Goal: Task Accomplishment & Management: Manage account settings

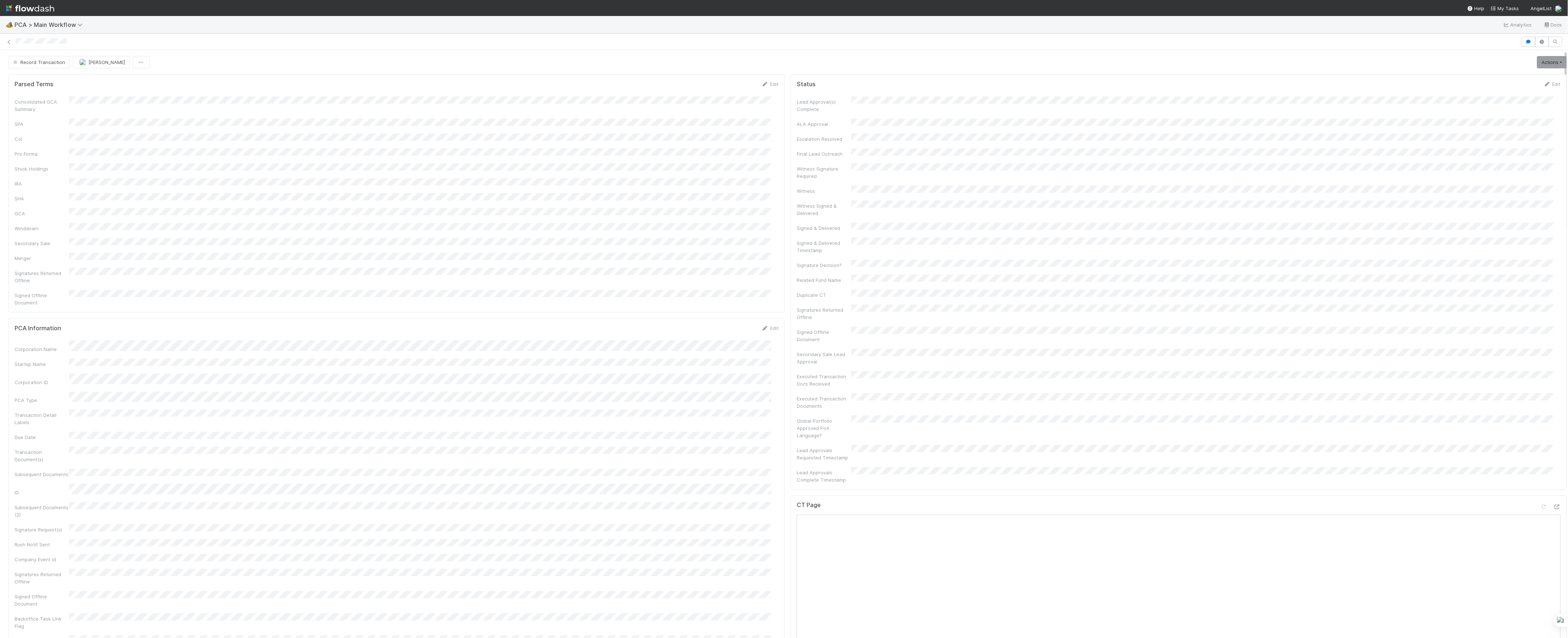
click at [9, 39] on icon at bounding box center [9, 42] width 8 height 5
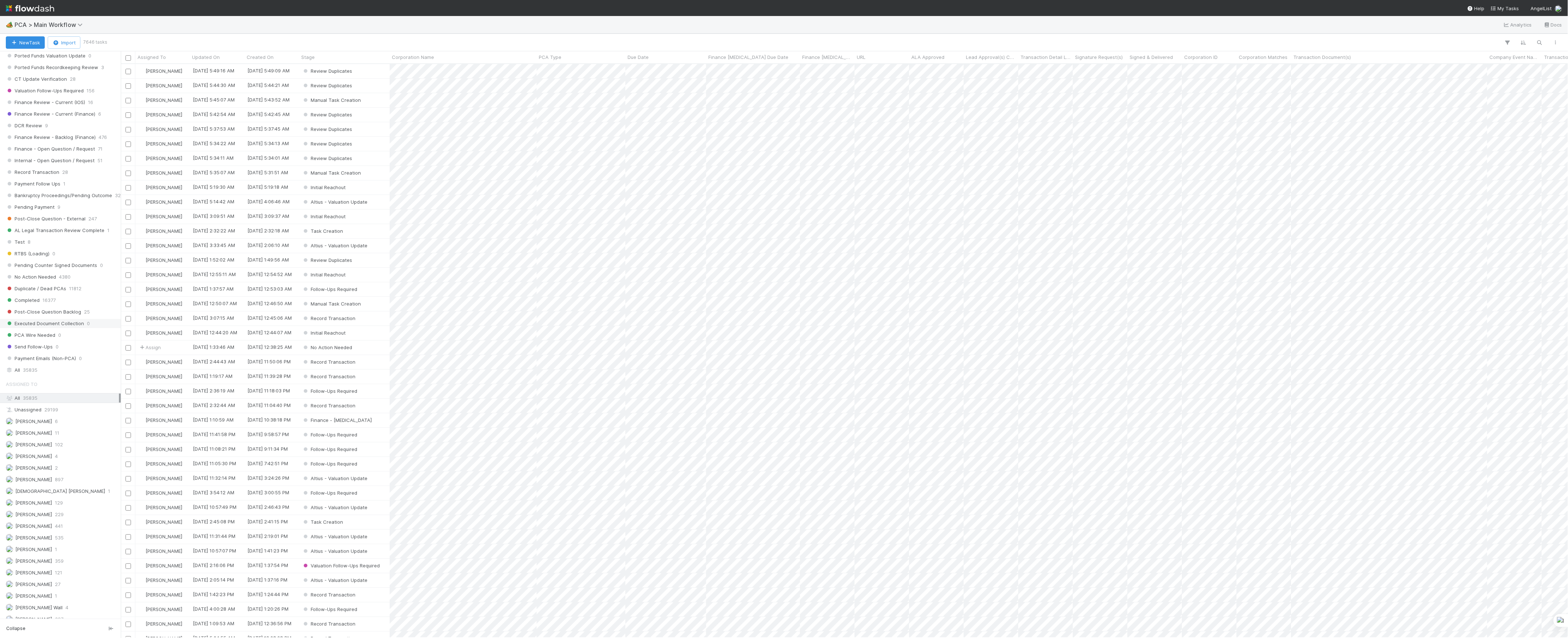
scroll to position [534, 0]
click at [59, 121] on span "Finance Review - Current (IOS)" at bounding box center [45, 116] width 80 height 9
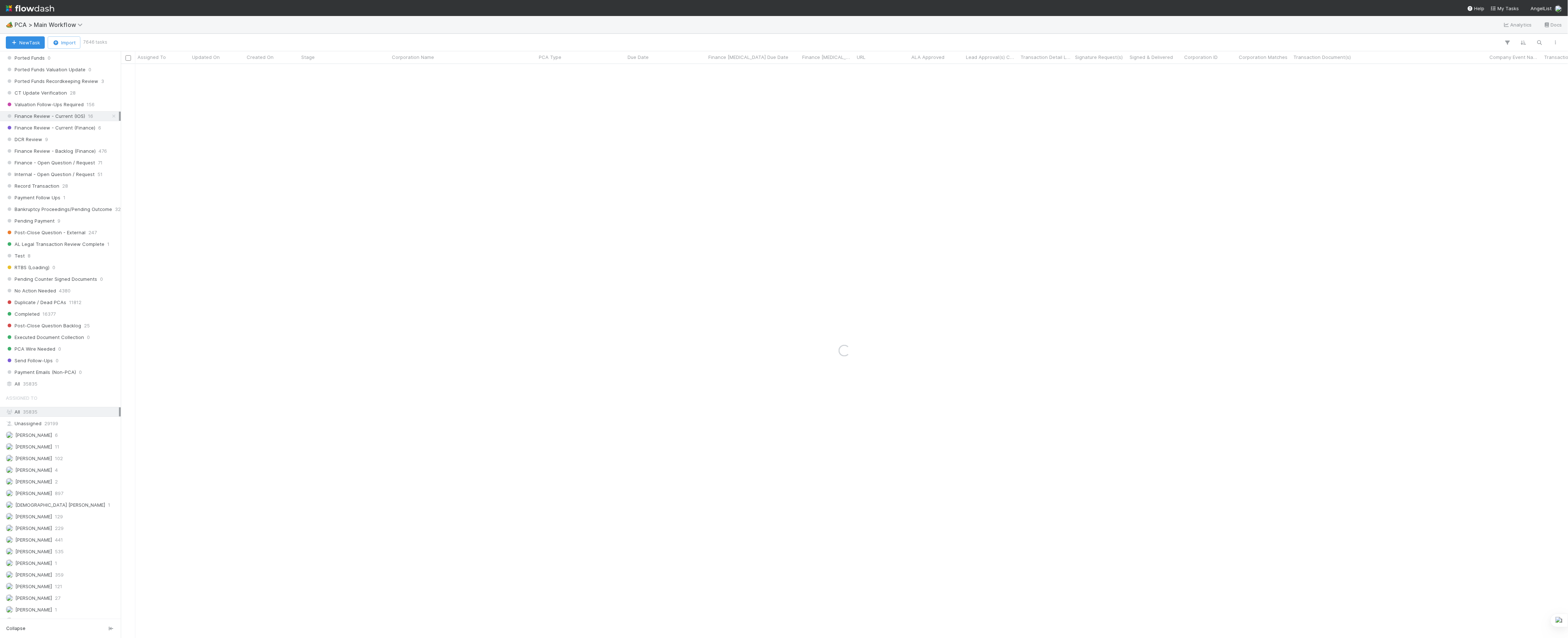
drag, startPoint x: 59, startPoint y: 126, endPoint x: 243, endPoint y: 163, distance: 187.7
click at [243, 163] on div "Loading..." at bounding box center [844, 351] width 1447 height 574
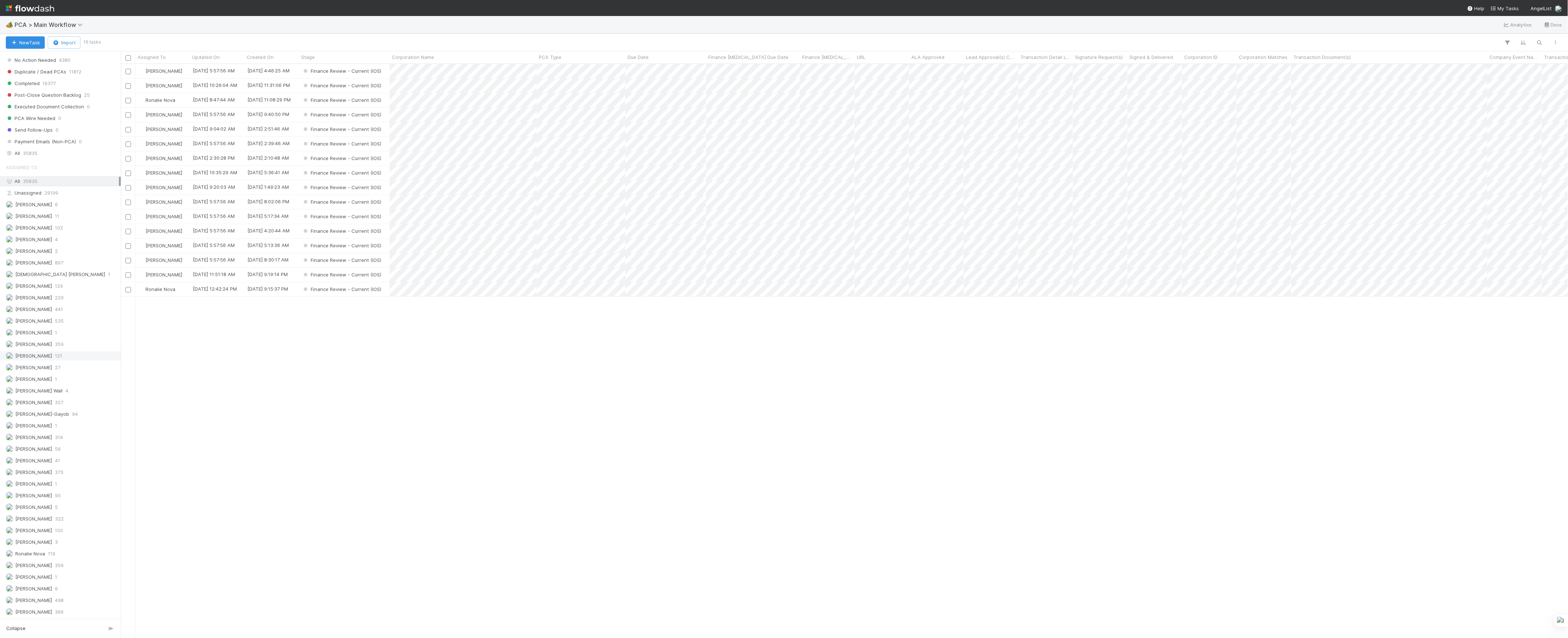
scroll to position [567, 1440]
click at [45, 458] on span "[PERSON_NAME]" at bounding box center [33, 460] width 37 height 6
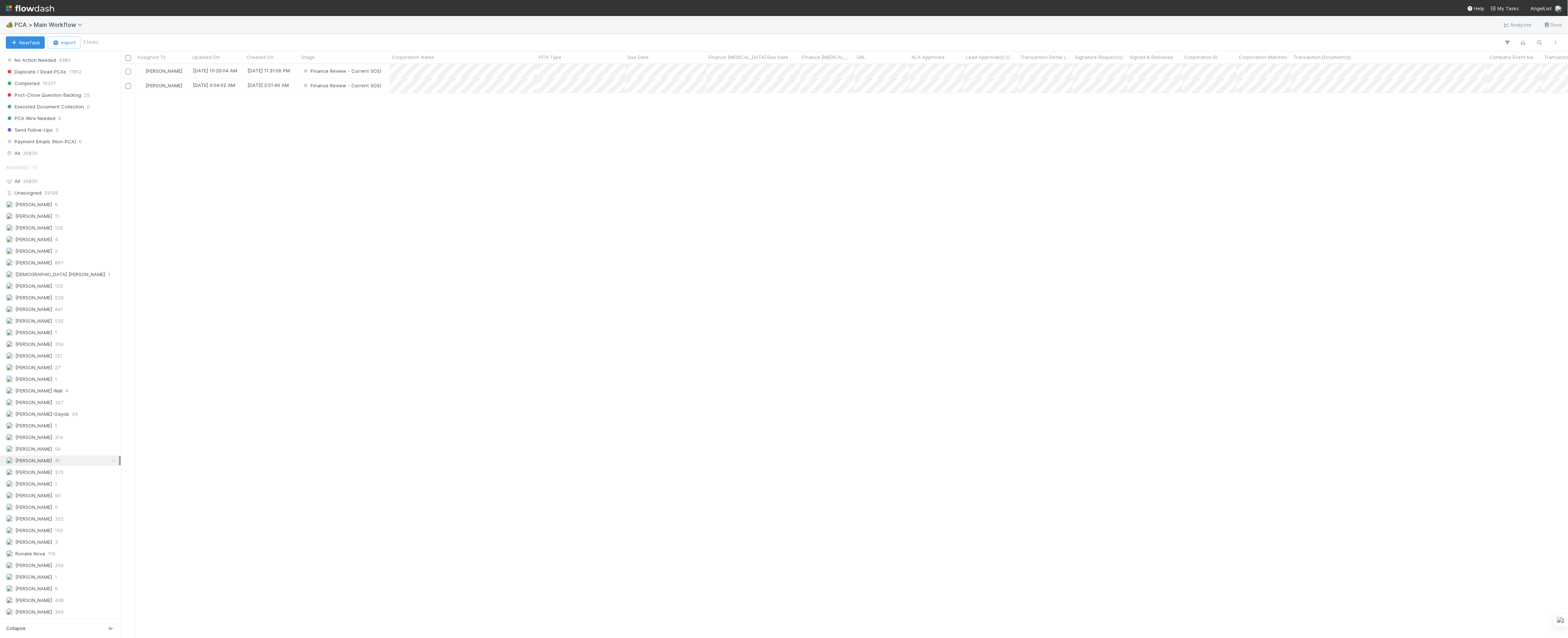
scroll to position [567, 1440]
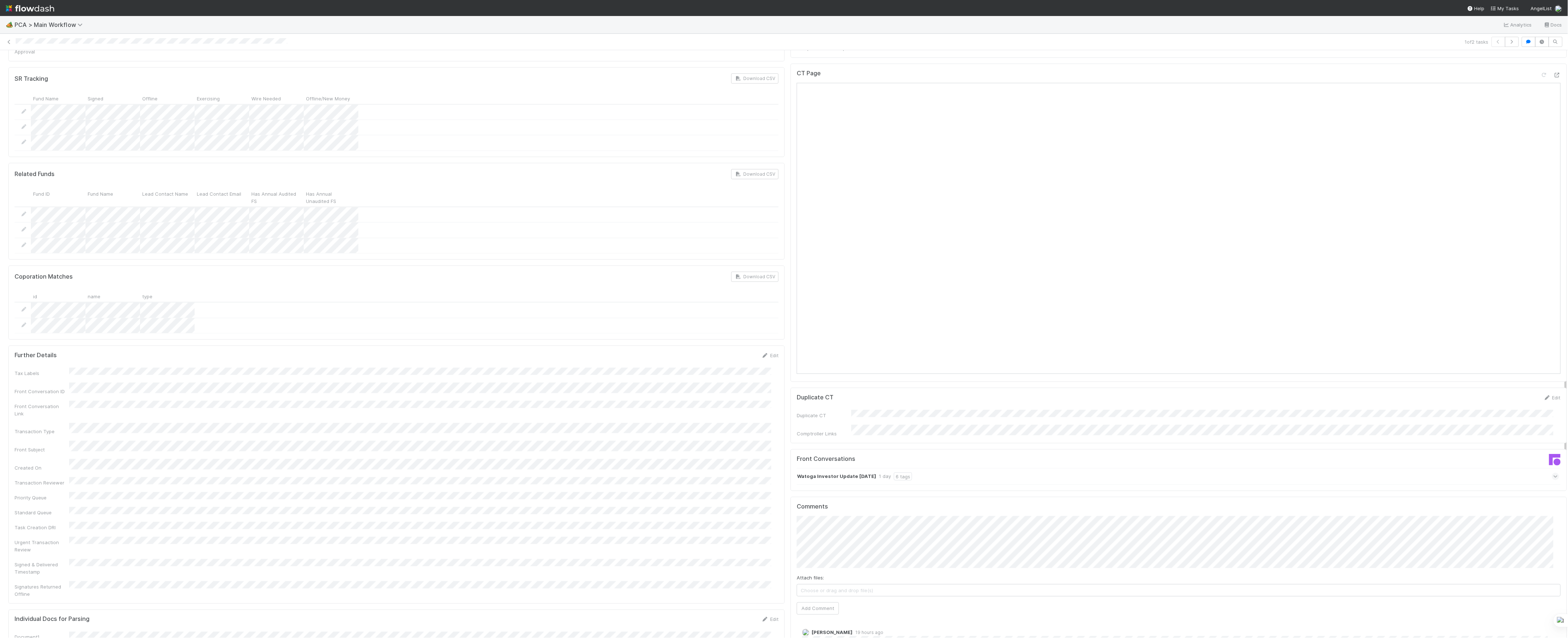
scroll to position [824, 0]
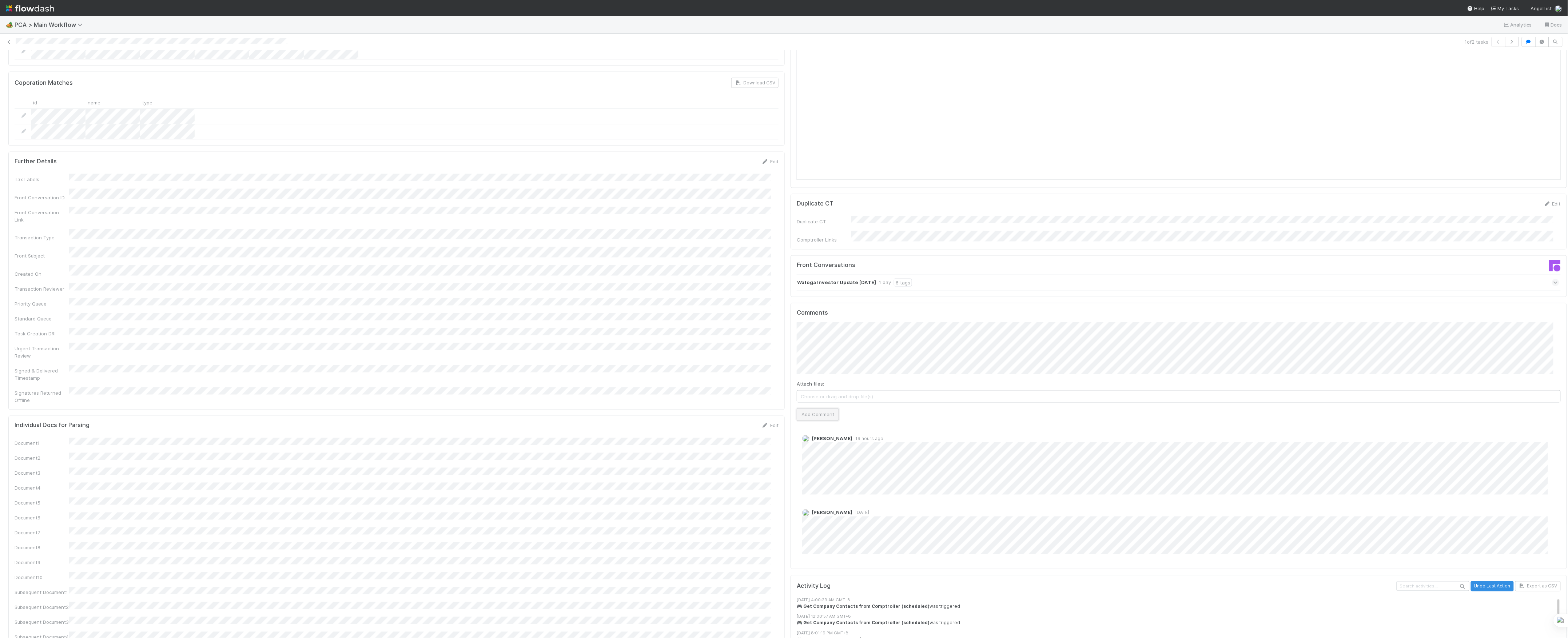
click at [812, 409] on button "Add Comment" at bounding box center [817, 415] width 42 height 12
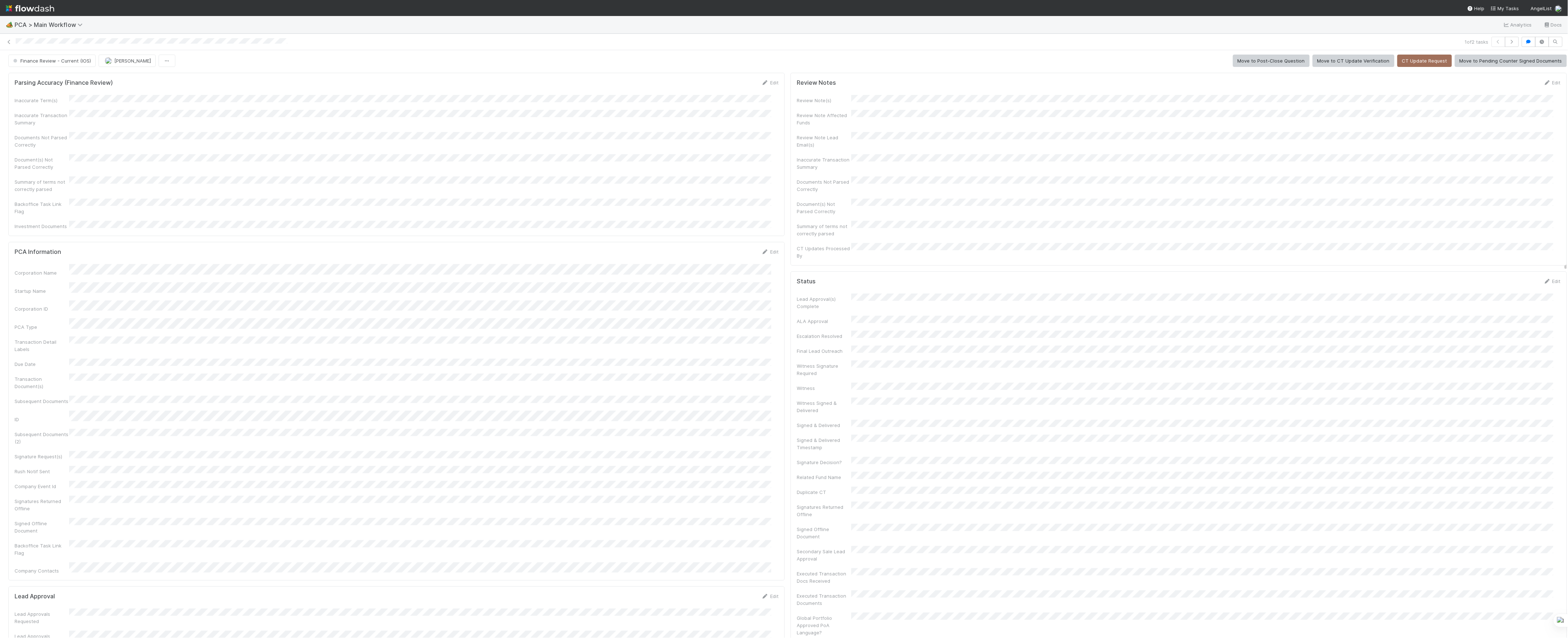
scroll to position [0, 0]
click at [68, 62] on span "Finance Review - Current (IOS)" at bounding box center [51, 62] width 80 height 6
click at [75, 103] on div "Completed" at bounding box center [57, 101] width 103 height 13
click at [125, 66] on button "button" at bounding box center [121, 62] width 17 height 12
click at [100, 64] on div "Duplicate Delete" at bounding box center [784, 319] width 1568 height 638
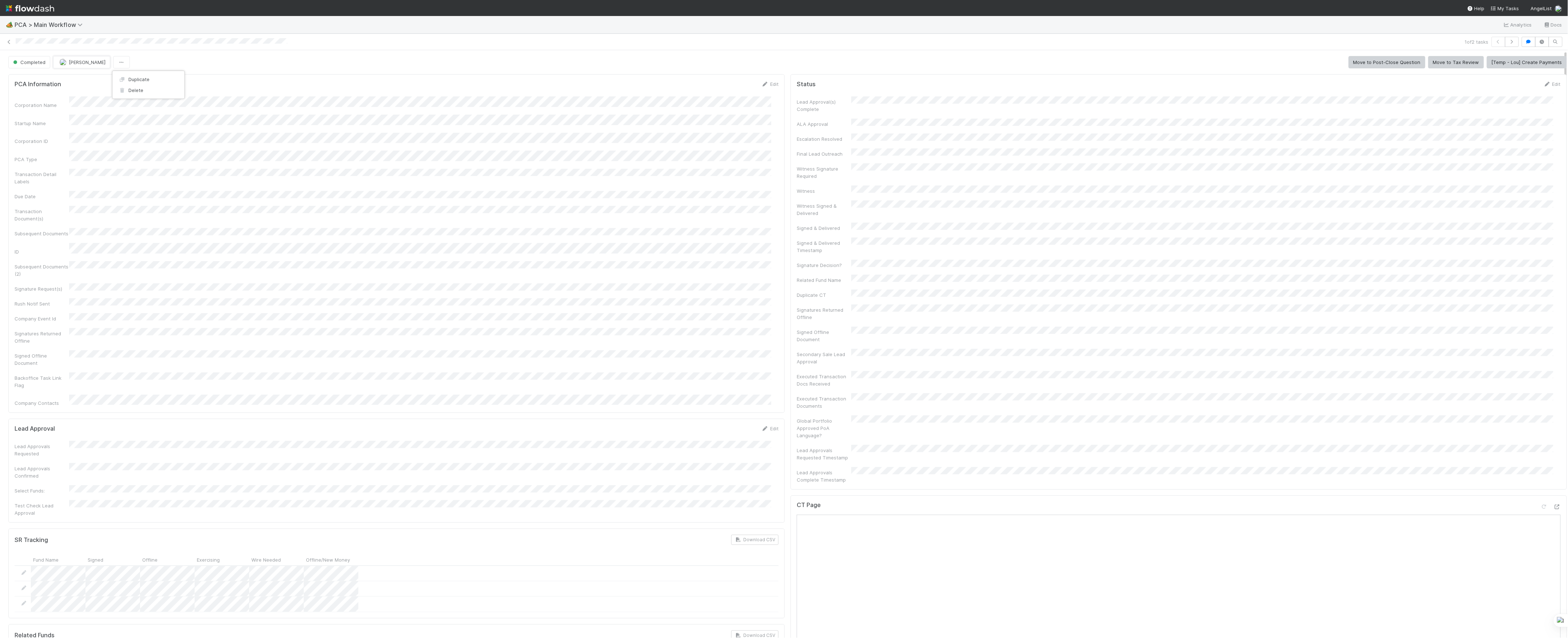
click at [100, 64] on span "[PERSON_NAME]" at bounding box center [86, 62] width 37 height 6
click at [10, 44] on icon at bounding box center [9, 42] width 8 height 5
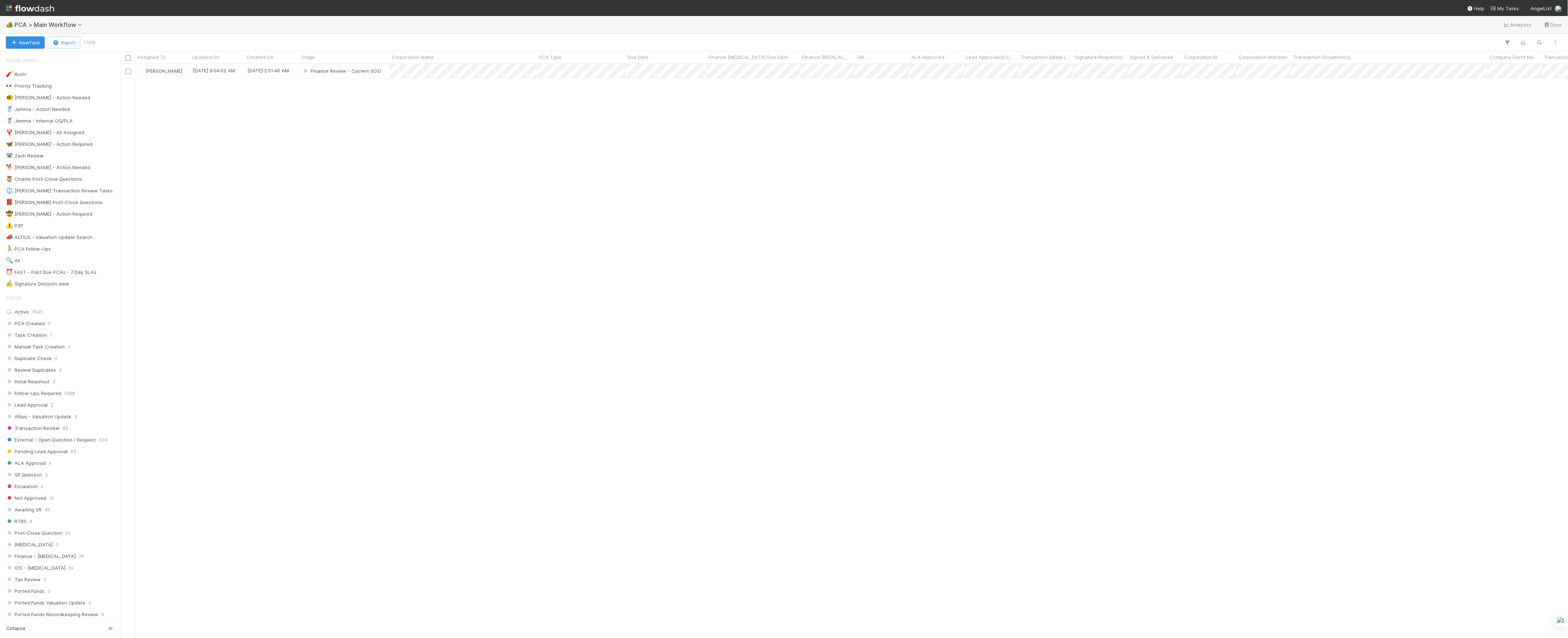
scroll to position [567, 1440]
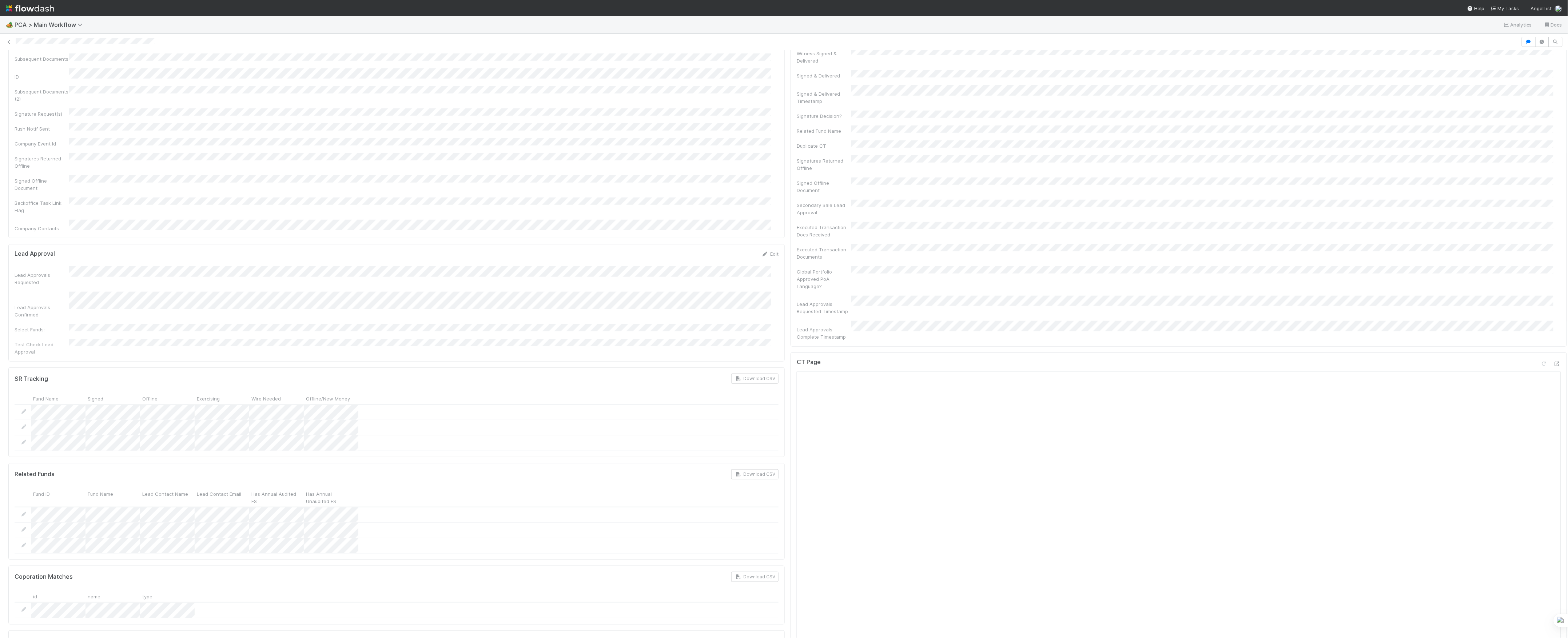
scroll to position [340, 0]
click at [1553, 375] on div at bounding box center [1557, 379] width 8 height 8
click at [1553, 555] on icon at bounding box center [1557, 558] width 8 height 5
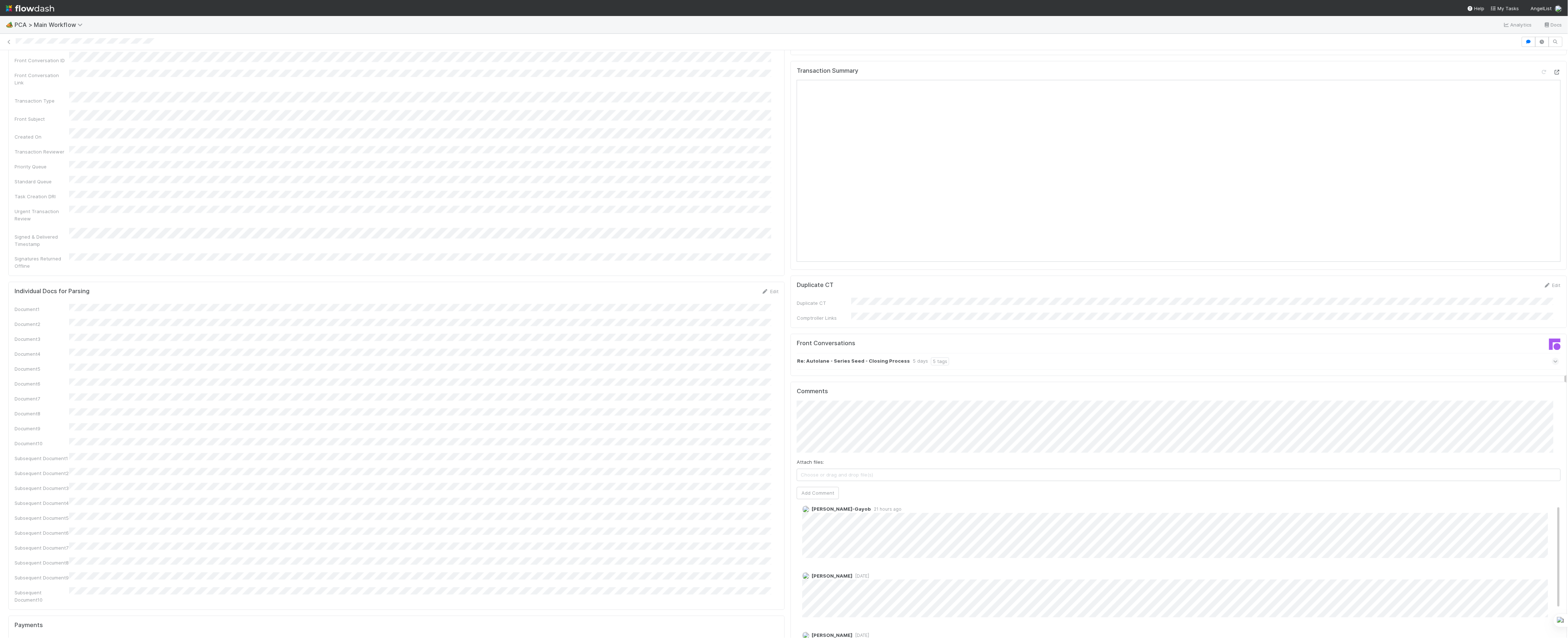
scroll to position [0, 0]
click at [799, 487] on button "Add Comment" at bounding box center [817, 493] width 42 height 12
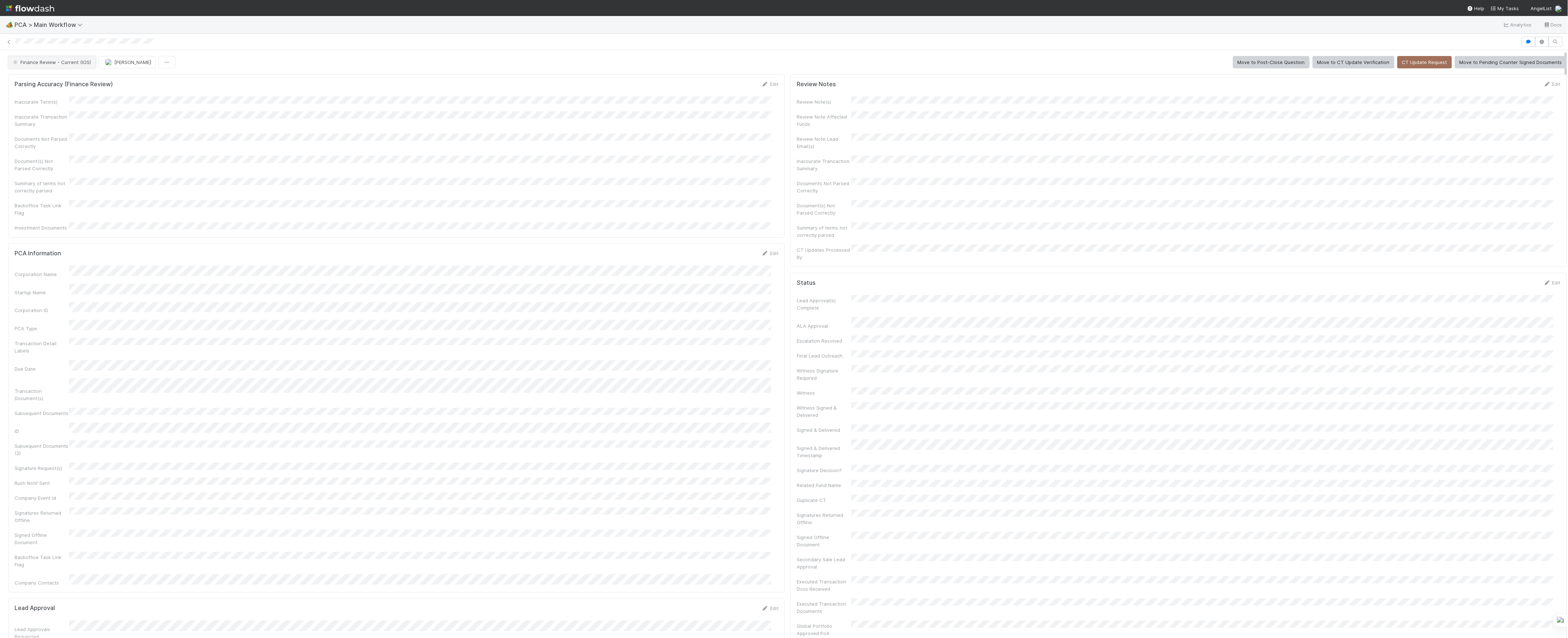
click at [88, 67] on button "Finance Review - Current (IOS)" at bounding box center [52, 62] width 87 height 12
click at [93, 68] on button "[PERSON_NAME]" at bounding box center [81, 62] width 57 height 12
click at [7, 42] on icon at bounding box center [9, 42] width 8 height 5
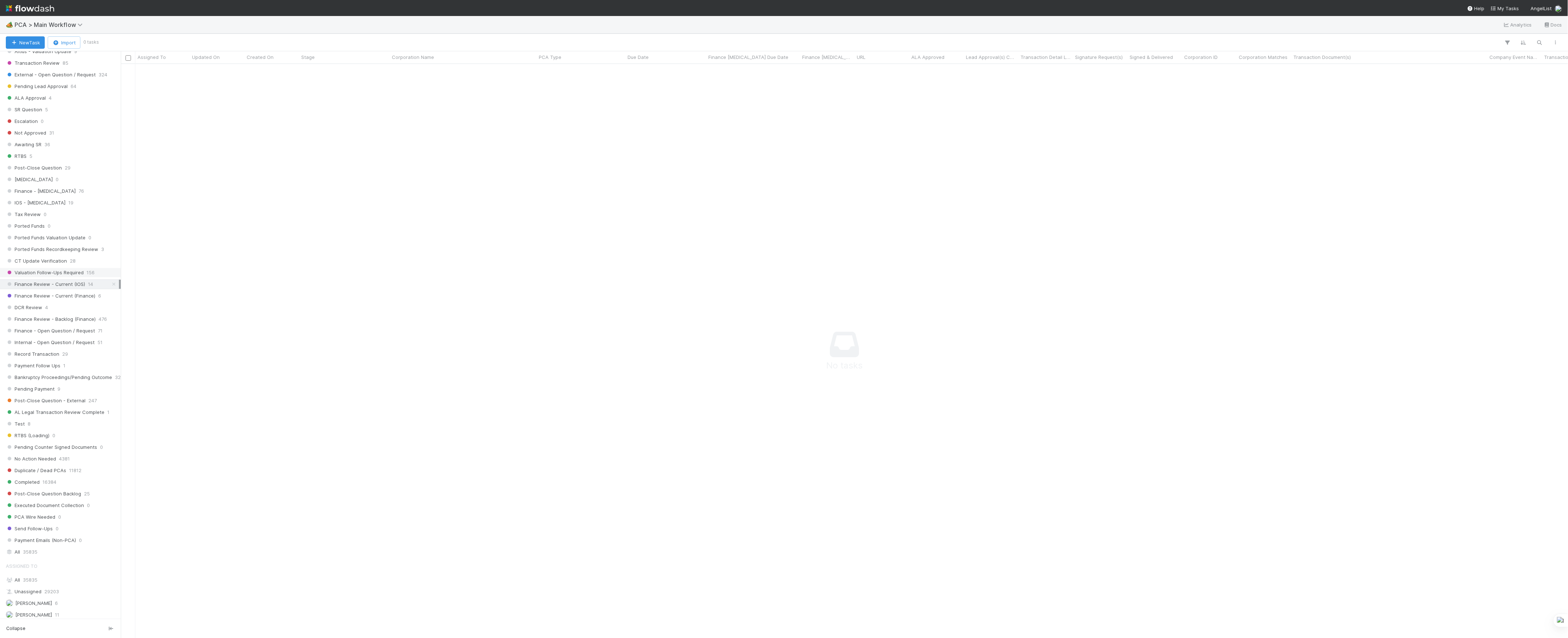
scroll to position [485, 0]
click at [42, 192] on div "DCR Review 4" at bounding box center [62, 187] width 113 height 9
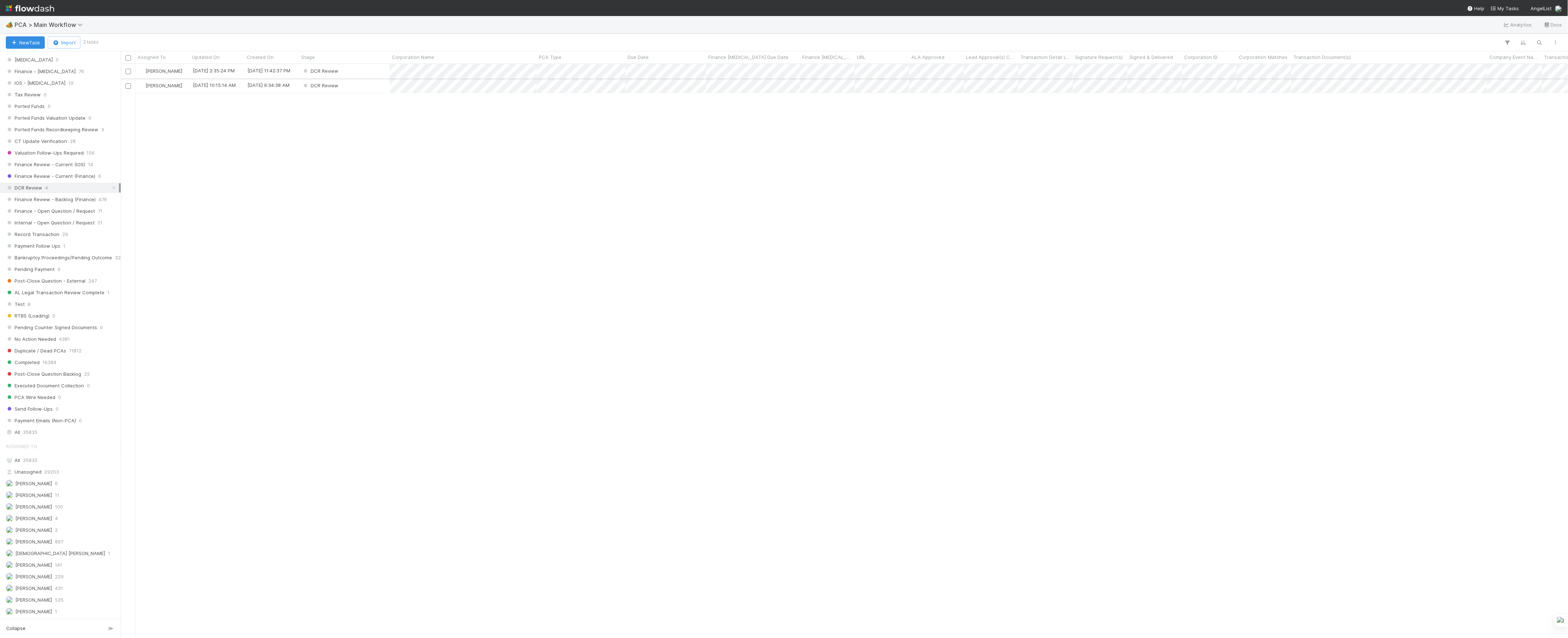
click at [373, 68] on div "DCR Review" at bounding box center [345, 71] width 91 height 15
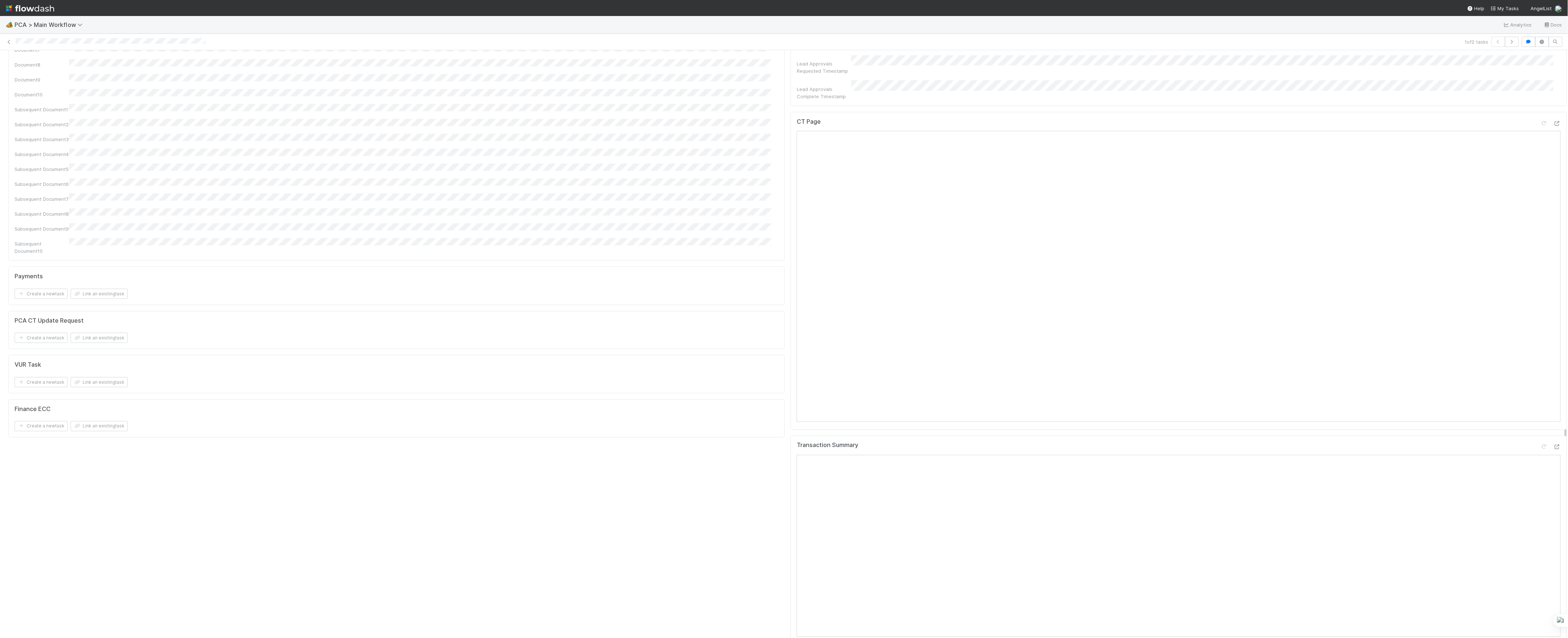
scroll to position [679, 0]
click at [1553, 247] on div at bounding box center [1557, 251] width 8 height 8
click at [1553, 573] on icon at bounding box center [1557, 576] width 8 height 5
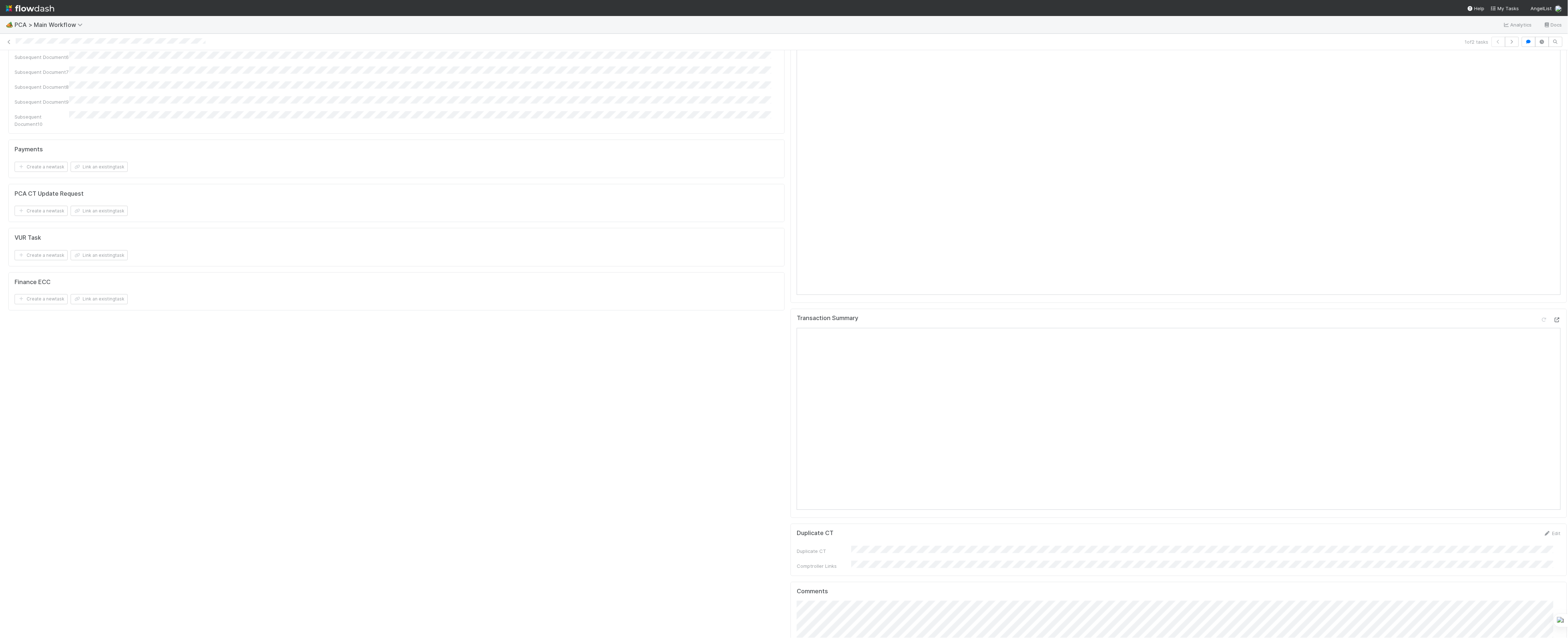
scroll to position [1116, 0]
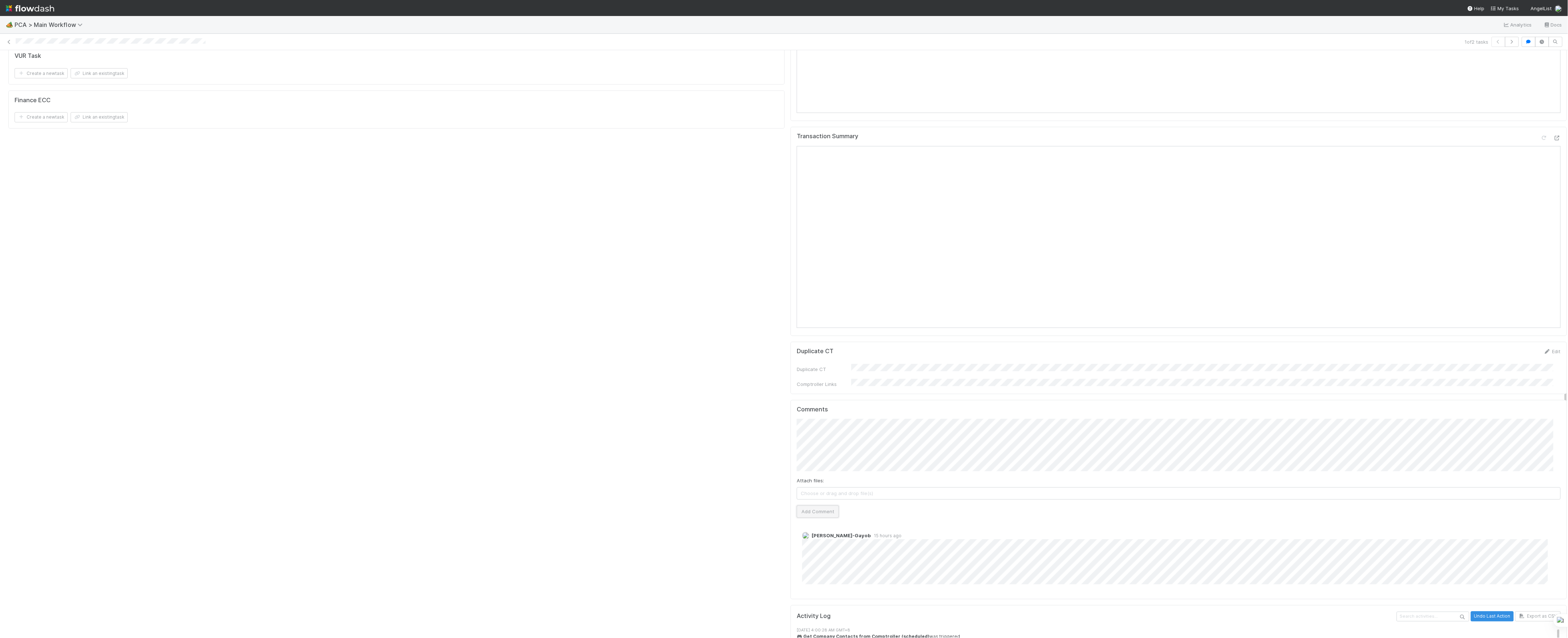
click at [818, 506] on button "Add Comment" at bounding box center [817, 512] width 42 height 12
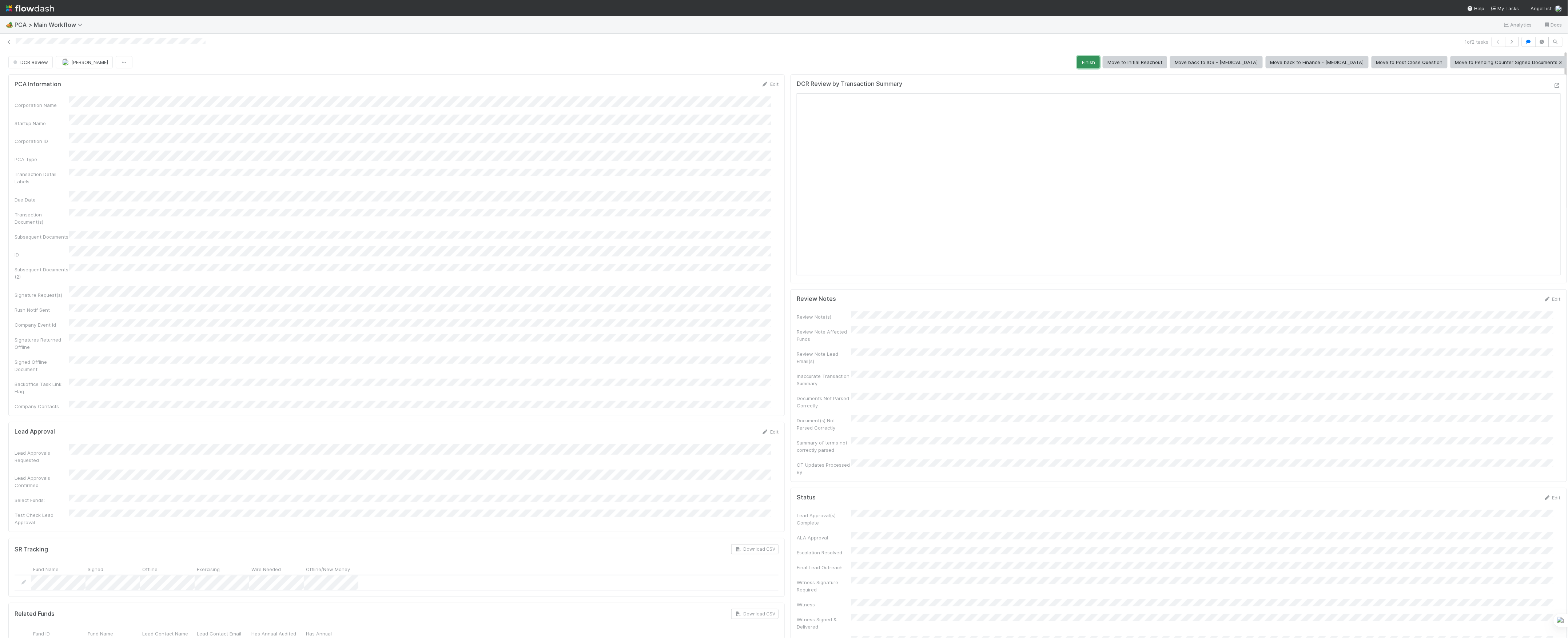
click at [1099, 60] on button "Finish" at bounding box center [1088, 62] width 22 height 12
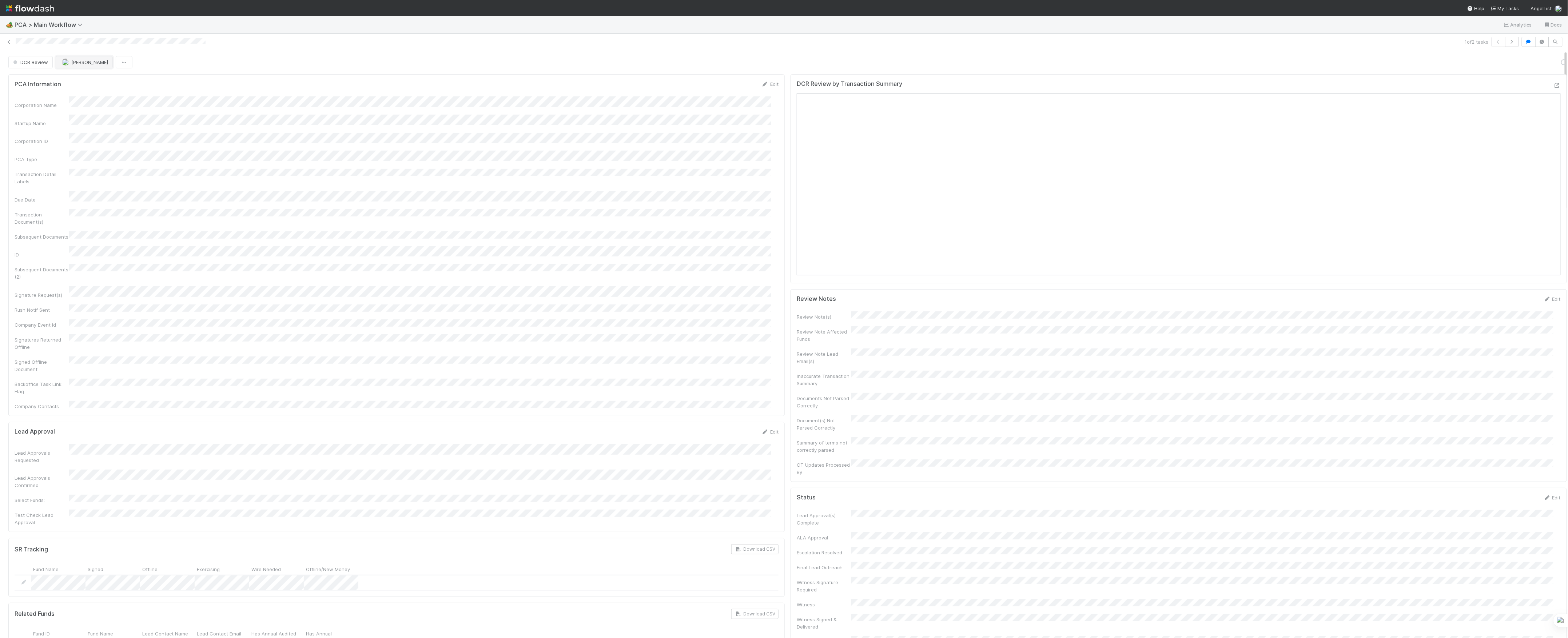
click at [93, 66] on button "[PERSON_NAME]" at bounding box center [84, 62] width 57 height 12
click at [6, 42] on icon at bounding box center [9, 42] width 8 height 5
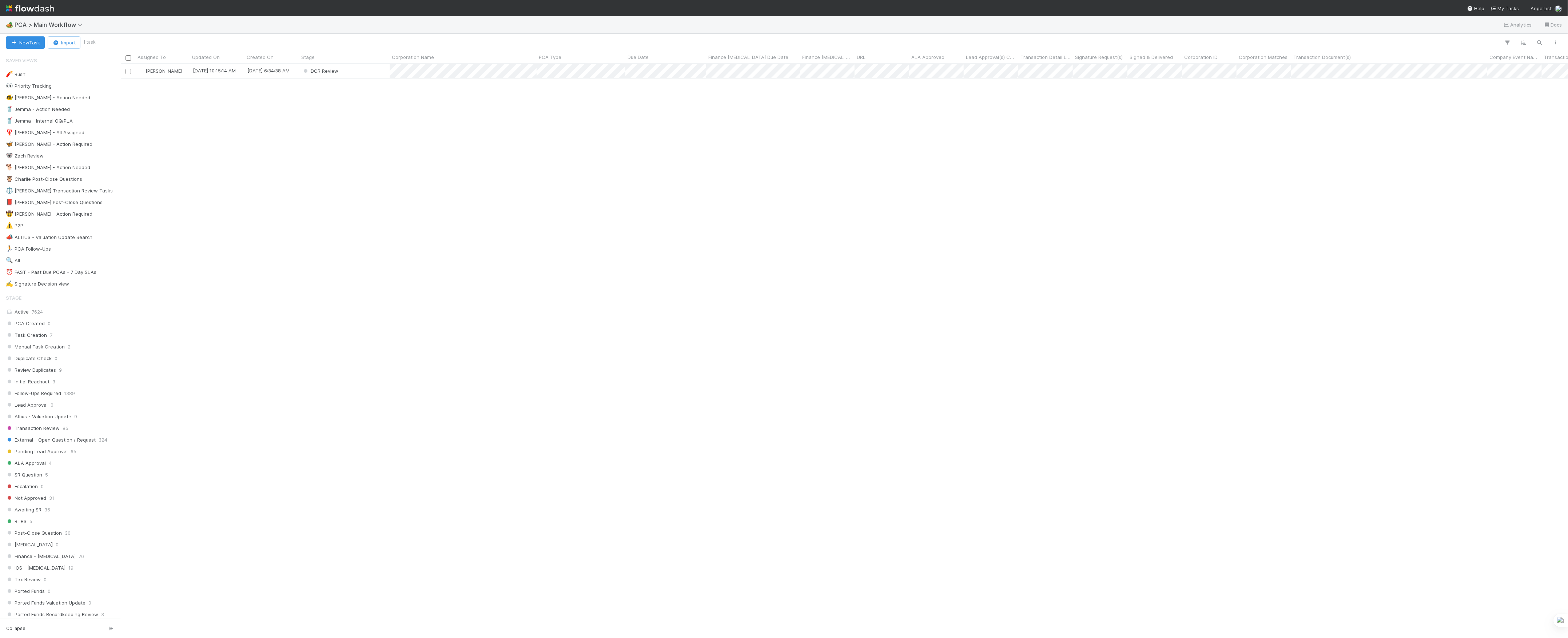
scroll to position [567, 1440]
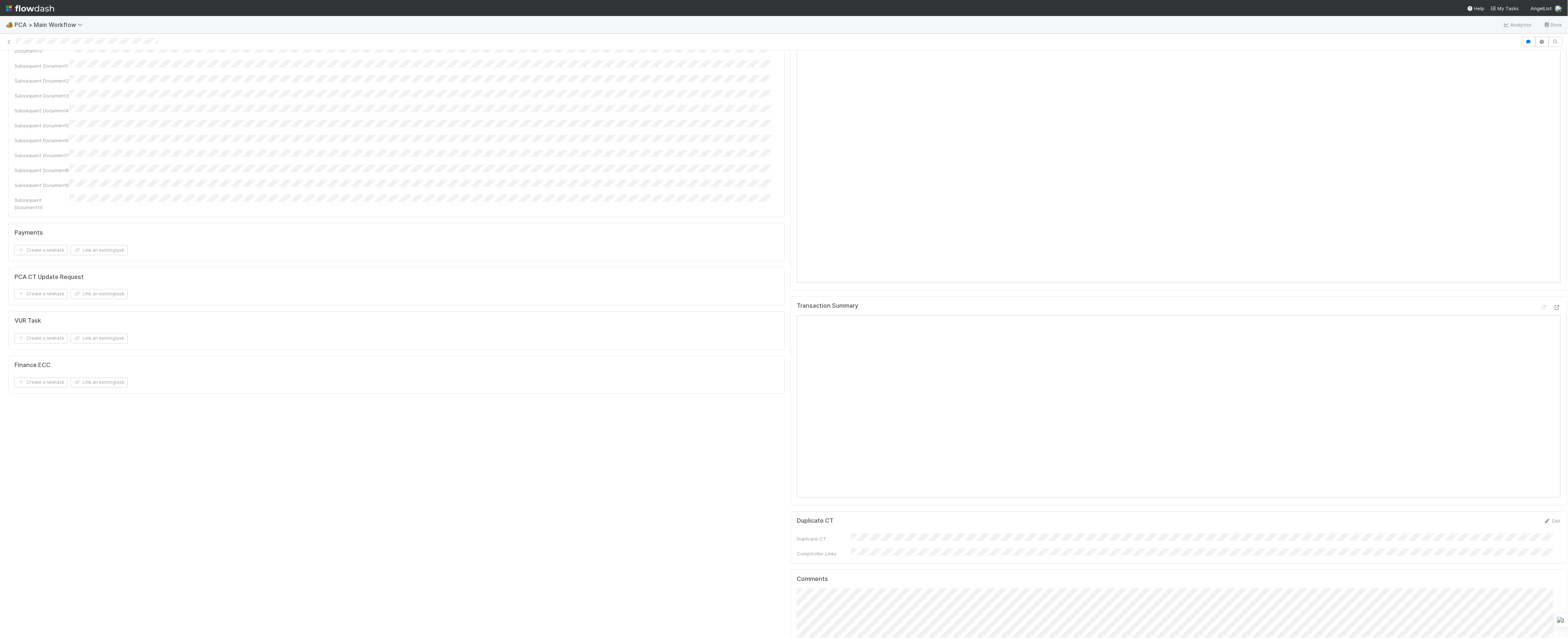
scroll to position [655, 0]
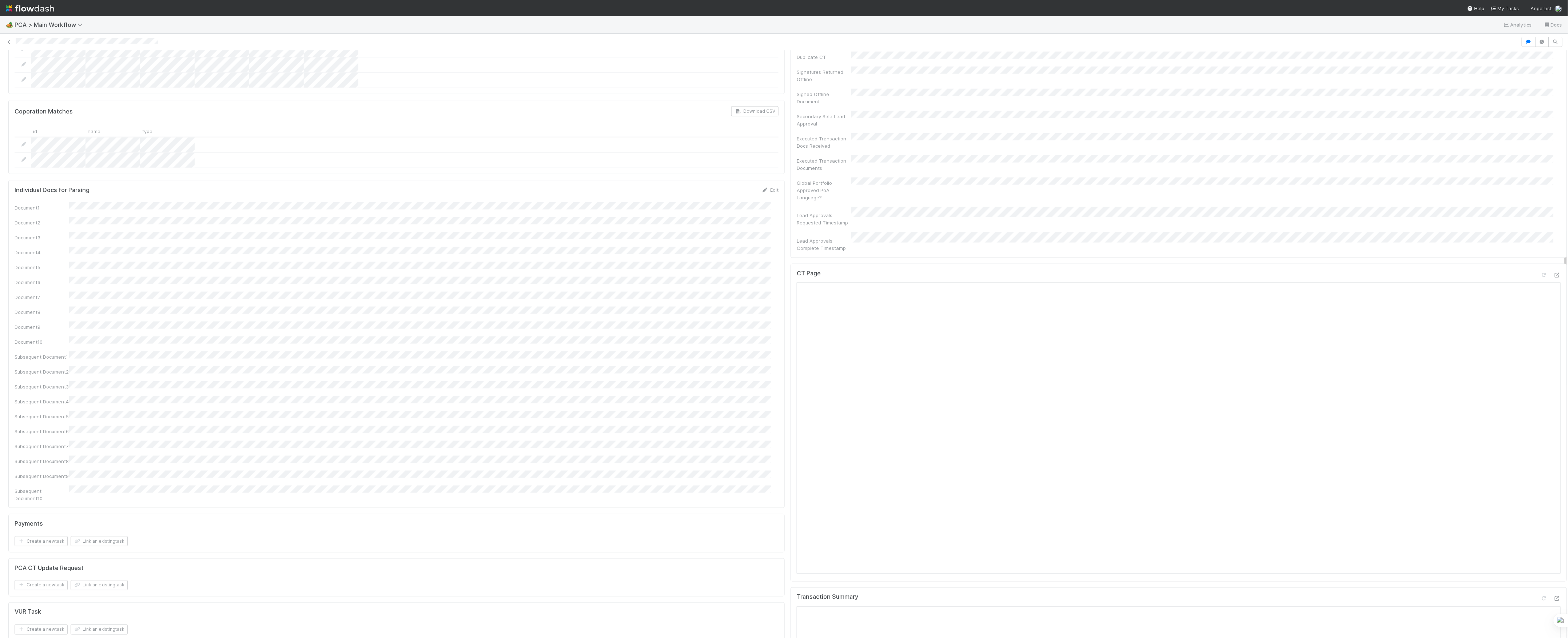
click at [1549, 264] on div "CT Page Open in New Tab" at bounding box center [1179, 423] width 776 height 318
click at [1547, 264] on div "CT Page" at bounding box center [1179, 423] width 776 height 318
click at [1553, 273] on icon at bounding box center [1557, 275] width 8 height 5
click at [1553, 597] on icon at bounding box center [1557, 600] width 8 height 5
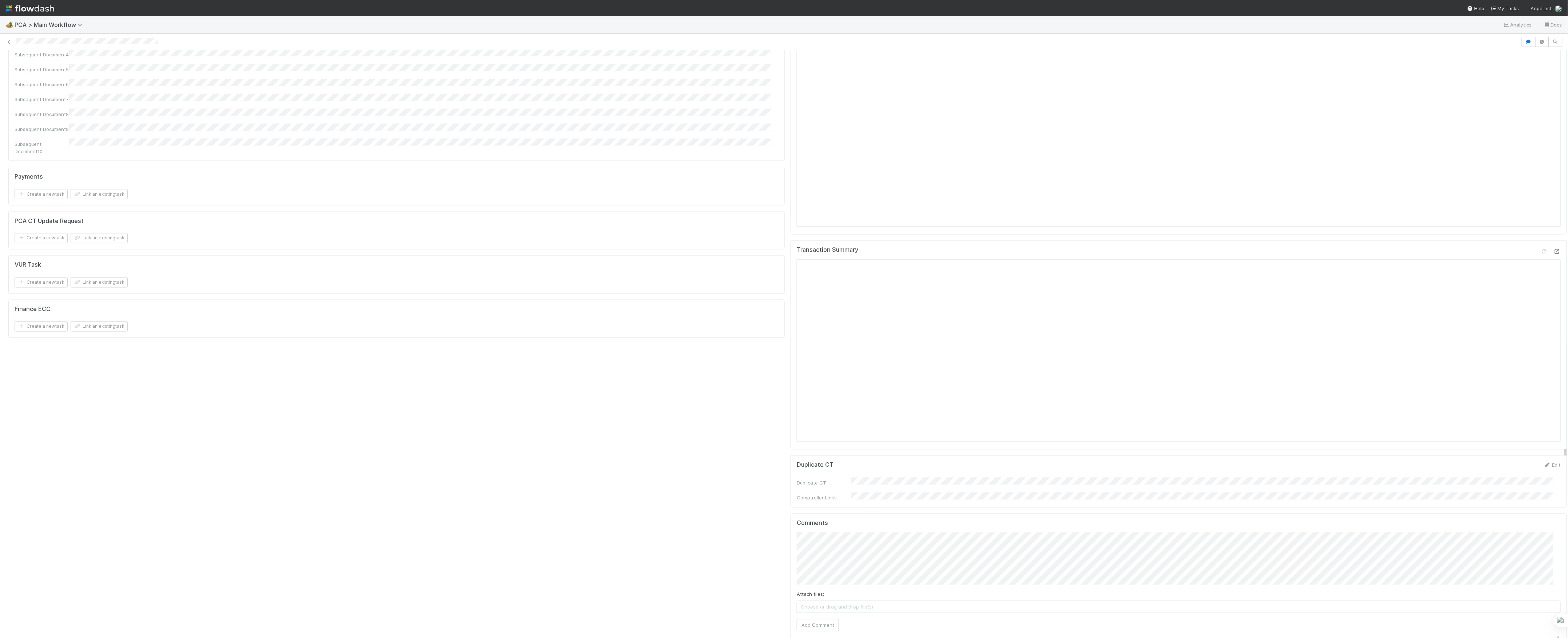
scroll to position [1092, 0]
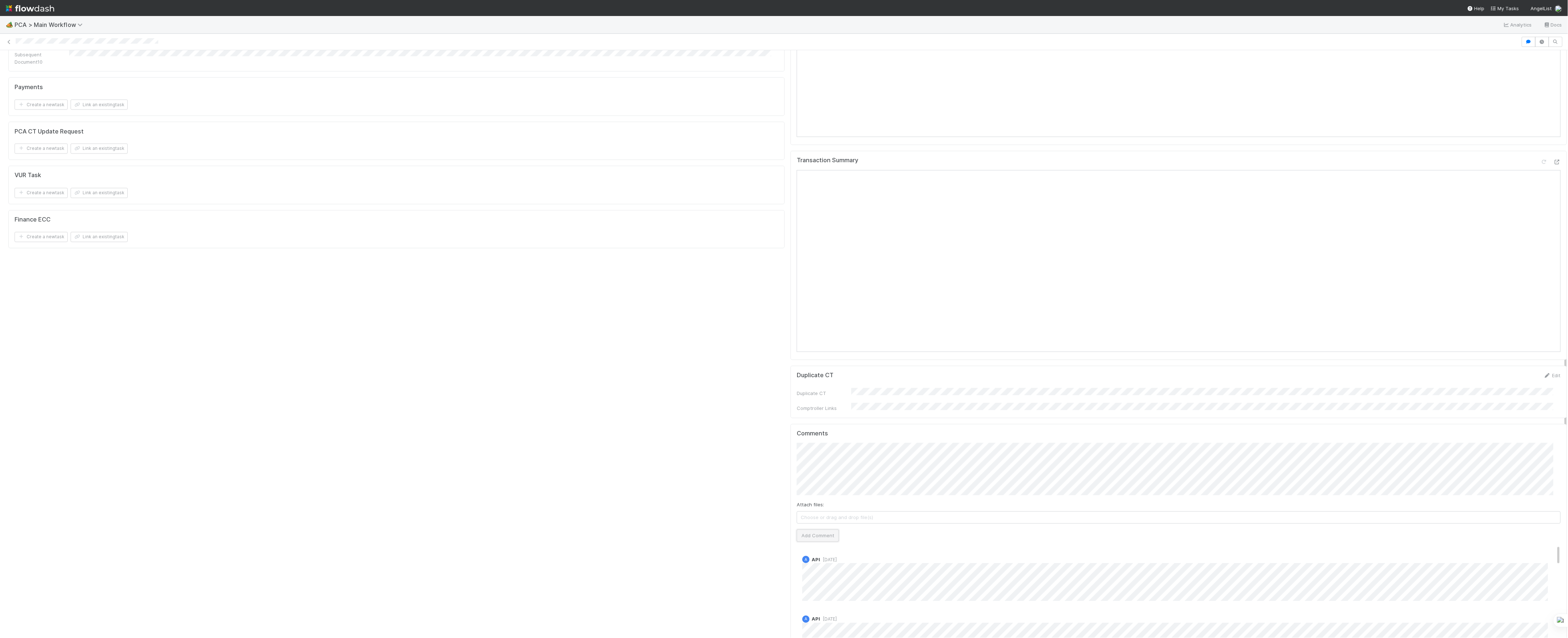
click at [816, 530] on button "Add Comment" at bounding box center [817, 536] width 42 height 12
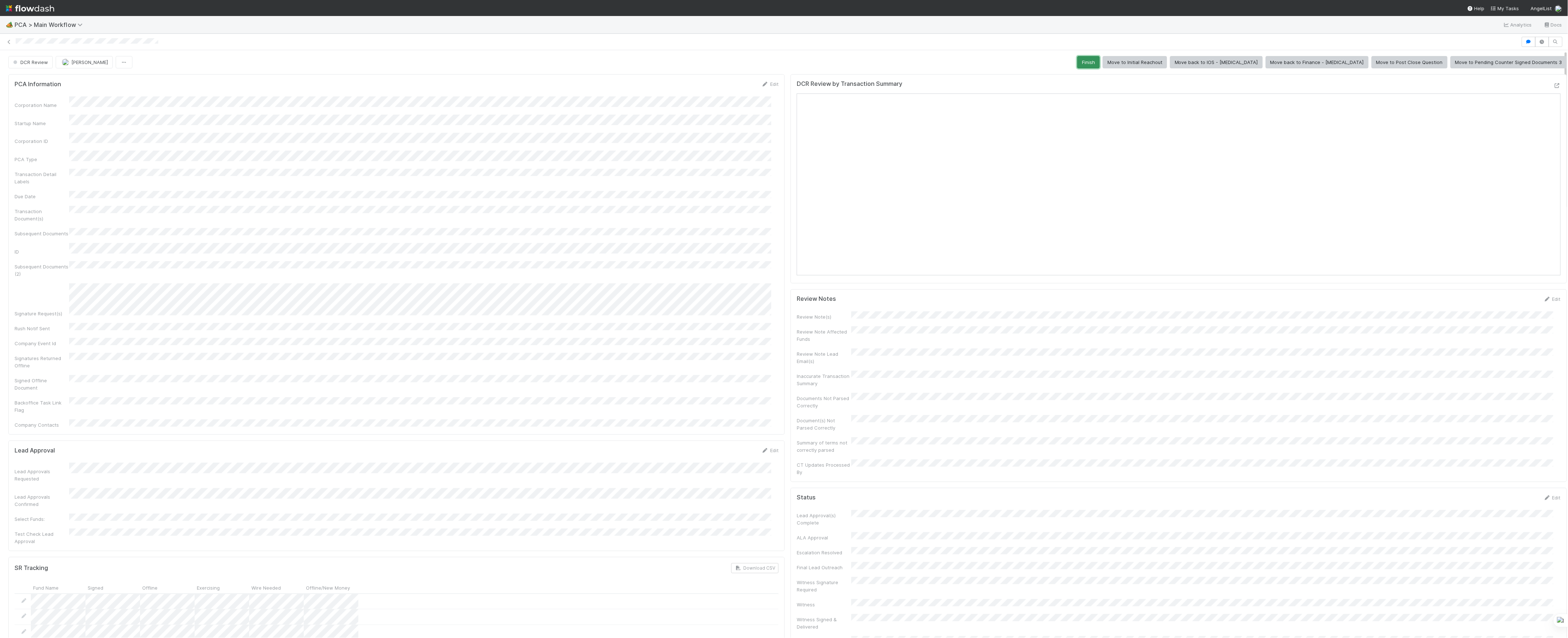
click at [1099, 62] on button "Finish" at bounding box center [1088, 62] width 22 height 12
click at [71, 68] on button "[PERSON_NAME]" at bounding box center [81, 62] width 57 height 12
click at [4, 42] on div at bounding box center [784, 42] width 1568 height 10
click at [8, 41] on icon at bounding box center [9, 42] width 8 height 5
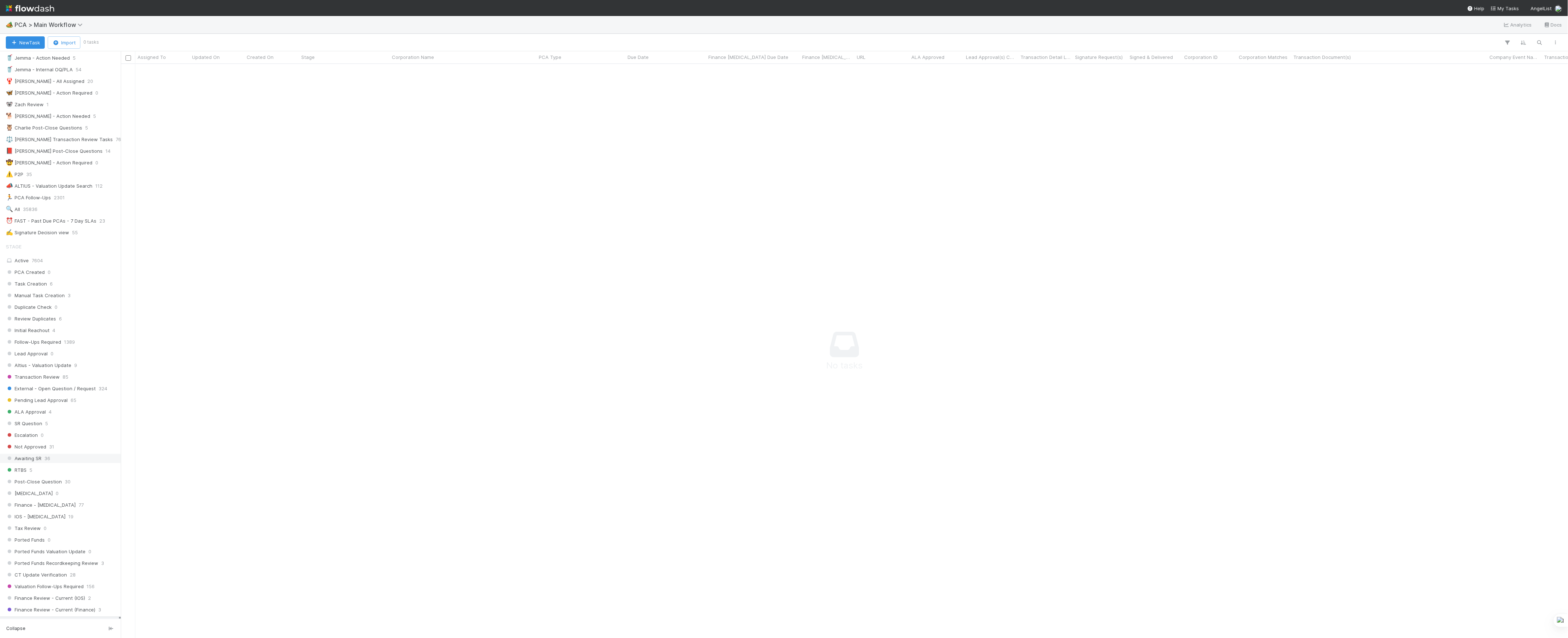
scroll to position [194, 0]
click at [49, 460] on span "Finance Review - Current (IOS)" at bounding box center [45, 456] width 80 height 9
click at [110, 464] on icon at bounding box center [114, 461] width 8 height 5
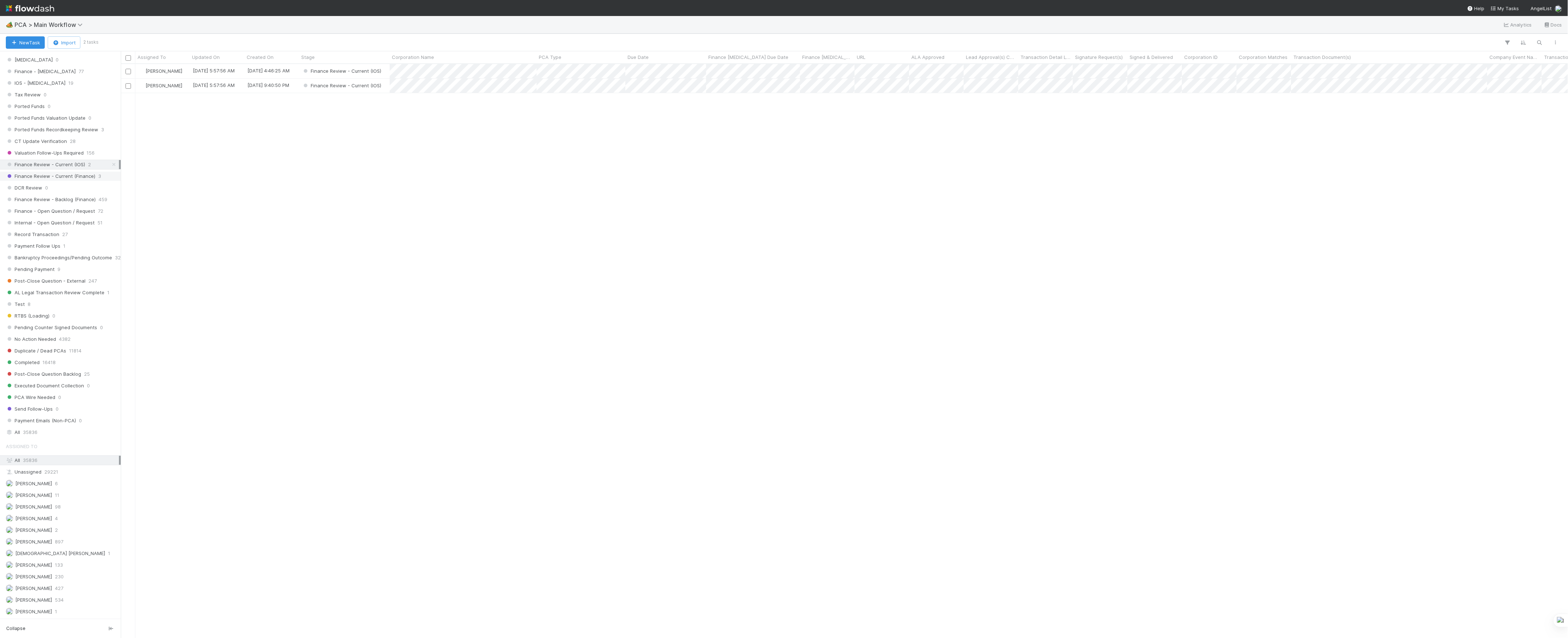
click at [61, 181] on span "Finance Review - Current (Finance)" at bounding box center [50, 176] width 90 height 9
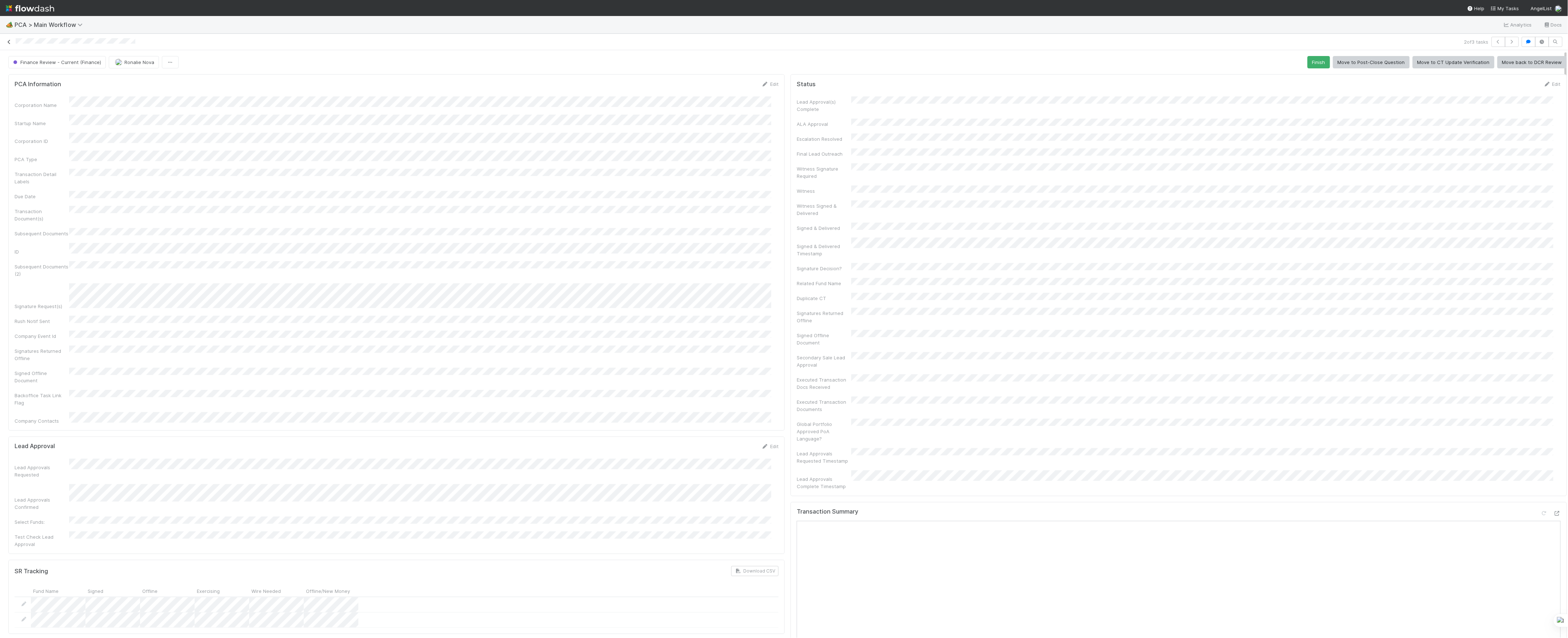
click at [8, 42] on icon at bounding box center [9, 42] width 8 height 5
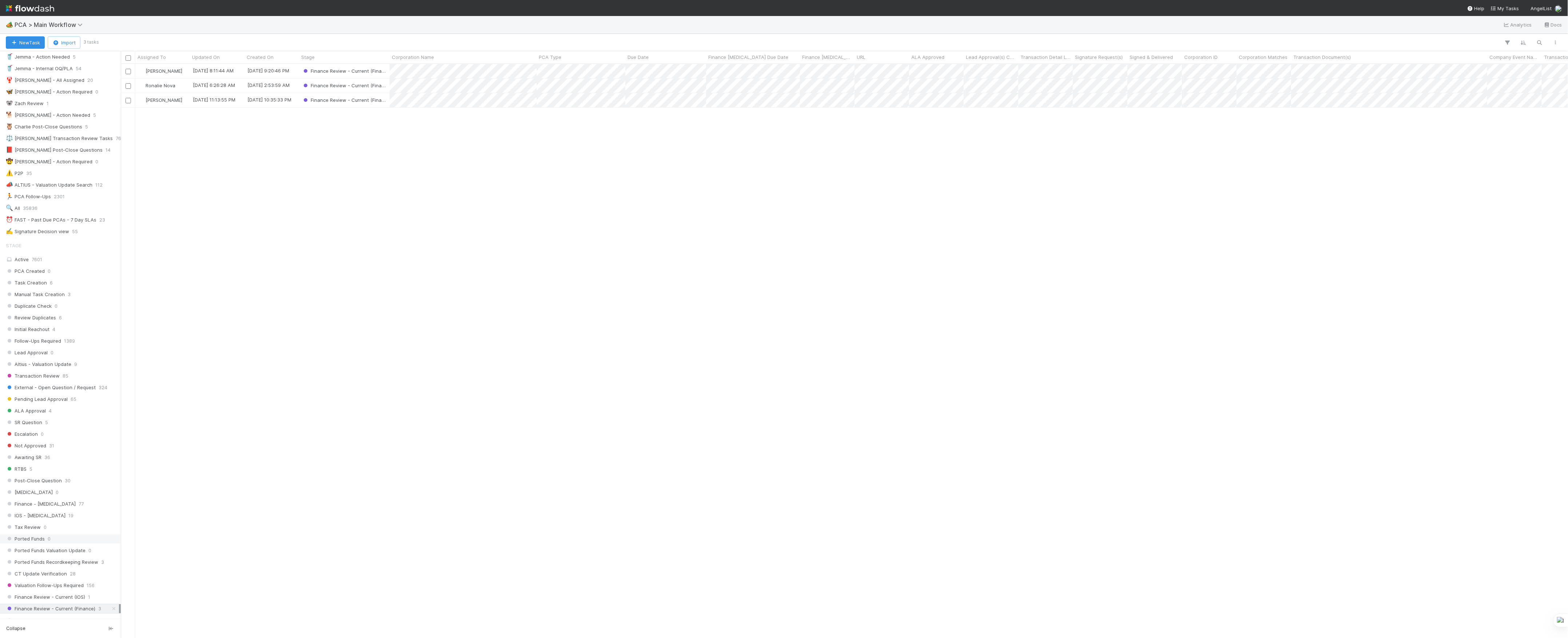
scroll to position [291, 0]
click at [44, 399] on span "Finance Review - Backlog (Finance)" at bounding box center [50, 393] width 90 height 9
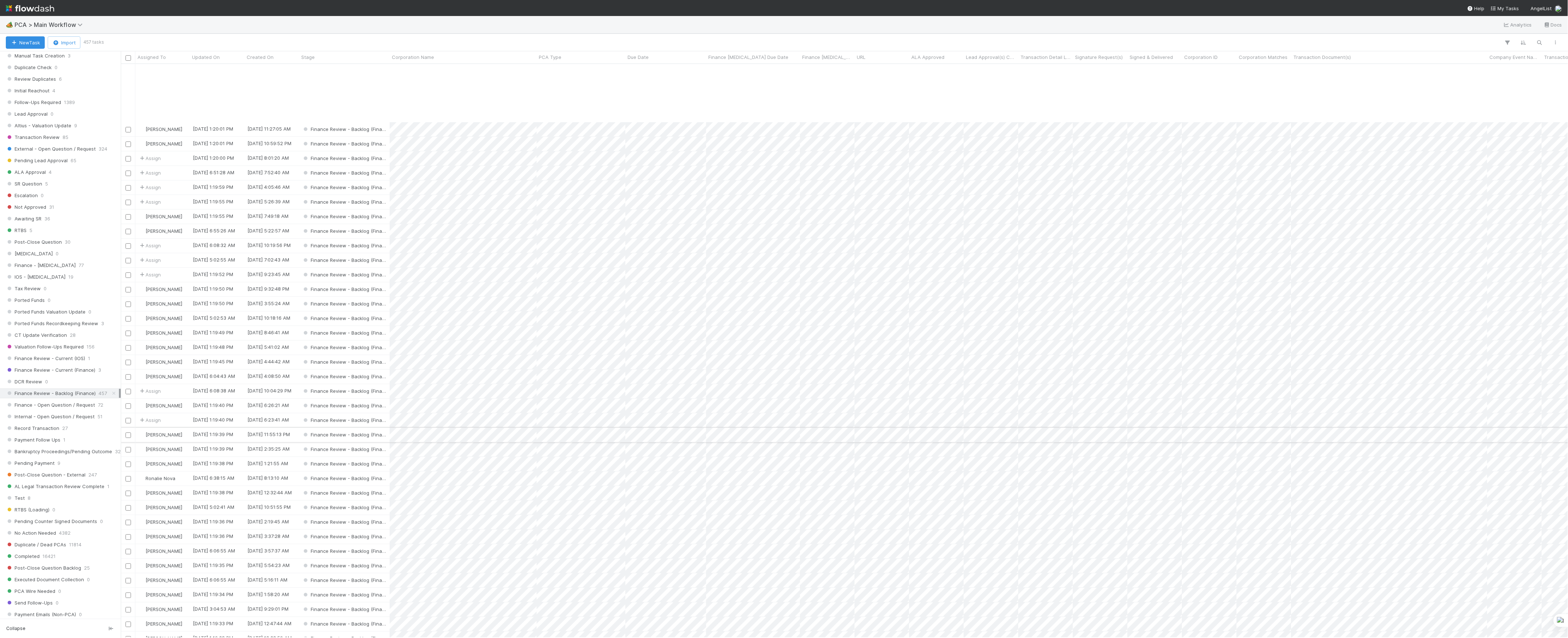
scroll to position [97, 0]
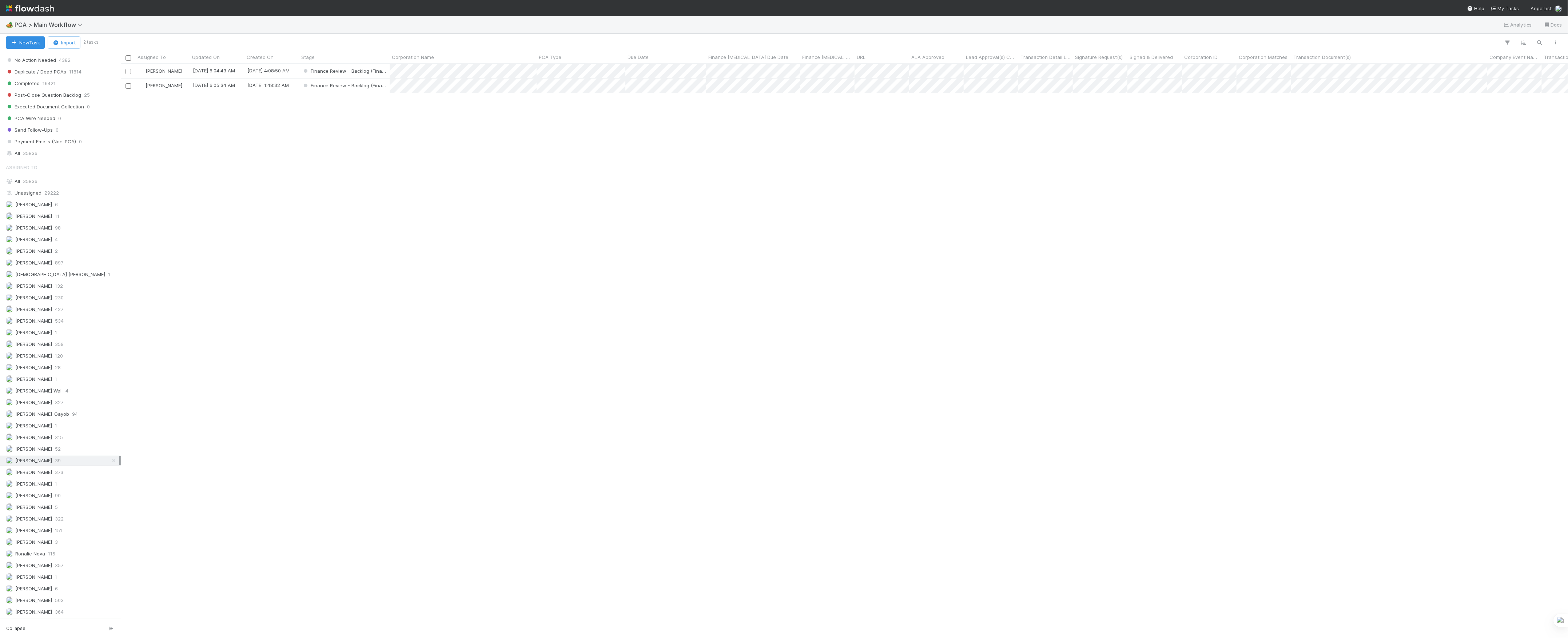
scroll to position [567, 1440]
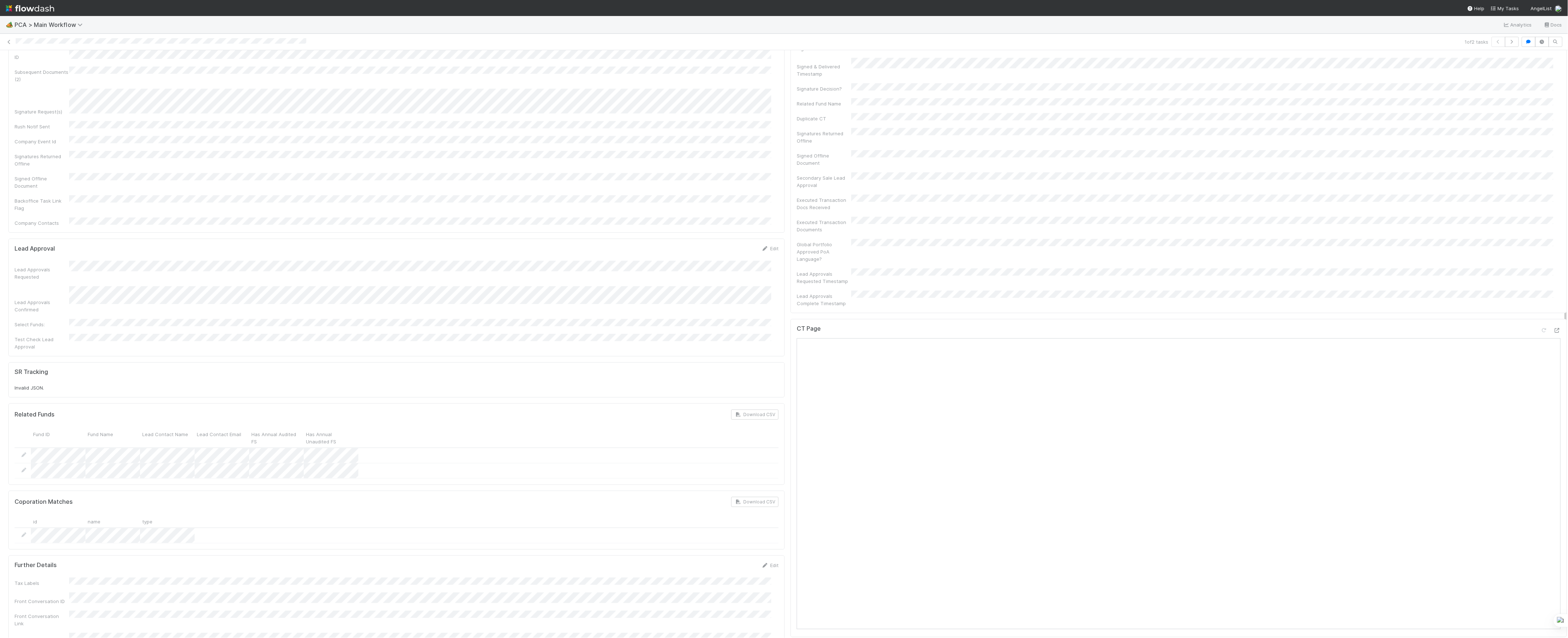
scroll to position [340, 0]
click at [1541, 366] on div at bounding box center [1551, 371] width 21 height 10
click at [1553, 367] on icon at bounding box center [1557, 369] width 8 height 5
click at [1553, 546] on icon at bounding box center [1557, 548] width 8 height 5
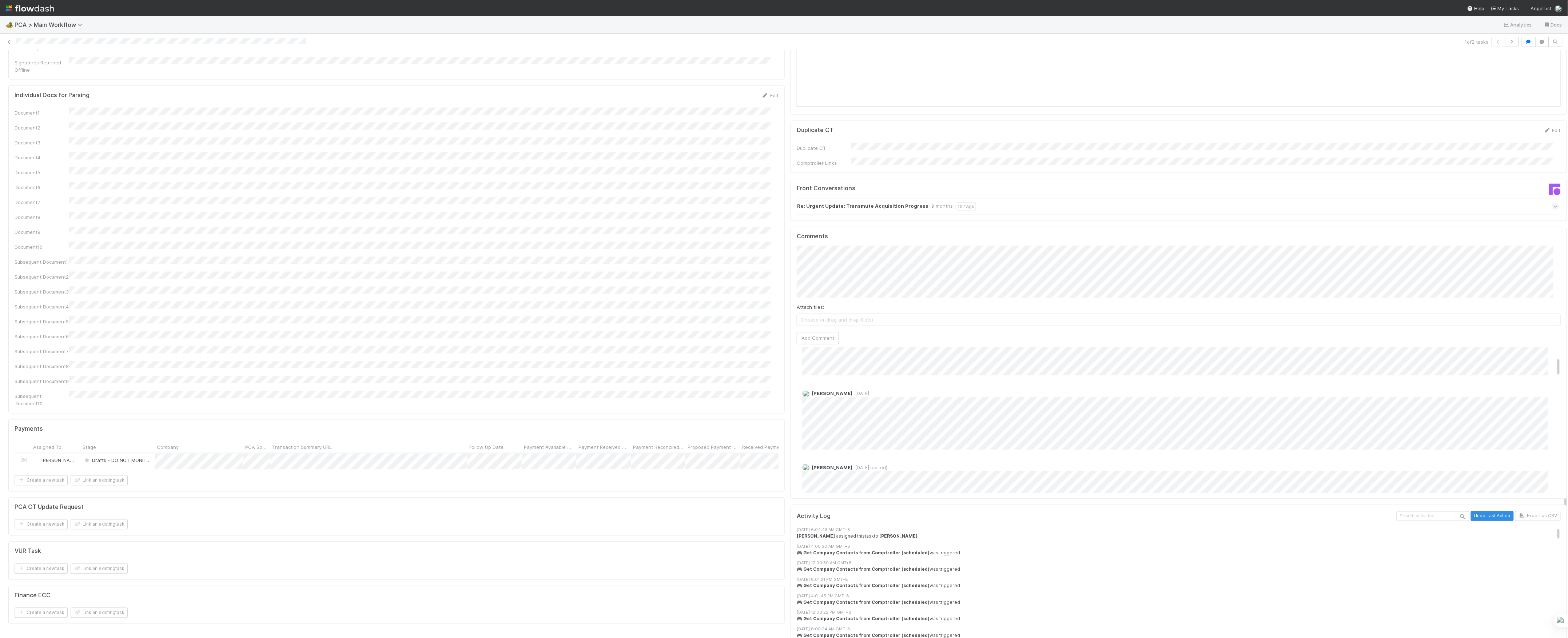
scroll to position [66, 0]
click at [818, 333] on button "Add Comment" at bounding box center [817, 339] width 42 height 12
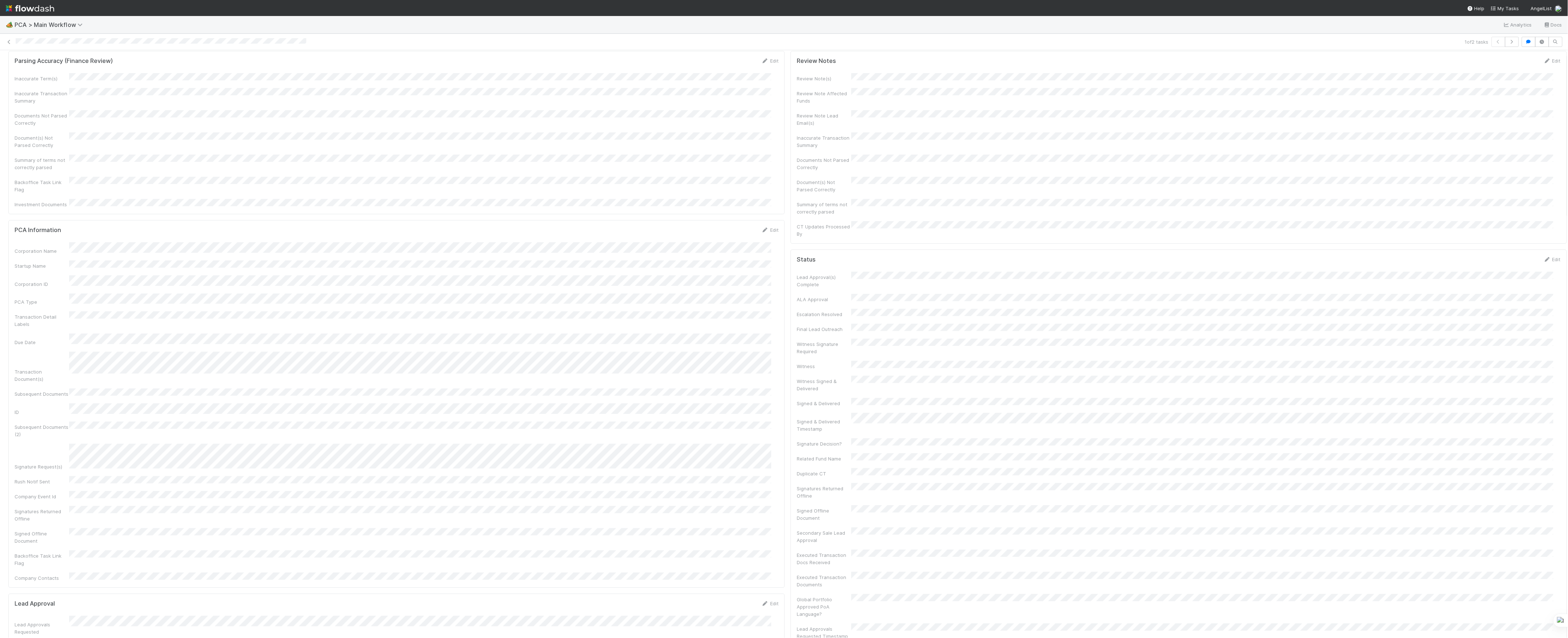
scroll to position [0, 0]
click at [1194, 68] on button "Finish" at bounding box center [1200, 62] width 22 height 12
click at [155, 63] on span "[PERSON_NAME]" at bounding box center [143, 62] width 37 height 6
click at [9, 43] on icon at bounding box center [9, 42] width 8 height 5
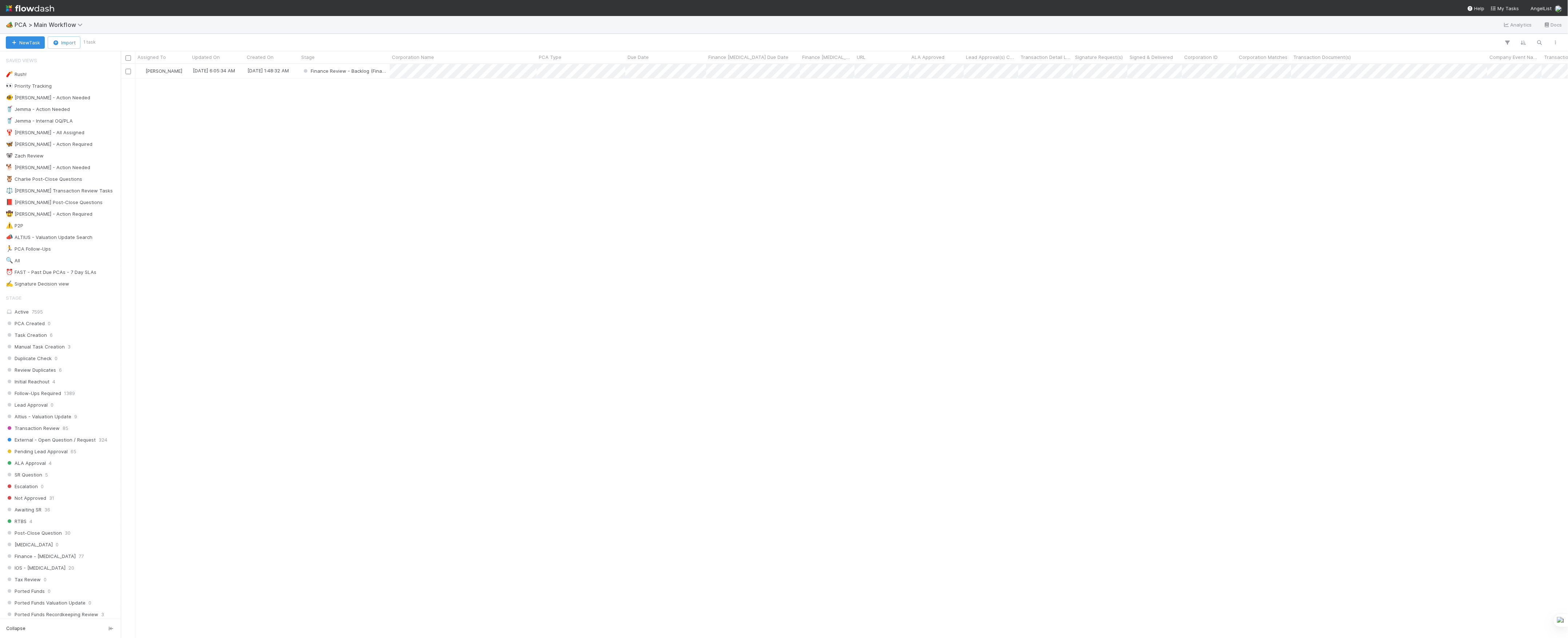
scroll to position [567, 1440]
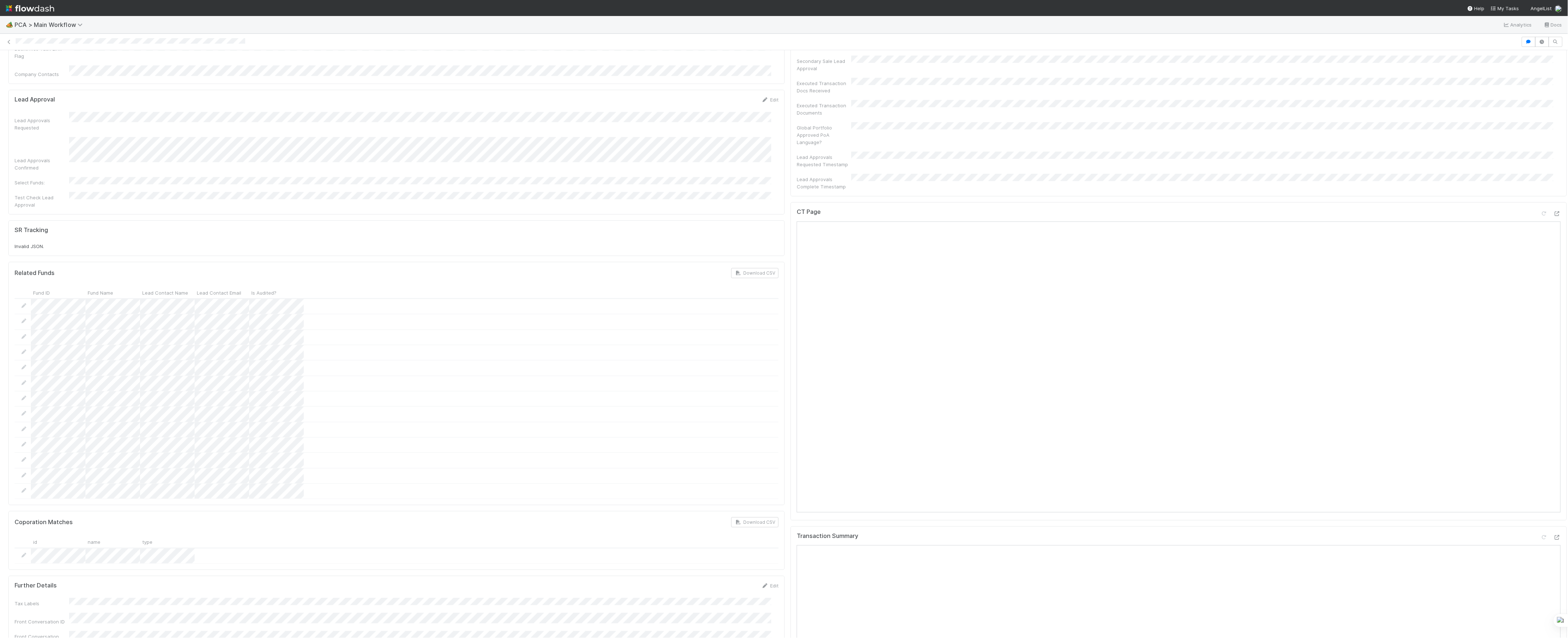
scroll to position [485, 0]
click at [1553, 222] on icon at bounding box center [1557, 224] width 8 height 5
click at [1553, 546] on icon at bounding box center [1557, 548] width 8 height 5
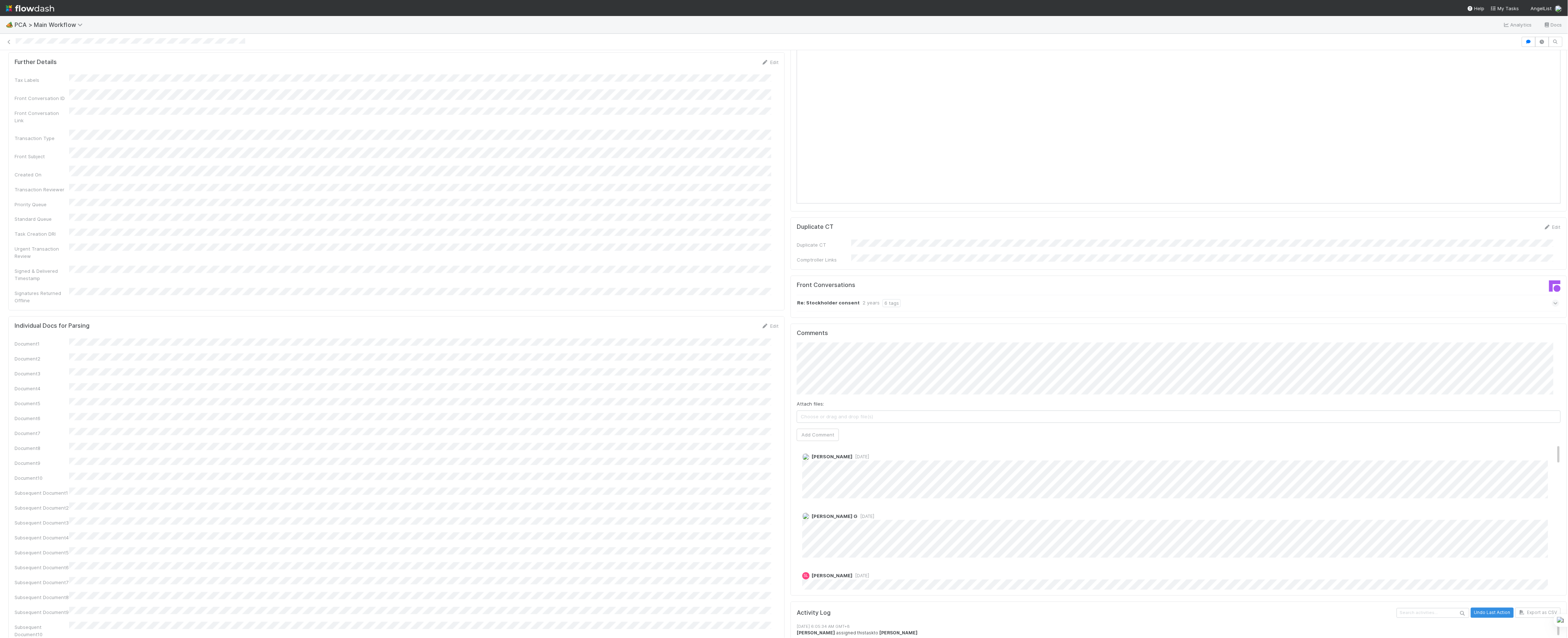
scroll to position [0, 0]
click at [929, 295] on div "Re: Stockholder consent 2 years 6 tags" at bounding box center [1178, 304] width 763 height 17
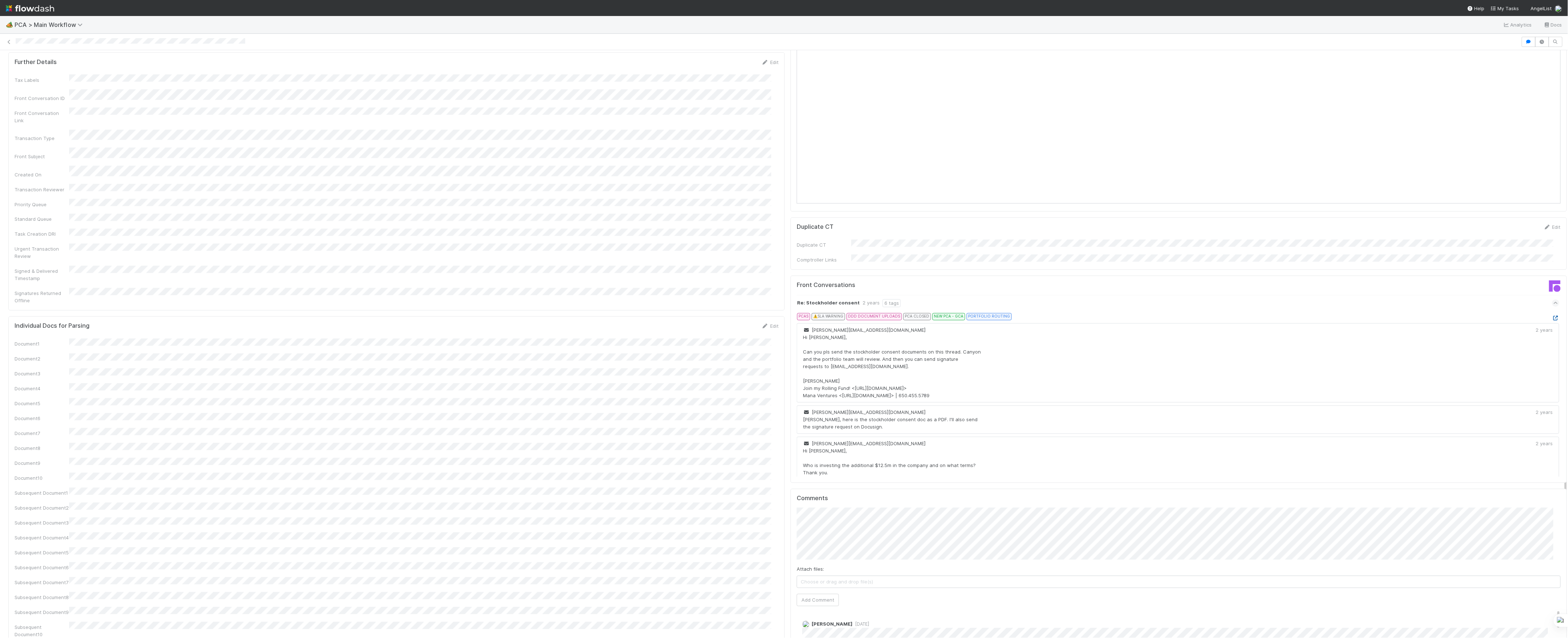
click at [1552, 316] on icon at bounding box center [1555, 319] width 8 height 5
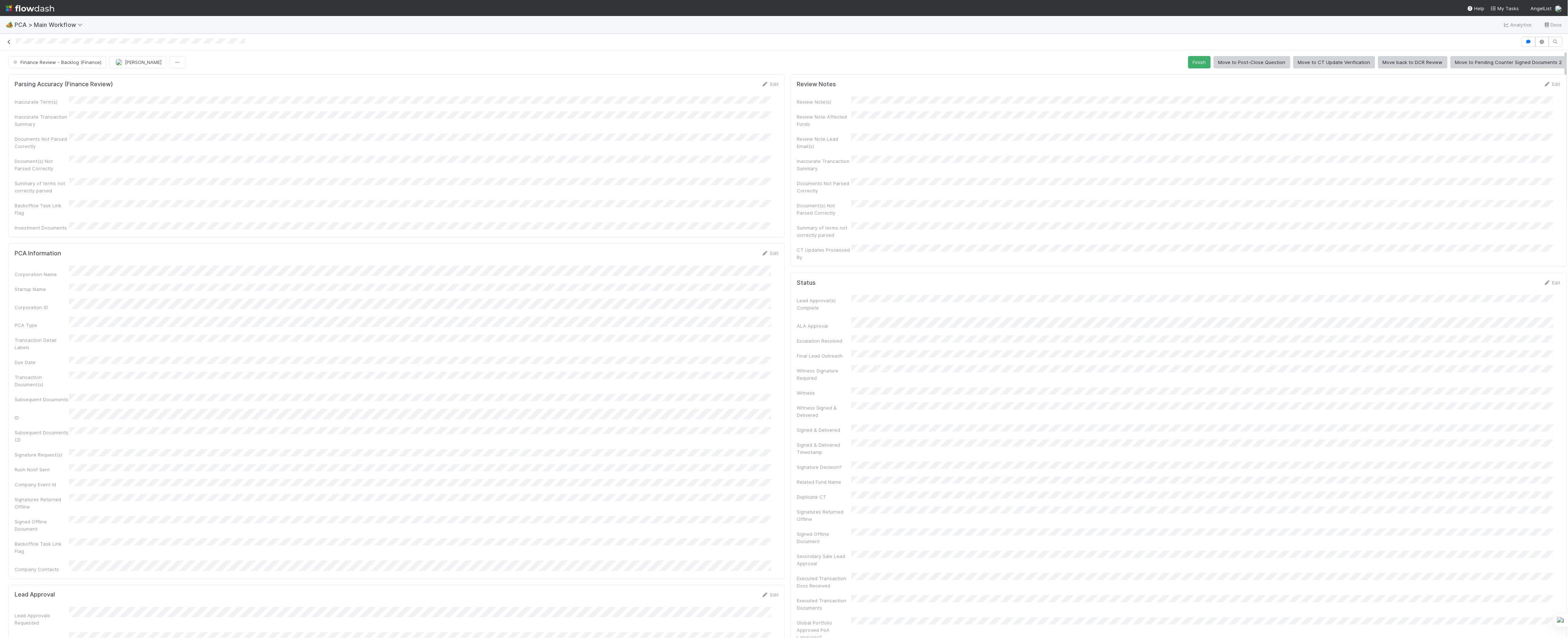
click at [8, 42] on icon at bounding box center [9, 42] width 8 height 5
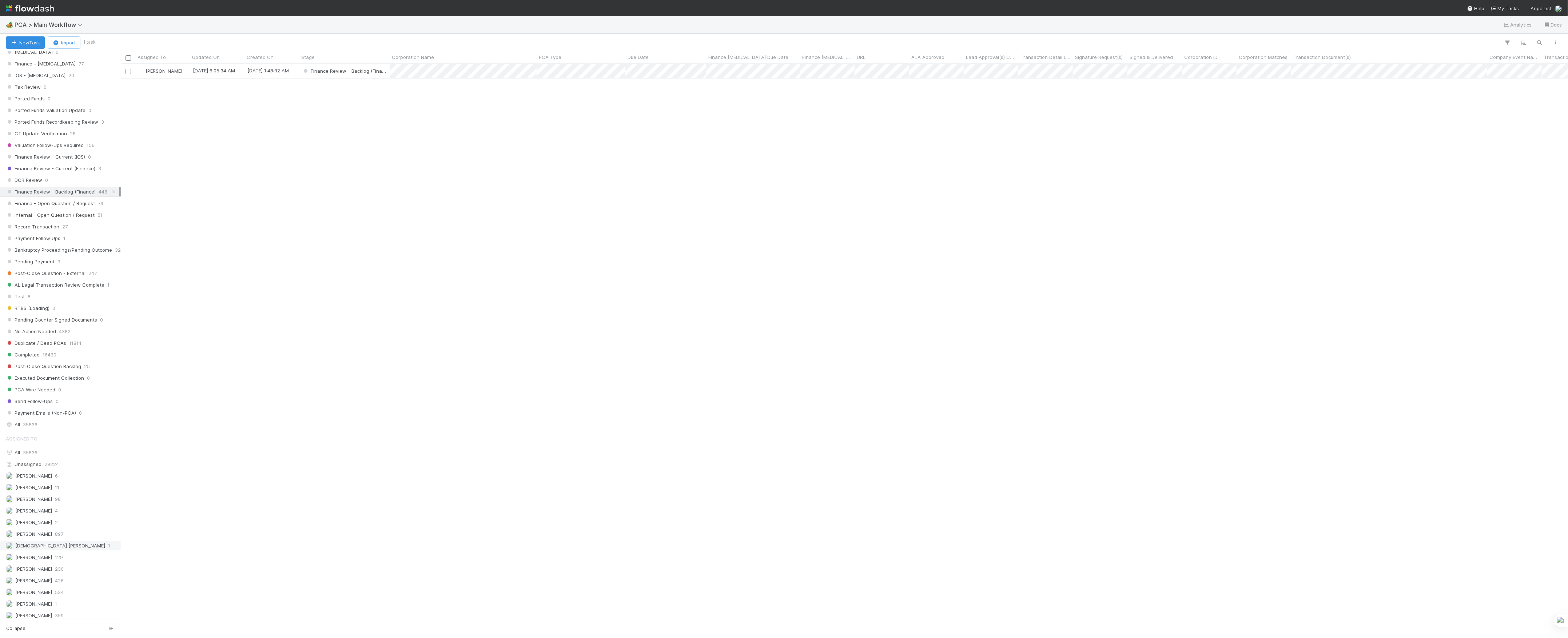
scroll to position [679, 0]
click at [110, 548] on icon at bounding box center [114, 546] width 8 height 5
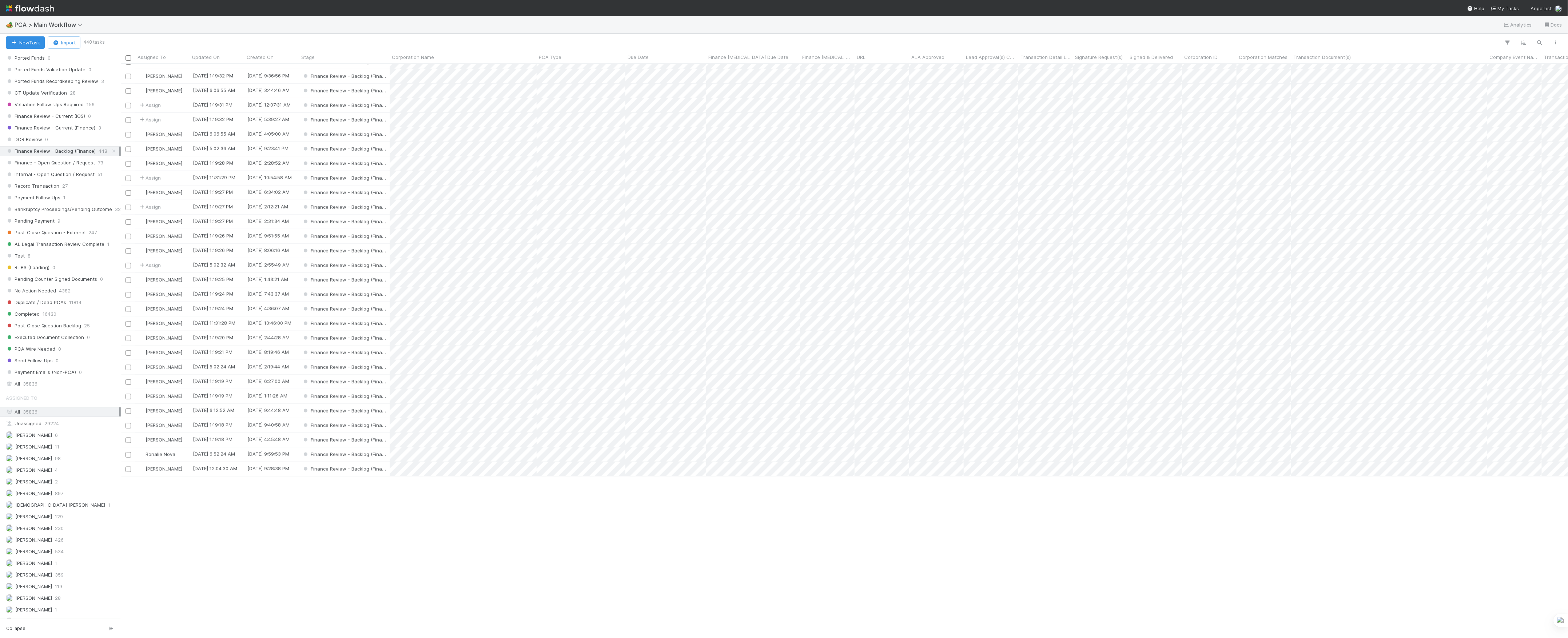
scroll to position [340, 0]
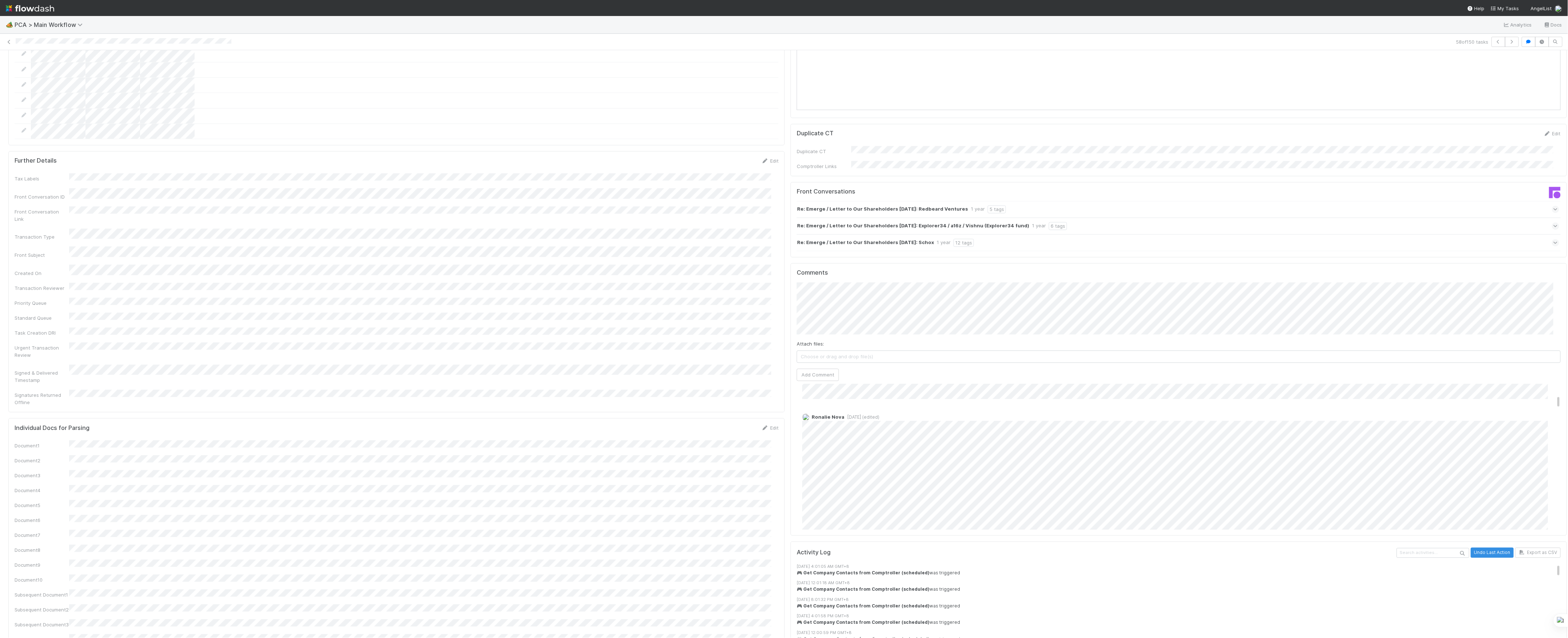
scroll to position [291, 0]
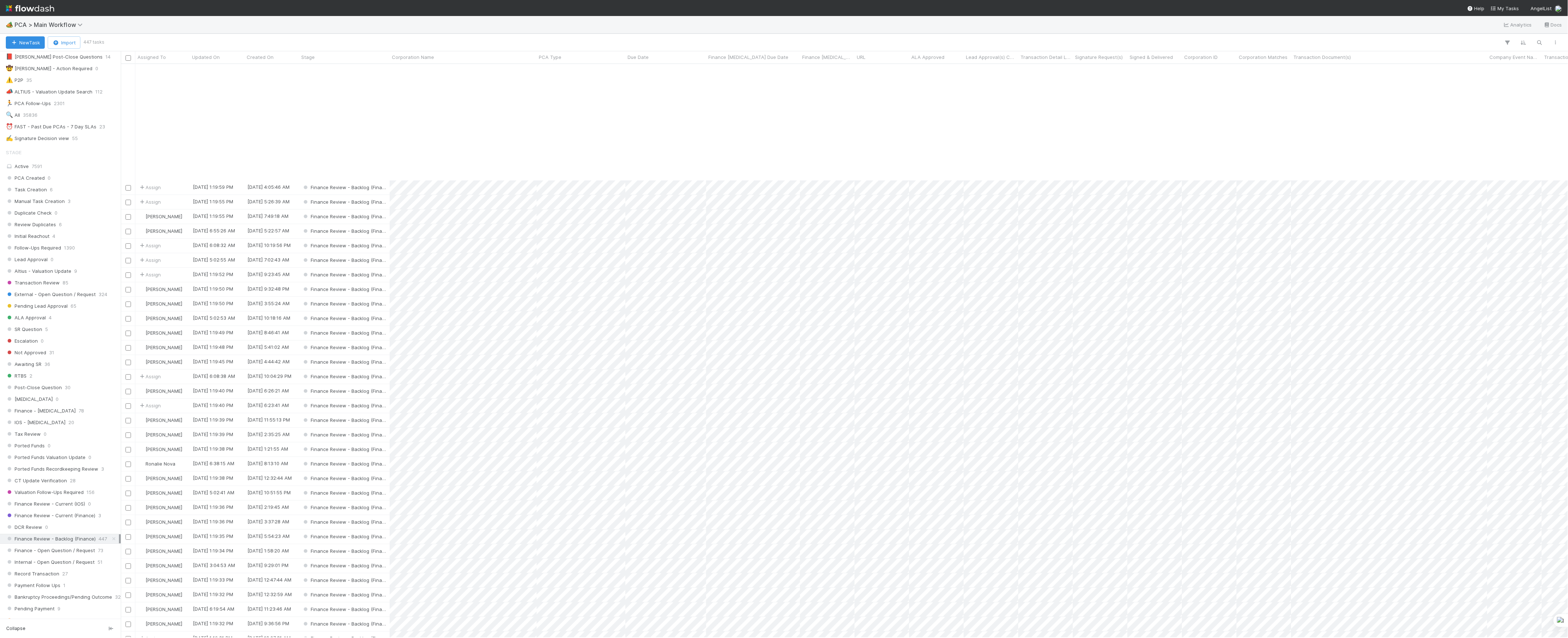
scroll to position [145, 0]
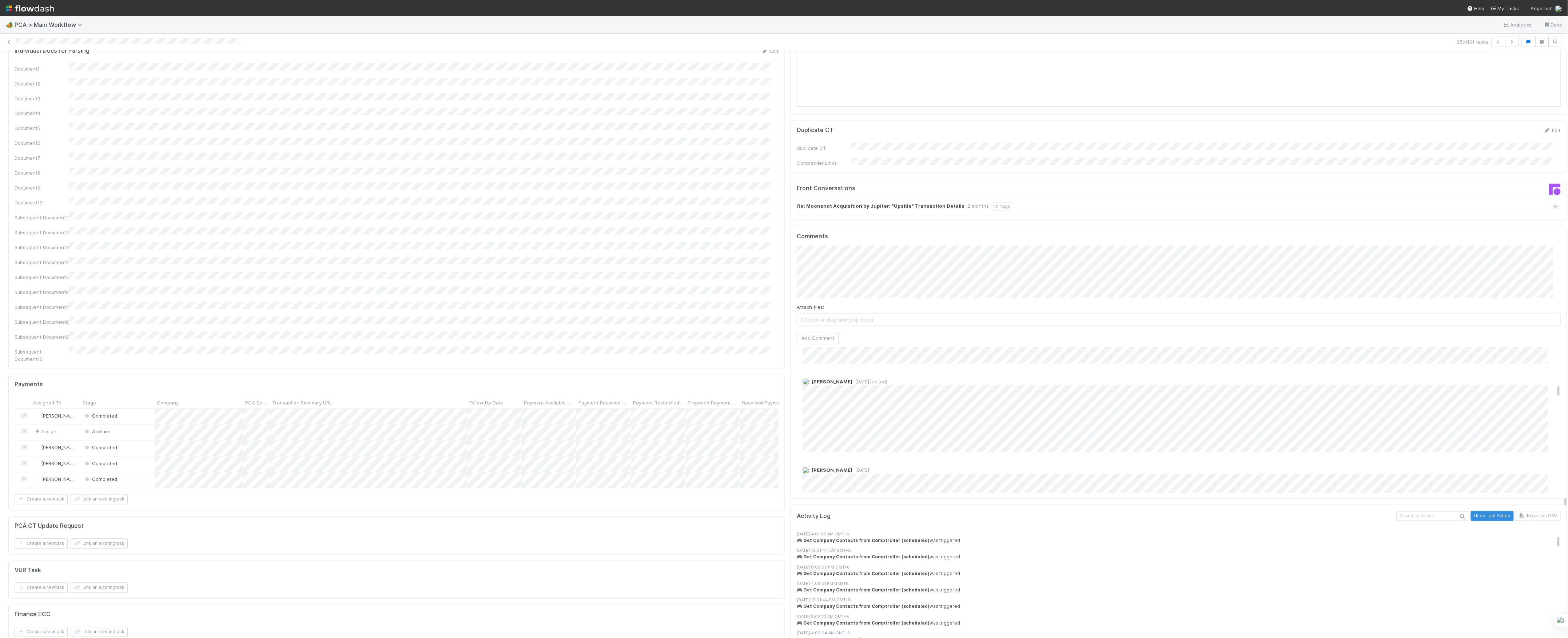
scroll to position [437, 0]
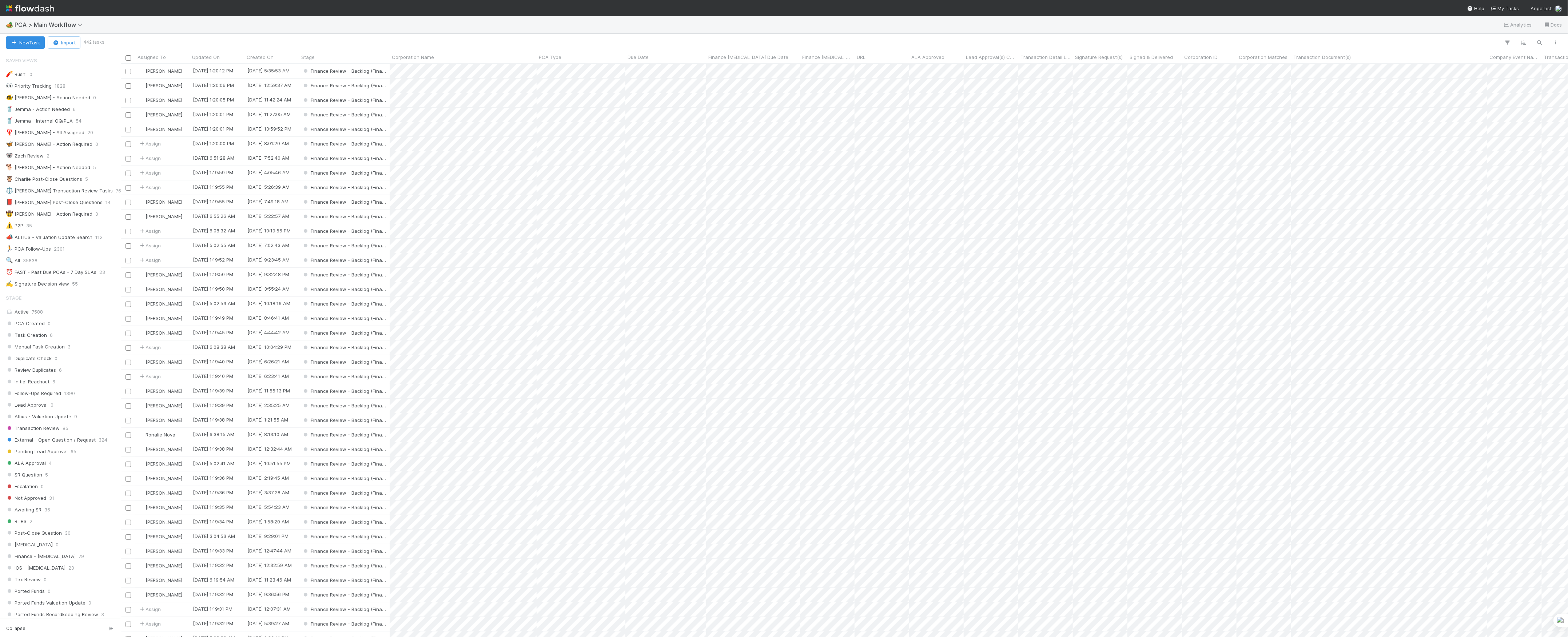
scroll to position [8, 8]
click at [64, 25] on span "PCA > Main Workflow" at bounding box center [50, 25] width 72 height 8
click at [342, 25] on div "option [New Requests redirected to CT Asset Update Form] Dummy Share Backlog Cl…" at bounding box center [784, 319] width 1568 height 638
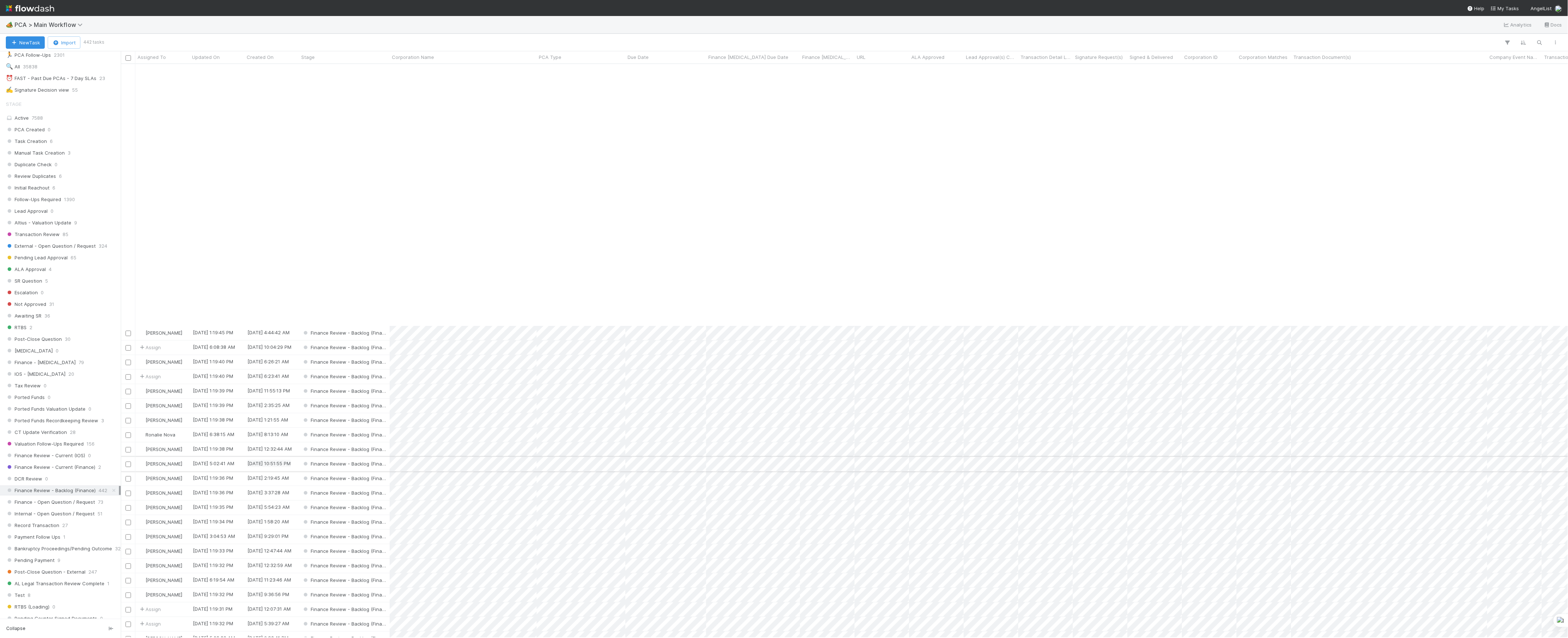
scroll to position [291, 0]
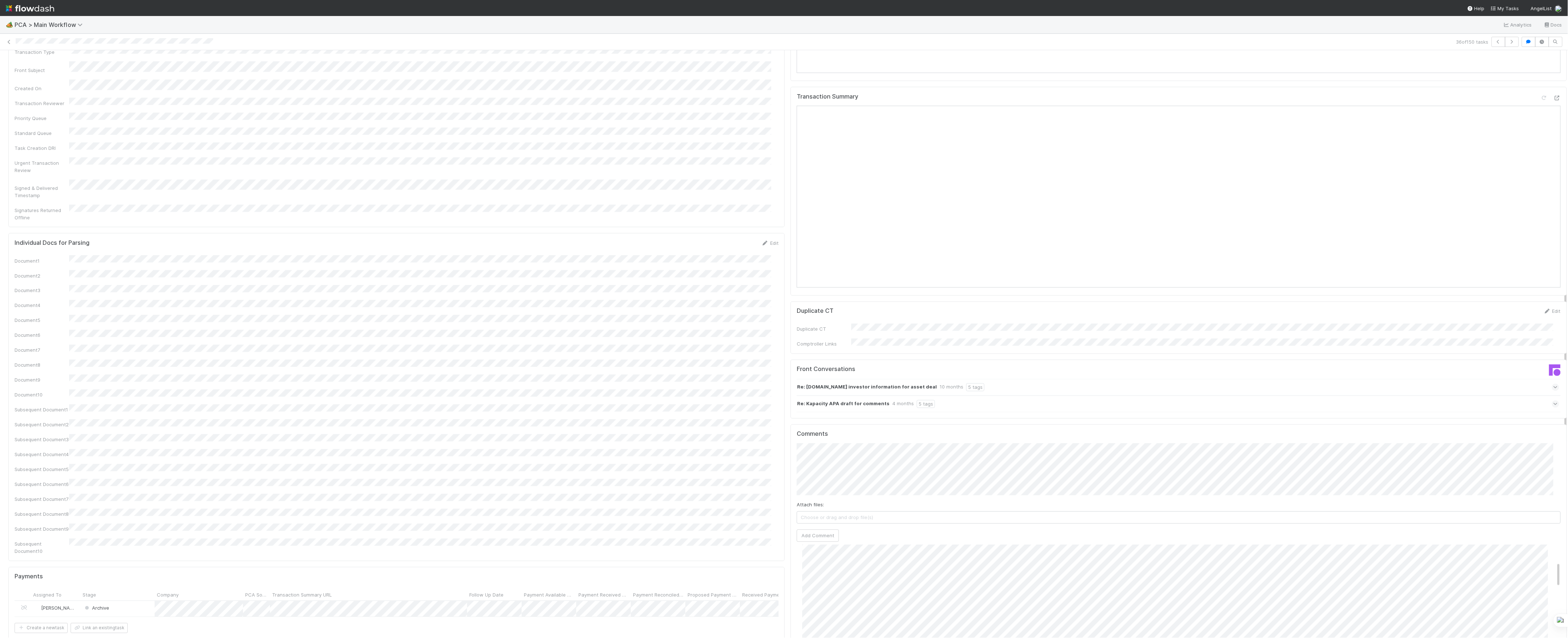
scroll to position [824, 0]
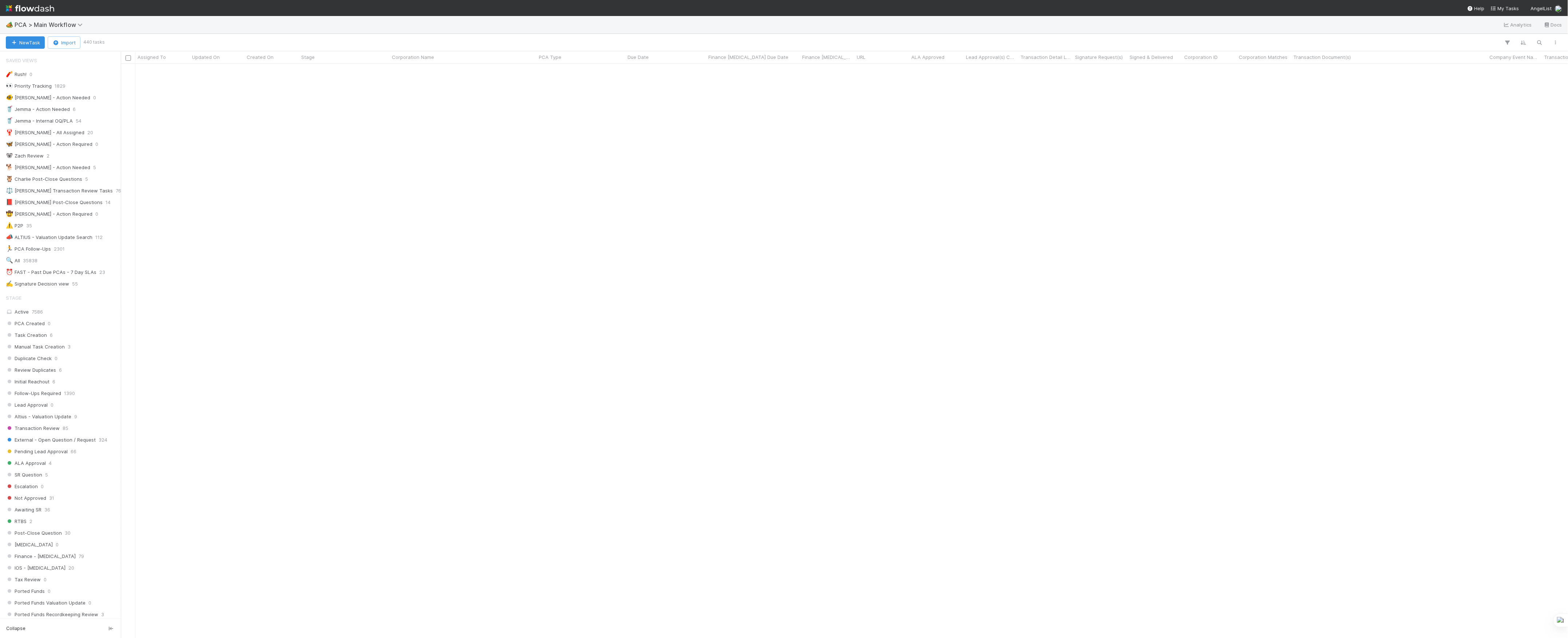
scroll to position [728, 0]
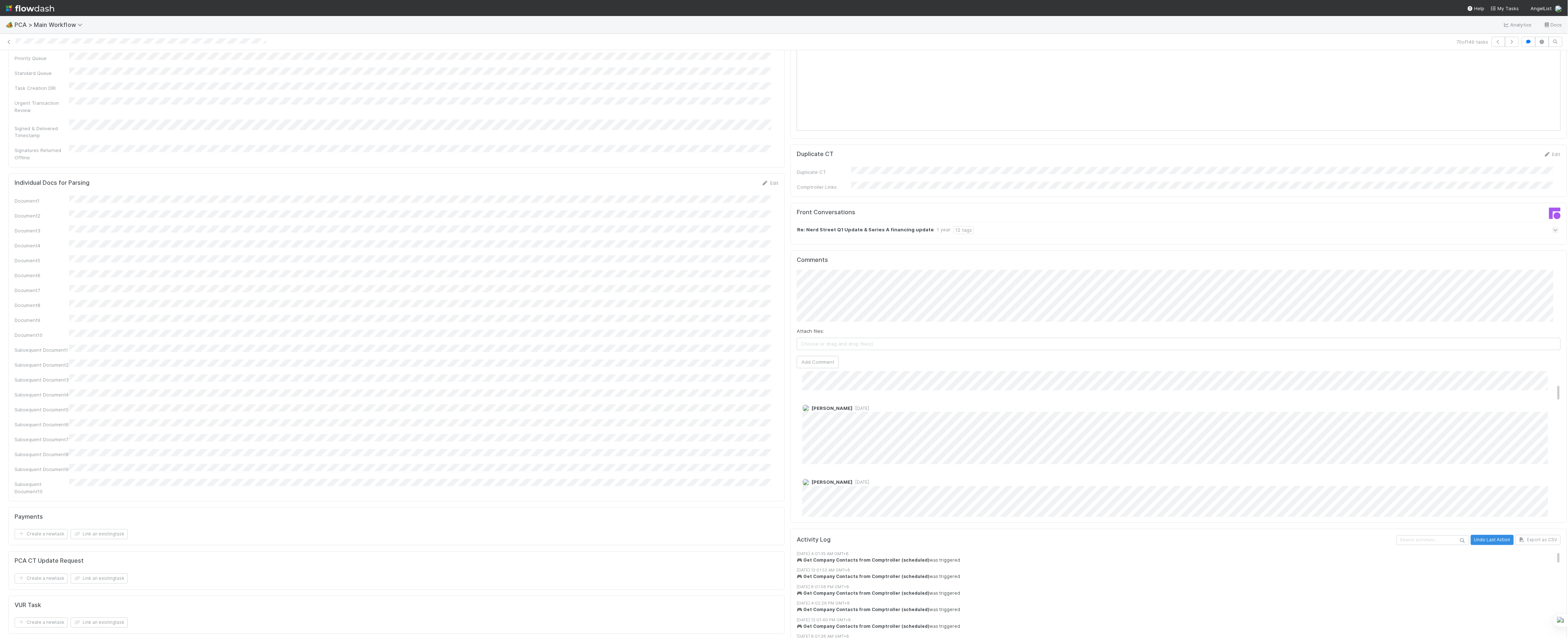
scroll to position [1116, 0]
click at [9, 41] on icon at bounding box center [9, 42] width 8 height 5
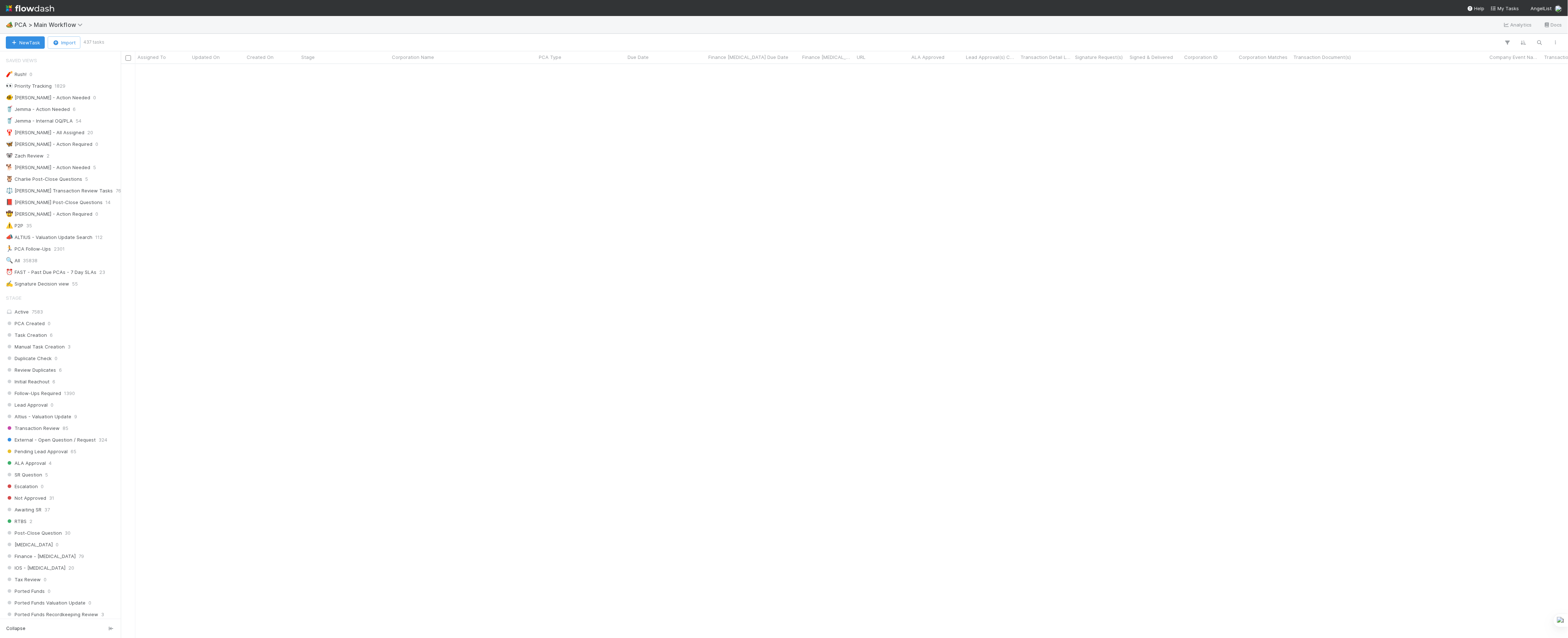
scroll to position [679, 0]
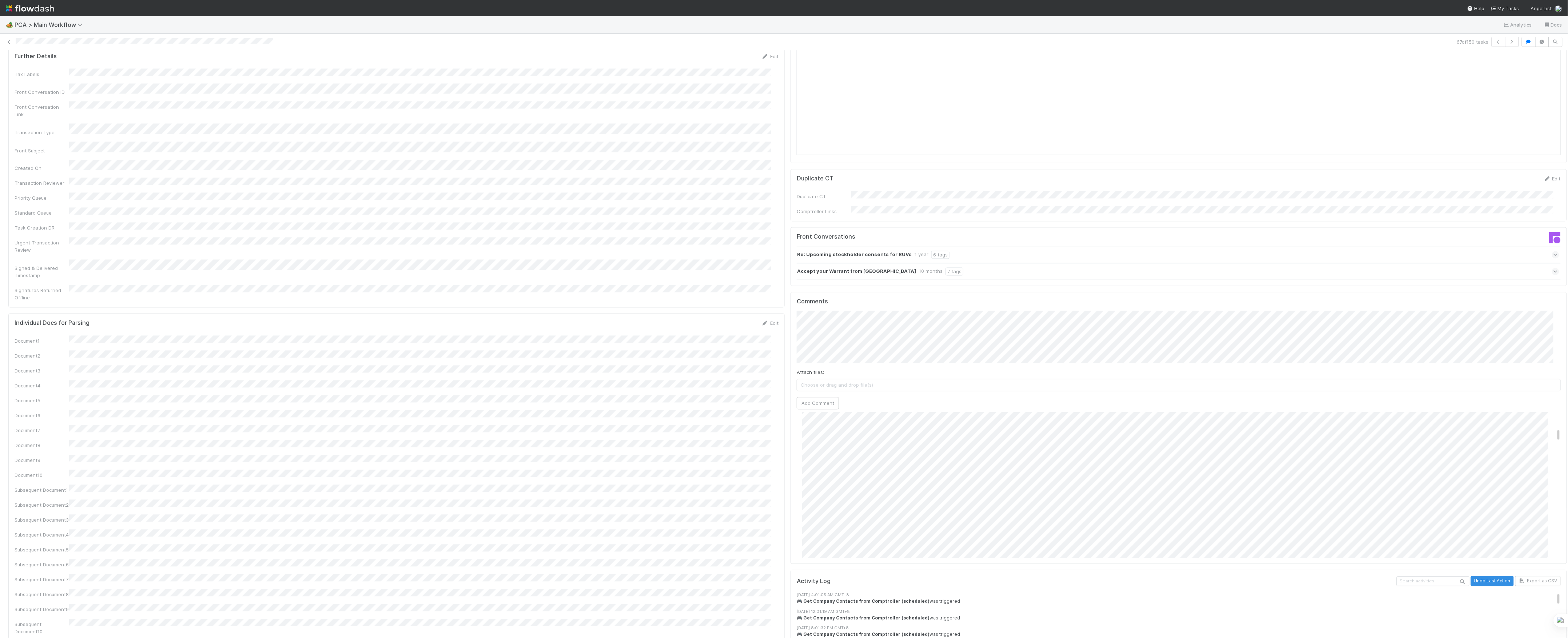
scroll to position [242, 0]
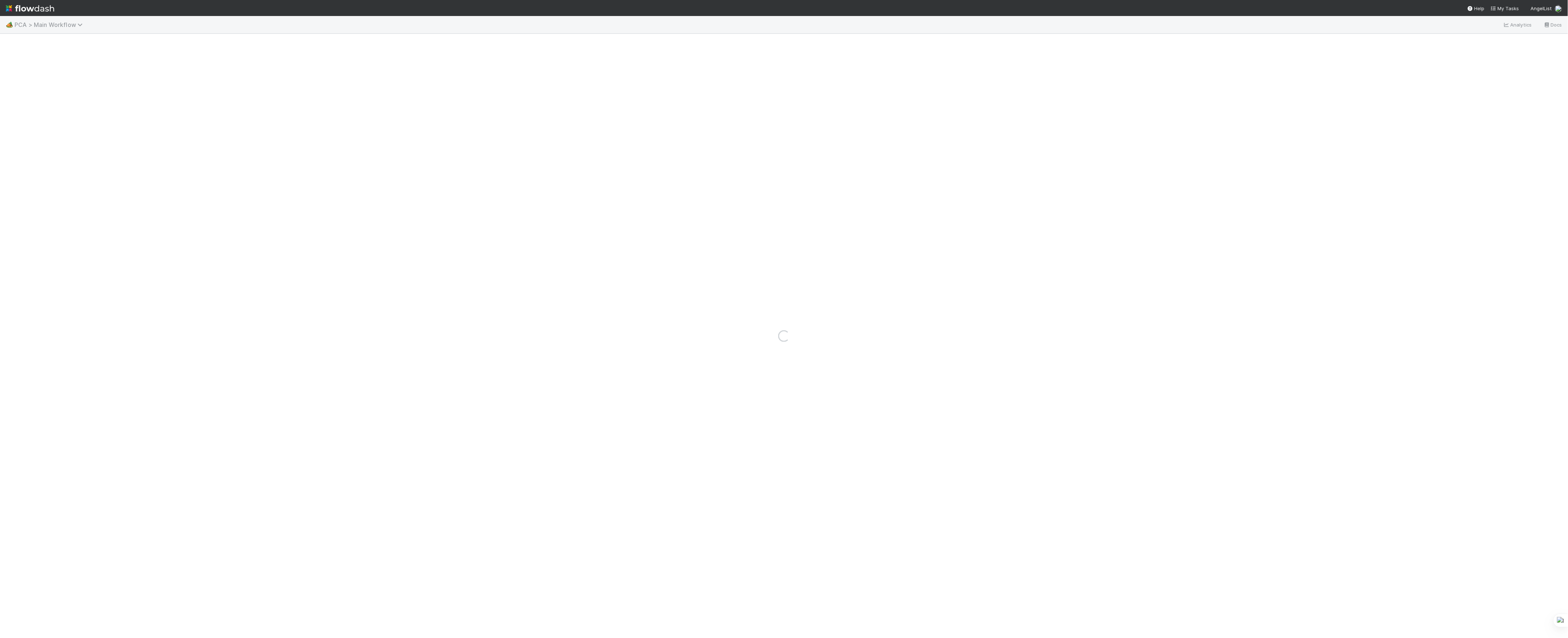
click at [61, 25] on span "PCA > Main Workflow" at bounding box center [50, 25] width 72 height 8
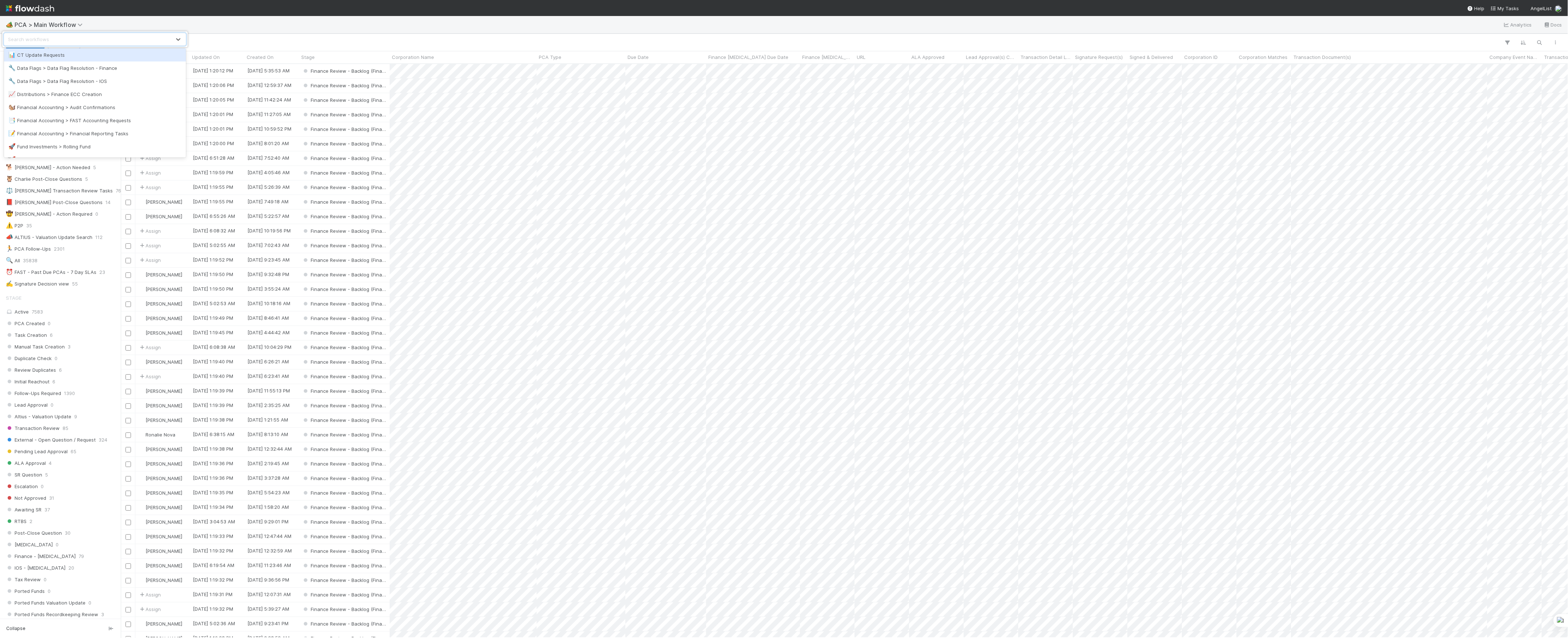
scroll to position [49, 0]
click at [115, 131] on div "📝 Financial Accounting > Financial Reporting Tasks" at bounding box center [95, 133] width 174 height 8
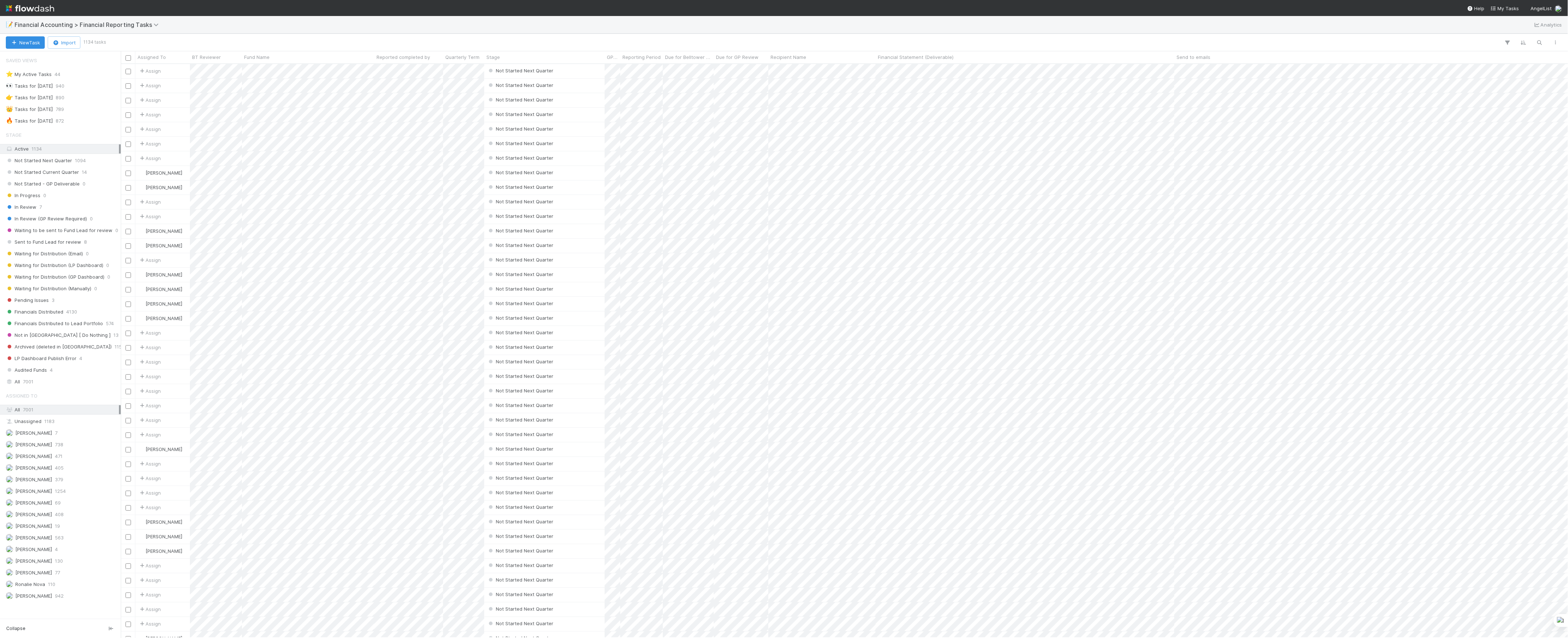
scroll to position [567, 1440]
click at [53, 122] on div "🔥 Tasks for 2025-06-30" at bounding box center [29, 121] width 47 height 9
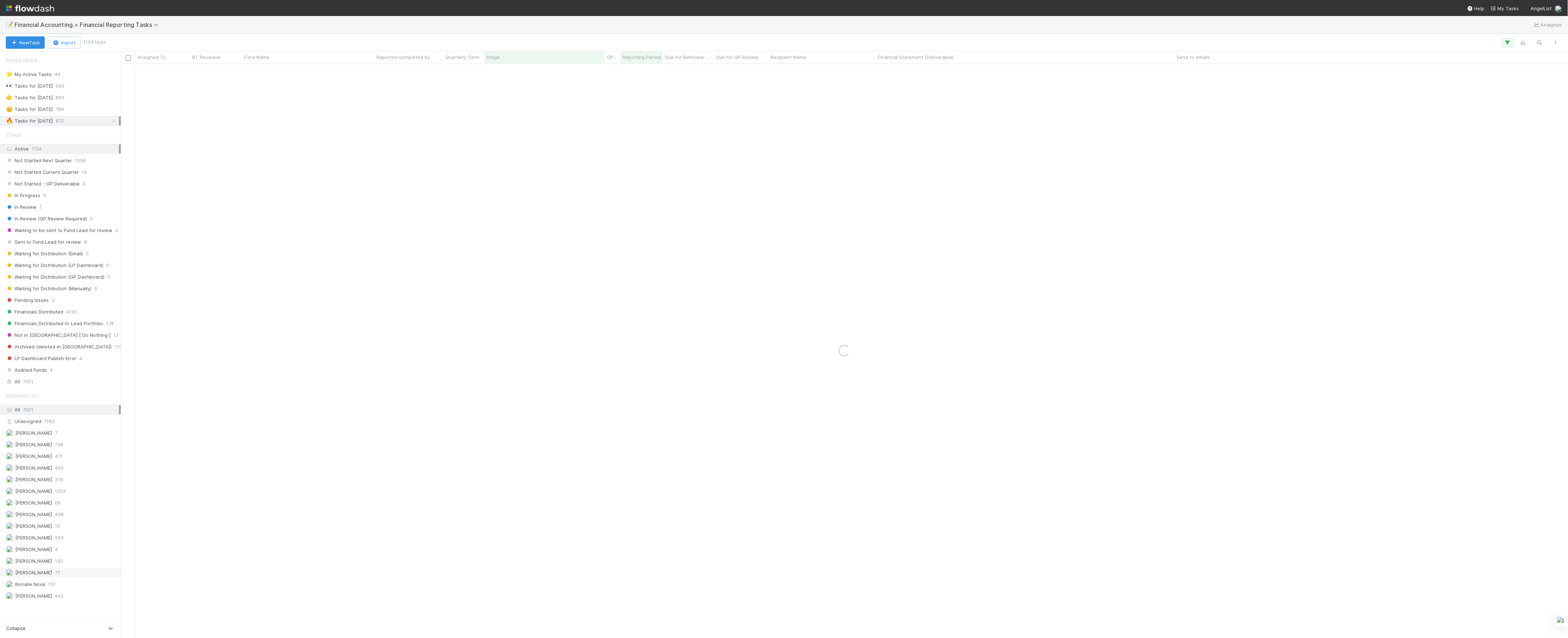
click at [57, 577] on span "77" at bounding box center [57, 573] width 5 height 9
click at [46, 566] on div "Marlon 130" at bounding box center [62, 561] width 113 height 9
click at [46, 589] on div "Ronalie Nova 110" at bounding box center [62, 584] width 113 height 9
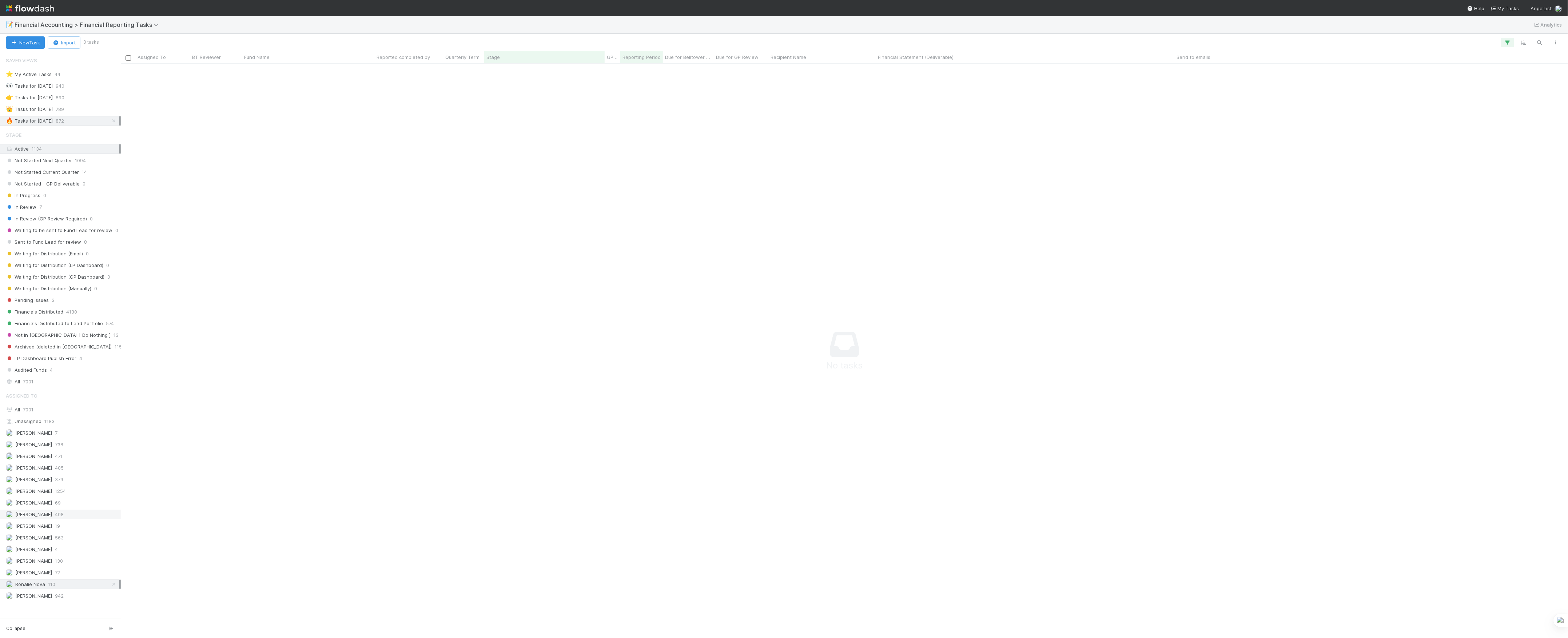
scroll to position [559, 1433]
click at [47, 508] on div "Janice Garcia 69" at bounding box center [62, 503] width 113 height 9
click at [44, 554] on span "[PERSON_NAME]" at bounding box center [29, 549] width 46 height 9
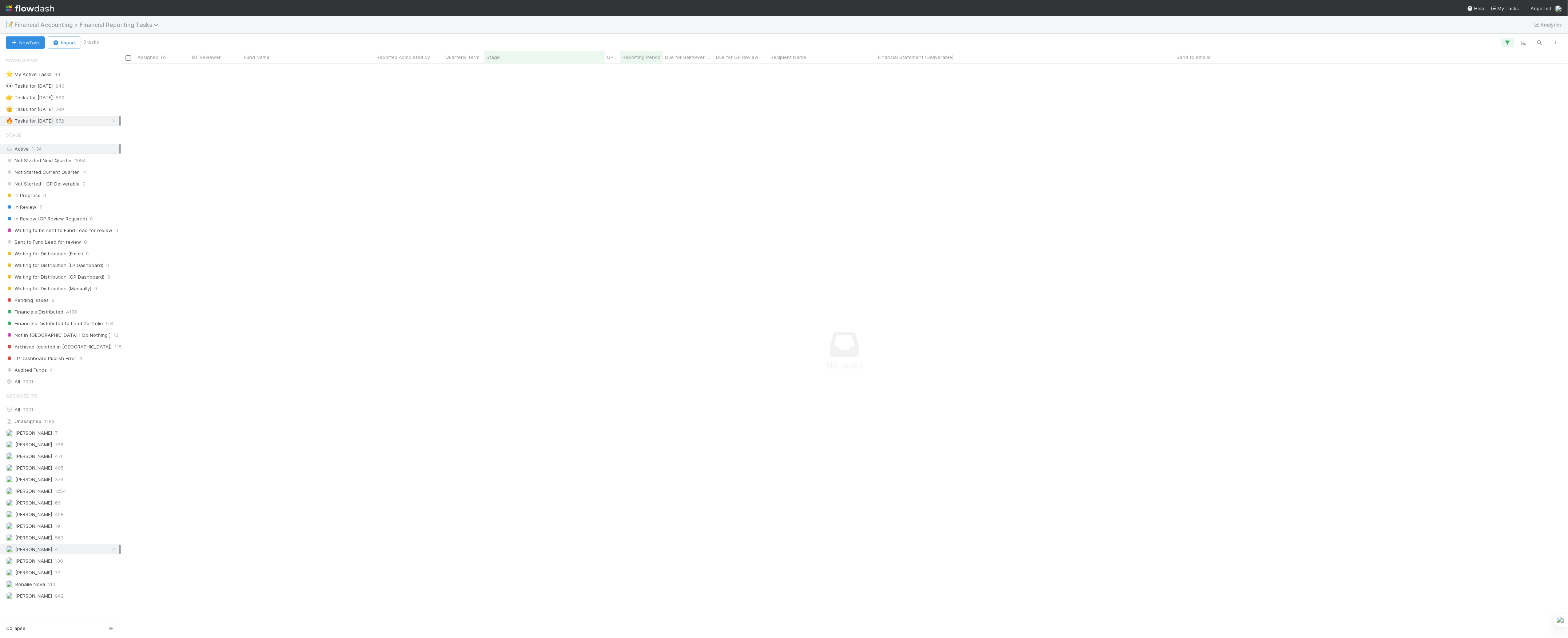
click at [63, 25] on span "Financial Accounting > Financial Reporting Tasks" at bounding box center [88, 25] width 148 height 8
click at [68, 100] on div "🏕️ PCA > Main Workflow" at bounding box center [94, 97] width 174 height 8
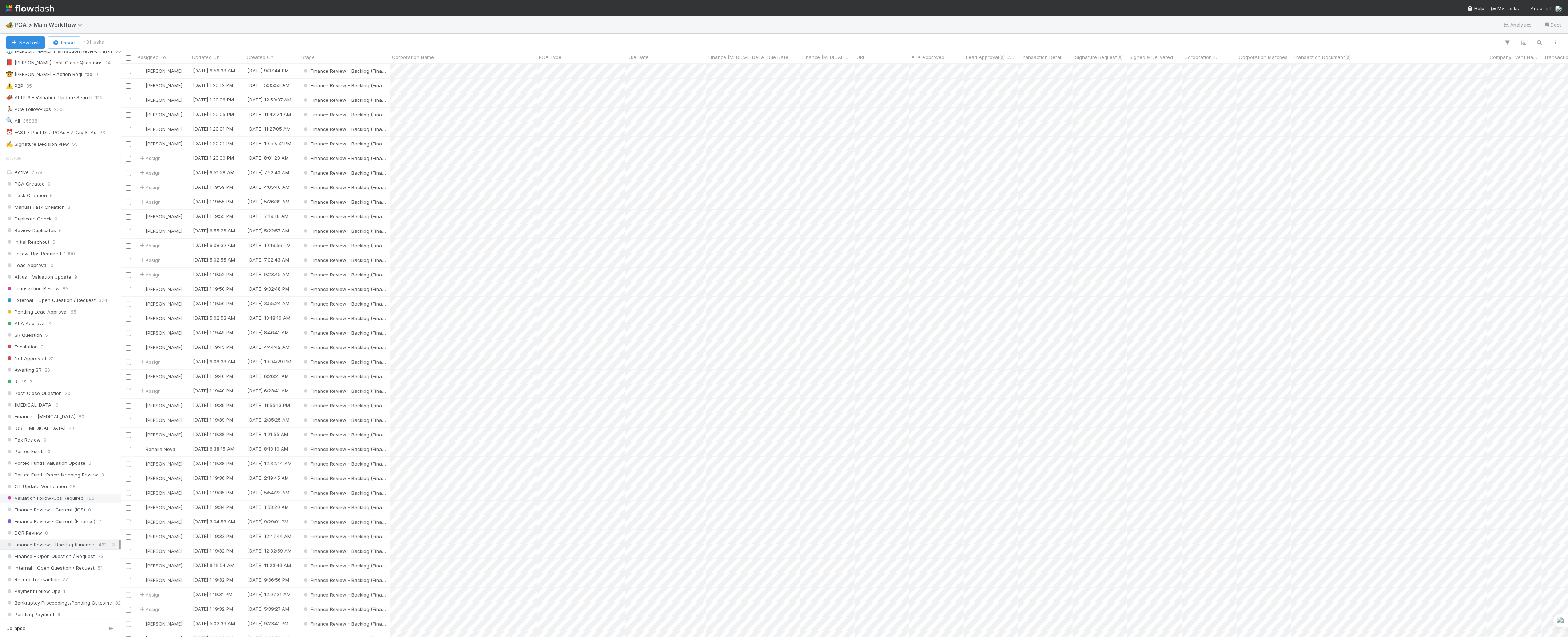
scroll to position [242, 0]
click at [68, 423] on span "Finance Review - Current (Finance)" at bounding box center [50, 419] width 90 height 9
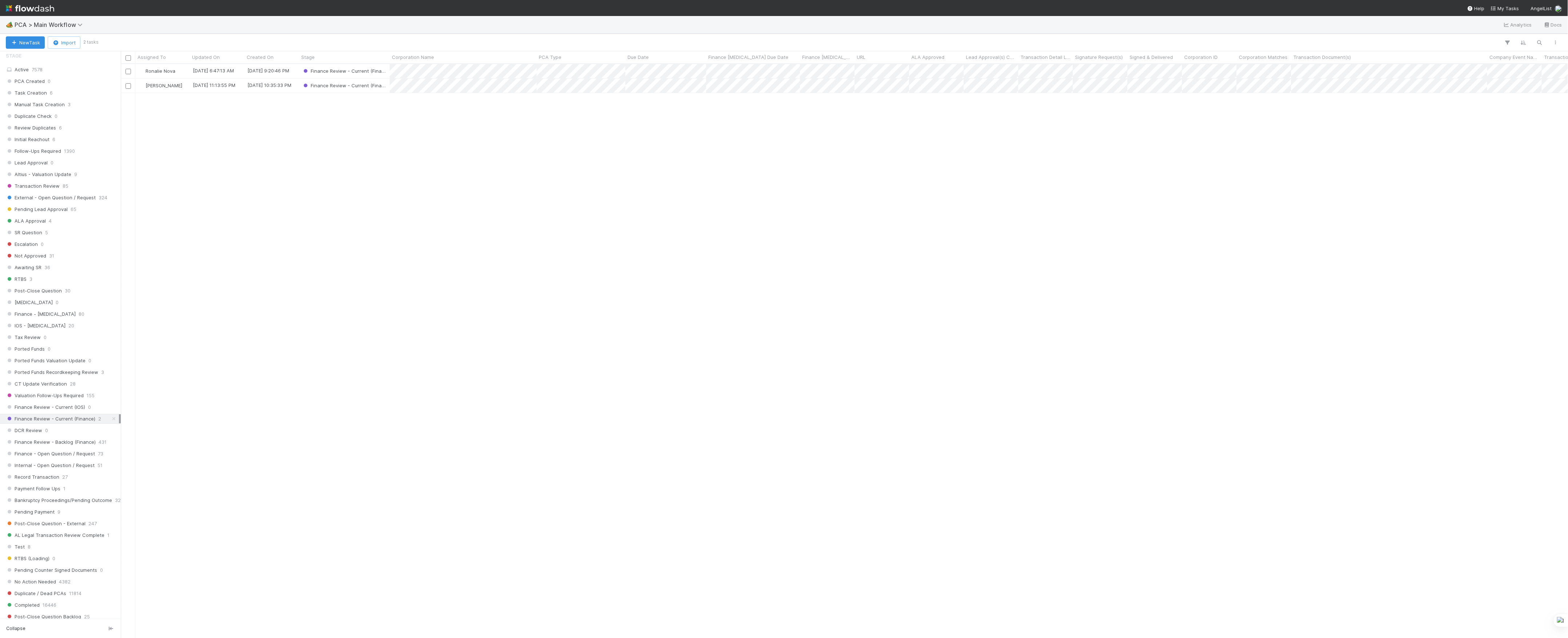
scroll to position [567, 1440]
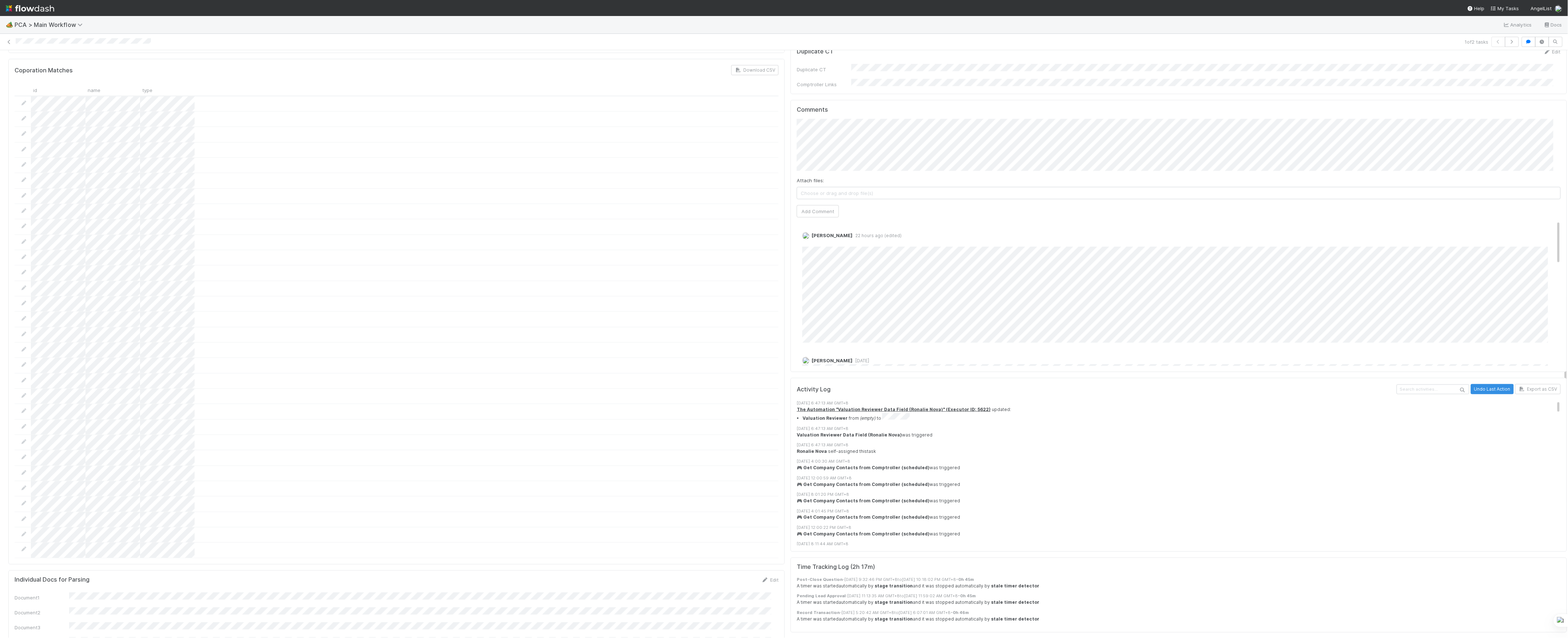
scroll to position [679, 0]
drag, startPoint x: 789, startPoint y: 393, endPoint x: 929, endPoint y: 392, distance: 140.0
click at [929, 434] on div "Valuation Reviewer Data Field (Ronalie Nova) was triggered" at bounding box center [1182, 438] width 771 height 7
drag, startPoint x: 929, startPoint y: 392, endPoint x: 877, endPoint y: 402, distance: 53.0
click at [877, 445] on div "[DATE] 6:47:13 AM GMT+8" at bounding box center [1182, 447] width 771 height 6
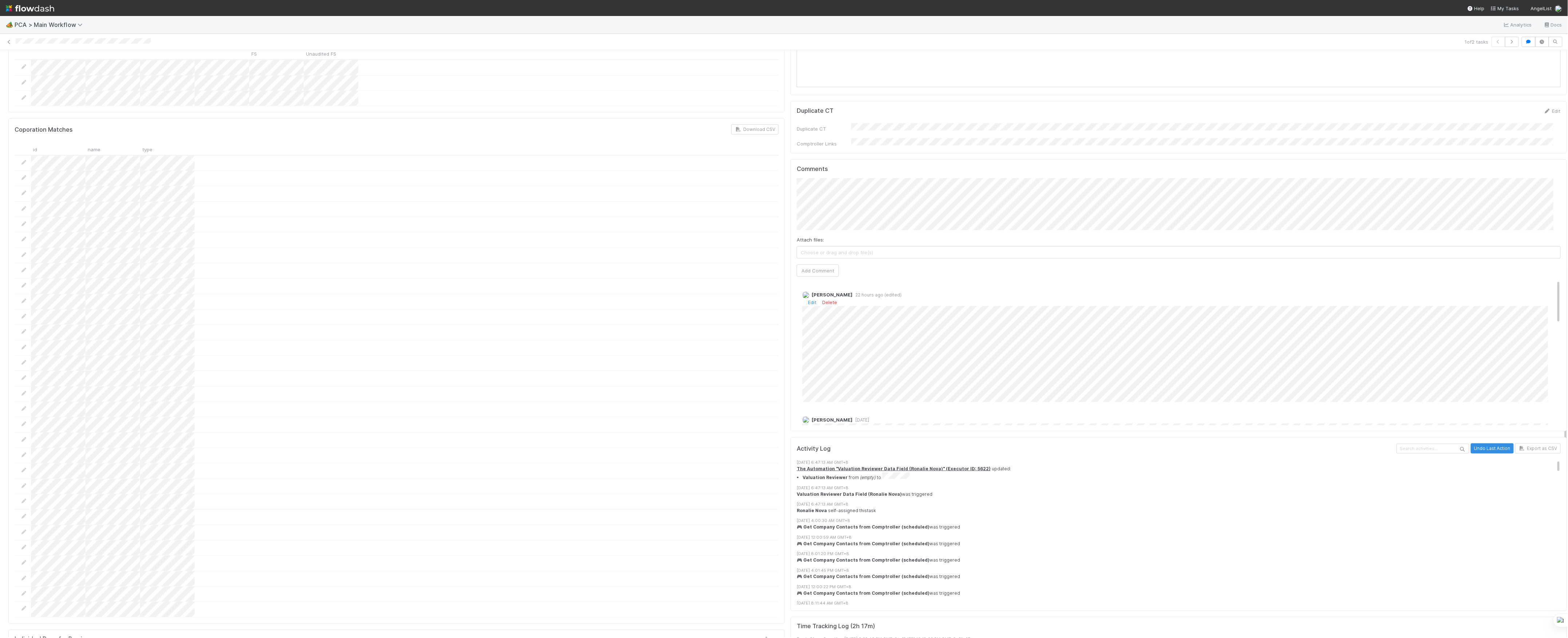
scroll to position [582, 0]
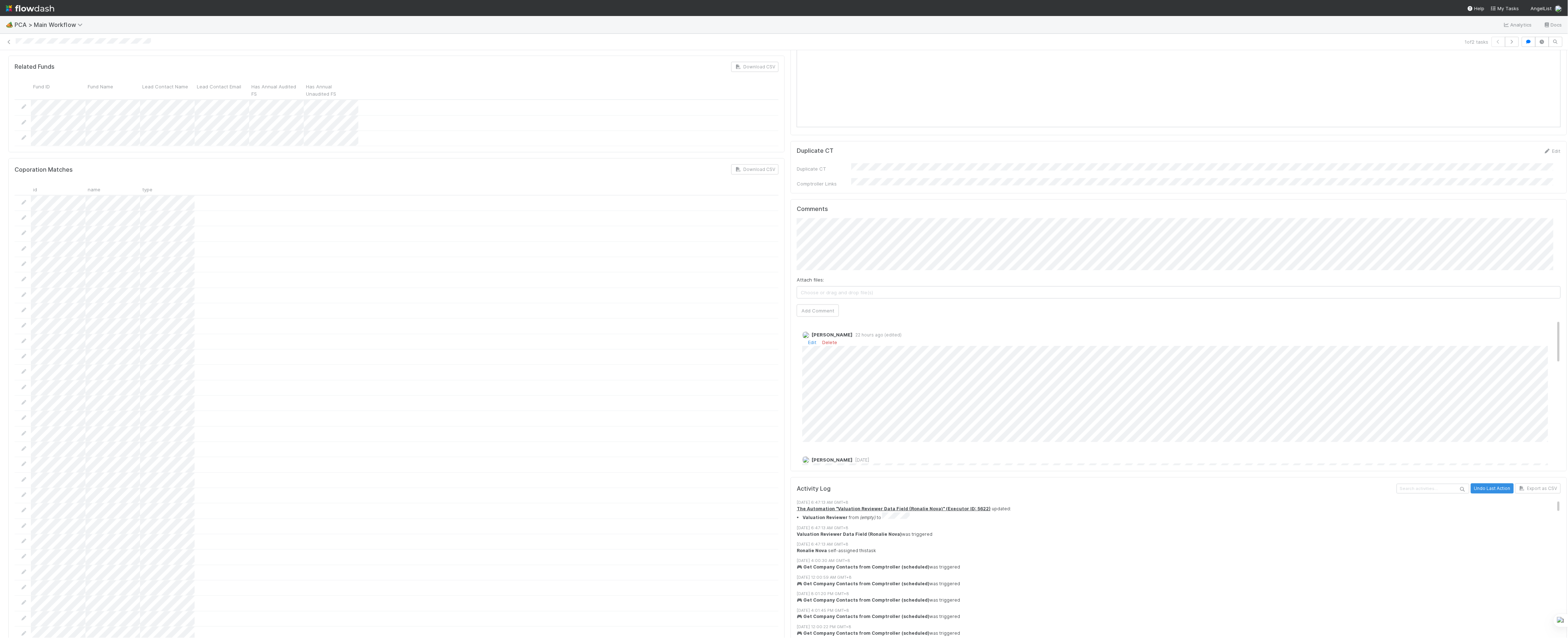
click at [797, 335] on div "Marvey Fuentes 22 hours ago (edited) Edit Delete" at bounding box center [1182, 384] width 771 height 116
click at [906, 340] on div "Marvey Fuentes 22 hours ago (edited) Edit Delete" at bounding box center [1182, 384] width 771 height 116
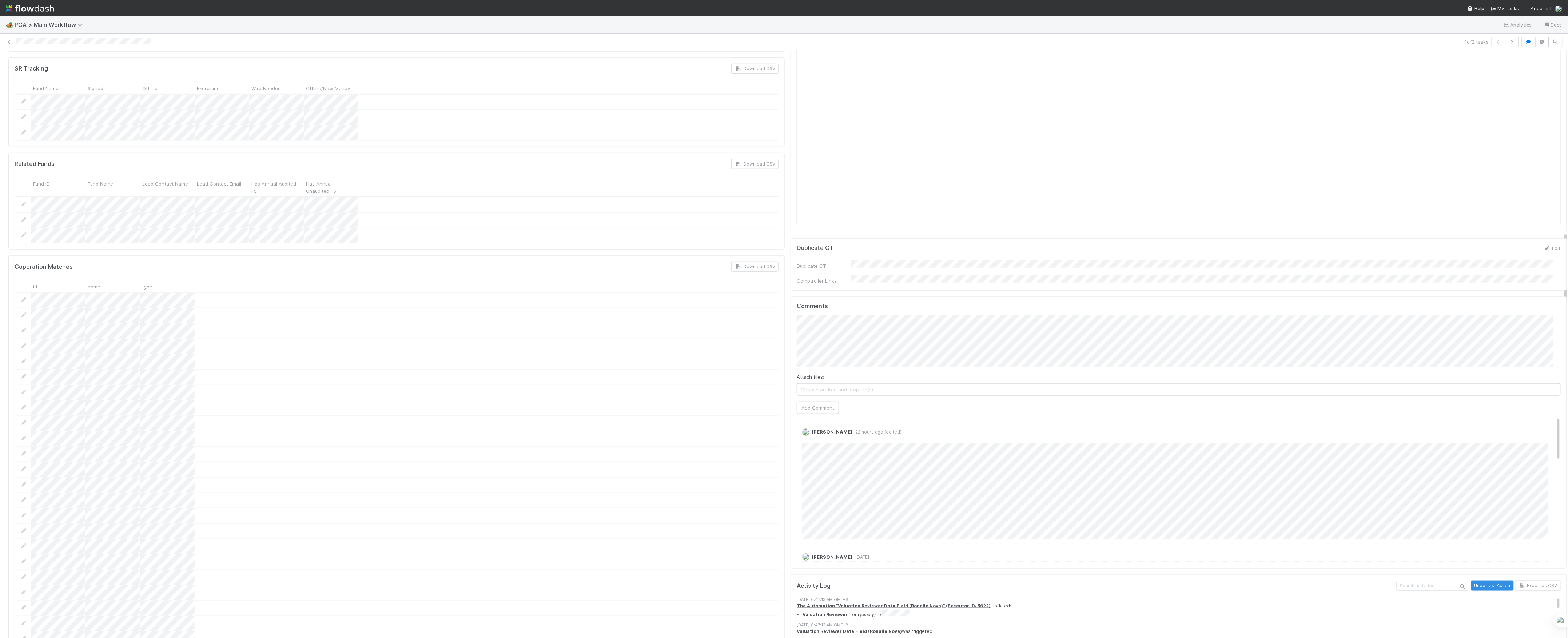
scroll to position [777, 0]
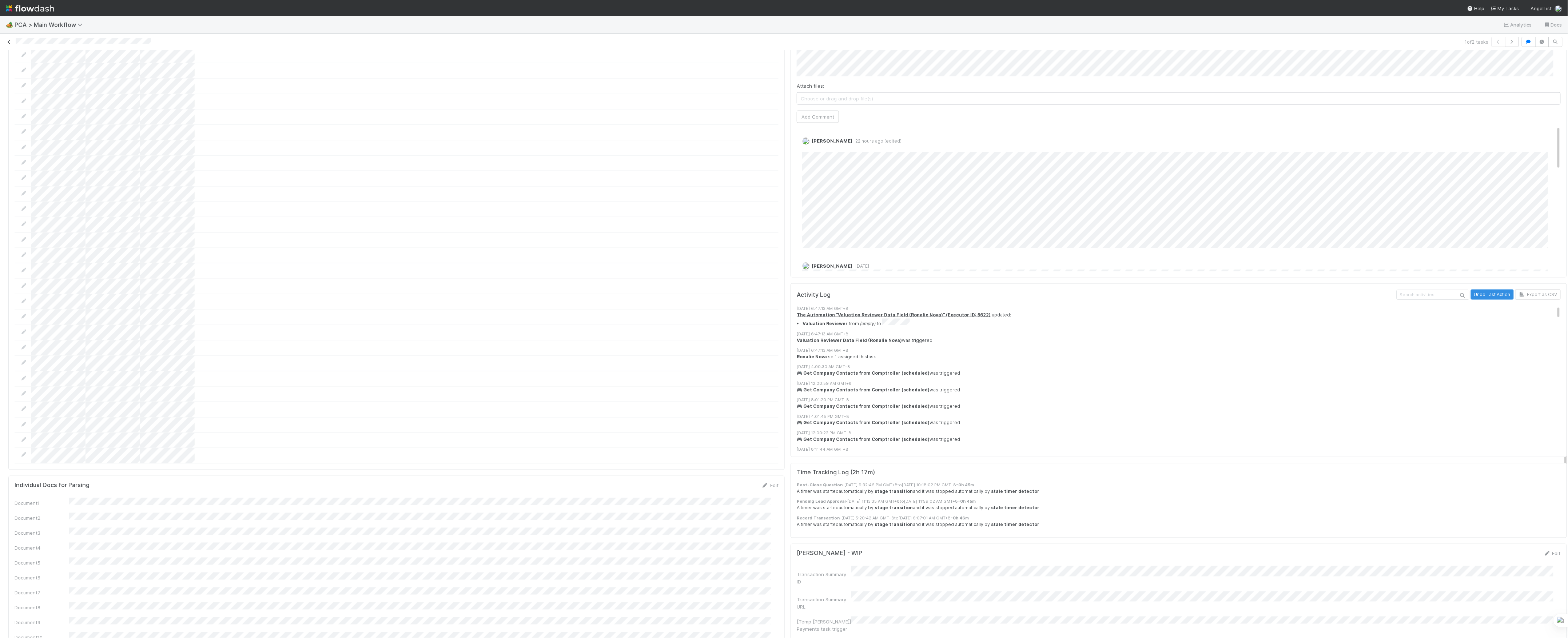
click at [8, 44] on icon at bounding box center [9, 42] width 8 height 5
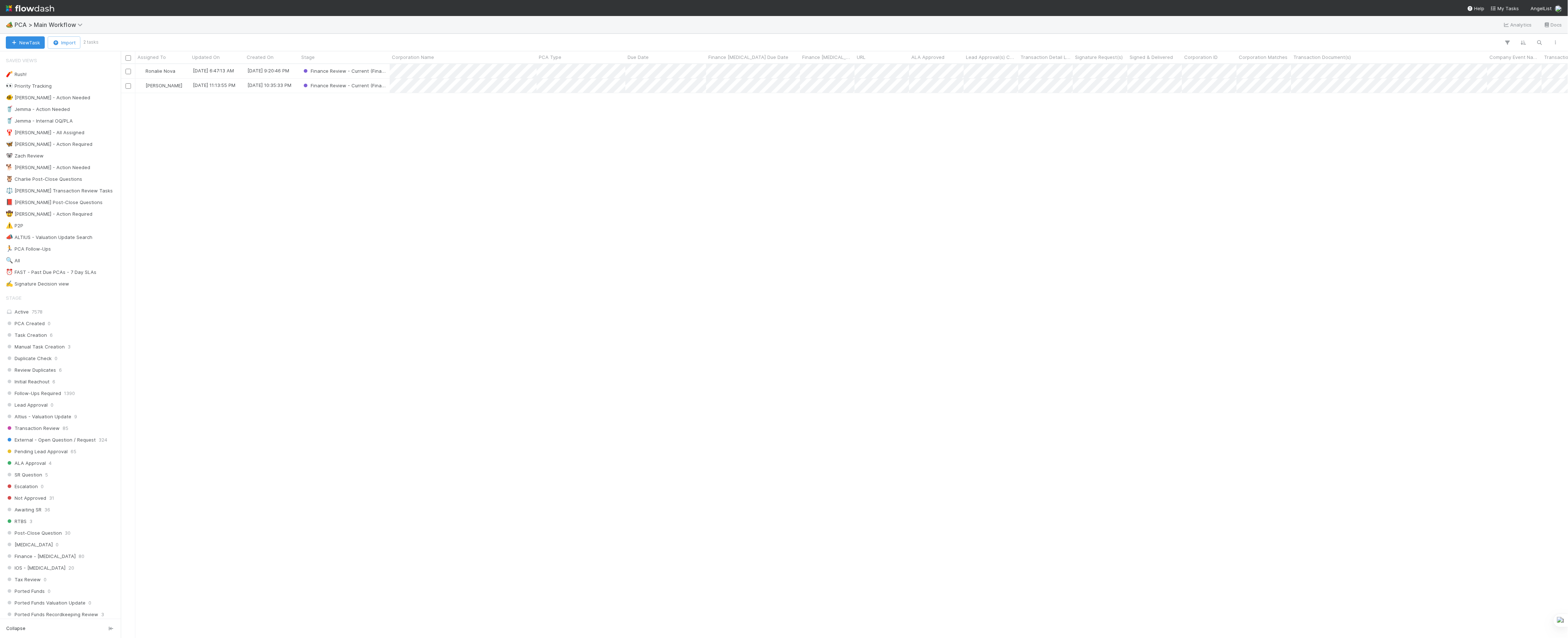
scroll to position [567, 1440]
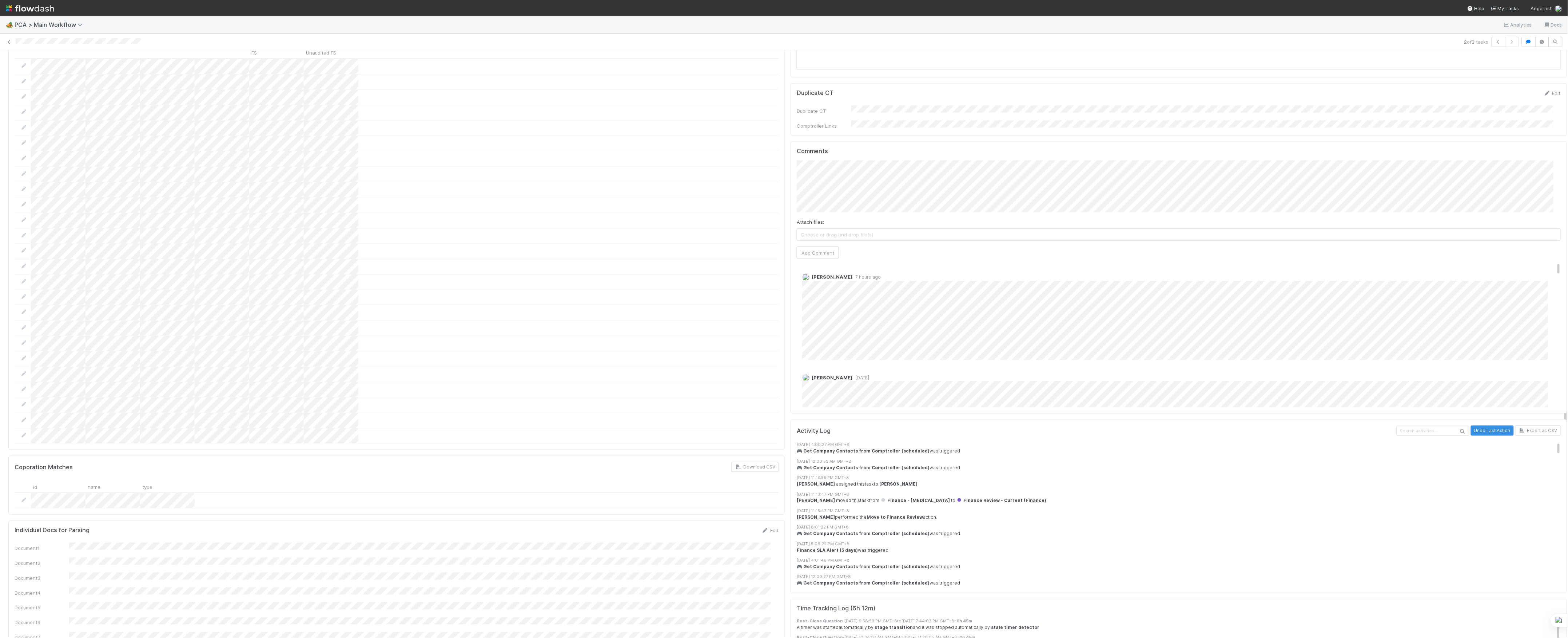
drag, startPoint x: 911, startPoint y: 298, endPoint x: 793, endPoint y: 256, distance: 125.3
click at [797, 268] on div "Janice Garcia 7 hours ago" at bounding box center [1182, 313] width 771 height 92
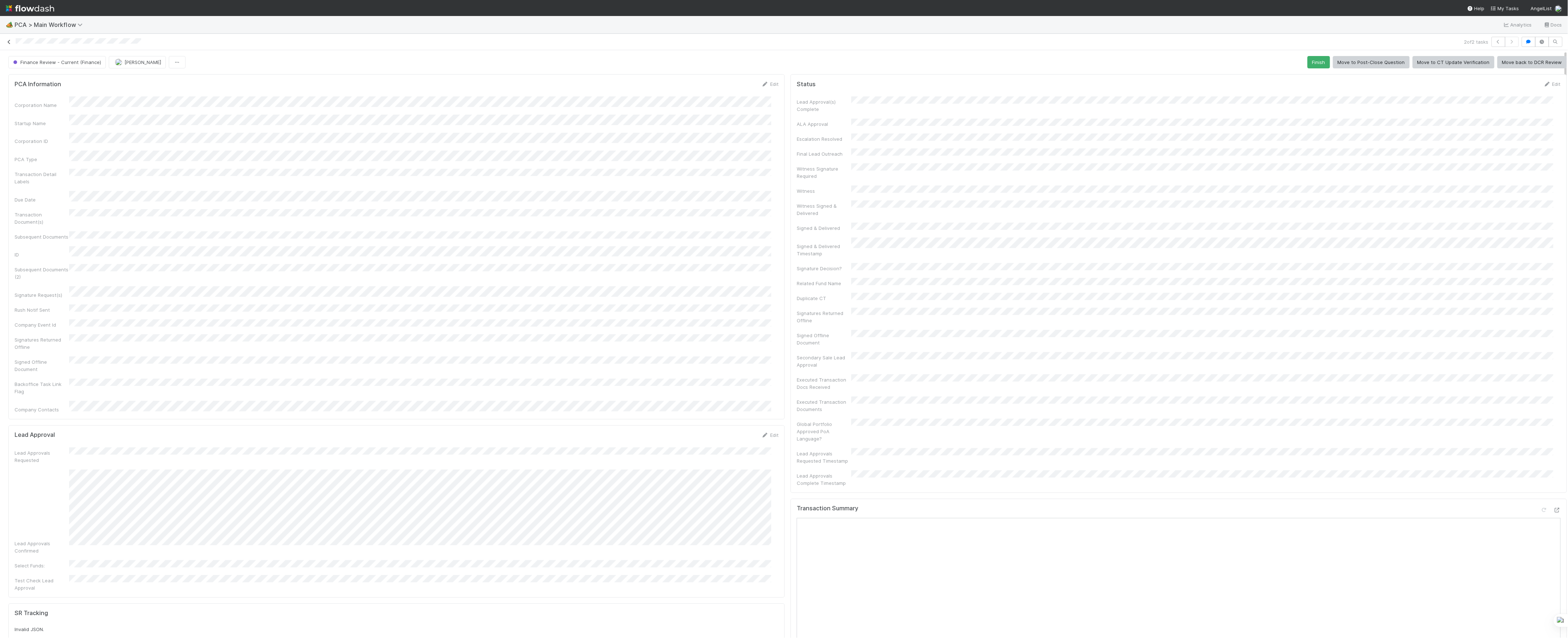
click at [11, 44] on link at bounding box center [9, 42] width 8 height 8
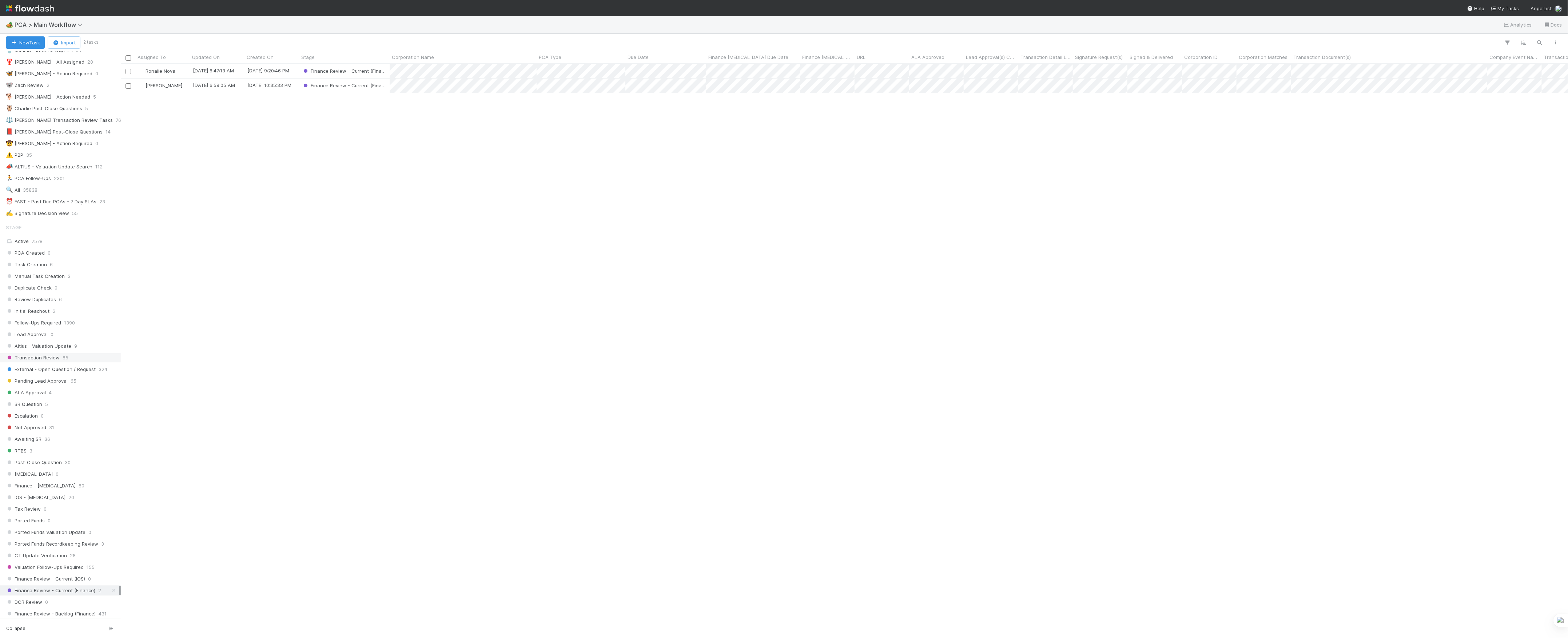
scroll to position [194, 0]
click at [76, 27] on span "PCA > Main Workflow" at bounding box center [50, 25] width 72 height 8
click at [74, 153] on div "🖖 Valuation Update Requests" at bounding box center [95, 149] width 182 height 13
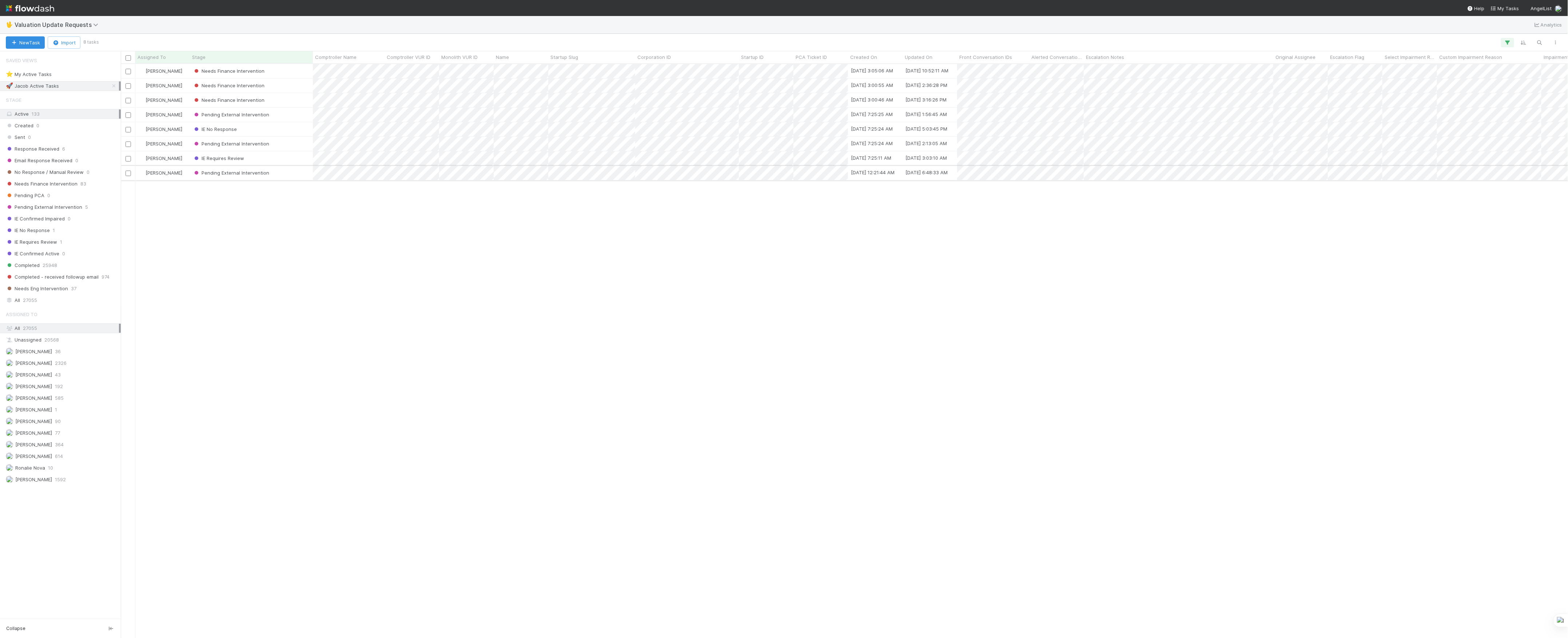
scroll to position [567, 1440]
click at [85, 27] on span "Valuation Update Requests" at bounding box center [58, 25] width 87 height 8
click at [117, 101] on div "🐿️ Financial Accounting > Audit Confirmations" at bounding box center [94, 103] width 174 height 8
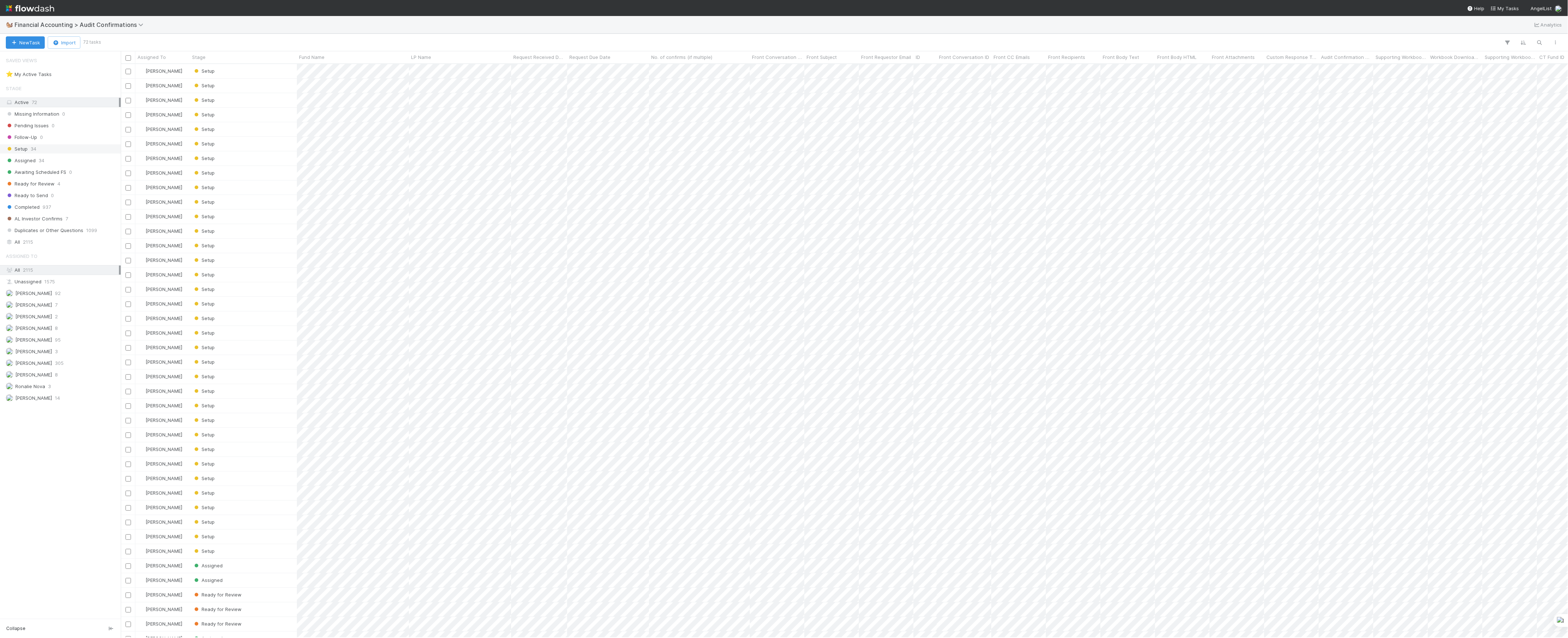
scroll to position [567, 1440]
click at [64, 375] on div "Assigned To All 2115 Unassigned 1575 Conor Queenan 92 Don Walker 7 Jacob Weiss …" at bounding box center [60, 326] width 121 height 154
click at [64, 376] on div "Marvey Fuentes 8" at bounding box center [62, 375] width 113 height 9
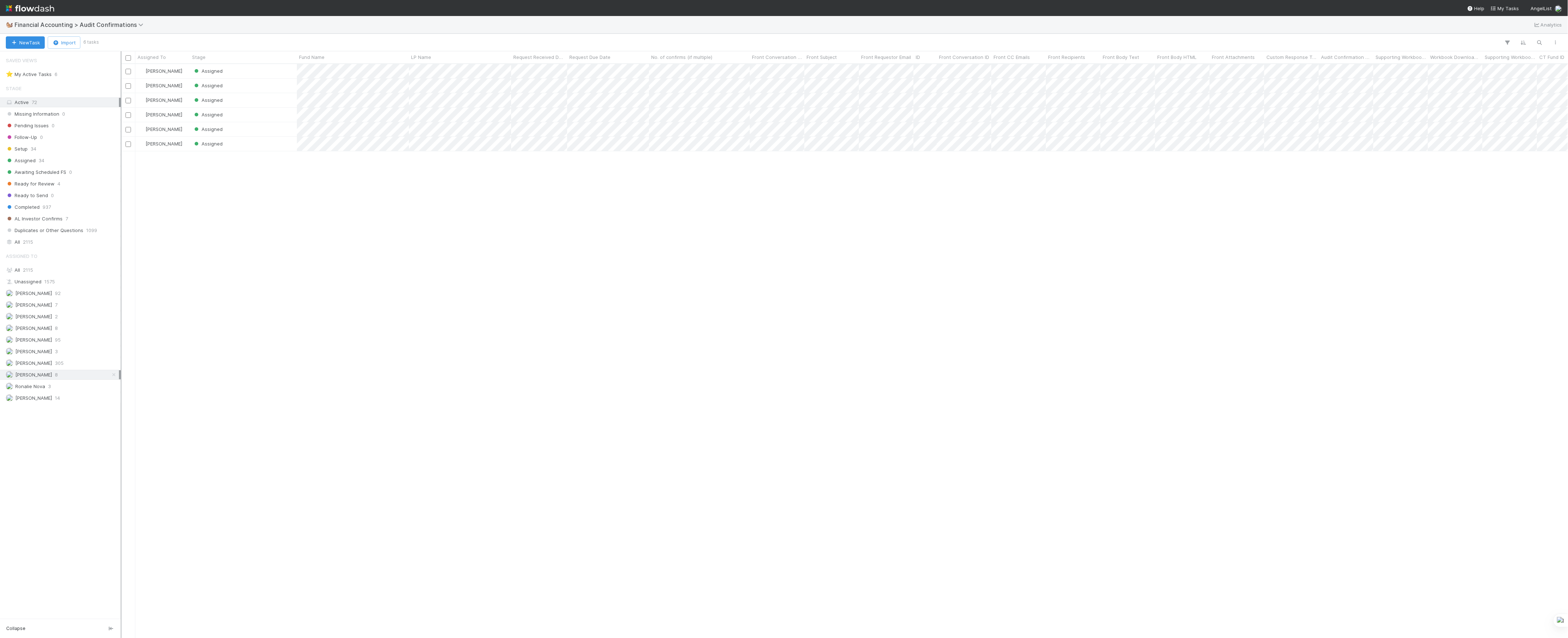
scroll to position [567, 1440]
click at [686, 306] on div "Marvey Fuentes Assigned 2 9/2/25, 2:41:14 PM 9/2/25, 2:57:33 PM 0 Marvey Fuente…" at bounding box center [844, 351] width 1447 height 574
click at [577, 330] on div "Marvey Fuentes Assigned 2 9/2/25, 2:41:14 PM 9/2/25, 2:57:33 PM 0 Marvey Fuente…" at bounding box center [844, 351] width 1447 height 574
click at [43, 28] on span "Financial Accounting > Audit Confirmations" at bounding box center [84, 25] width 139 height 9
click at [46, 27] on span "Financial Accounting > Audit Confirmations" at bounding box center [80, 25] width 133 height 8
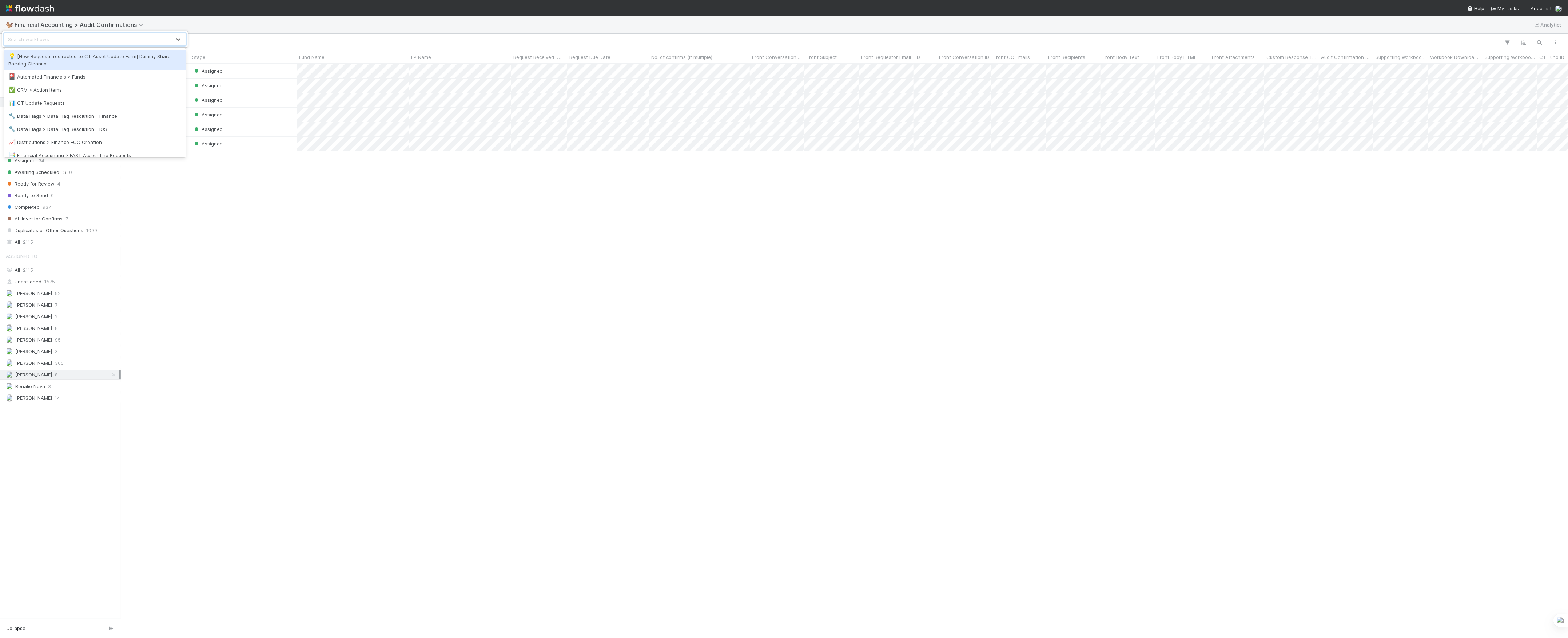
click at [510, 277] on div "option [New Requests redirected to CT Asset Update Form] Dummy Share Backlog Cl…" at bounding box center [784, 319] width 1568 height 638
click at [295, 250] on div "Marvey Fuentes Assigned 2 9/2/25, 2:41:14 PM 9/2/25, 2:57:33 PM 0 Marvey Fuente…" at bounding box center [844, 351] width 1447 height 574
click at [594, 441] on div "Marvey Fuentes Assigned 2 9/2/25, 2:41:14 PM 9/2/25, 2:57:33 PM 0 Marvey Fuente…" at bounding box center [844, 351] width 1447 height 574
click at [57, 17] on div "🐿️ Financial Accounting > Audit Confirmations Analytics" at bounding box center [784, 25] width 1568 height 17
click at [59, 21] on span "Financial Accounting > Audit Confirmations" at bounding box center [84, 25] width 139 height 9
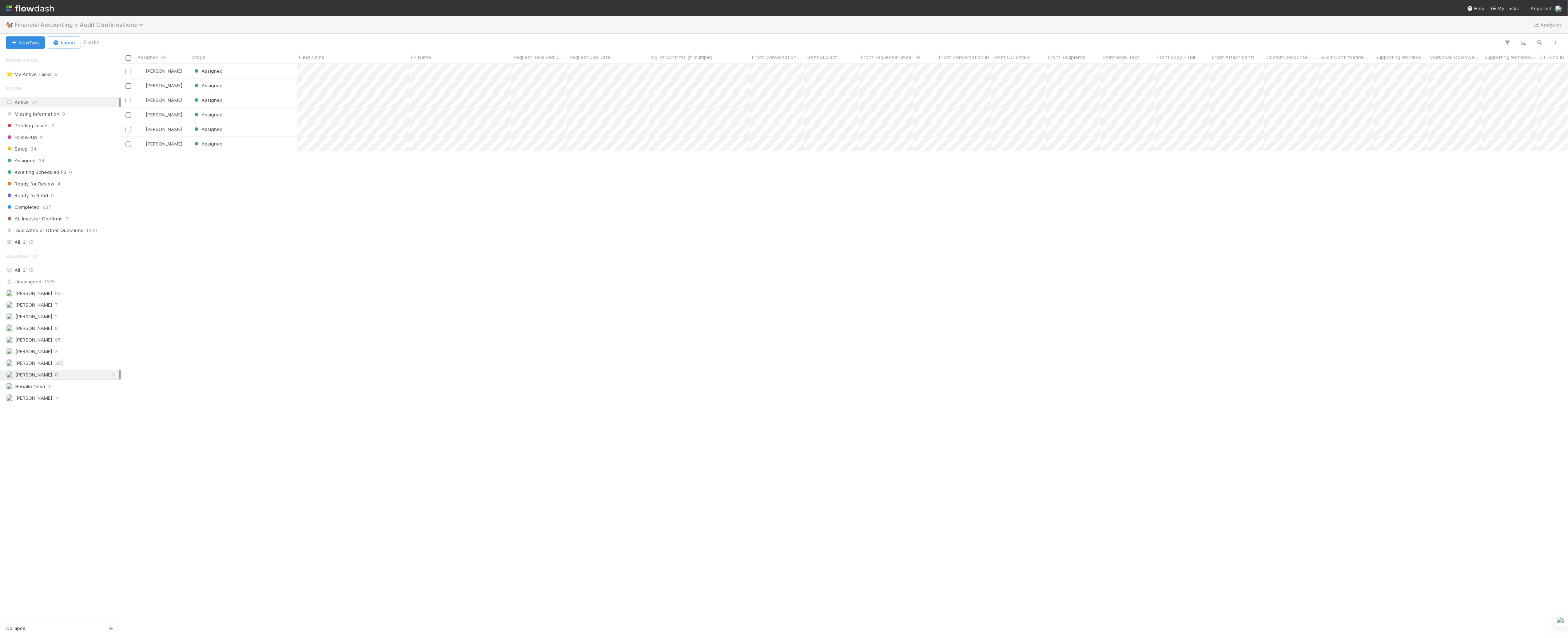
click at [62, 25] on span "Financial Accounting > Audit Confirmations" at bounding box center [80, 25] width 133 height 8
click at [62, 25] on div "option [New Requests redirected to CT Asset Update Form] Dummy Share Backlog Cl…" at bounding box center [784, 319] width 1568 height 638
click at [38, 28] on span "Financial Accounting > Audit Confirmations" at bounding box center [84, 25] width 139 height 9
click at [41, 27] on span "Financial Accounting > Audit Confirmations" at bounding box center [80, 25] width 133 height 8
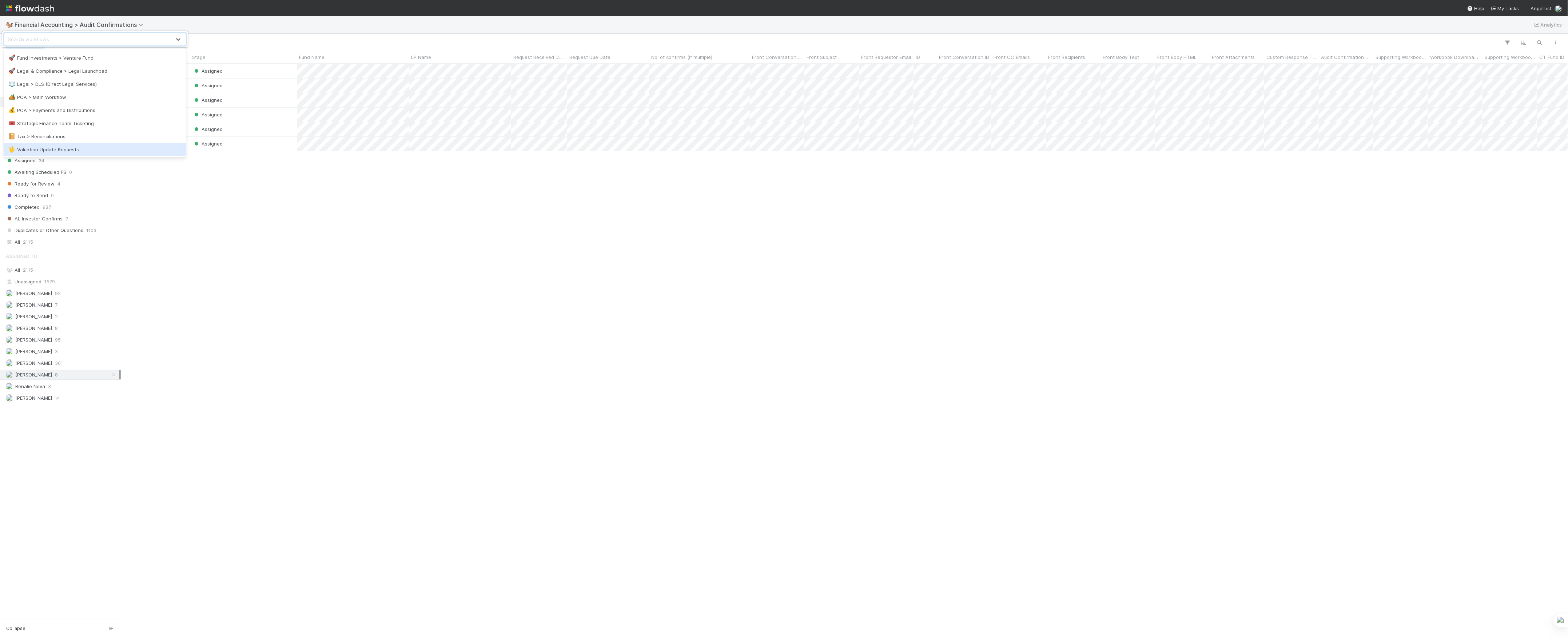
click at [88, 145] on div "🖖 Valuation Update Requests" at bounding box center [95, 149] width 182 height 13
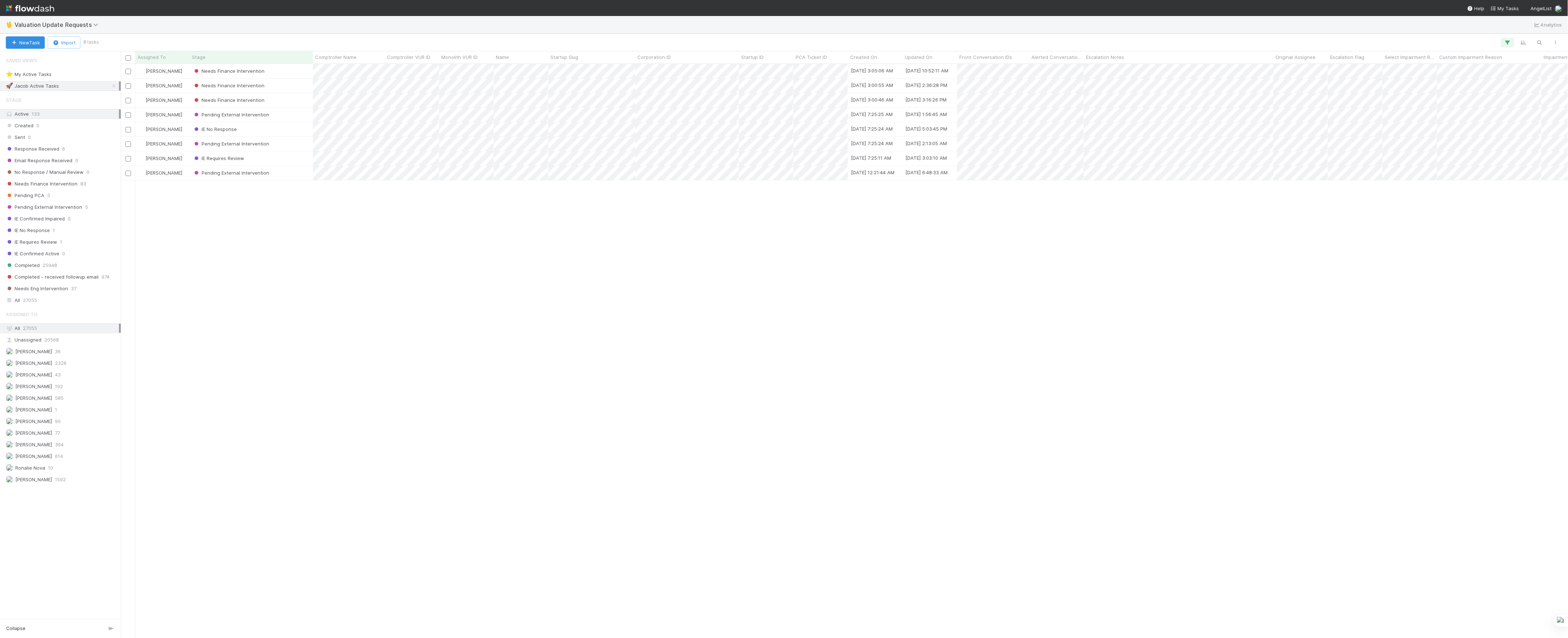
scroll to position [567, 1440]
click at [113, 86] on icon at bounding box center [114, 86] width 8 height 5
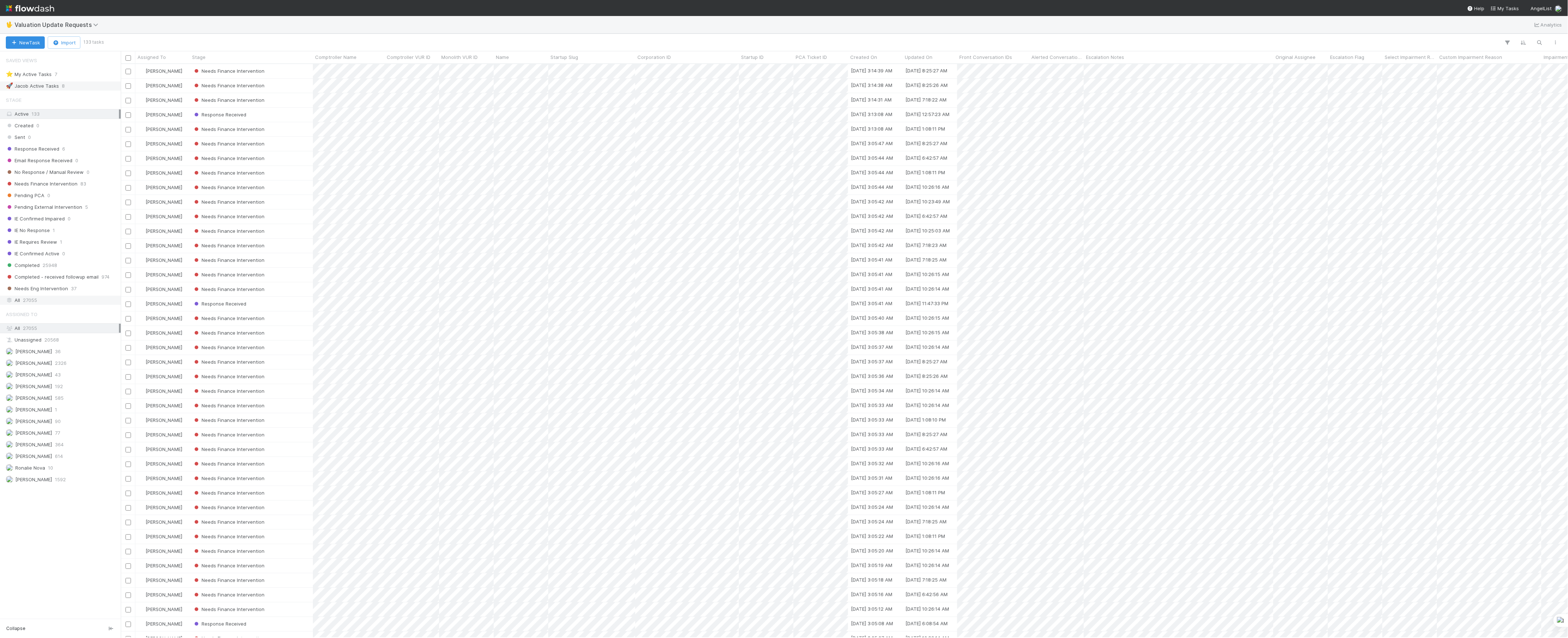
scroll to position [567, 1440]
click at [89, 186] on div "Needs Finance Intervention 83" at bounding box center [62, 184] width 113 height 9
click at [57, 391] on div "Janice Garcia 192" at bounding box center [62, 387] width 113 height 9
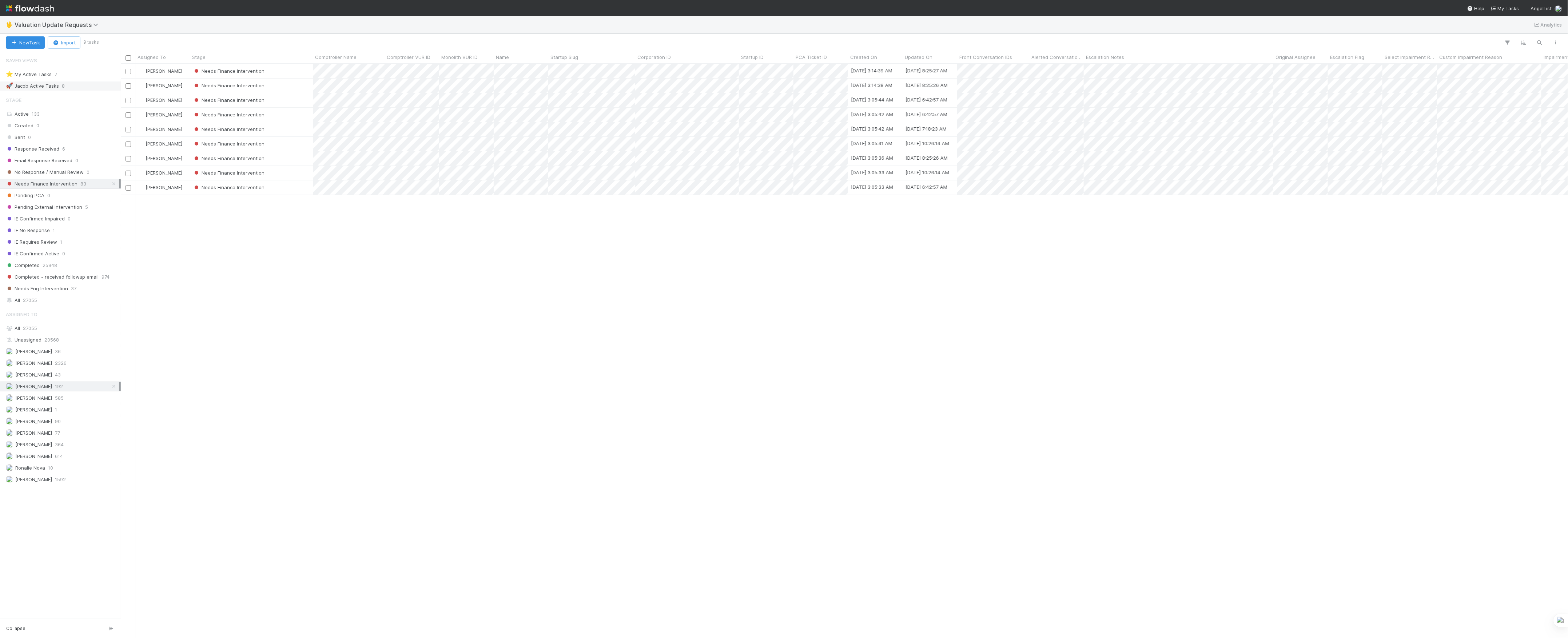
scroll to position [567, 1440]
click at [50, 438] on div "Marlon 77" at bounding box center [62, 433] width 113 height 9
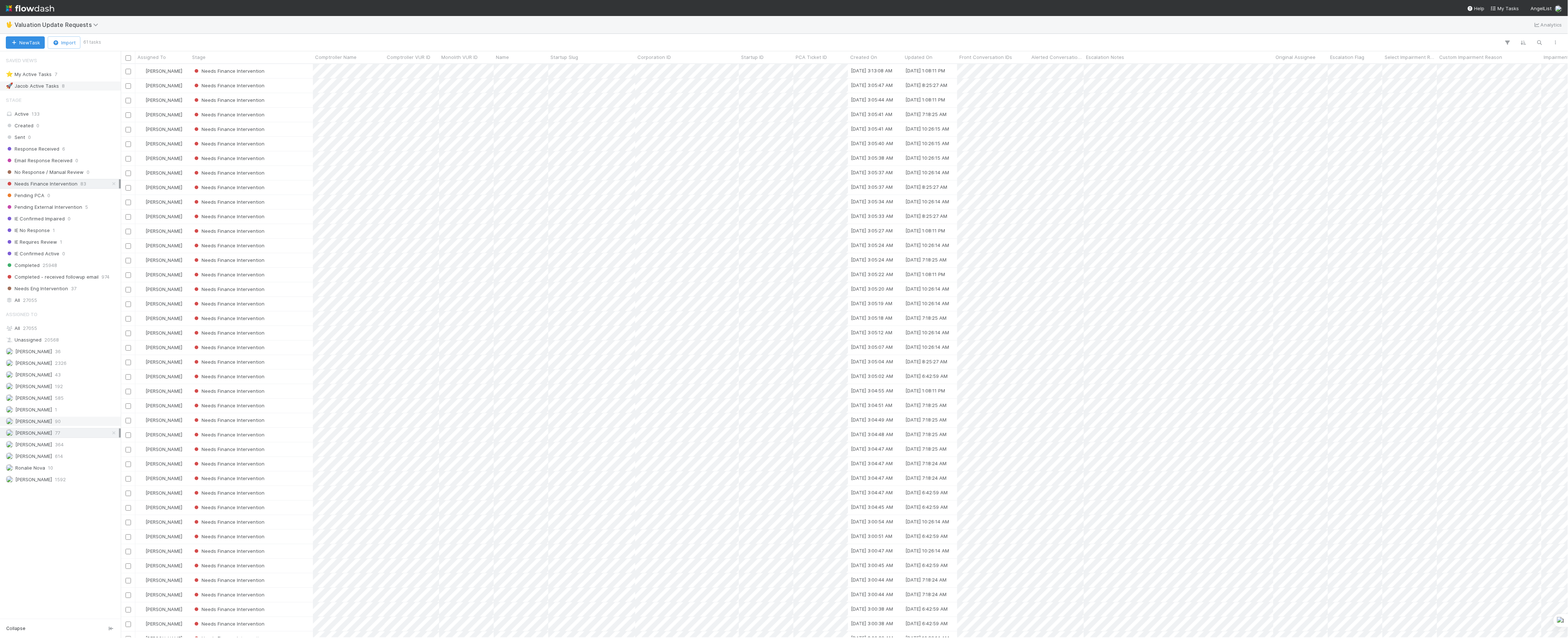
scroll to position [567, 1440]
click at [56, 450] on span "364" at bounding box center [59, 445] width 9 height 9
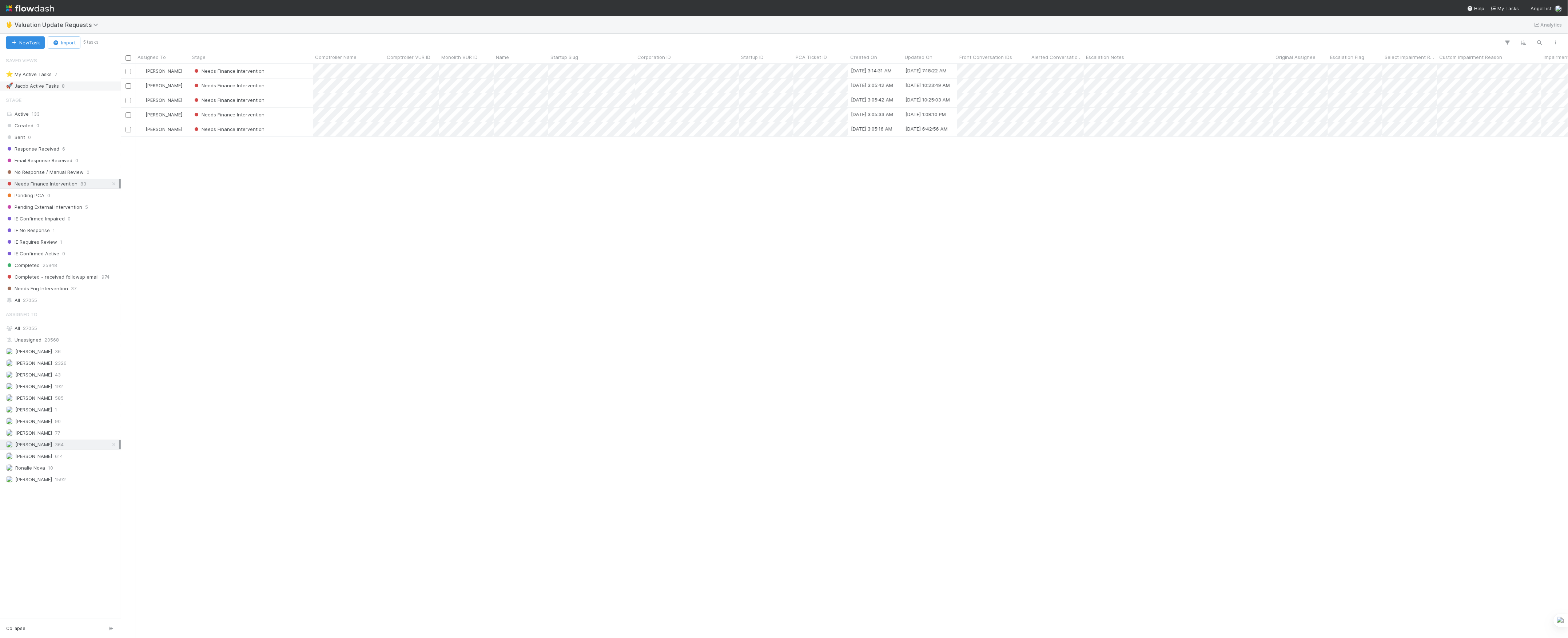
scroll to position [567, 1440]
click at [45, 391] on div "Janice Garcia 192" at bounding box center [62, 387] width 113 height 9
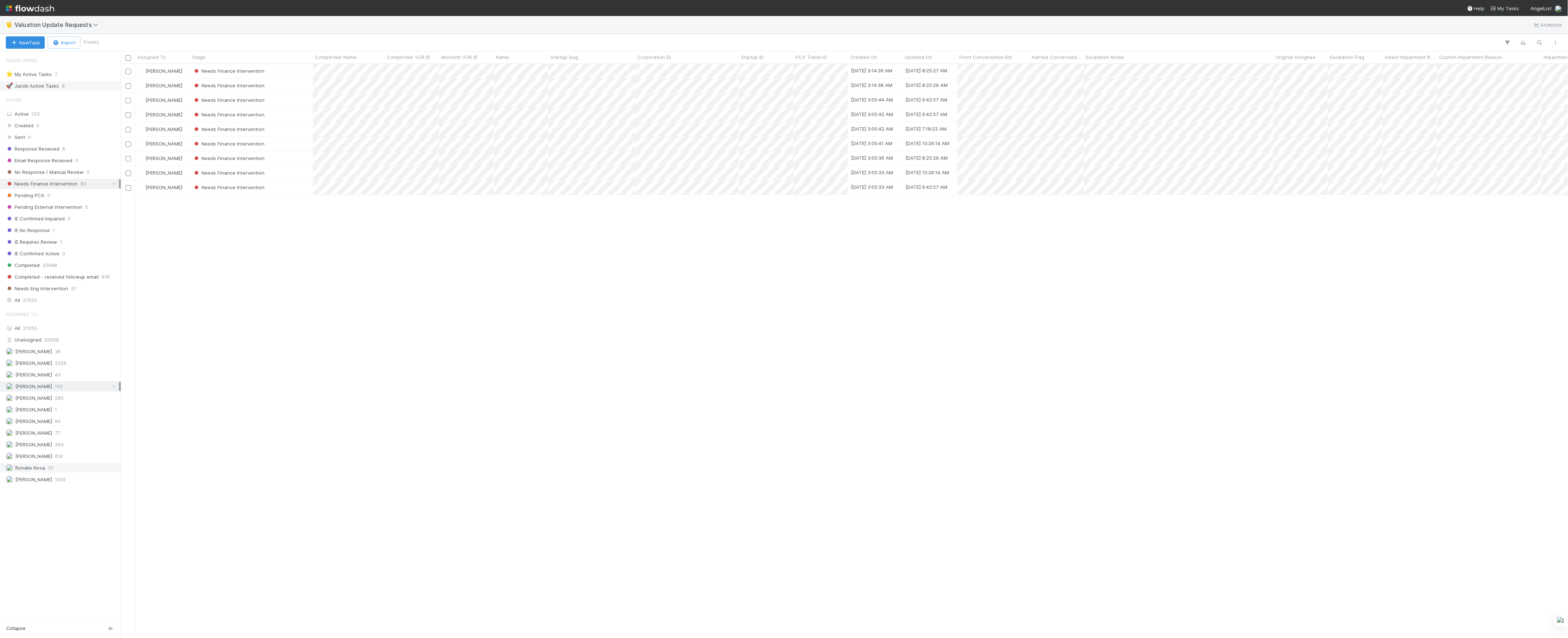
scroll to position [567, 1440]
click at [50, 473] on span "10" at bounding box center [50, 468] width 5 height 9
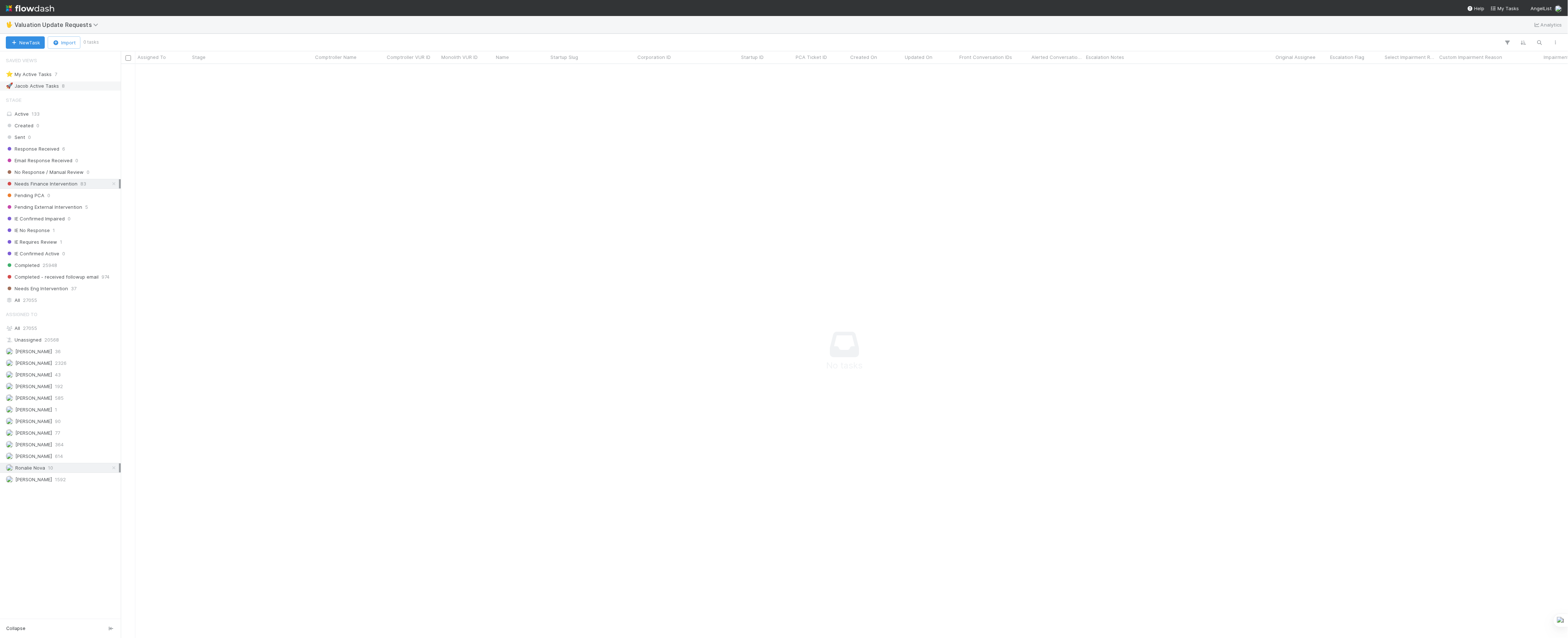
scroll to position [559, 1433]
click at [46, 427] on div "Marenz Trajano 90" at bounding box center [60, 421] width 121 height 9
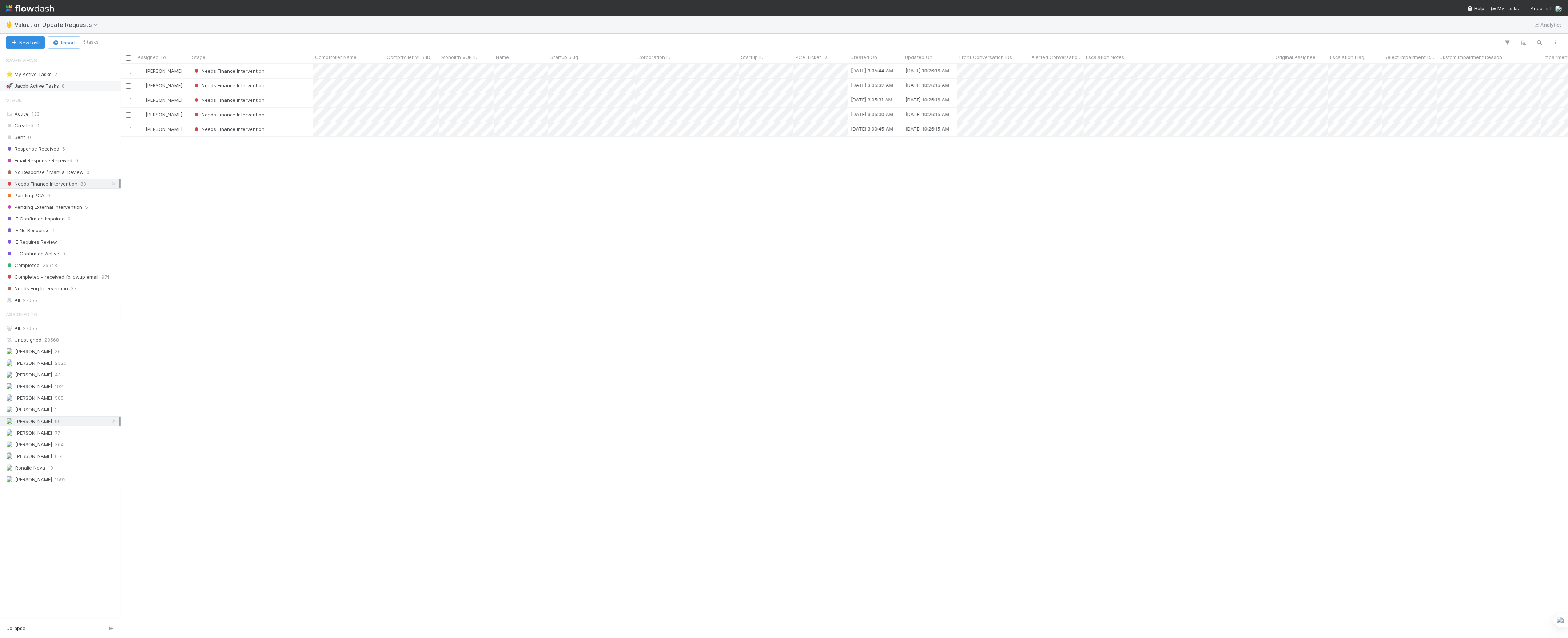
scroll to position [567, 1440]
click at [55, 391] on span "192" at bounding box center [58, 387] width 8 height 9
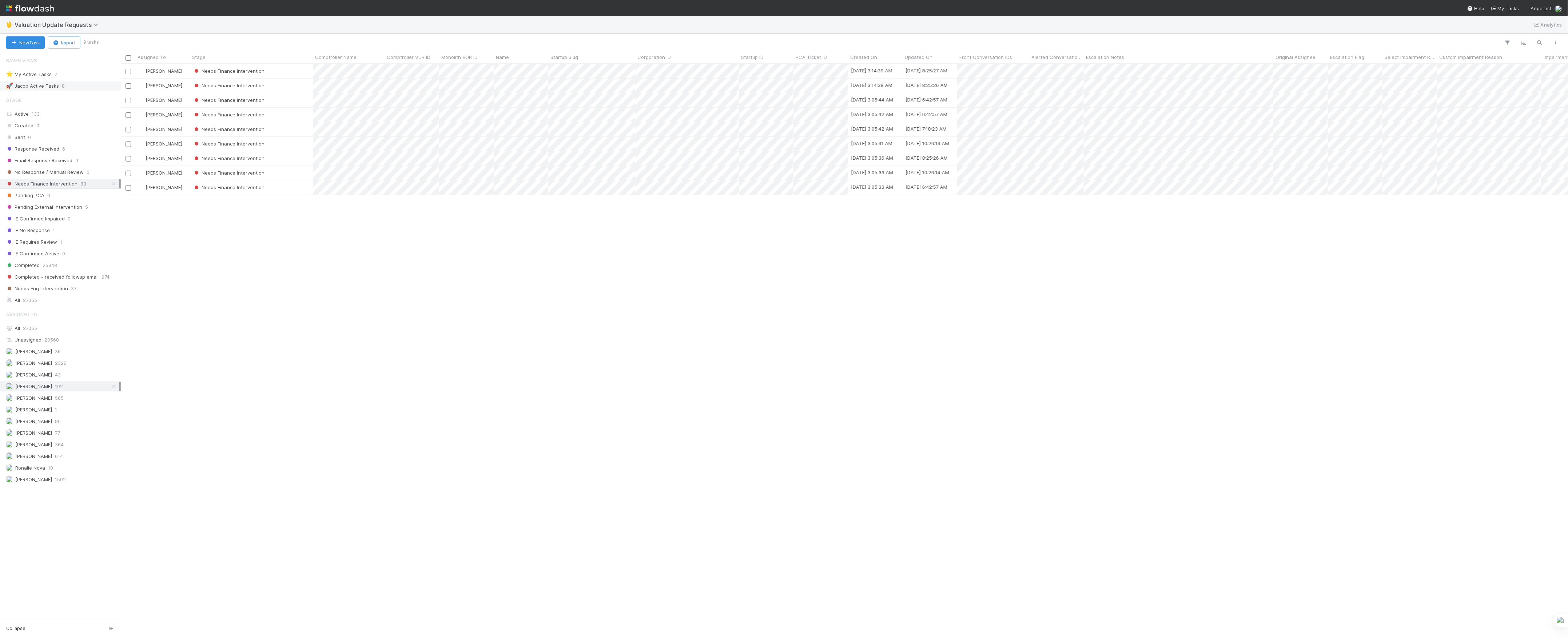
scroll to position [567, 1440]
click at [78, 438] on div "Marlon 77" at bounding box center [62, 433] width 113 height 9
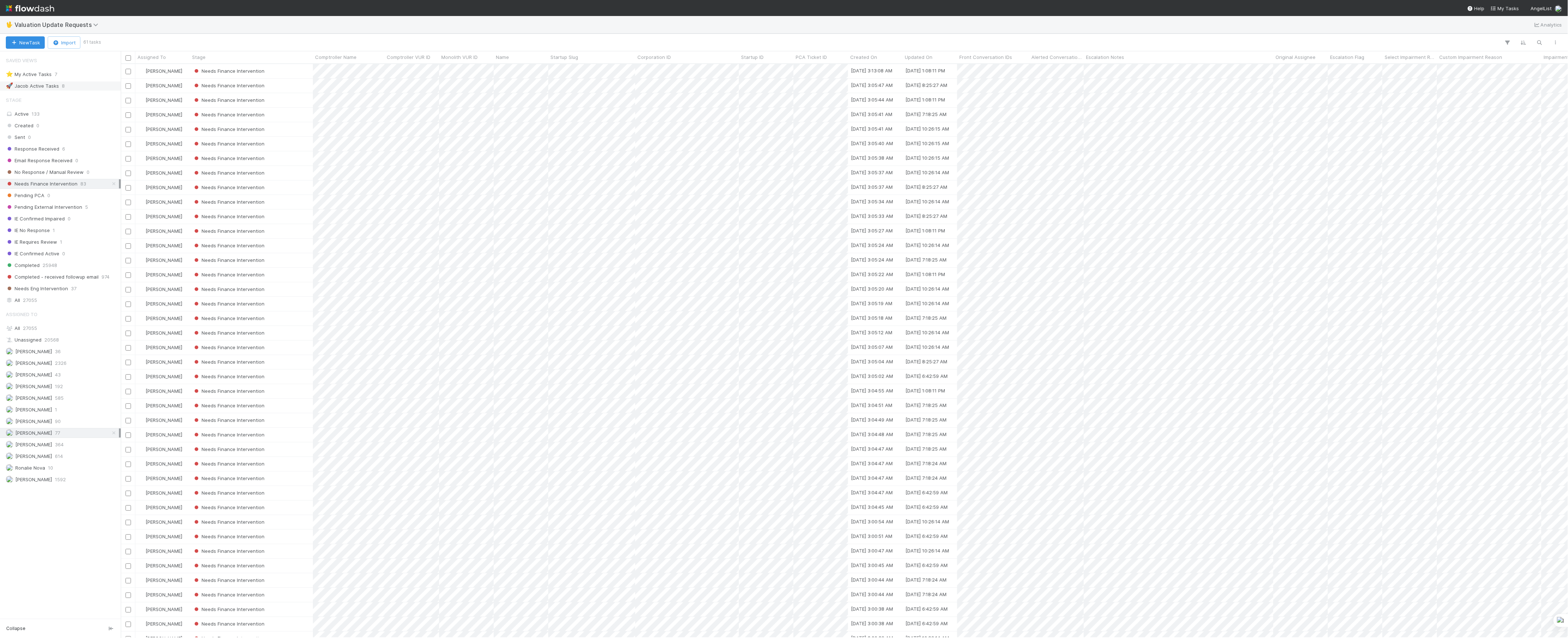
scroll to position [567, 1440]
click at [56, 391] on div "Janice Garcia 192" at bounding box center [62, 387] width 113 height 9
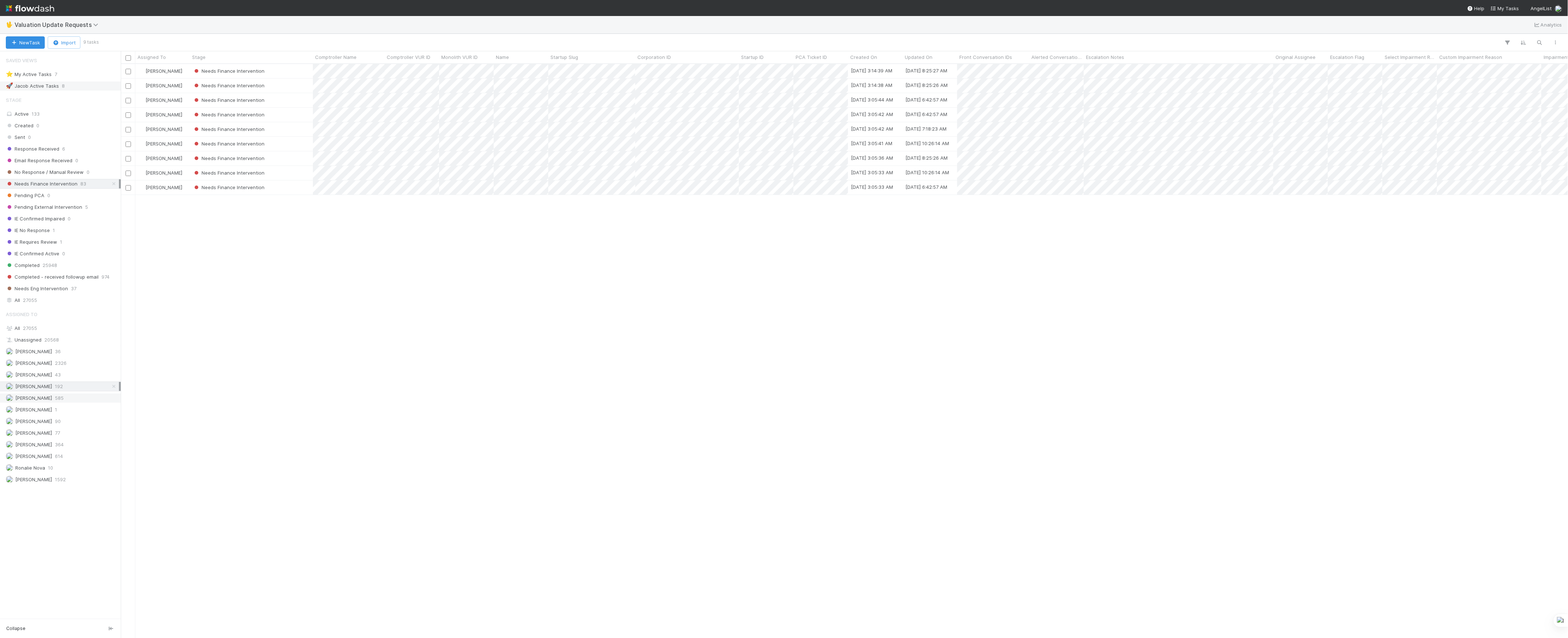
scroll to position [567, 1440]
click at [63, 380] on div "Jacob Weiss 43" at bounding box center [62, 375] width 113 height 9
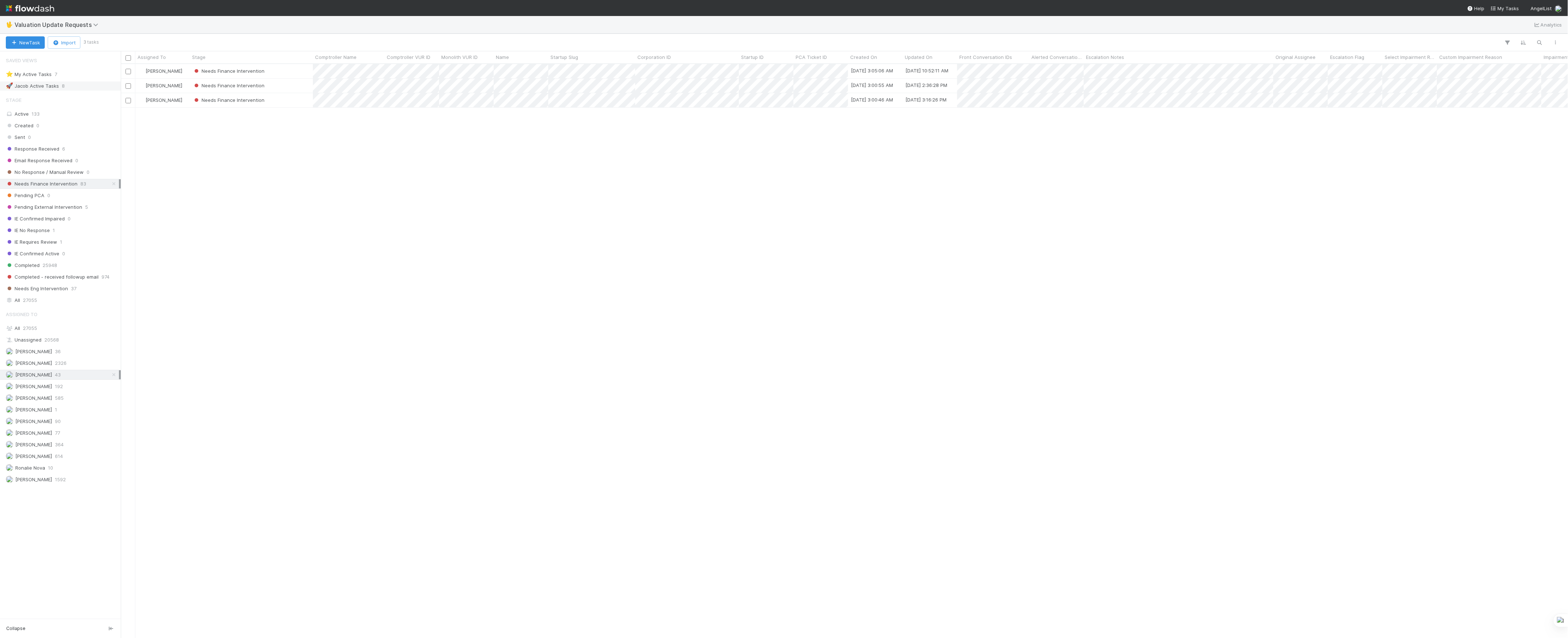
scroll to position [567, 1440]
click at [56, 391] on div "Janice Garcia 192" at bounding box center [62, 387] width 113 height 9
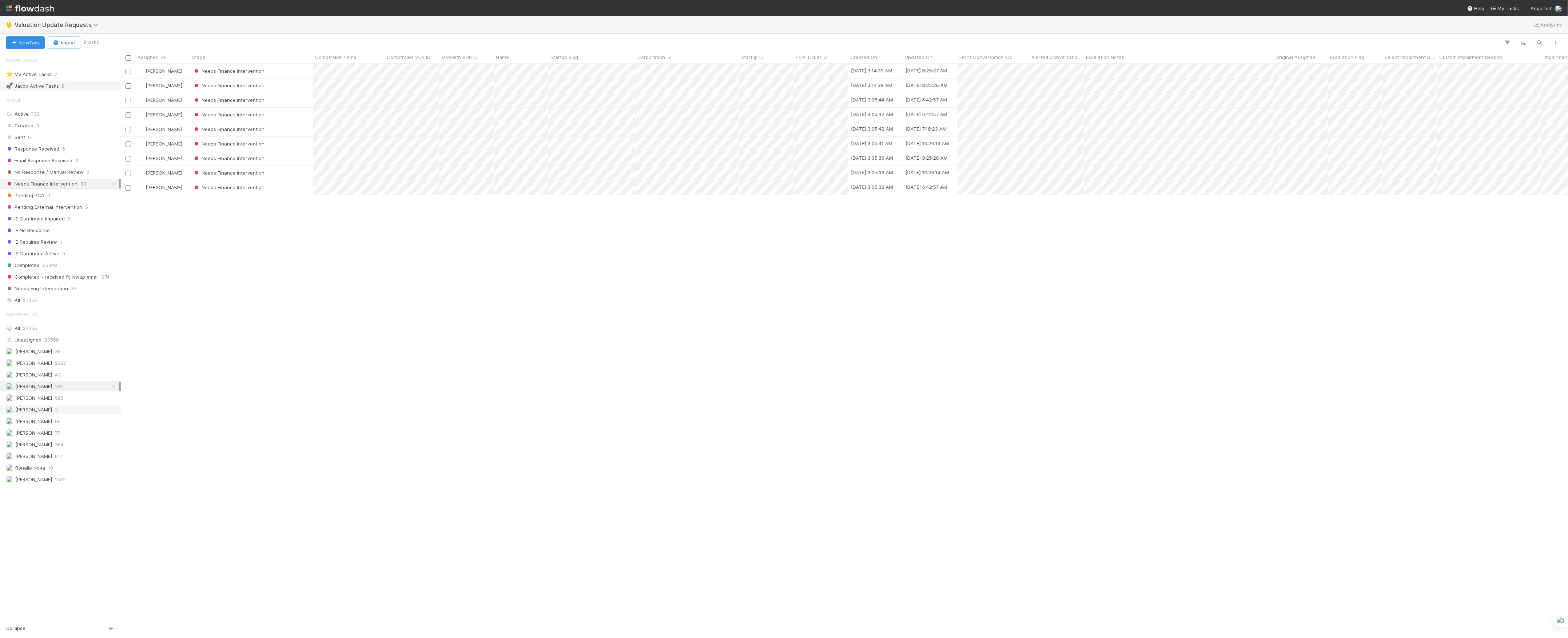
scroll to position [567, 1440]
click at [68, 426] on div "Marenz Trajano 90" at bounding box center [62, 422] width 113 height 9
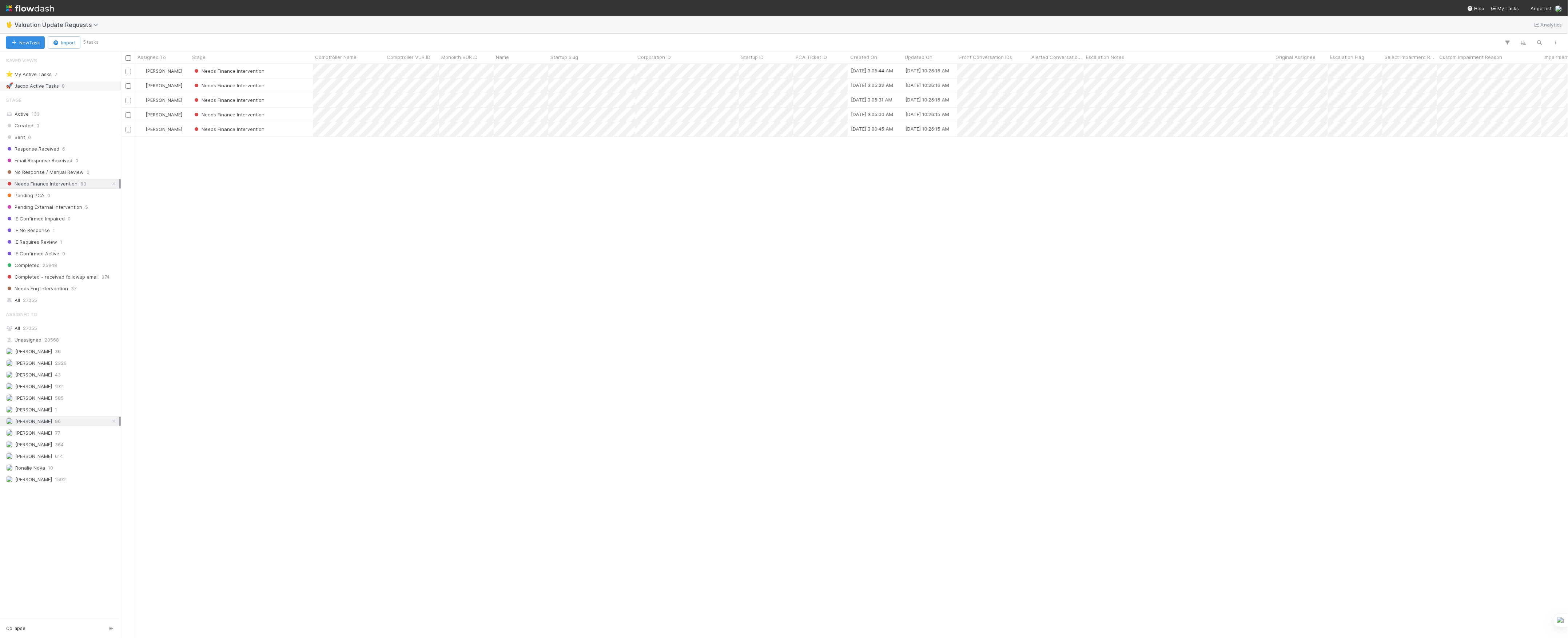
scroll to position [567, 1440]
click at [66, 450] on div "Marvey Fuentes 364" at bounding box center [62, 445] width 113 height 9
click at [53, 438] on div "Marlon 77" at bounding box center [62, 433] width 113 height 9
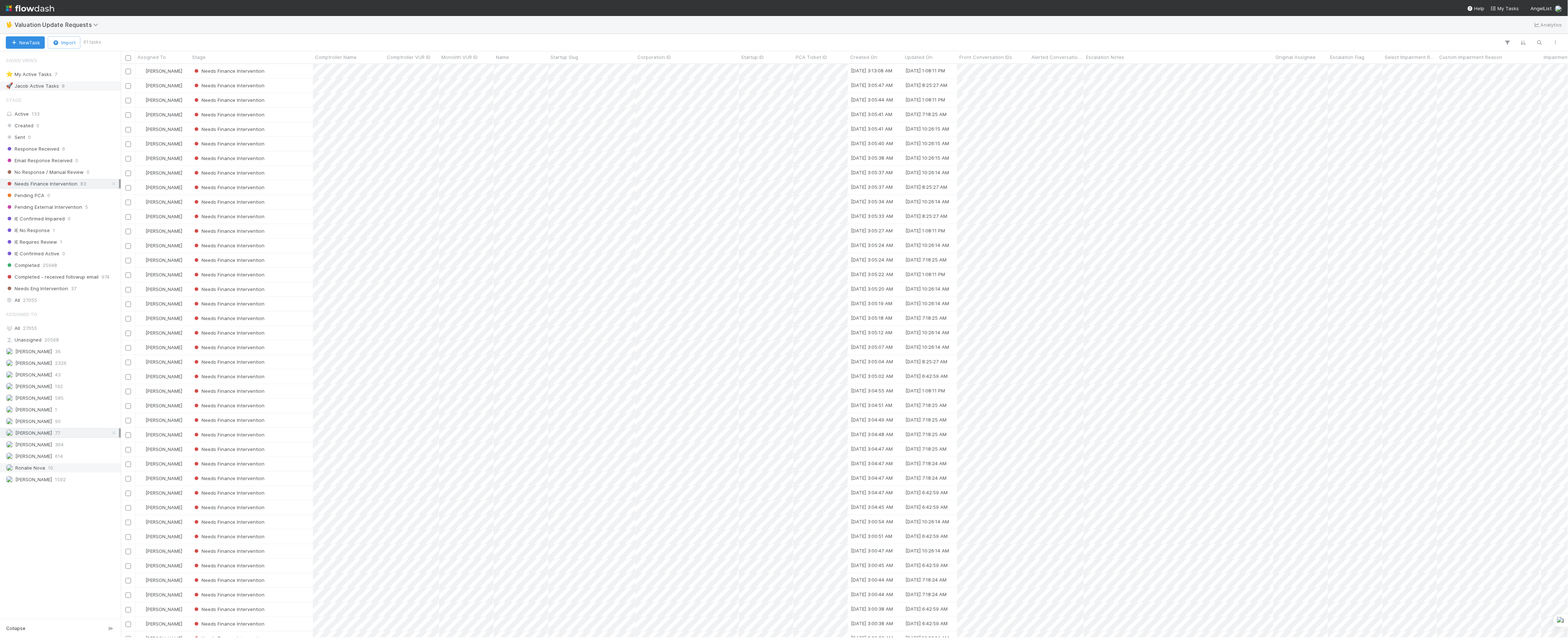
scroll to position [567, 1440]
click at [48, 473] on span "10" at bounding box center [50, 468] width 5 height 9
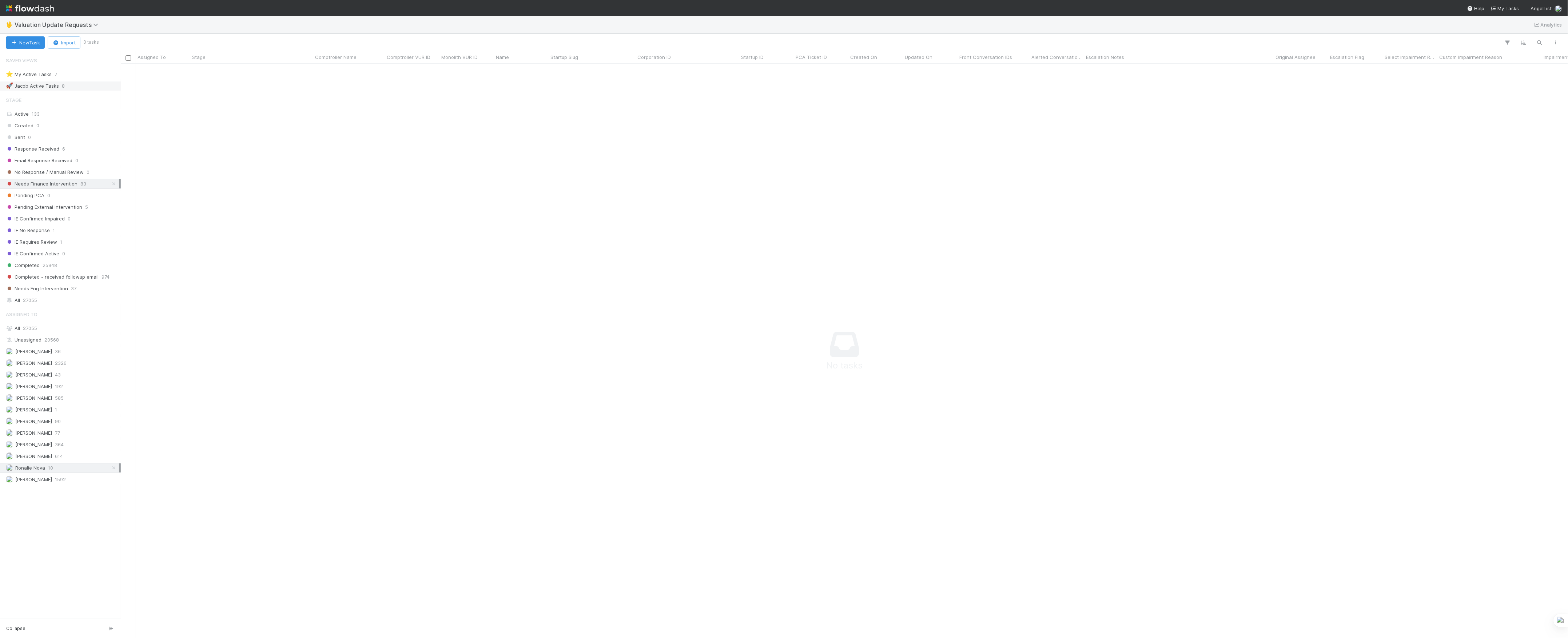
scroll to position [559, 1433]
click at [52, 438] on div "Marlon 77" at bounding box center [62, 433] width 113 height 9
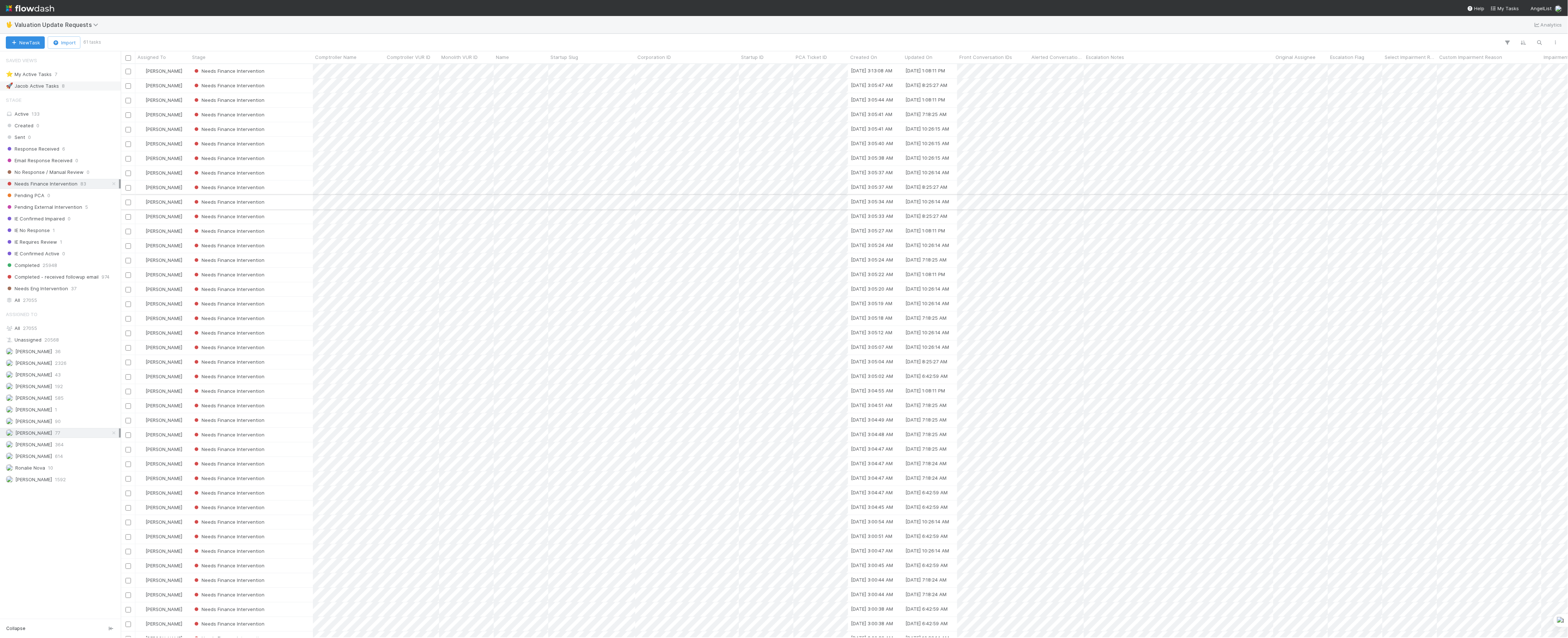
scroll to position [567, 1440]
click at [127, 86] on input "checkbox" at bounding box center [128, 86] width 5 height 5
click at [128, 100] on input "checkbox" at bounding box center [128, 100] width 5 height 5
click at [127, 233] on input "checkbox" at bounding box center [128, 232] width 5 height 5
click at [128, 275] on input "checkbox" at bounding box center [128, 275] width 5 height 5
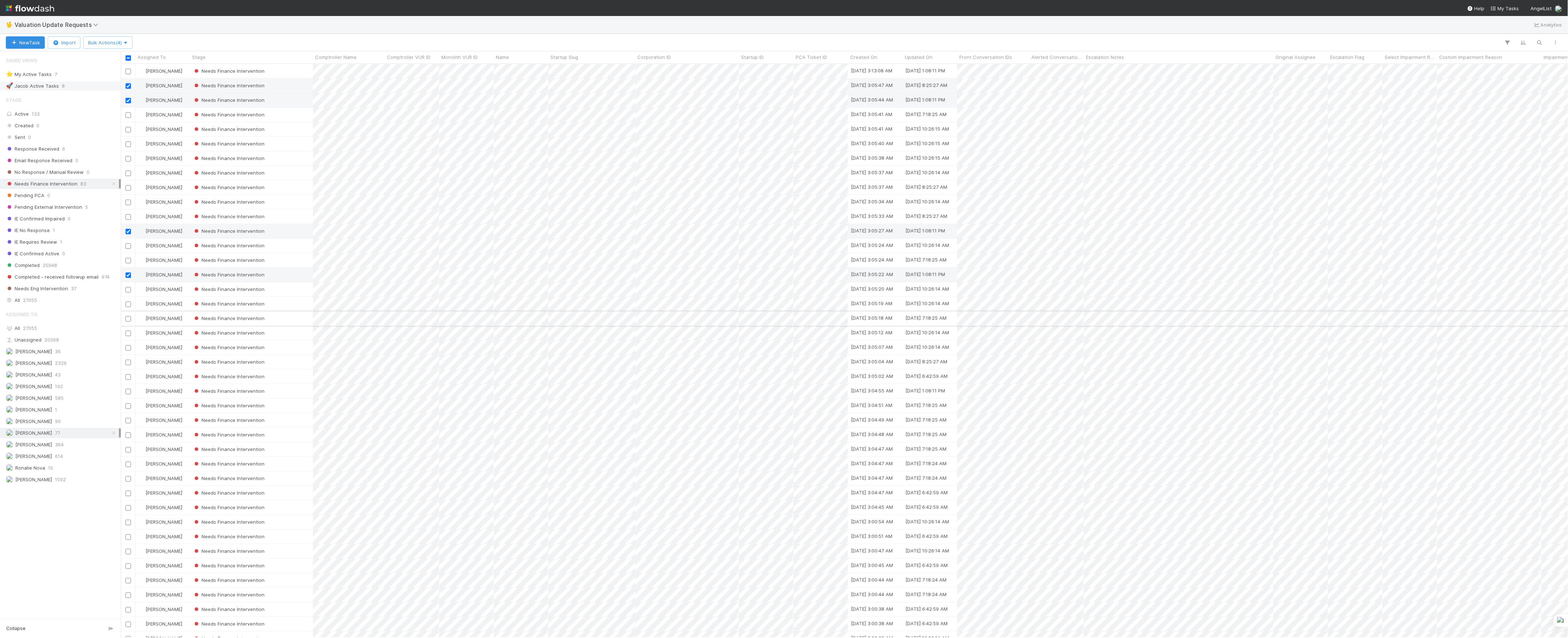
click at [129, 320] on input "checkbox" at bounding box center [128, 319] width 5 height 5
click at [128, 335] on input "checkbox" at bounding box center [128, 334] width 5 height 5
click at [128, 363] on input "checkbox" at bounding box center [128, 363] width 5 height 5
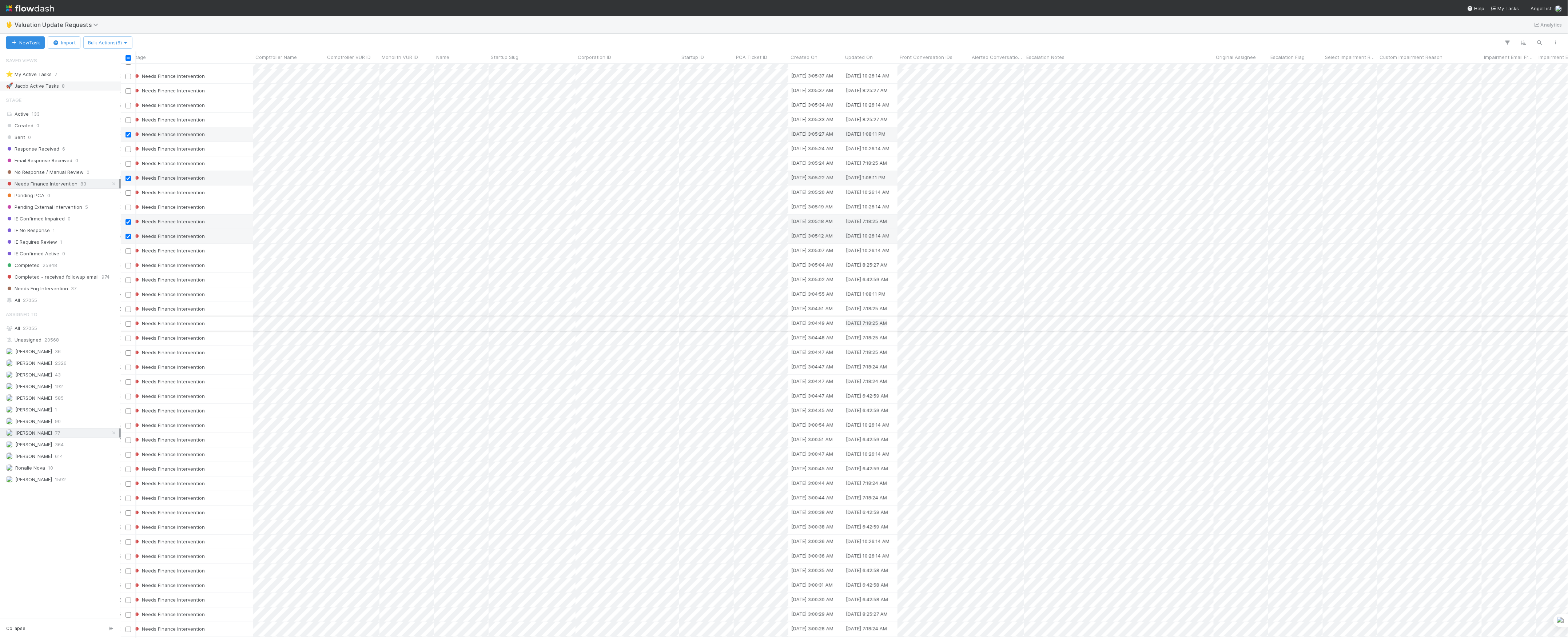
scroll to position [0, 60]
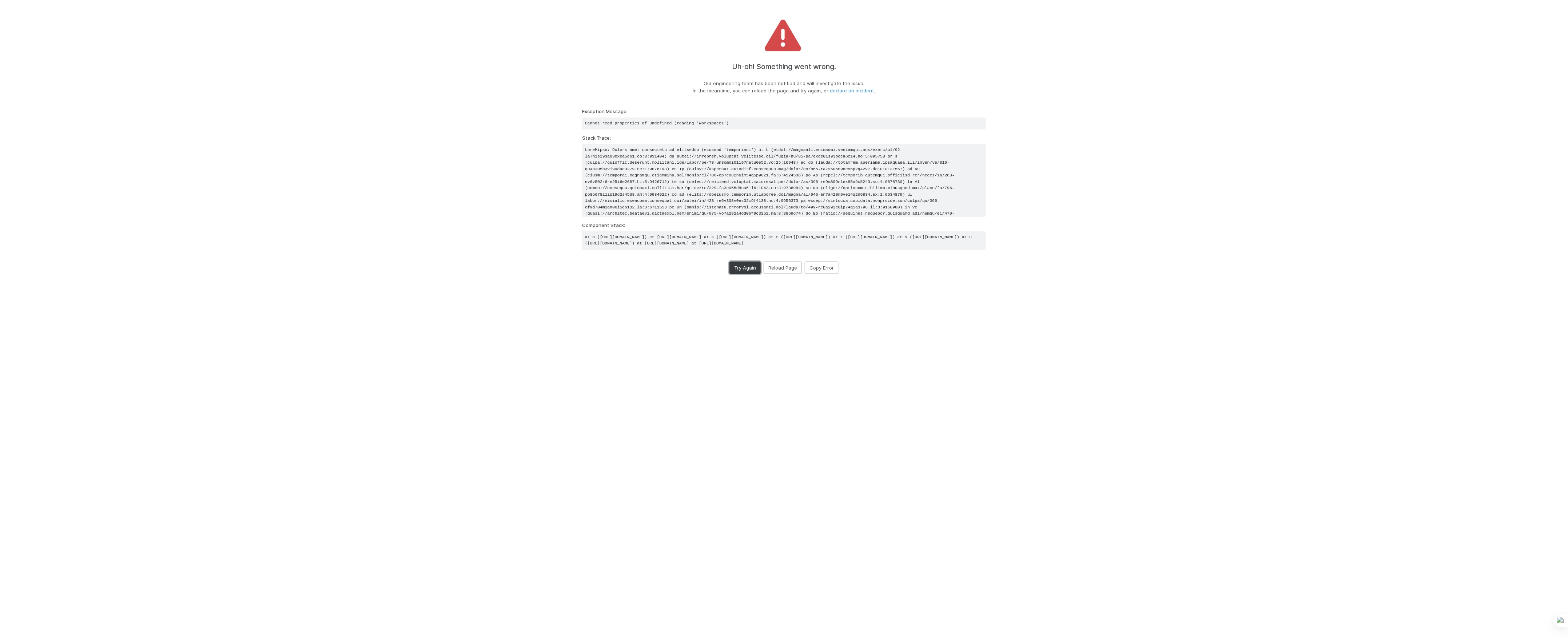
click at [756, 274] on button "Try Again" at bounding box center [745, 268] width 32 height 12
click at [751, 274] on button "Try Again" at bounding box center [745, 268] width 32 height 12
click at [750, 274] on button "Try Again" at bounding box center [745, 268] width 32 height 12
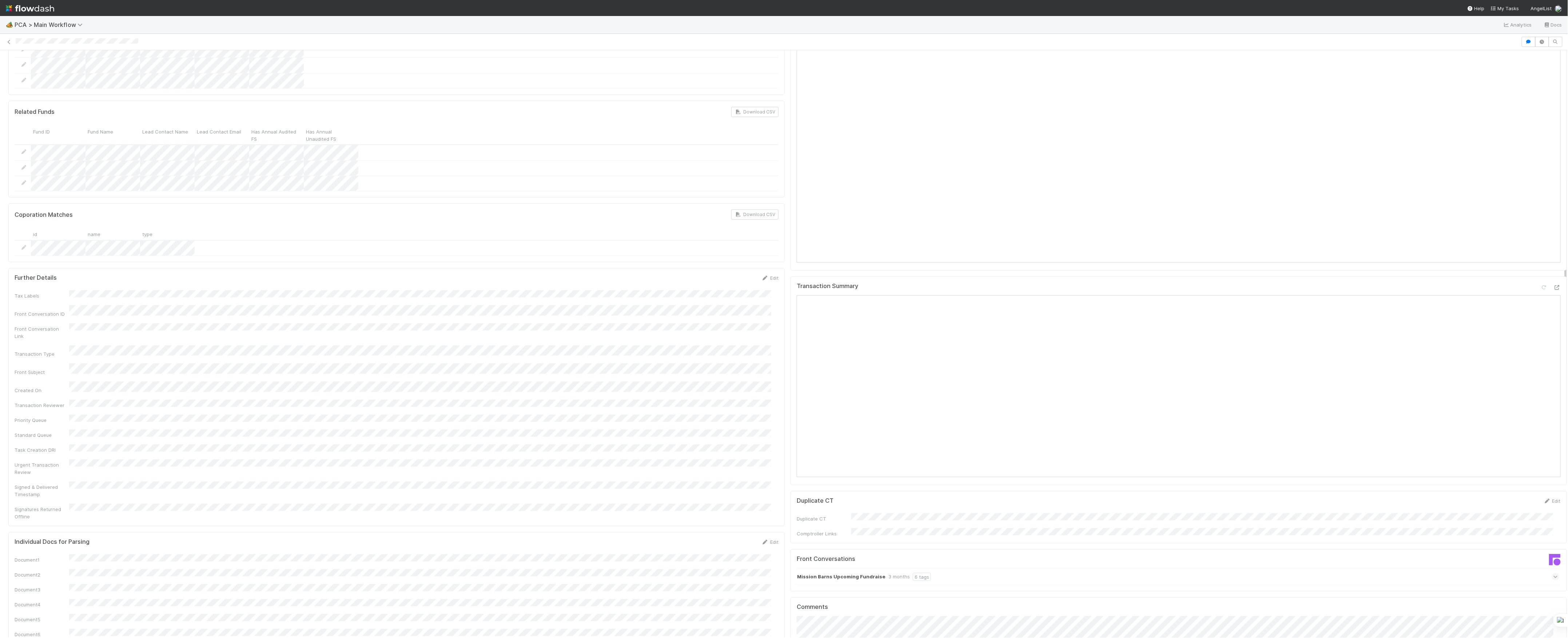
scroll to position [388, 0]
click at [1553, 316] on icon at bounding box center [1557, 318] width 8 height 5
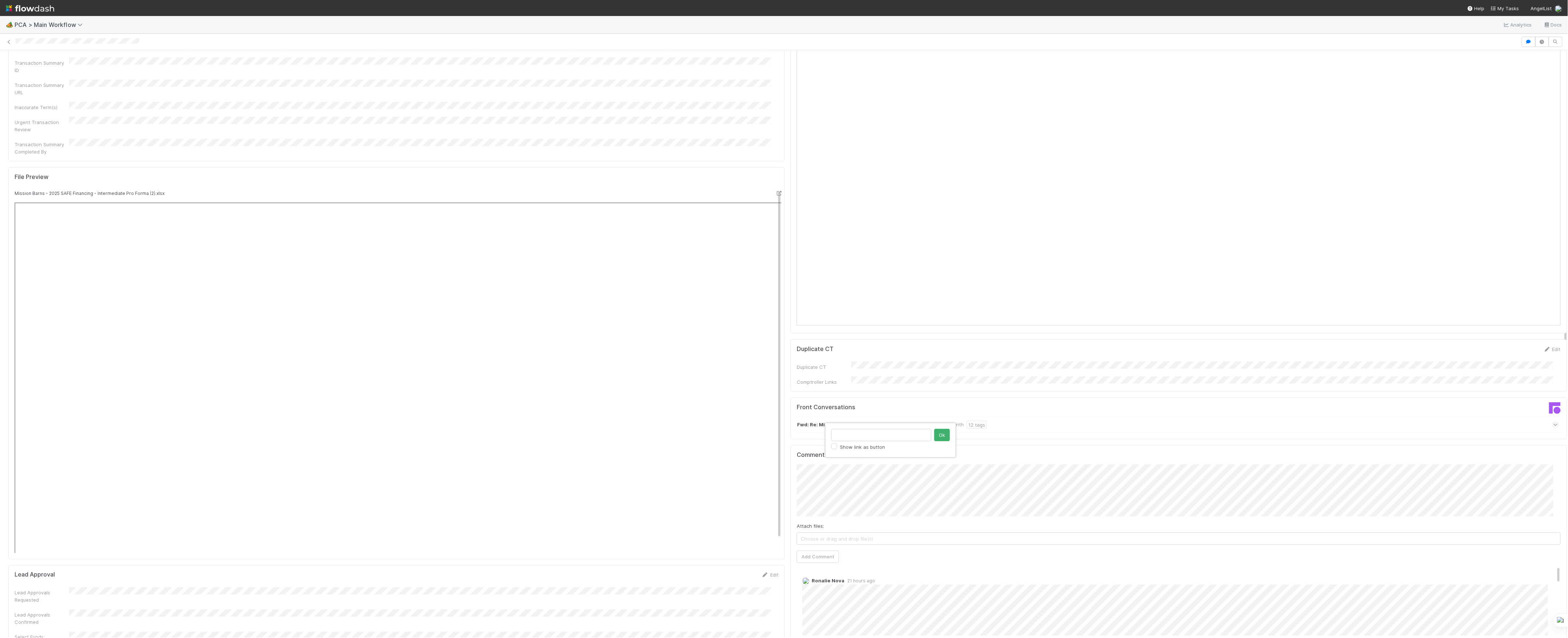
type input "[URL][DOMAIN_NAME]"
click button "Ok" at bounding box center [942, 435] width 15 height 12
click at [806, 511] on div "Comments Attach files: Choose or drag and drop file(s) Add Comment Ronalie Nova…" at bounding box center [1179, 582] width 764 height 260
click at [807, 551] on button "Add Comment" at bounding box center [817, 557] width 42 height 12
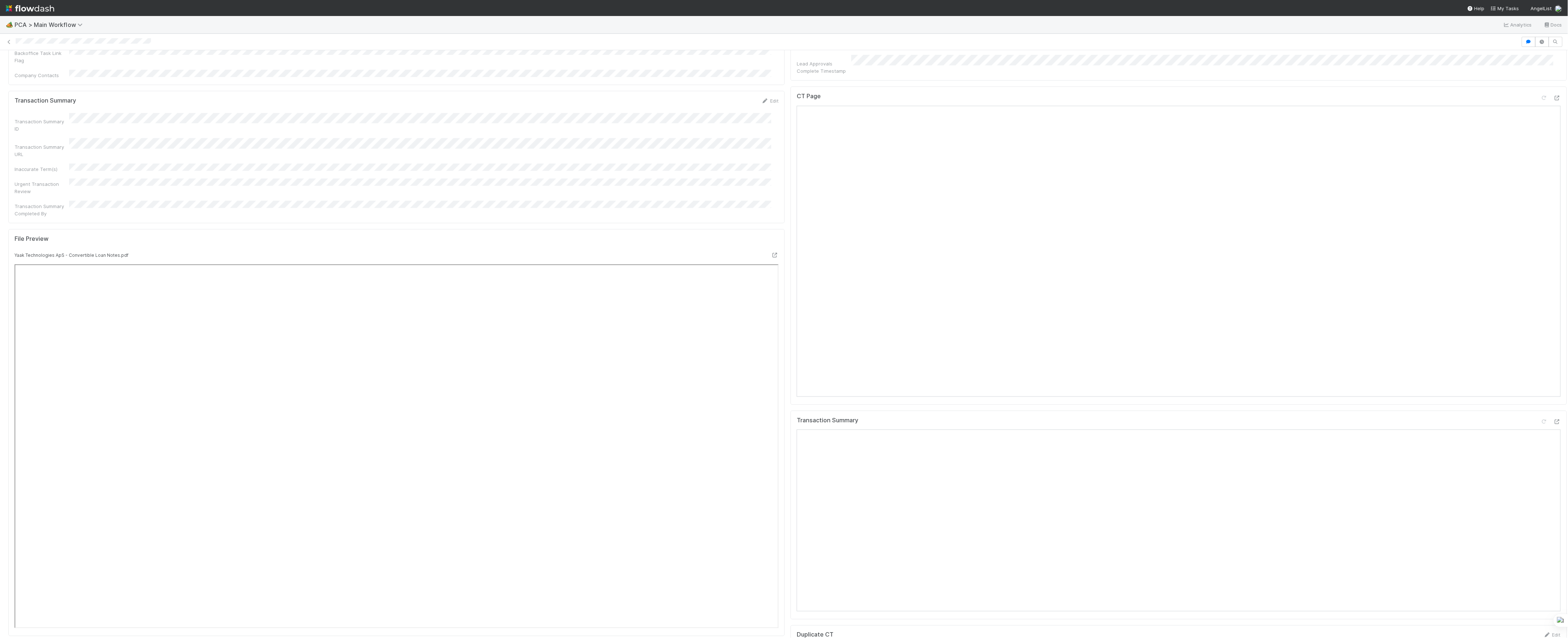
scroll to position [534, 0]
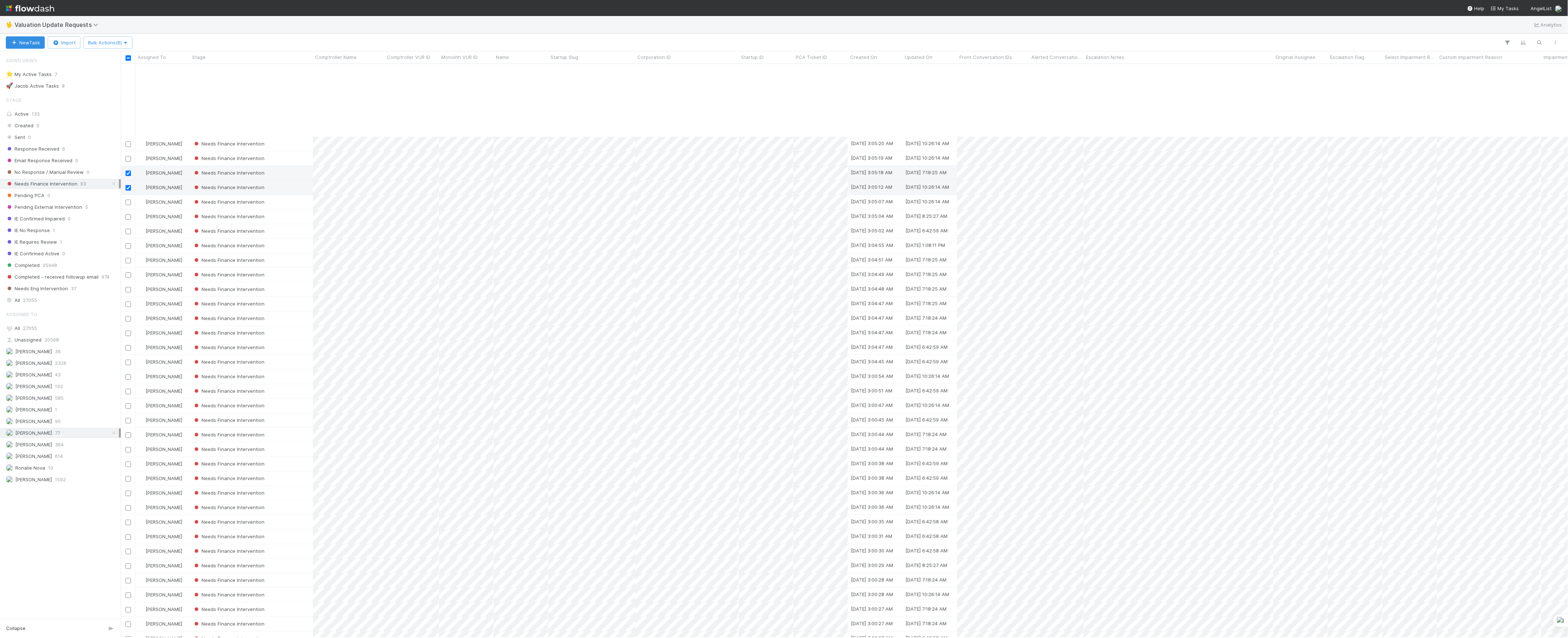
scroll to position [242, 0]
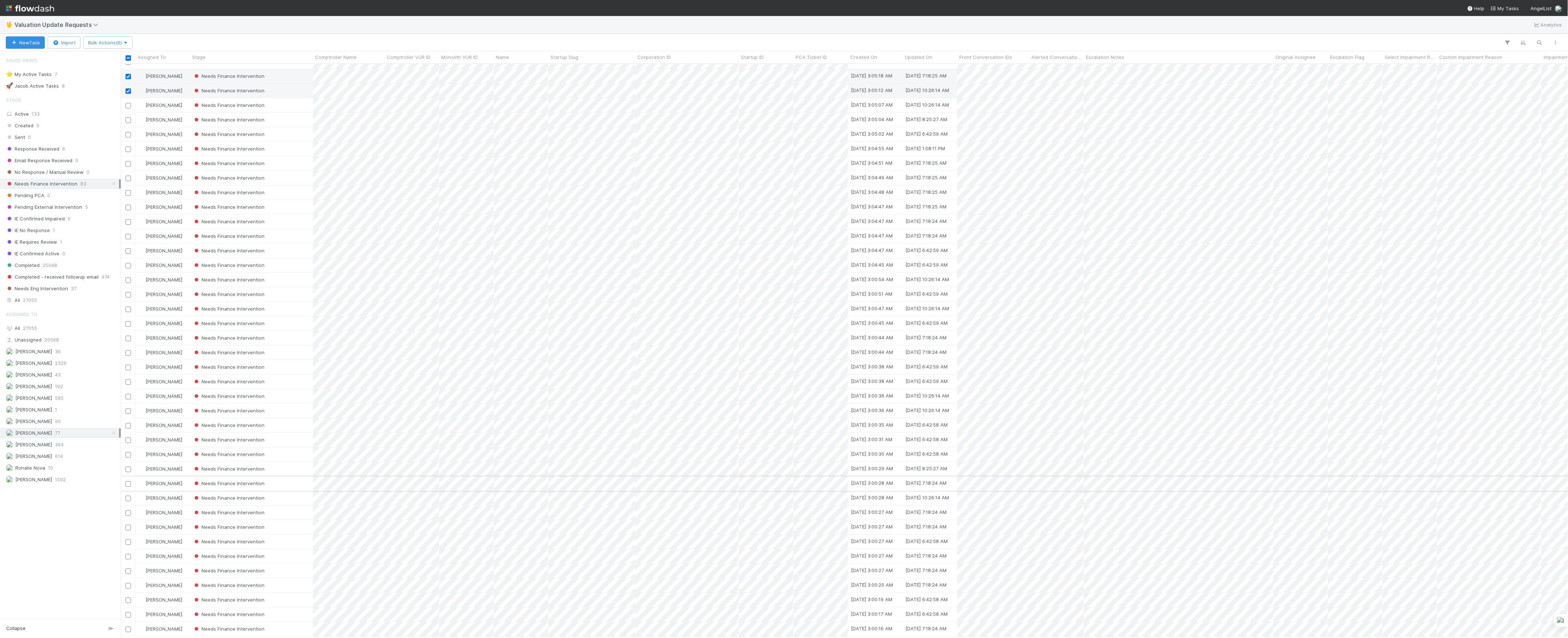
click at [128, 487] on input "checkbox" at bounding box center [128, 484] width 5 height 5
click at [129, 528] on input "checkbox" at bounding box center [128, 528] width 5 height 5
click at [128, 542] on input "checkbox" at bounding box center [128, 542] width 5 height 5
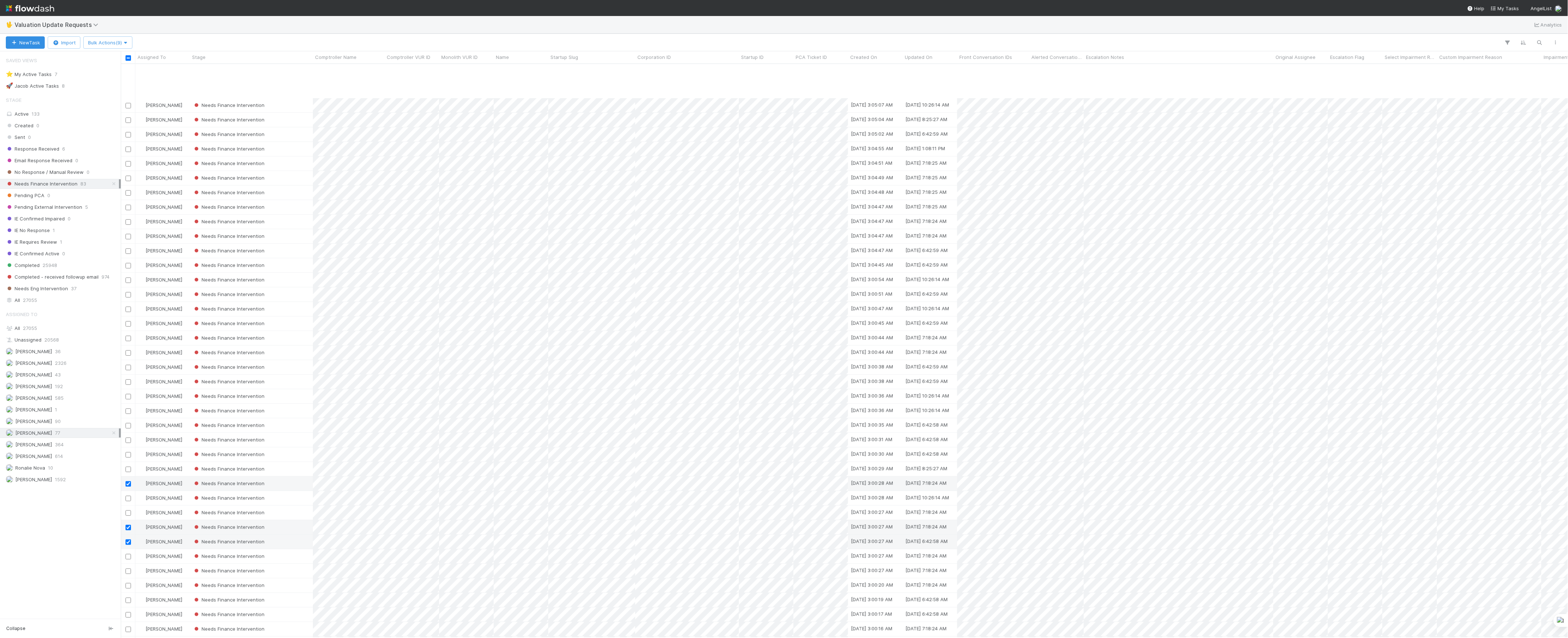
scroll to position [291, 0]
click at [128, 538] on input "checkbox" at bounding box center [128, 537] width 5 height 5
click at [134, 46] on button "Bulk Actions (10)" at bounding box center [109, 43] width 51 height 12
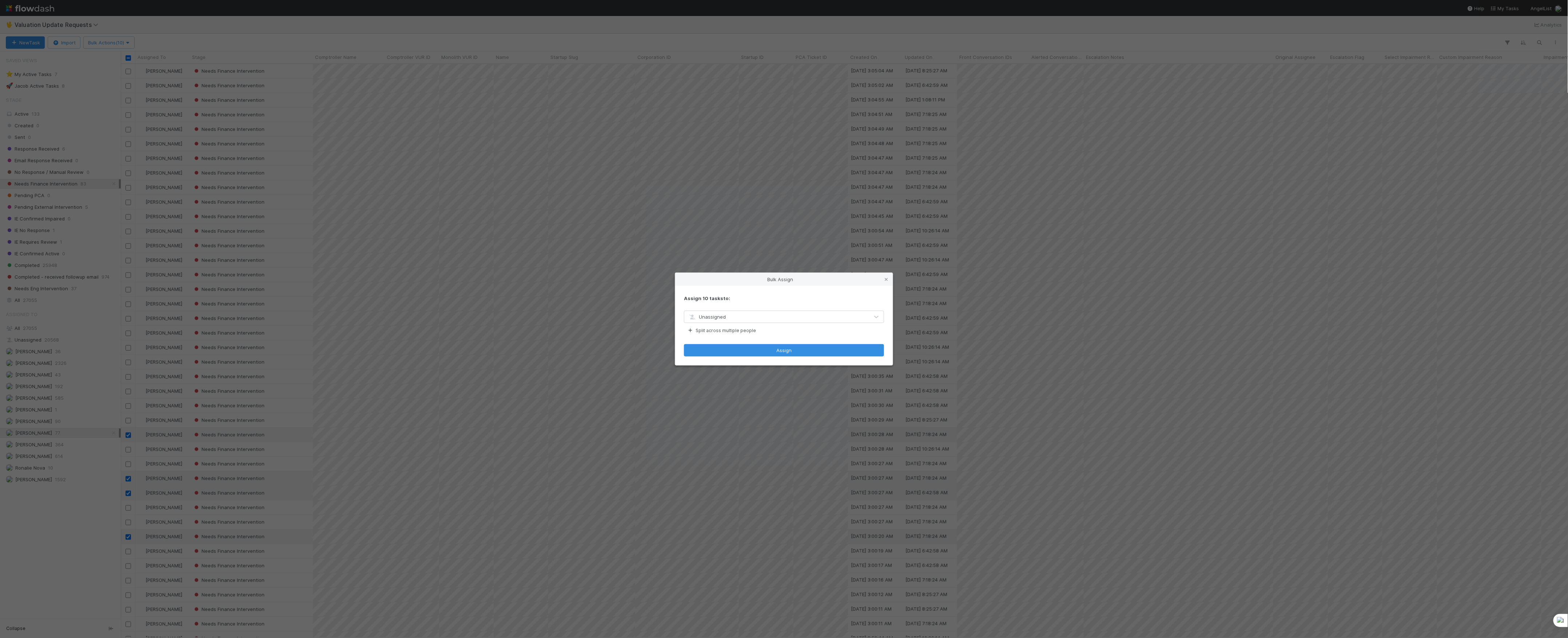
click at [773, 323] on div "Assign 10 tasks to: Unassigned Split across multiple people Assign" at bounding box center [784, 325] width 217 height 80
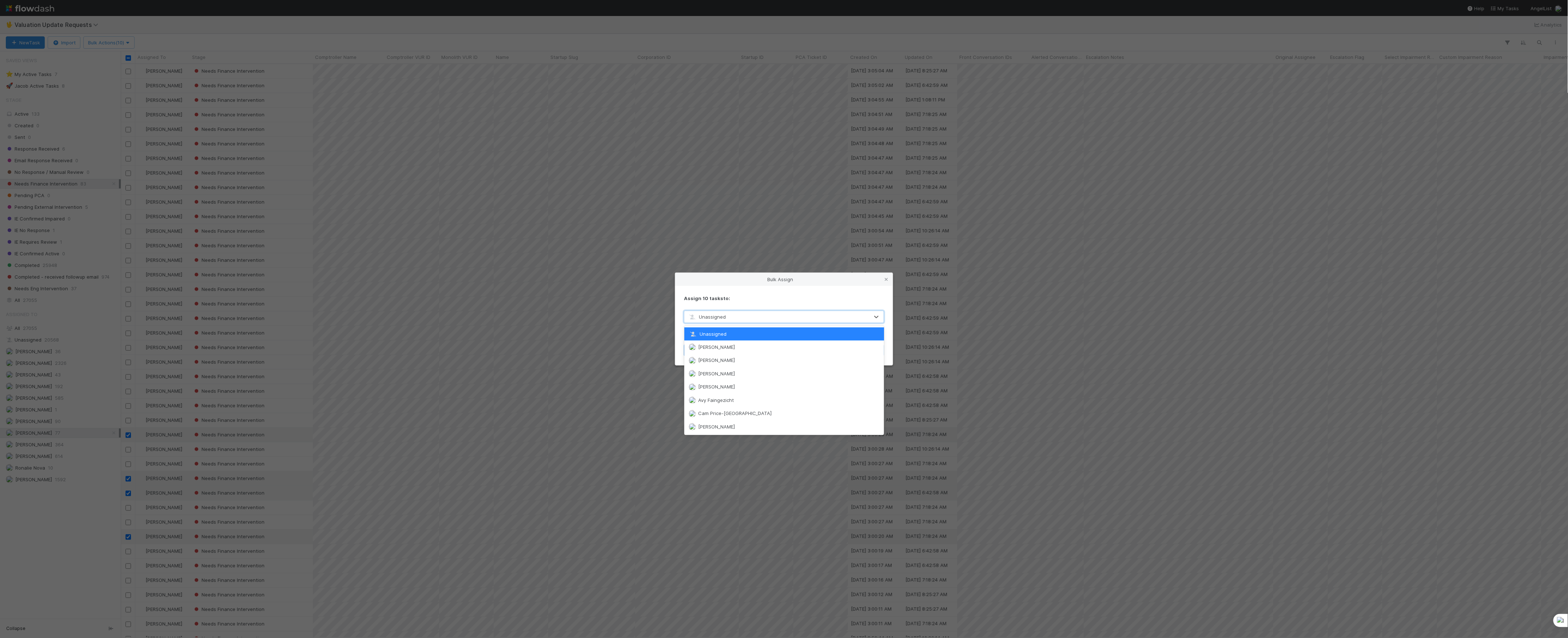
click at [752, 322] on div "Unassigned" at bounding box center [776, 317] width 185 height 12
type input "mar"
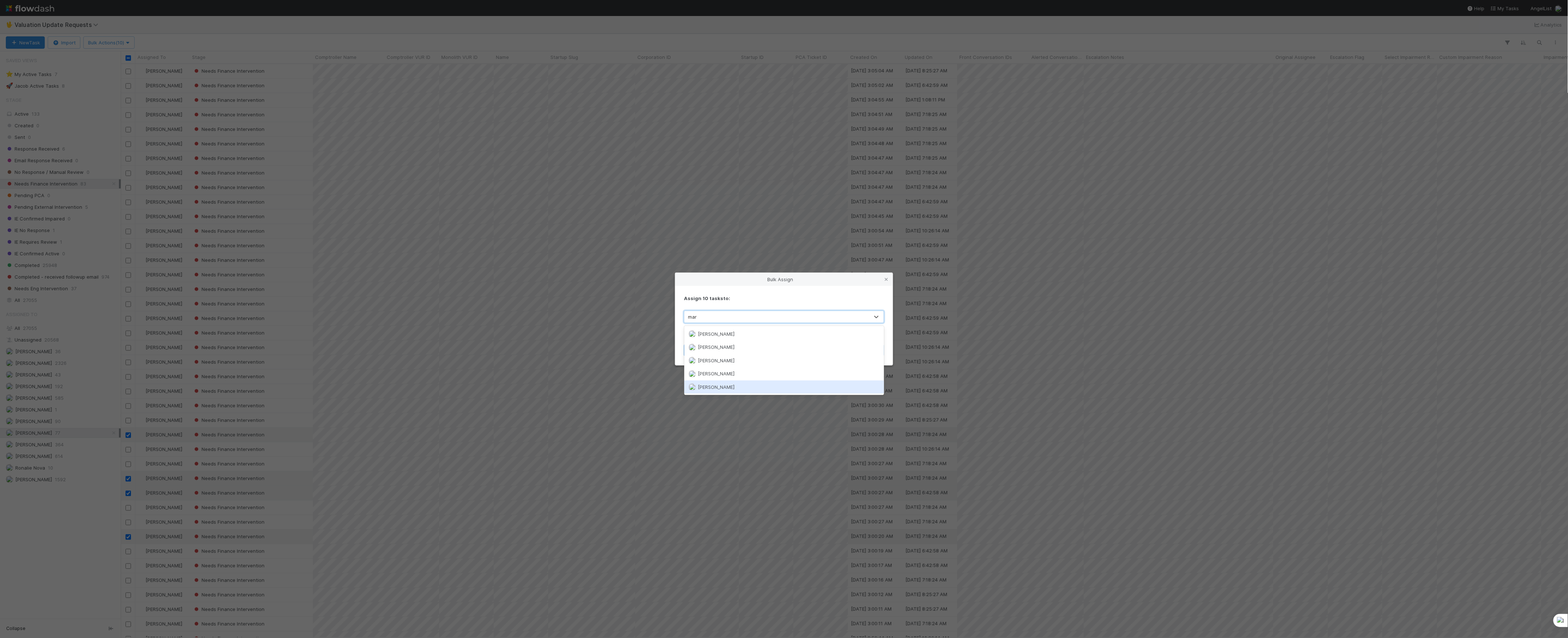
click at [726, 387] on span "[PERSON_NAME]" at bounding box center [716, 387] width 37 height 6
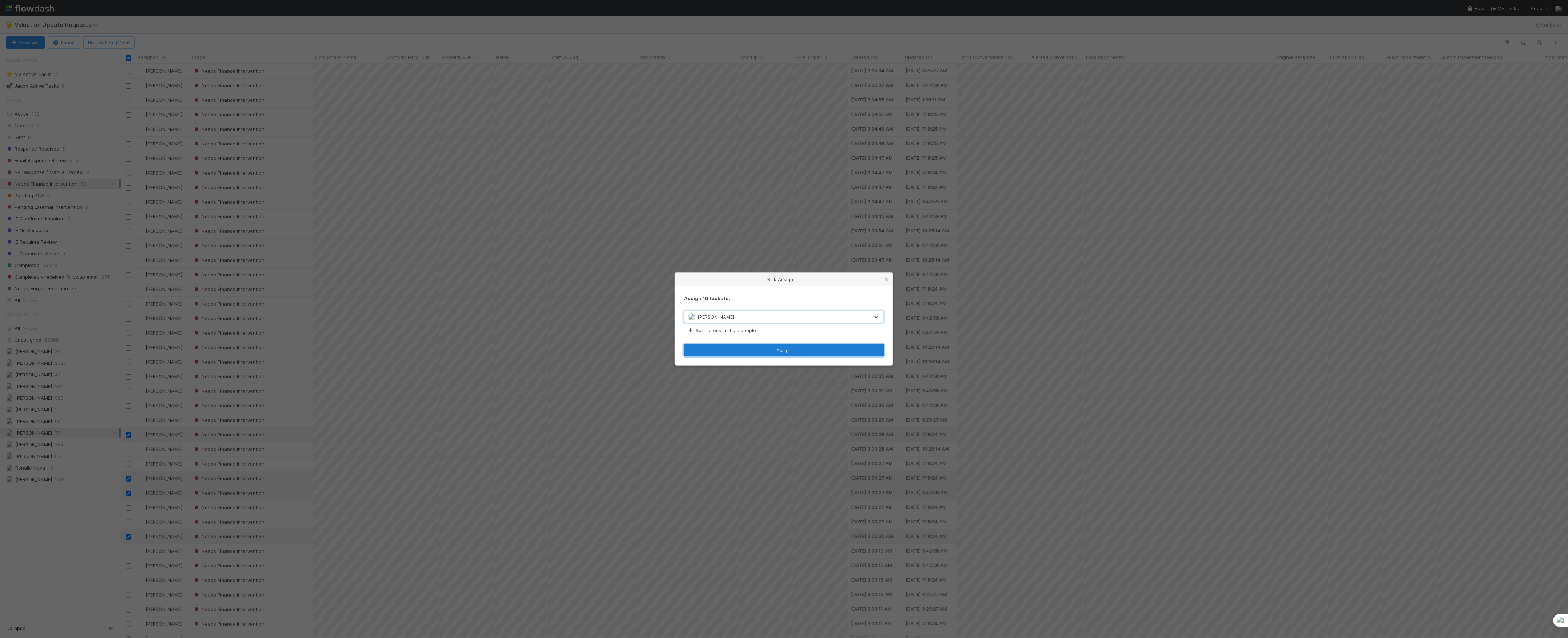
click at [752, 350] on button "Assign" at bounding box center [784, 351] width 200 height 12
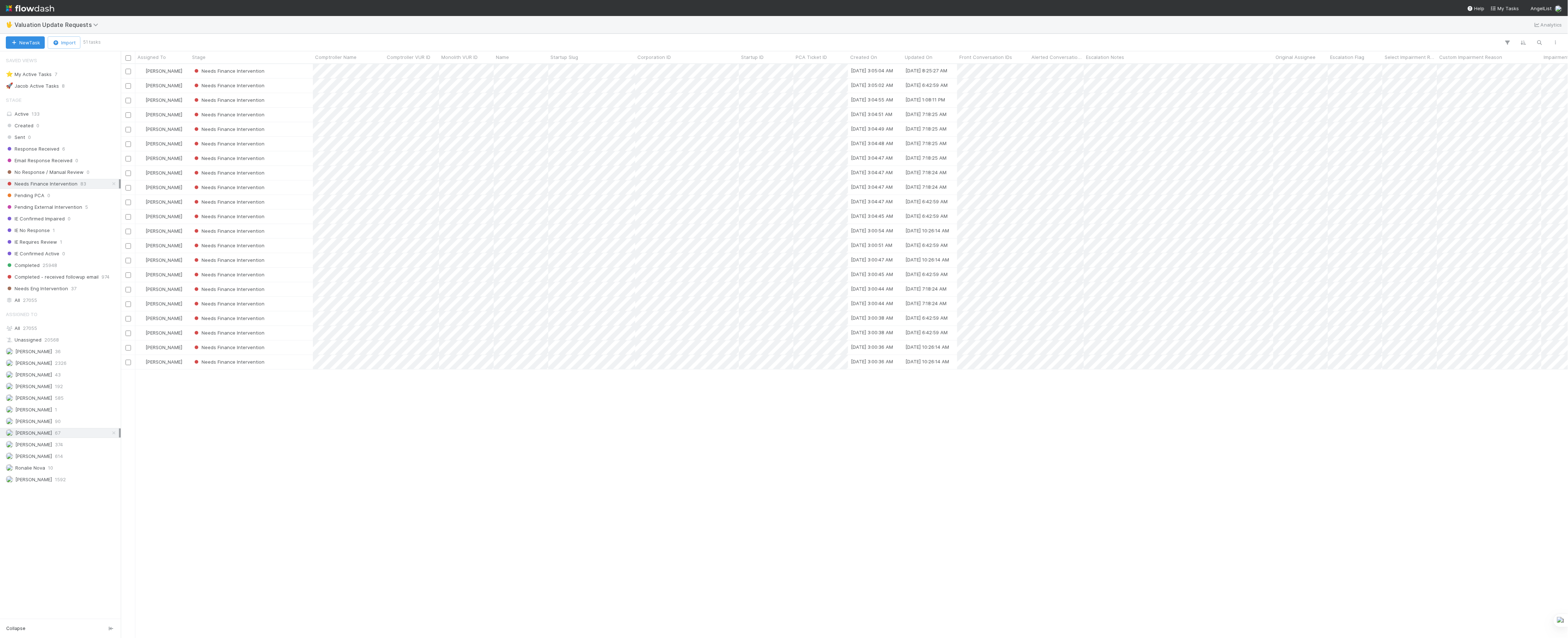
scroll to position [0, 0]
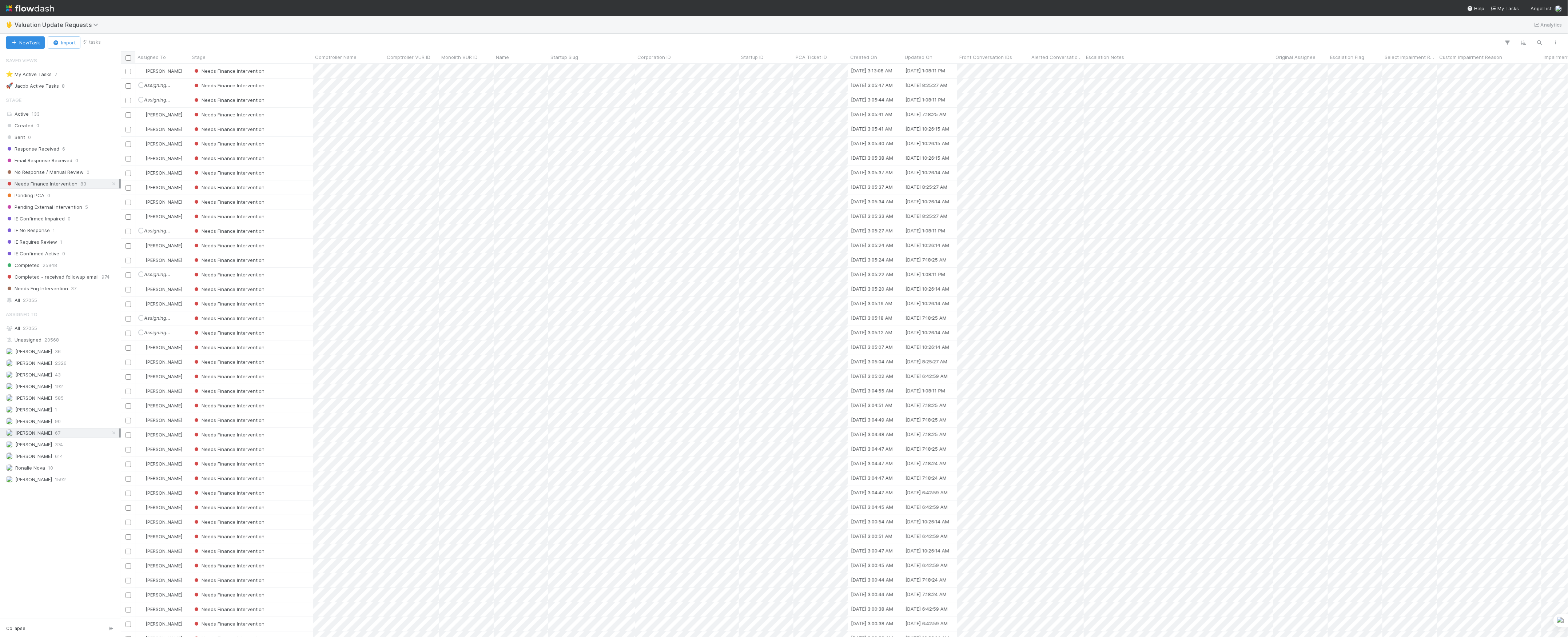
click at [127, 59] on input "checkbox" at bounding box center [128, 58] width 5 height 5
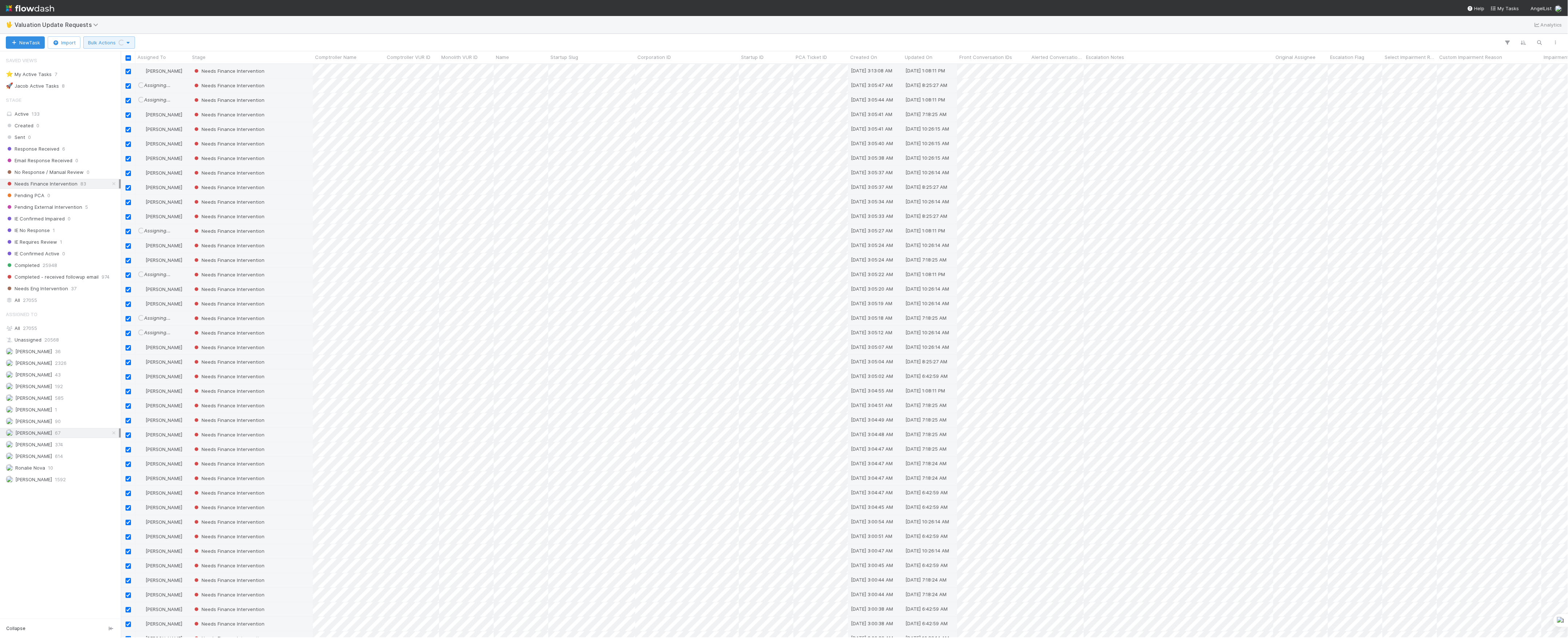
checkbox input "false"
click at [127, 395] on input "checkbox" at bounding box center [128, 398] width 5 height 5
checkbox input "false"
click at [128, 381] on input "checkbox" at bounding box center [128, 383] width 5 height 5
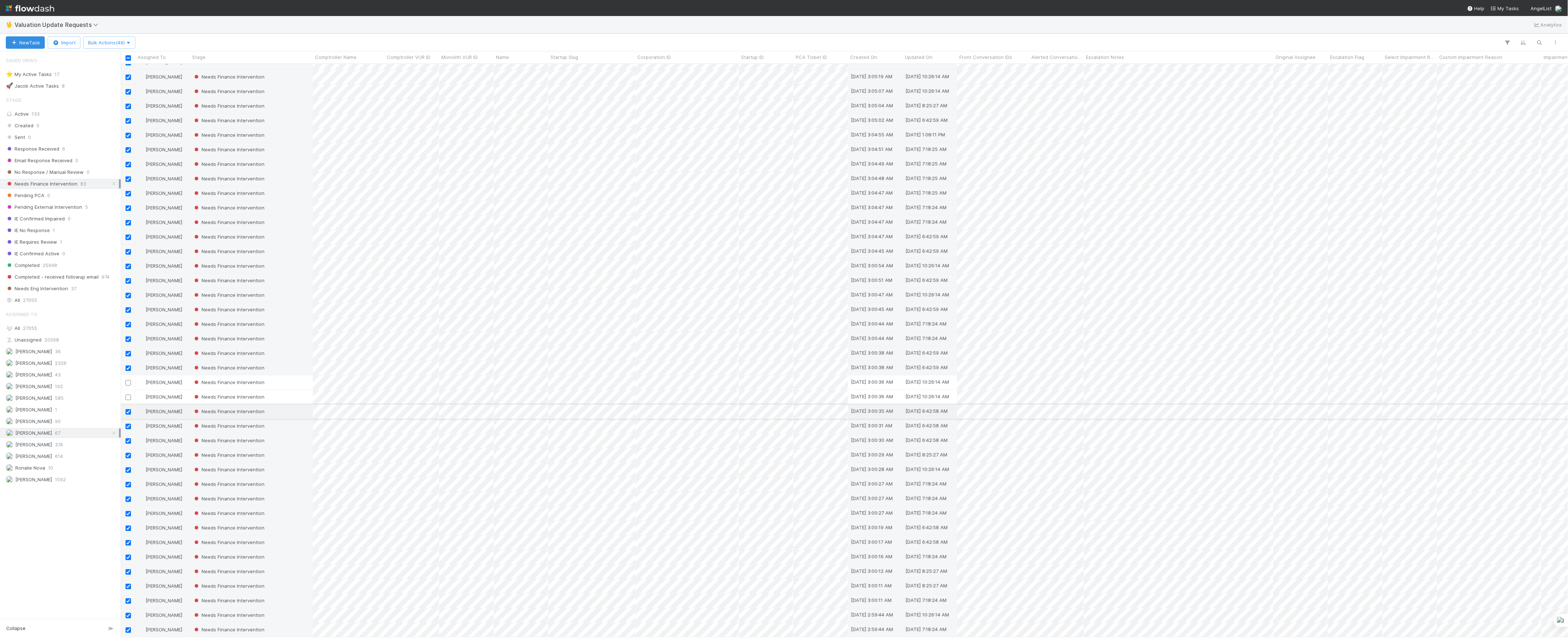
click at [128, 410] on input "checkbox" at bounding box center [128, 412] width 5 height 5
click at [127, 424] on input "checkbox" at bounding box center [128, 427] width 5 height 5
click at [128, 437] on div at bounding box center [128, 440] width 9 height 8
click at [128, 439] on input "checkbox" at bounding box center [128, 441] width 5 height 5
click at [128, 453] on input "checkbox" at bounding box center [128, 456] width 5 height 5
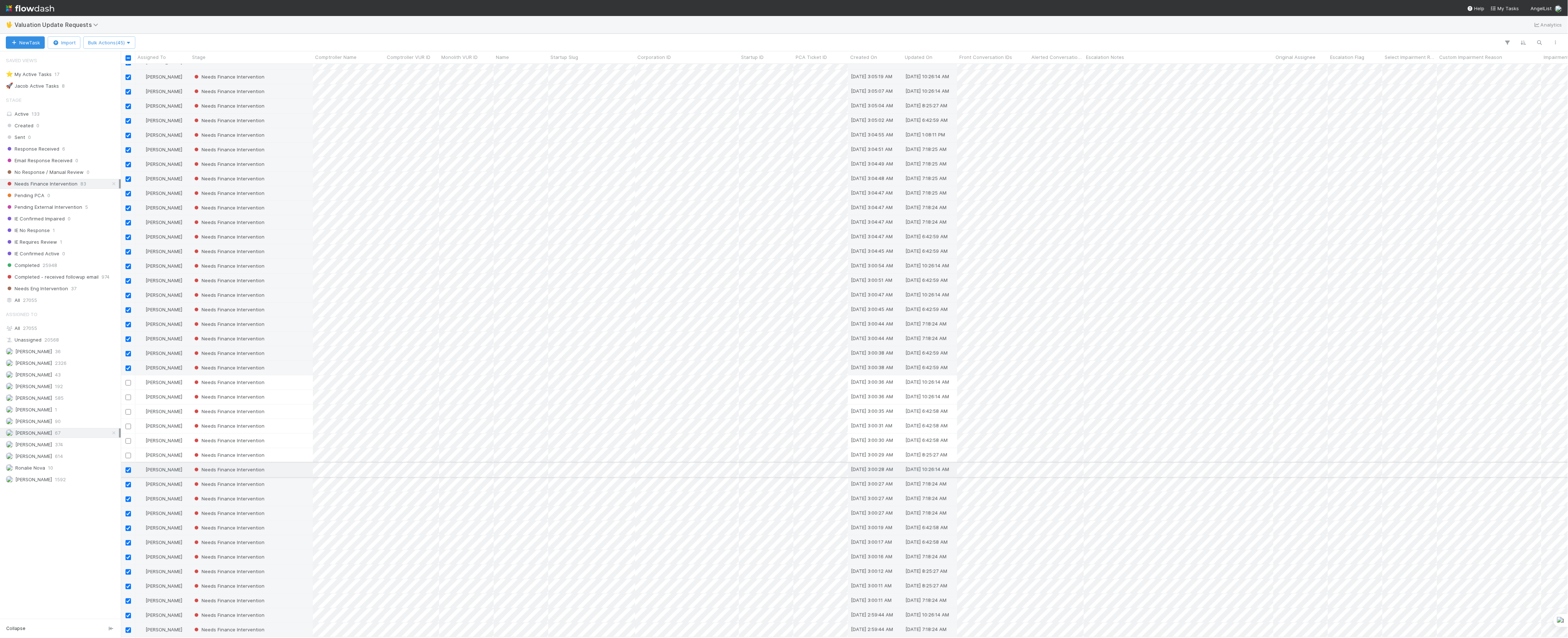
click at [127, 468] on input "checkbox" at bounding box center [128, 470] width 5 height 5
click at [127, 482] on input "checkbox" at bounding box center [128, 485] width 5 height 5
click at [128, 497] on input "checkbox" at bounding box center [128, 499] width 5 height 5
click at [127, 511] on input "checkbox" at bounding box center [128, 514] width 5 height 5
click at [127, 526] on input "checkbox" at bounding box center [128, 529] width 5 height 5
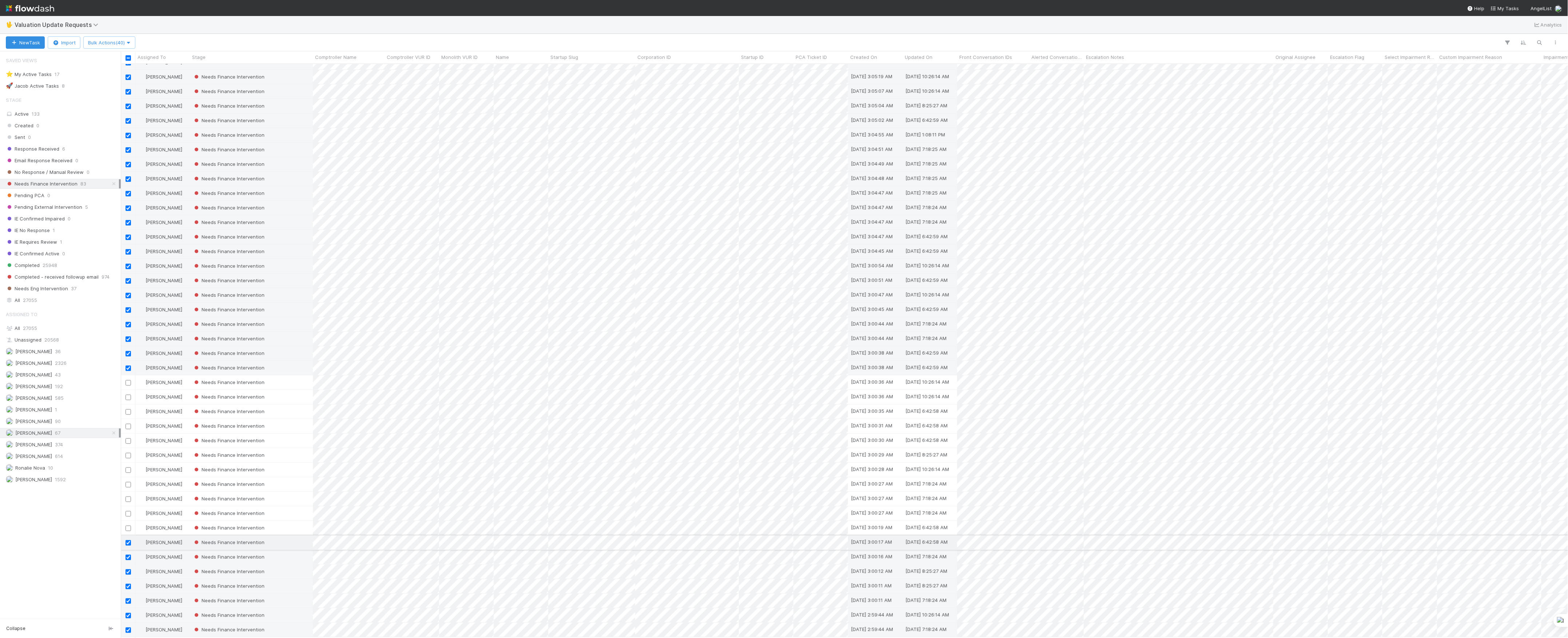
click at [126, 541] on input "checkbox" at bounding box center [128, 543] width 5 height 5
click at [127, 555] on input "checkbox" at bounding box center [128, 558] width 5 height 5
click at [128, 570] on input "checkbox" at bounding box center [128, 572] width 5 height 5
click at [128, 584] on input "checkbox" at bounding box center [128, 587] width 5 height 5
click at [128, 599] on input "checkbox" at bounding box center [128, 601] width 5 height 5
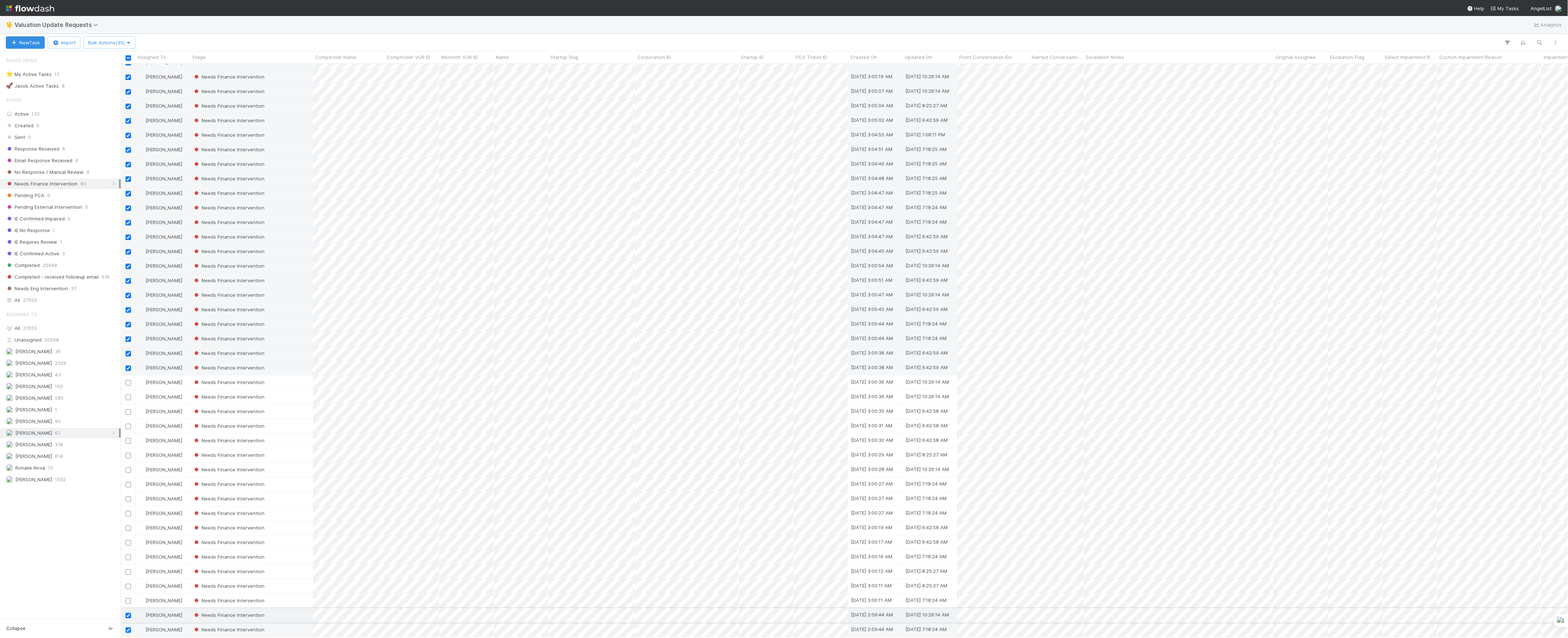
click at [128, 613] on input "checkbox" at bounding box center [128, 616] width 5 height 5
click at [127, 628] on input "checkbox" at bounding box center [128, 630] width 5 height 5
click at [128, 366] on input "checkbox" at bounding box center [128, 369] width 5 height 5
click at [127, 351] on input "checkbox" at bounding box center [128, 354] width 5 height 5
click at [126, 337] on input "checkbox" at bounding box center [128, 340] width 5 height 5
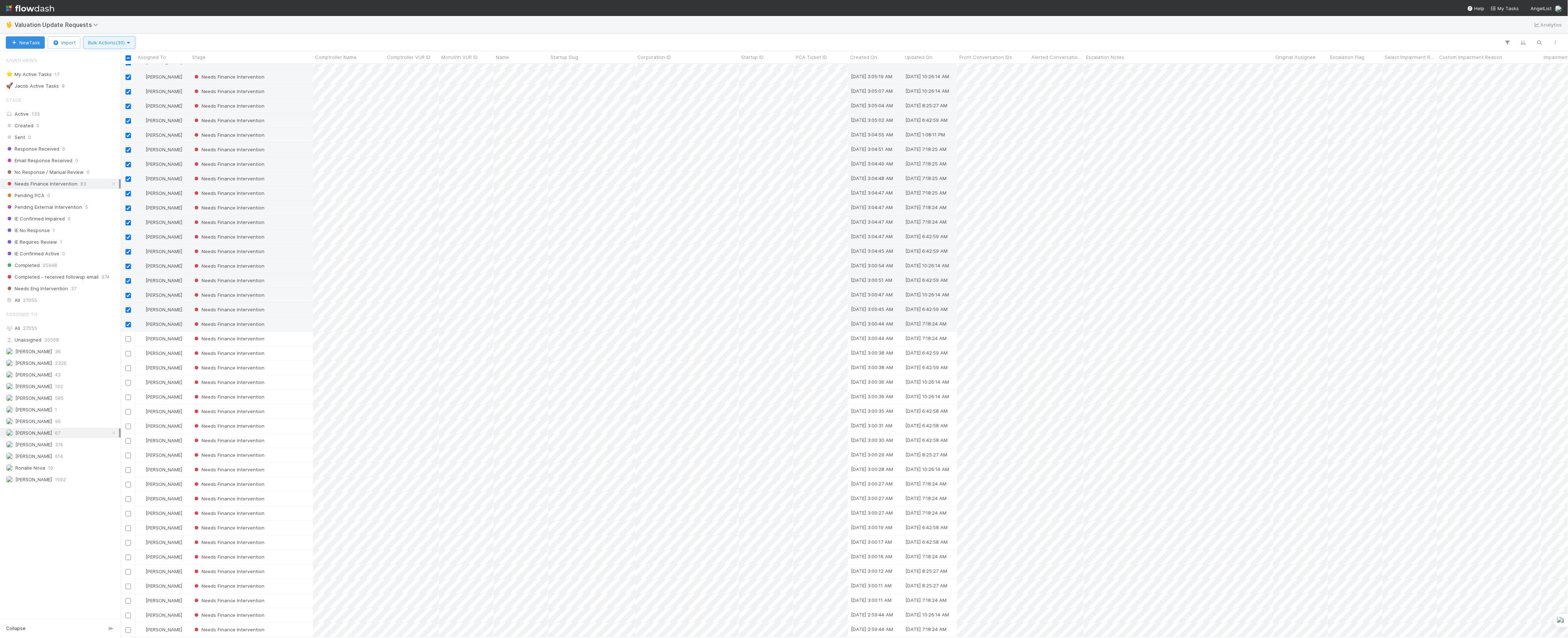
click at [115, 42] on span "Bulk Actions (30)" at bounding box center [109, 42] width 43 height 6
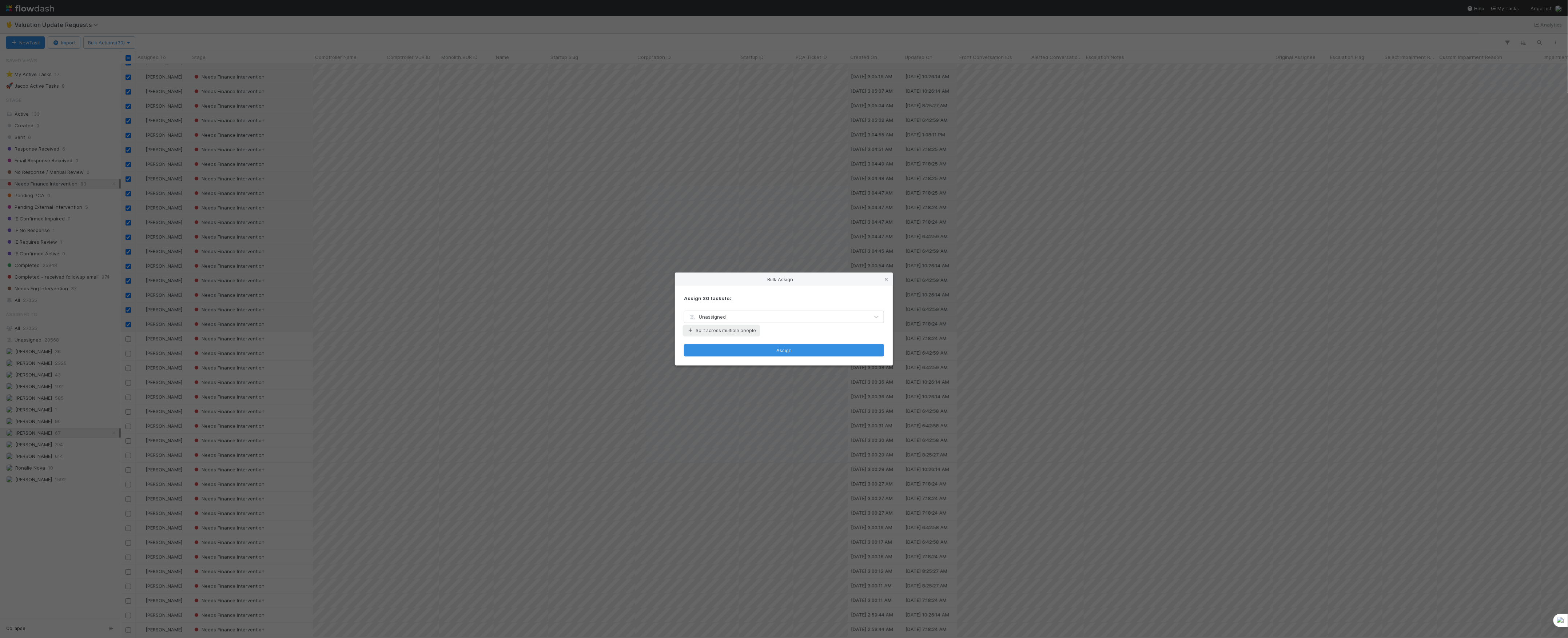
click at [712, 334] on button "Split across multiple people" at bounding box center [722, 330] width 75 height 9
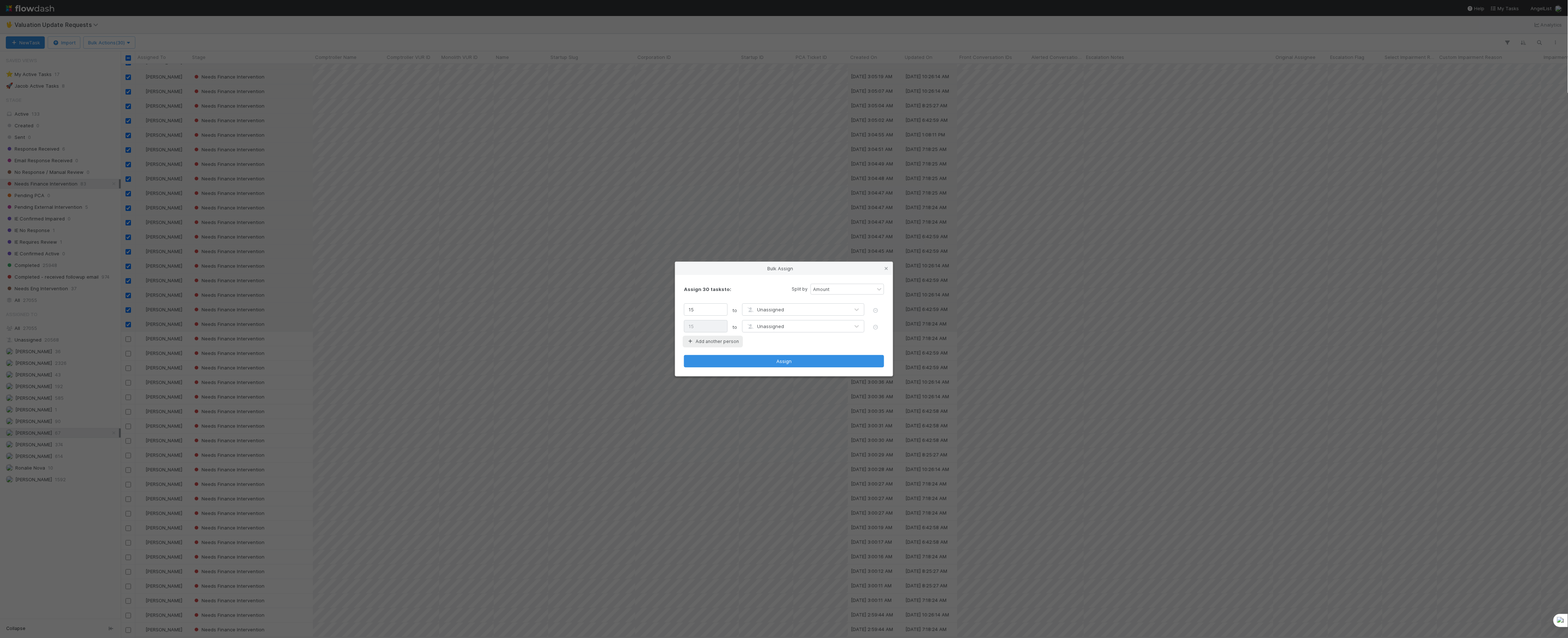
click at [716, 341] on button "Add another person" at bounding box center [713, 341] width 58 height 9
type input "10"
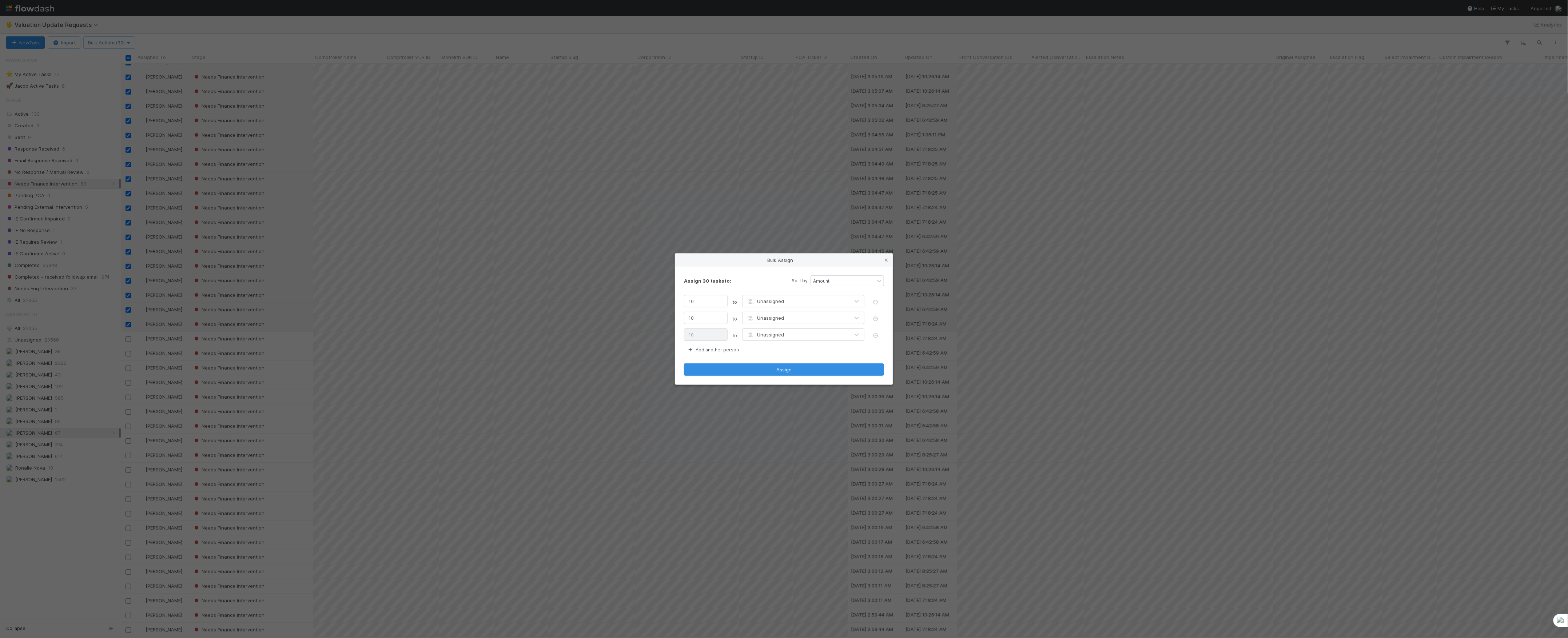
click at [755, 305] on div "Unassigned" at bounding box center [796, 302] width 107 height 12
type input "rona"
type input "jani"
type input "marenz"
click at [767, 369] on button "Assign" at bounding box center [784, 369] width 200 height 12
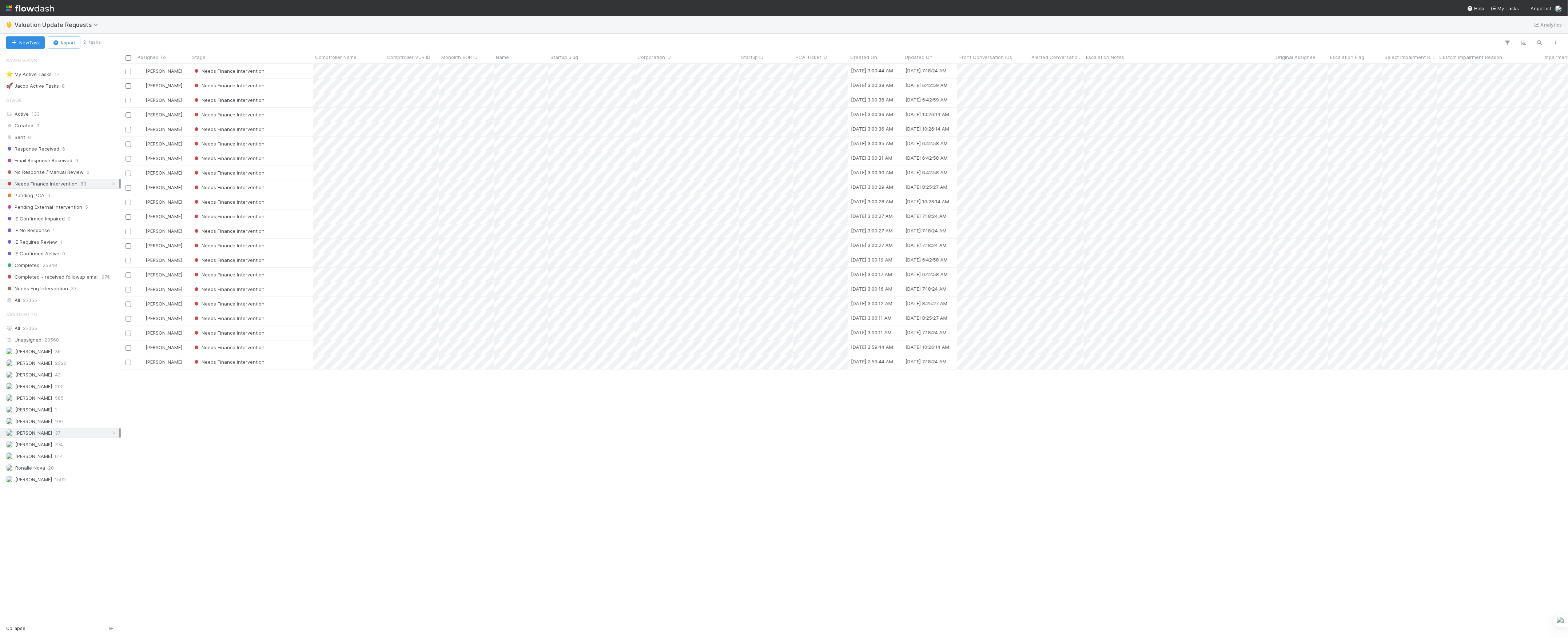
scroll to position [0, 0]
click at [60, 22] on span "Valuation Update Requests" at bounding box center [58, 25] width 87 height 8
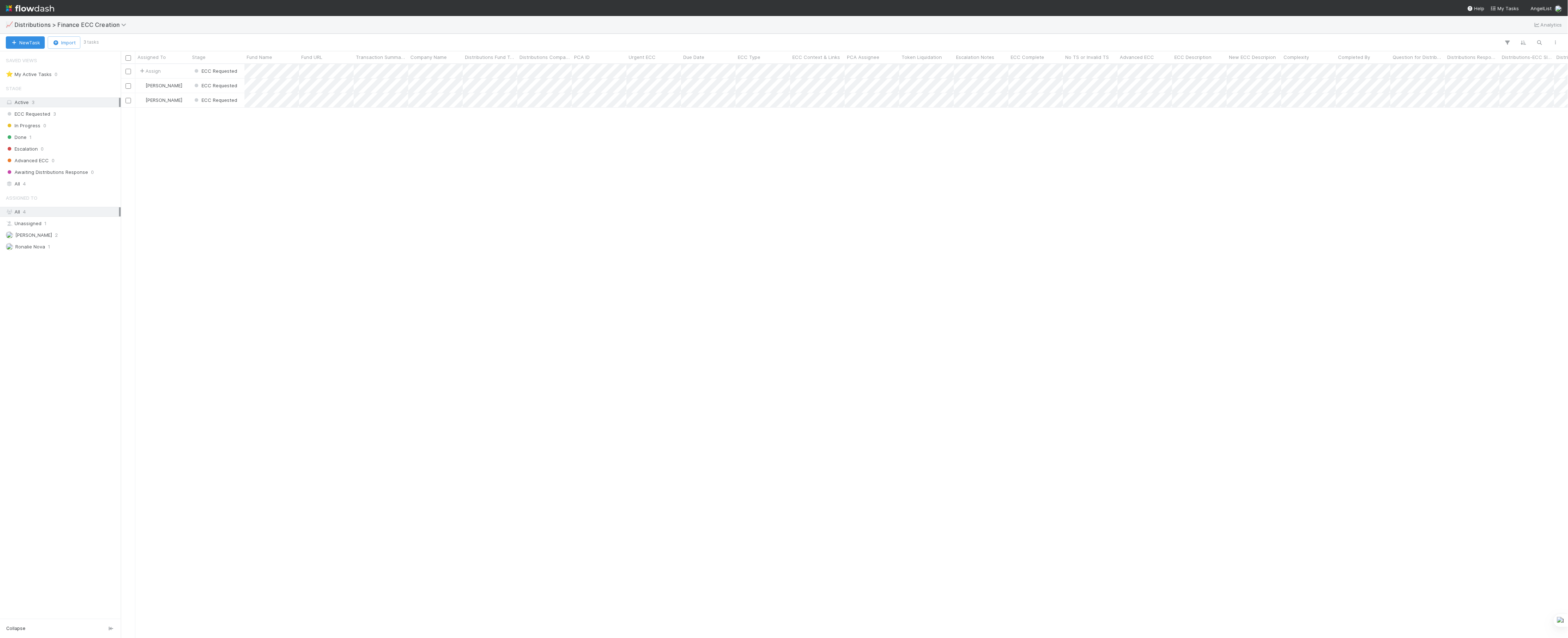
scroll to position [8, 8]
click at [628, 389] on div "Assign ECC Requested 1 [DATE] 7:23:34 AM [DATE] 7:23:35 AM [PERSON_NAME] ECC Re…" at bounding box center [844, 351] width 1447 height 574
click at [1553, 322] on icon at bounding box center [1557, 325] width 8 height 5
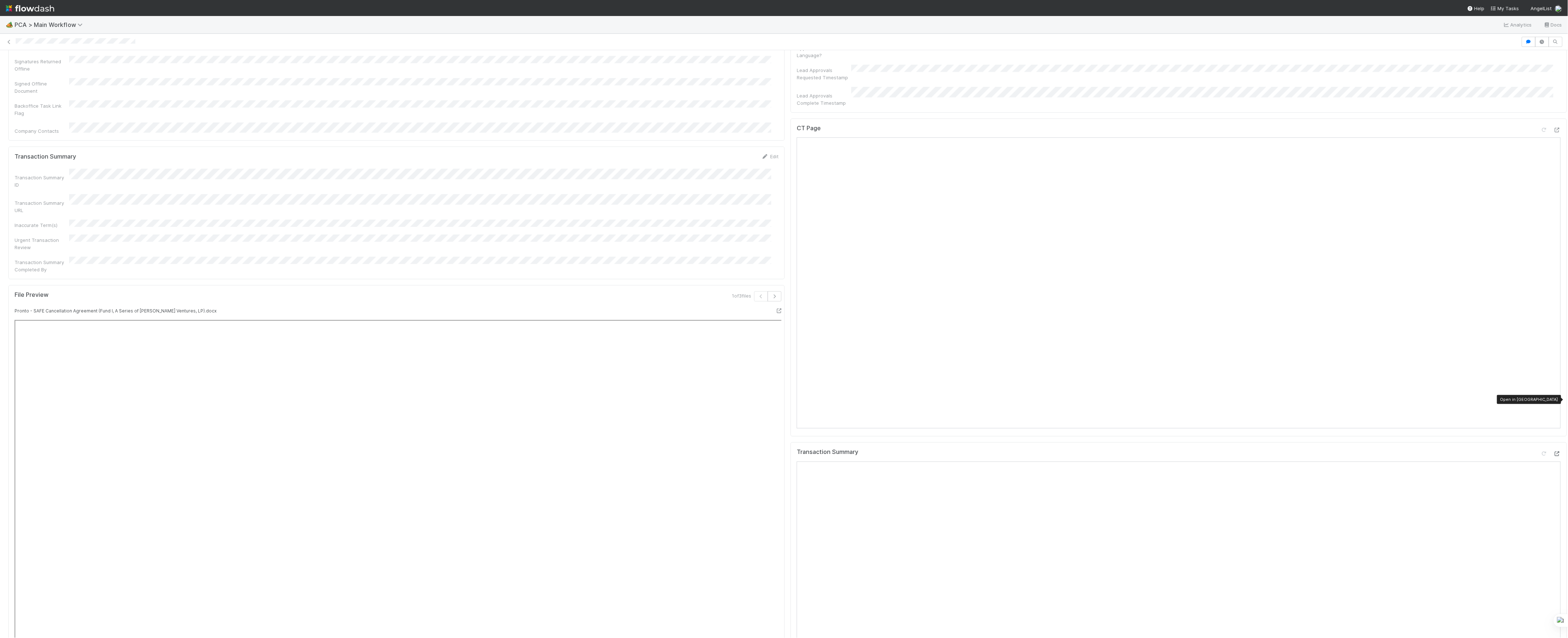
click at [1553, 452] on icon at bounding box center [1557, 454] width 8 height 5
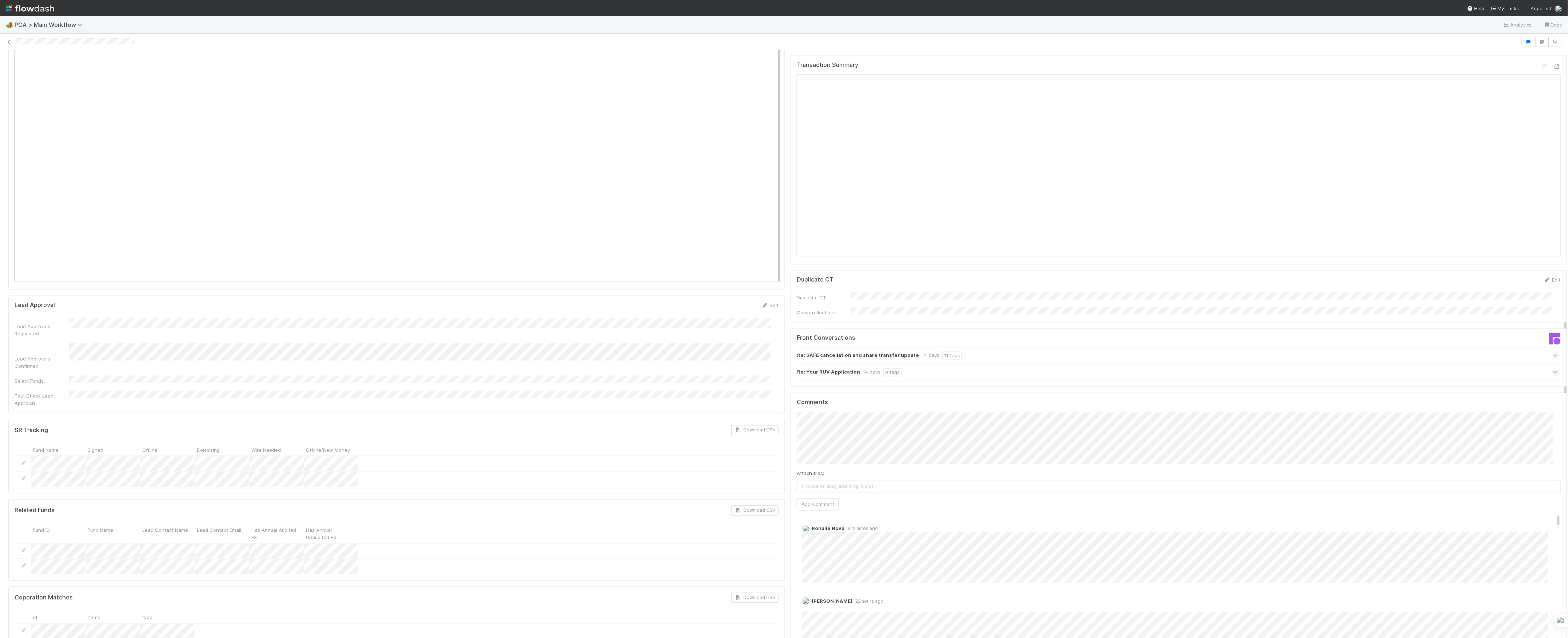
scroll to position [971, 0]
click at [985, 363] on div "Re: Your RUV Application 14 days 9 tags" at bounding box center [1178, 372] width 763 height 17
click at [1009, 347] on div "Re: SAFE cancellation and share transfer update 14 days 11 tags" at bounding box center [1178, 356] width 763 height 17
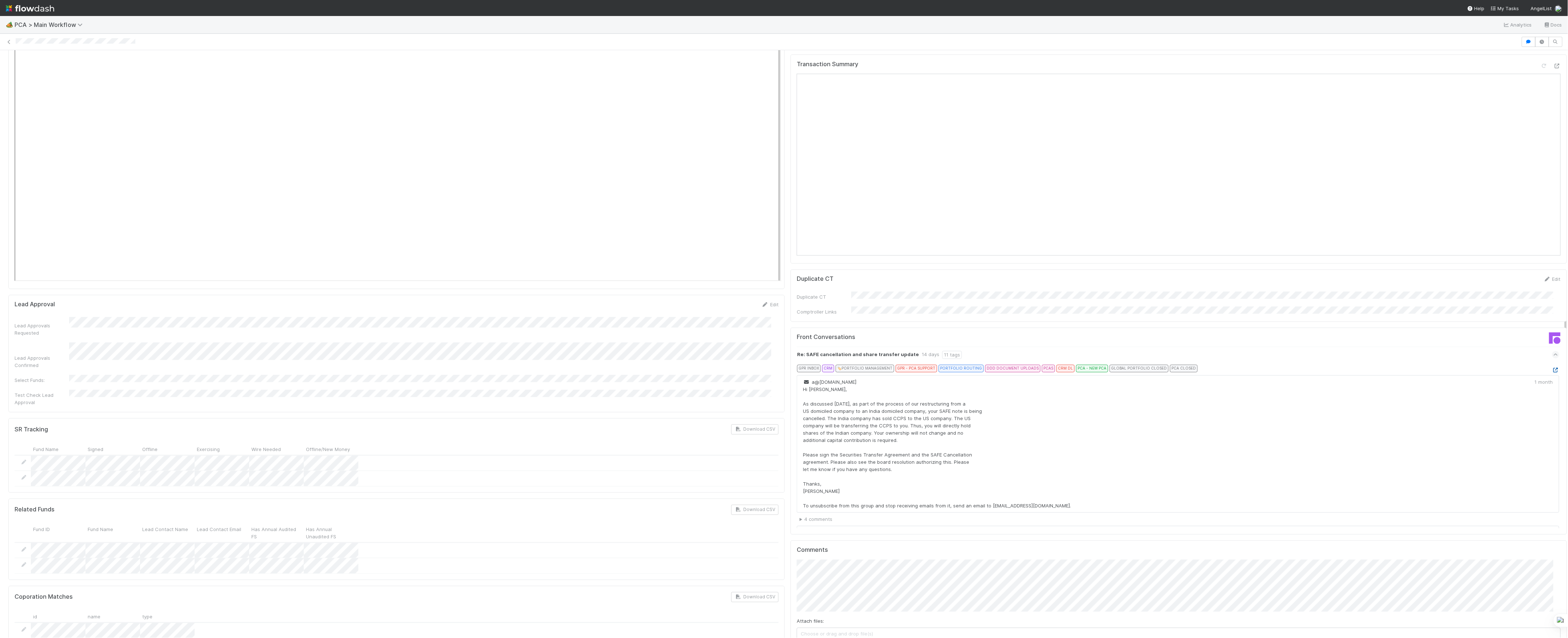
click at [1552, 369] on icon at bounding box center [1555, 371] width 8 height 5
click at [1553, 351] on icon at bounding box center [1556, 355] width 5 height 8
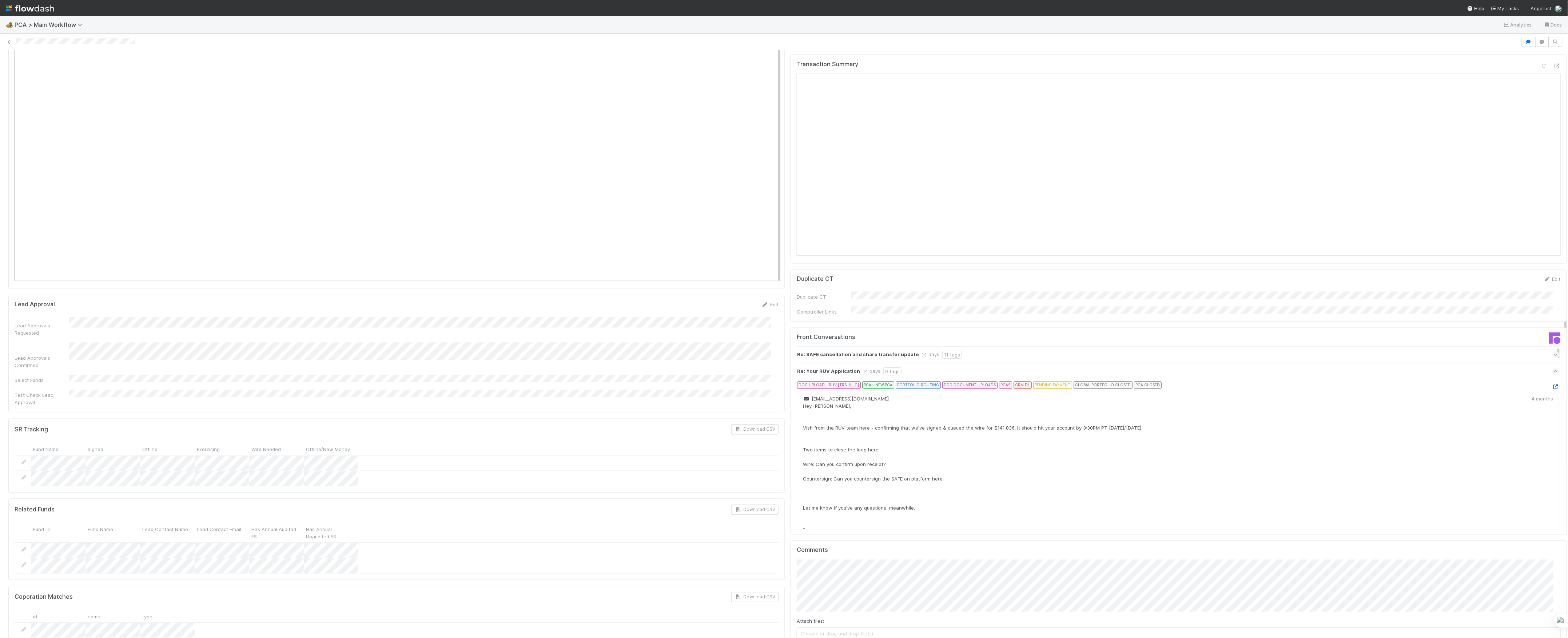
click at [1552, 385] on icon at bounding box center [1555, 387] width 8 height 5
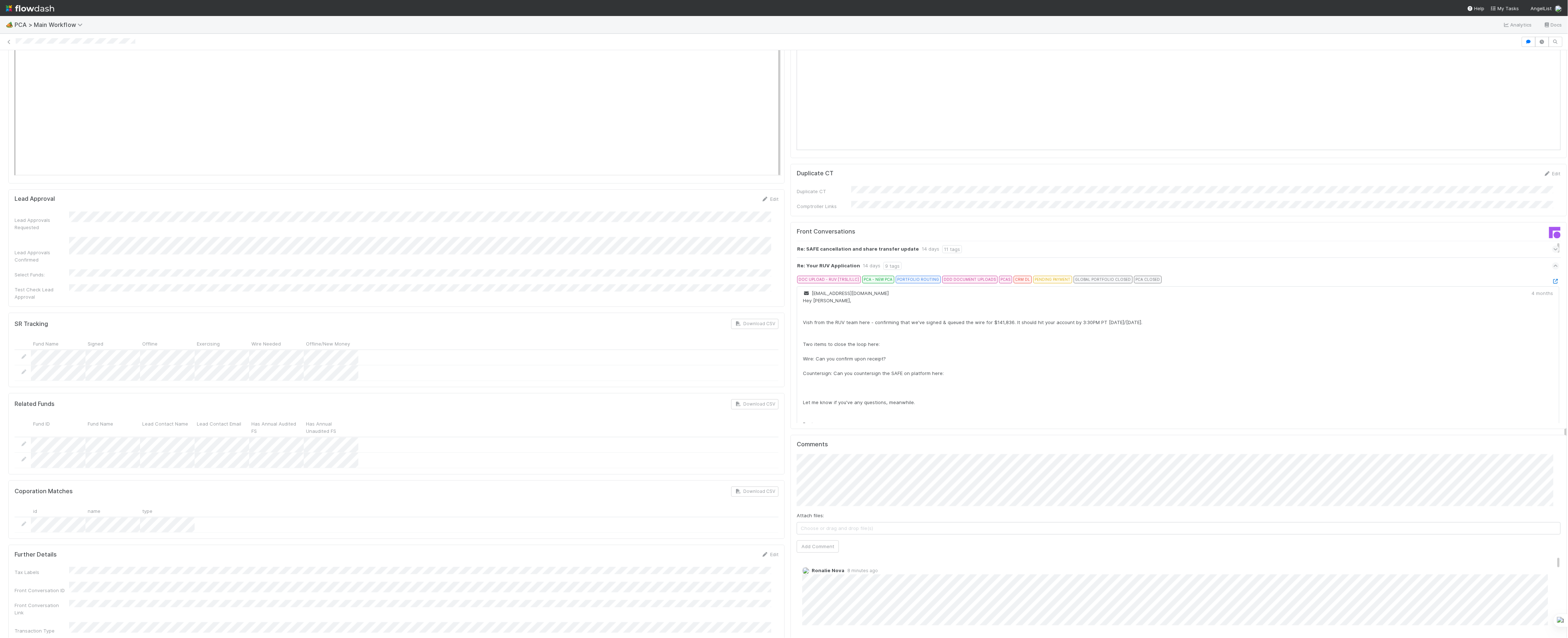
scroll to position [1213, 0]
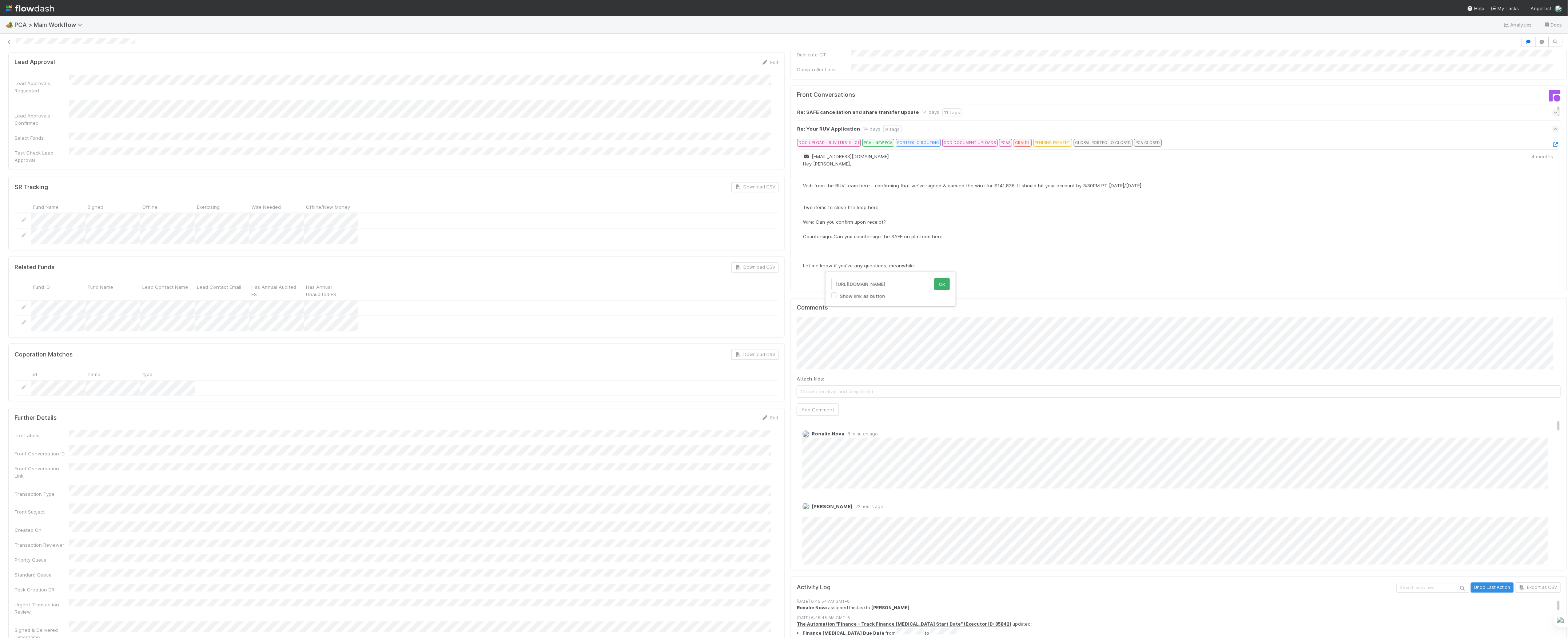
click button "Ok" at bounding box center [942, 284] width 15 height 12
click at [806, 404] on button "Add Comment" at bounding box center [817, 410] width 42 height 12
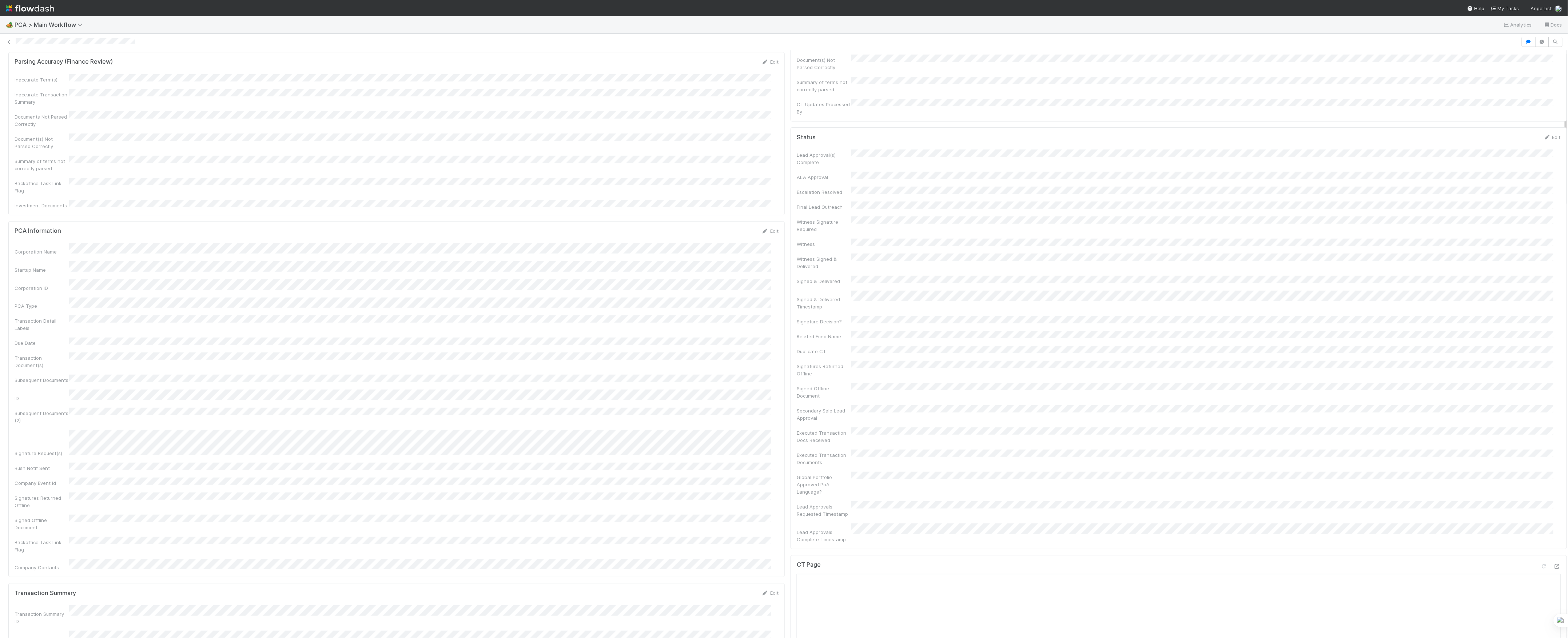
scroll to position [0, 0]
click at [1537, 67] on link "Actions" at bounding box center [1552, 62] width 30 height 12
click at [1459, 120] on button "Move to DCR Review" at bounding box center [1511, 118] width 118 height 10
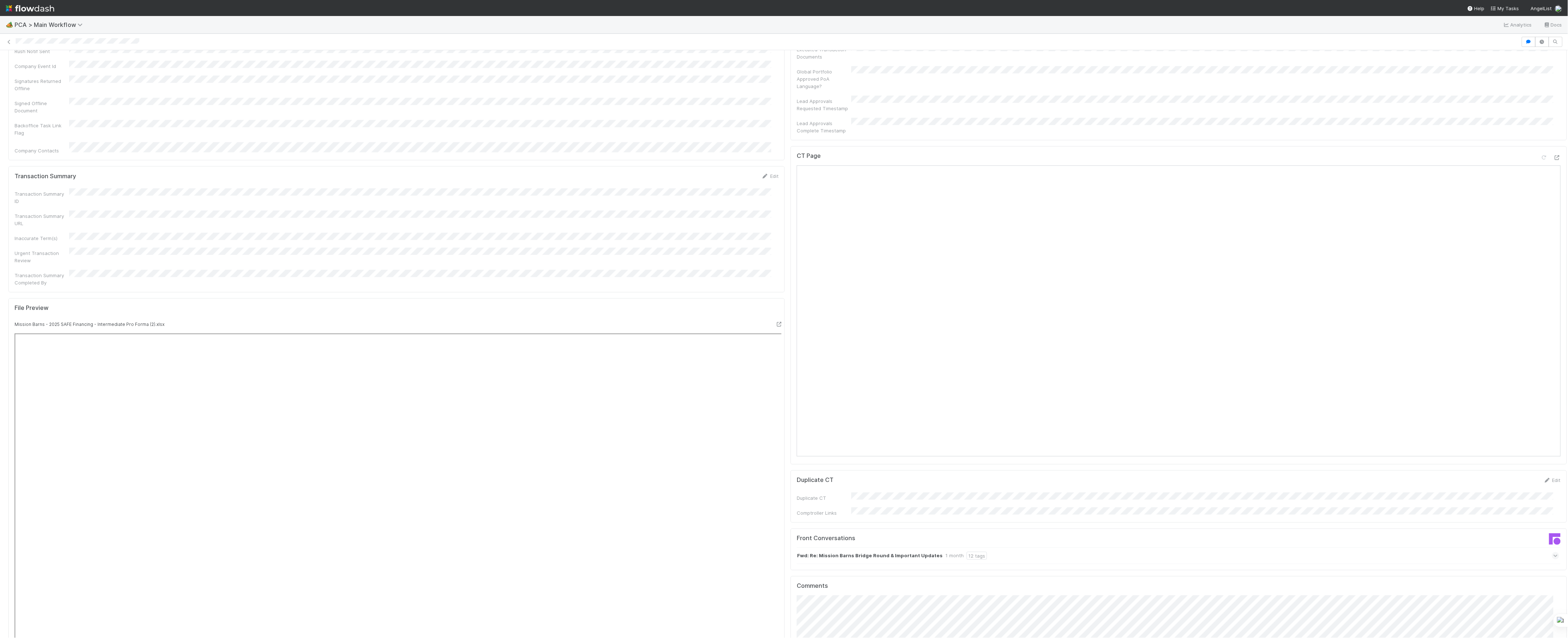
scroll to position [534, 0]
click at [1553, 168] on div at bounding box center [1557, 172] width 8 height 8
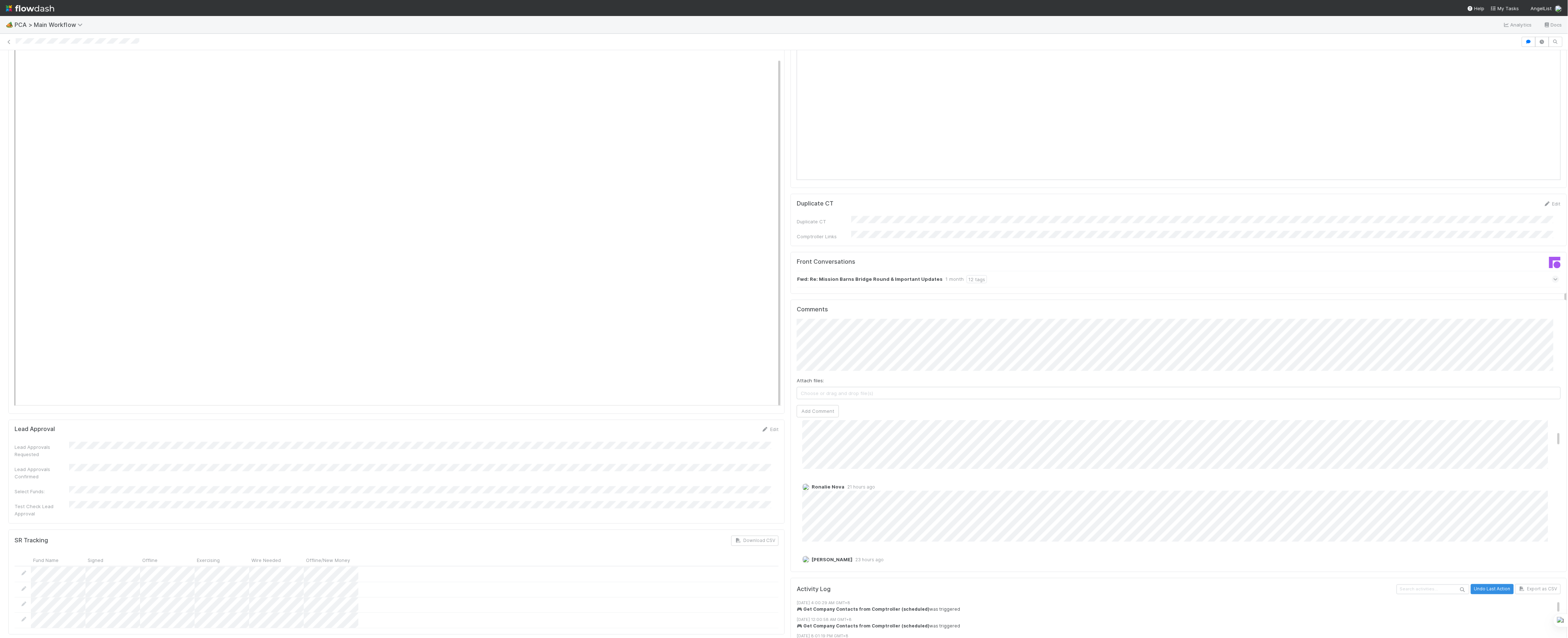
scroll to position [0, 0]
click at [841, 312] on span "Ronalie Nova" at bounding box center [834, 310] width 30 height 6
click at [833, 358] on div "Attach files: Choose or drag and drop file(s) Add Comment" at bounding box center [1179, 368] width 764 height 98
click at [827, 405] on button "Add Comment" at bounding box center [817, 411] width 42 height 12
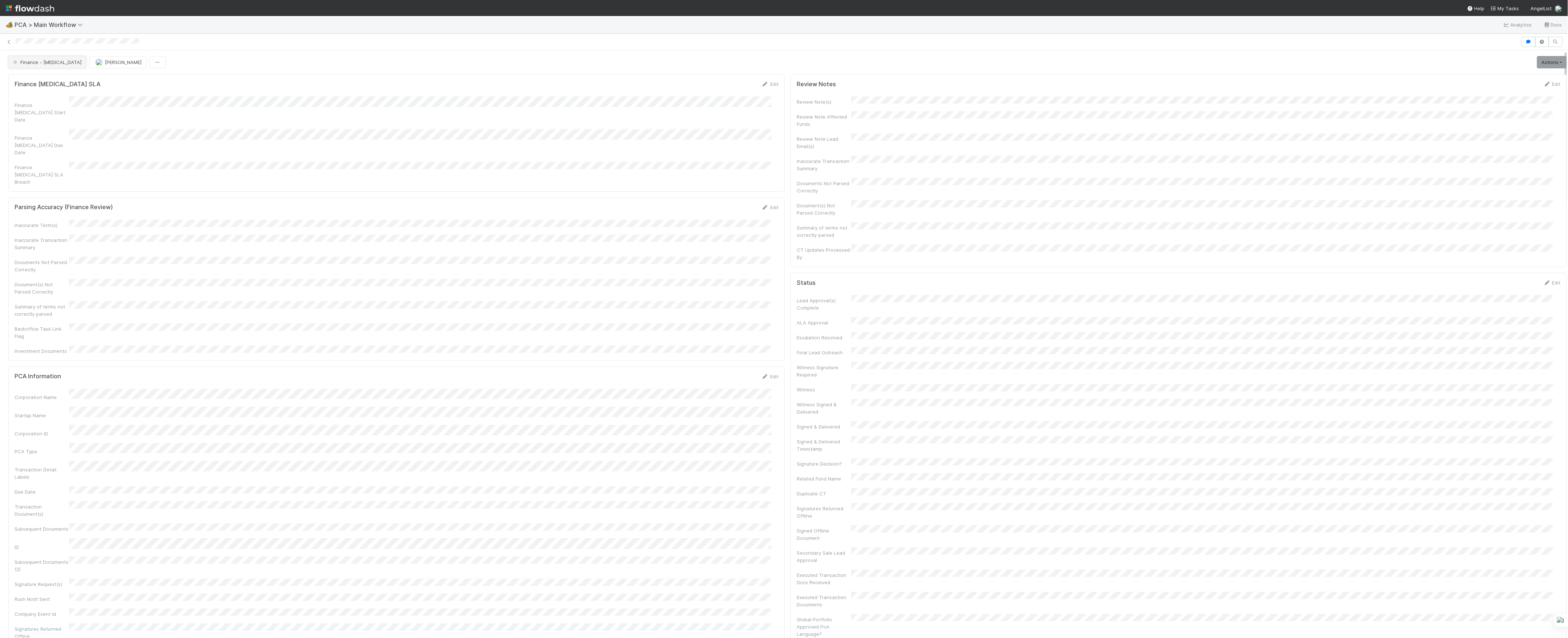
click at [40, 63] on span "Finance - [MEDICAL_DATA]" at bounding box center [47, 62] width 70 height 6
click at [86, 65] on span "[PERSON_NAME]" at bounding box center [86, 62] width 37 height 6
click at [91, 66] on button "[PERSON_NAME]" at bounding box center [81, 62] width 57 height 12
click at [1553, 464] on icon at bounding box center [1557, 467] width 8 height 5
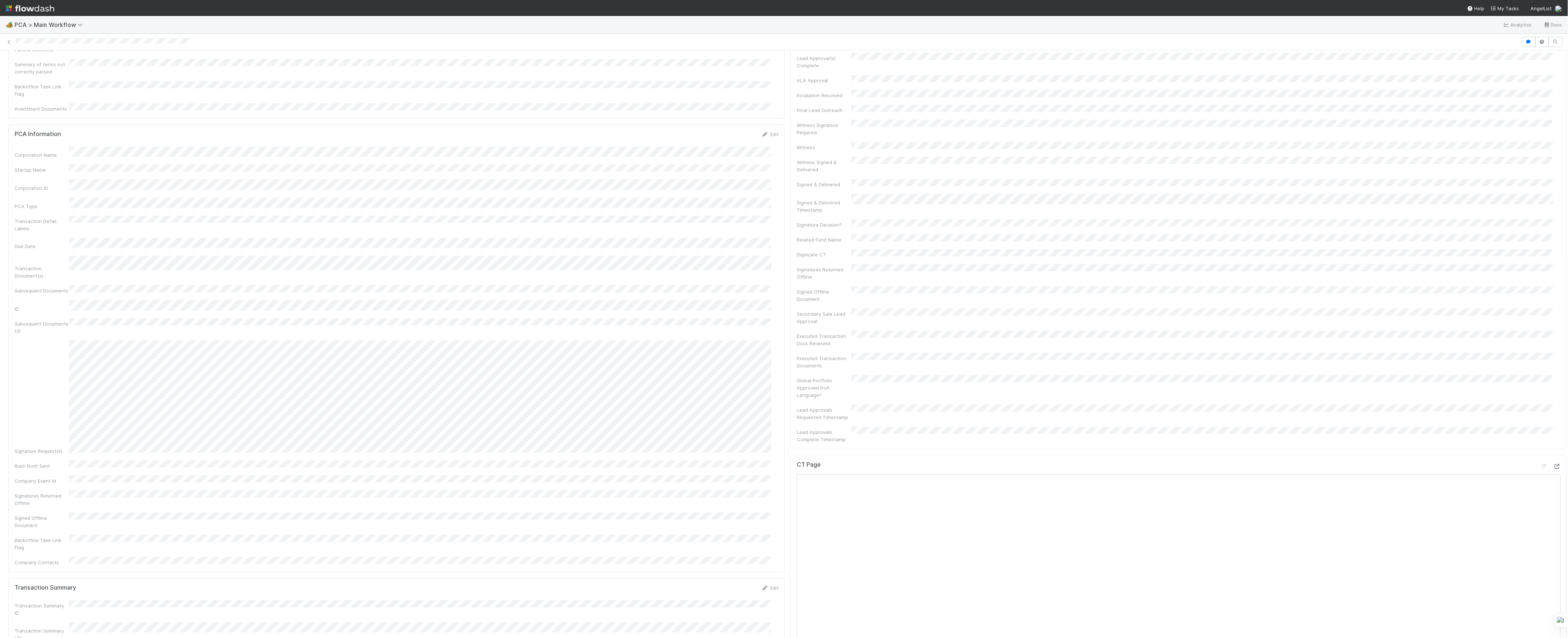
scroll to position [534, 0]
click at [1553, 497] on icon at bounding box center [1557, 499] width 8 height 5
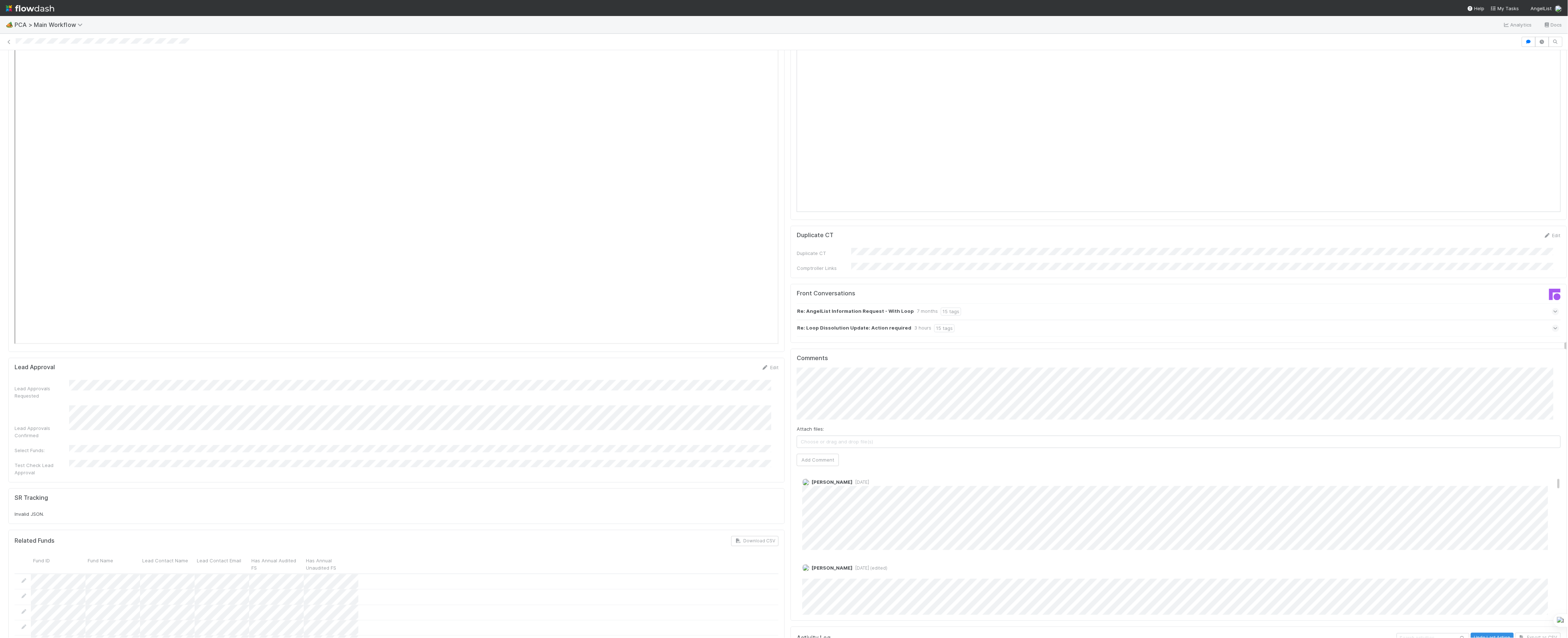
scroll to position [971, 0]
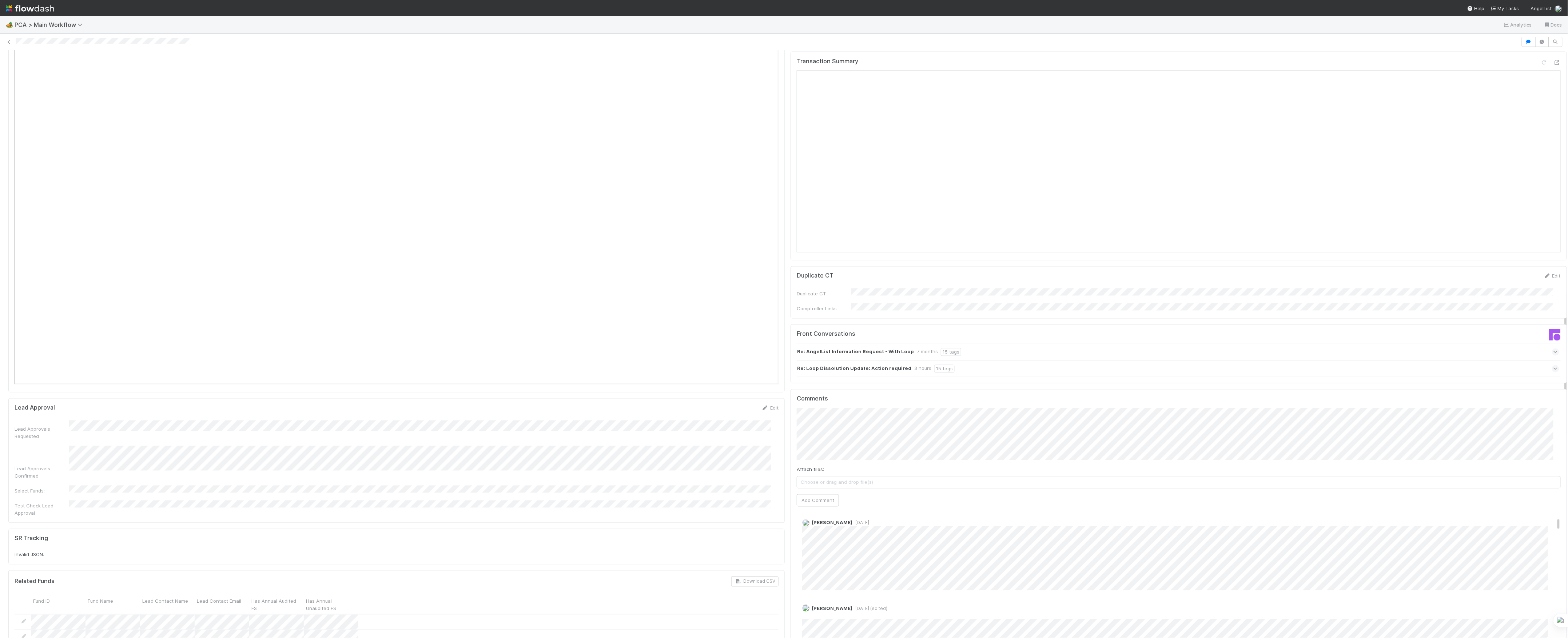
click at [1553, 365] on icon at bounding box center [1556, 369] width 5 height 8
click at [1552, 381] on icon at bounding box center [1555, 384] width 8 height 5
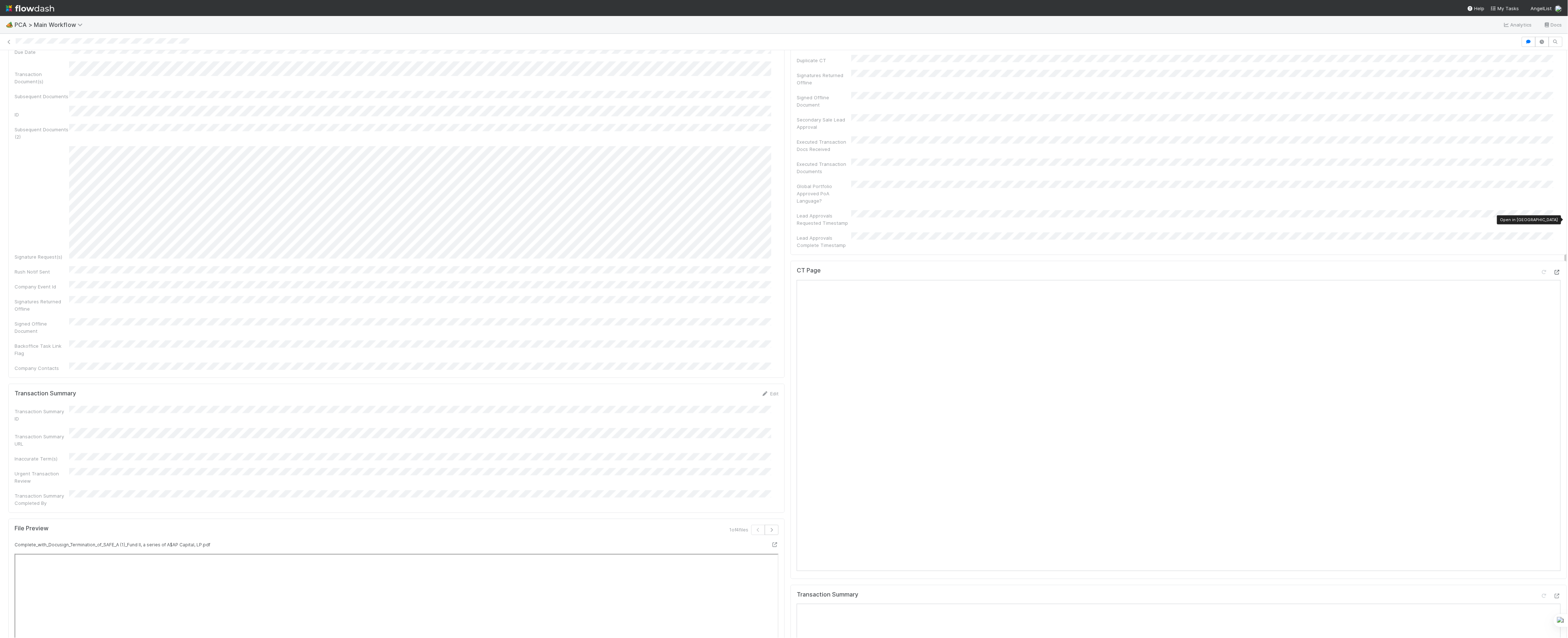
click at [1553, 270] on icon at bounding box center [1557, 273] width 8 height 5
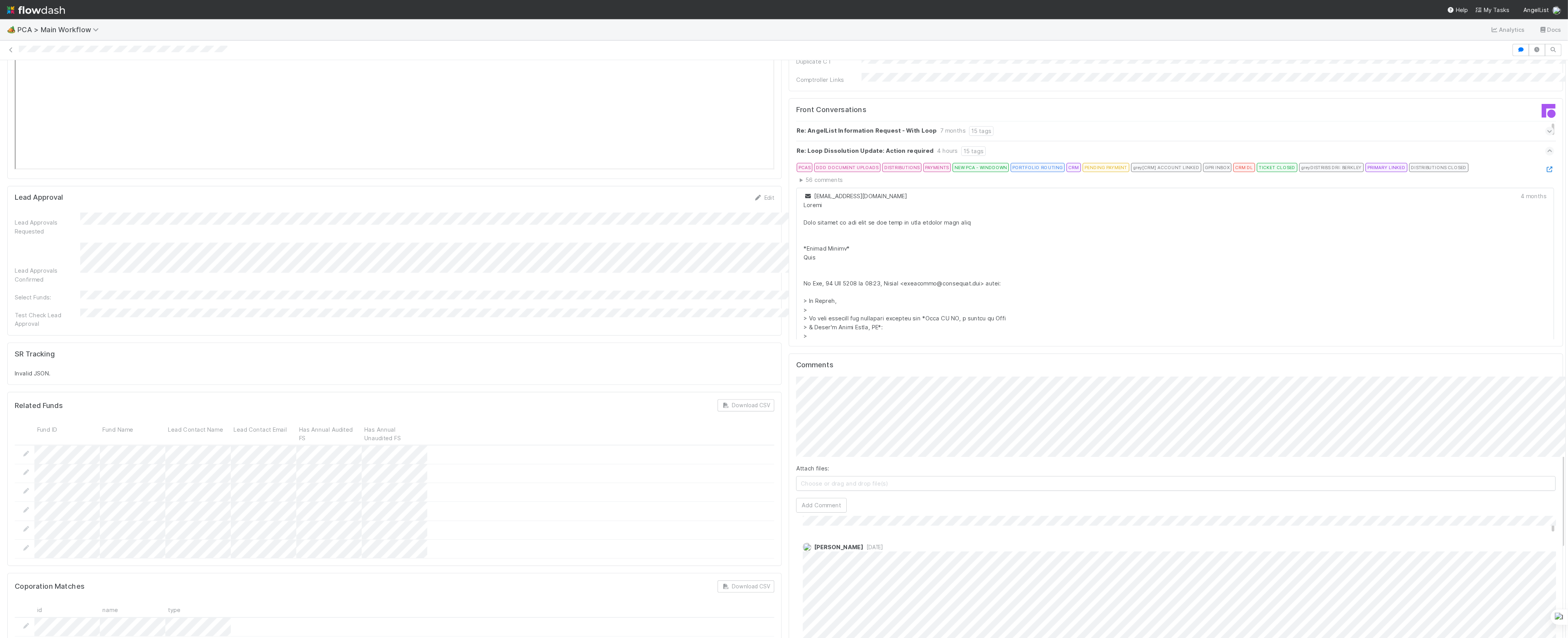
scroll to position [52, 0]
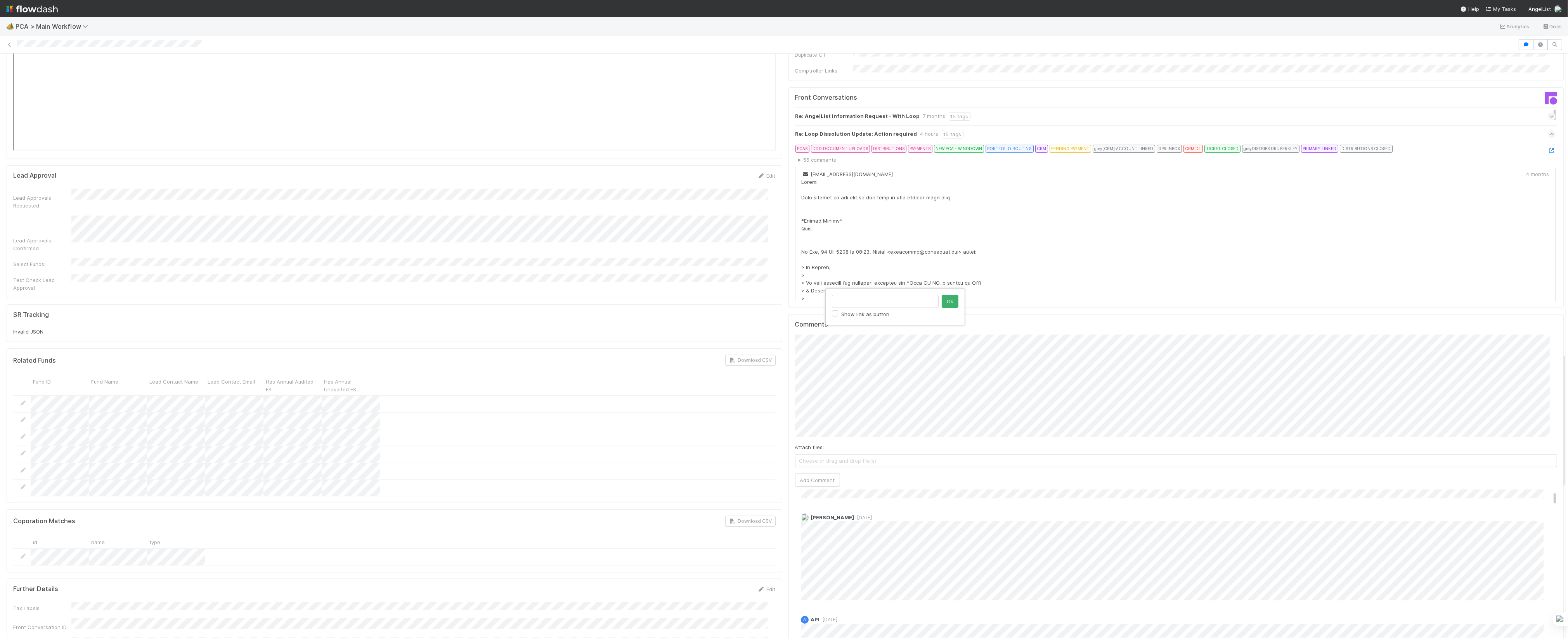
type input "https://app.frontapp.com/open/msg_1yne28nb"
click button "Ok" at bounding box center [950, 301] width 16 height 13
click at [820, 474] on button "Add Comment" at bounding box center [817, 480] width 45 height 13
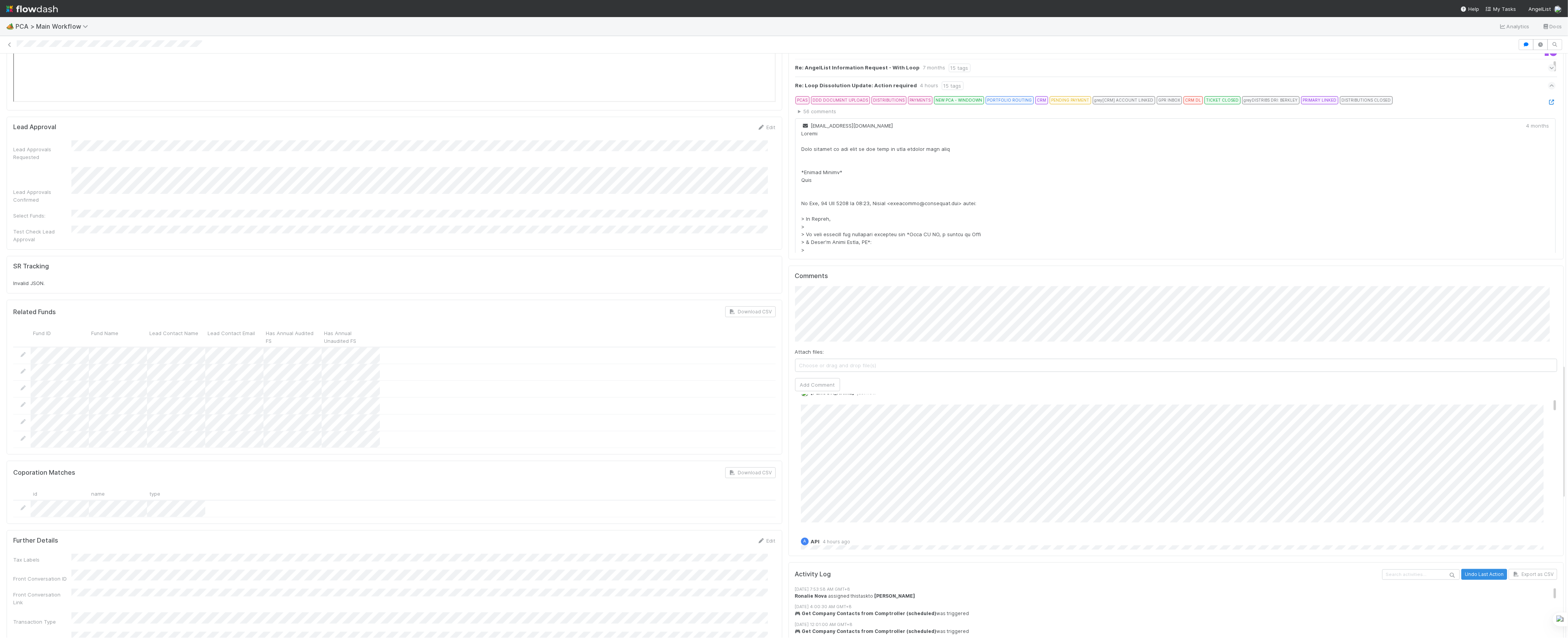
scroll to position [0, 0]
click at [807, 416] on link "Edit" at bounding box center [811, 418] width 9 height 6
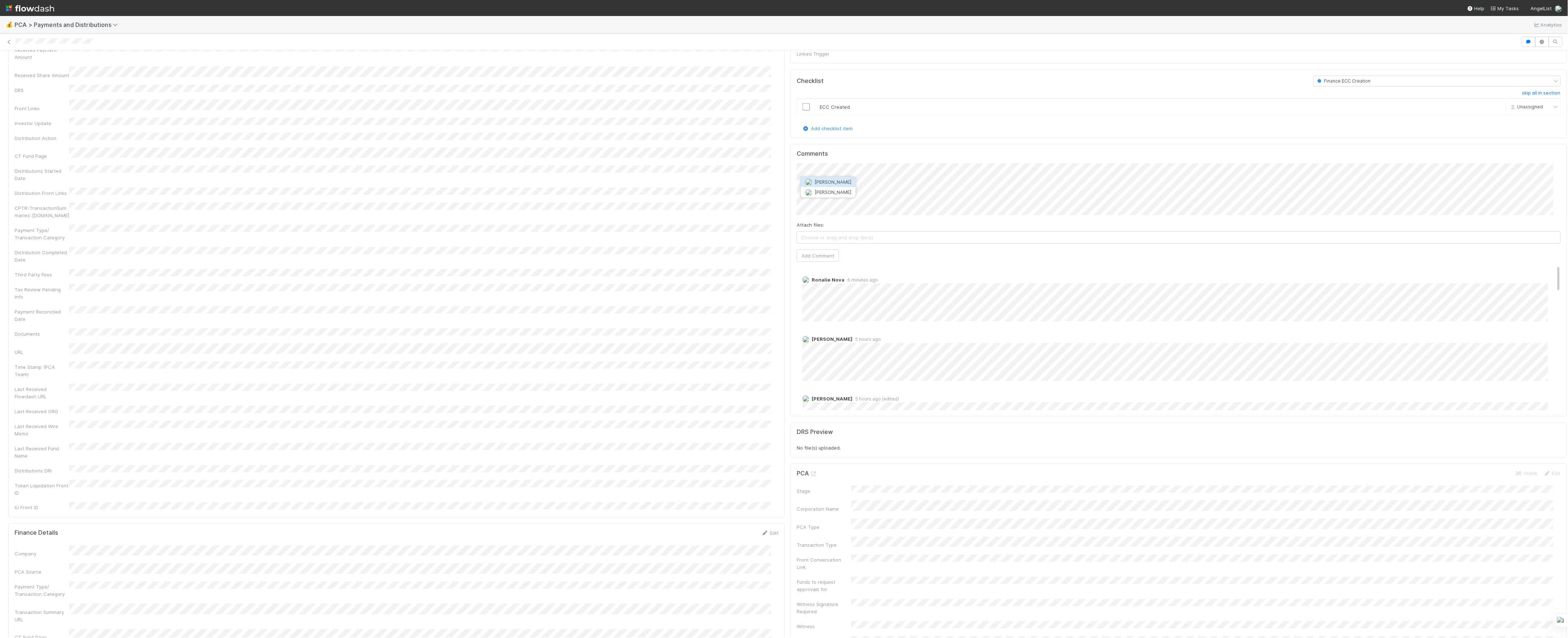
click at [842, 185] on button "[PERSON_NAME]" at bounding box center [828, 182] width 55 height 10
click at [807, 251] on button "Add Comment" at bounding box center [817, 256] width 42 height 12
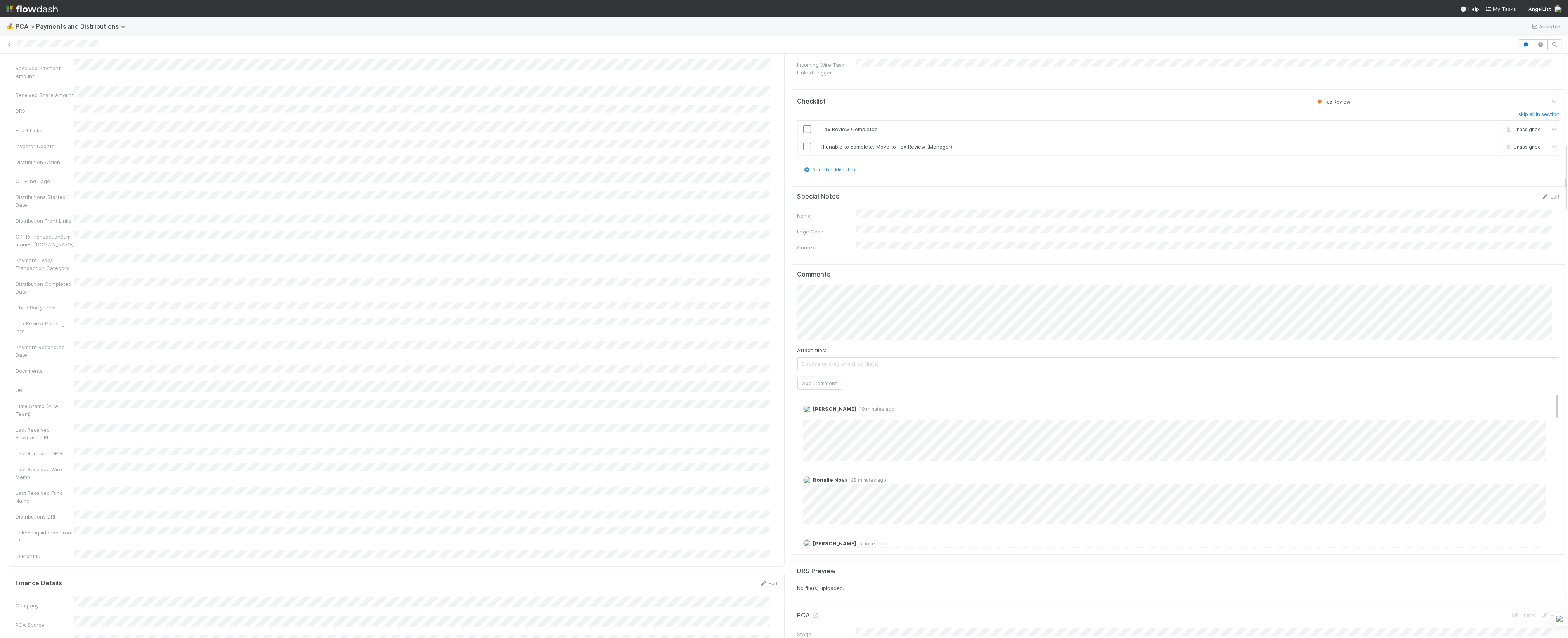
scroll to position [776, 0]
click at [829, 361] on button "Add Comment" at bounding box center [820, 367] width 45 height 13
click at [810, 398] on link "Edit" at bounding box center [814, 401] width 9 height 6
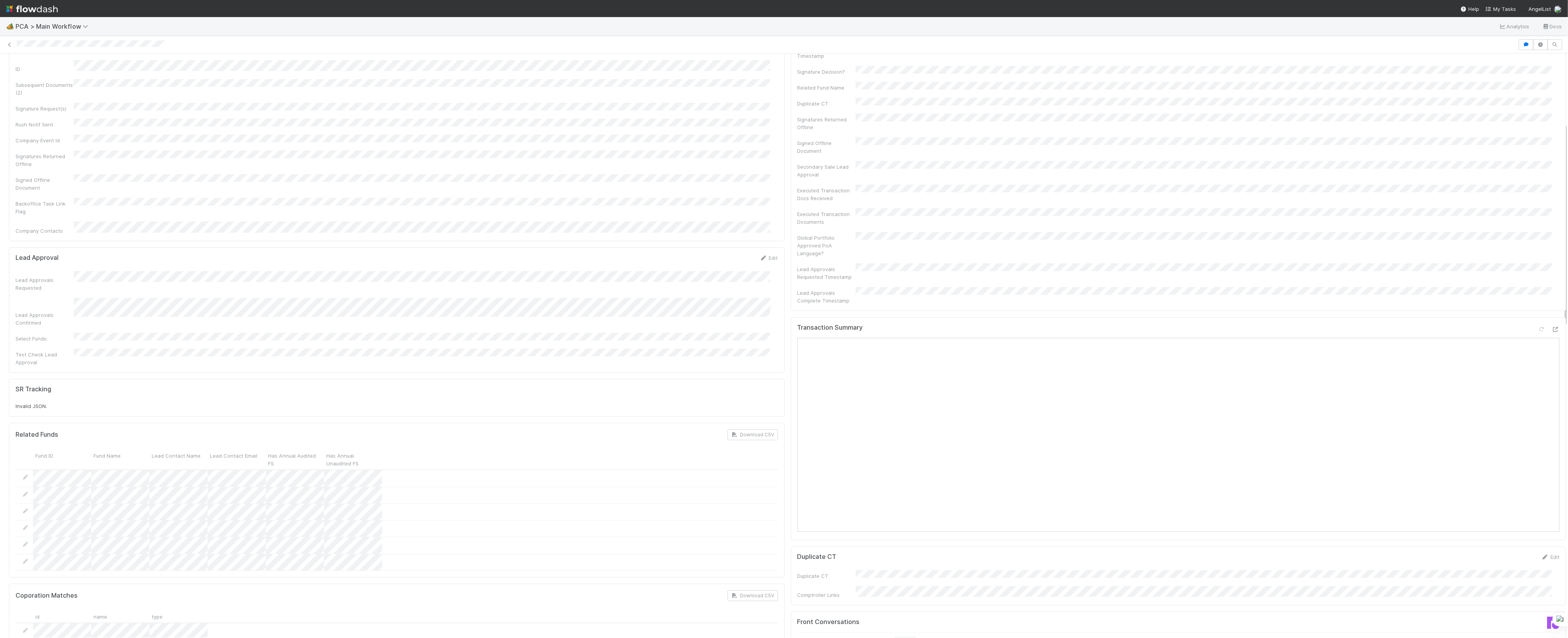
scroll to position [242, 0]
click at [1552, 303] on icon at bounding box center [1555, 305] width 8 height 5
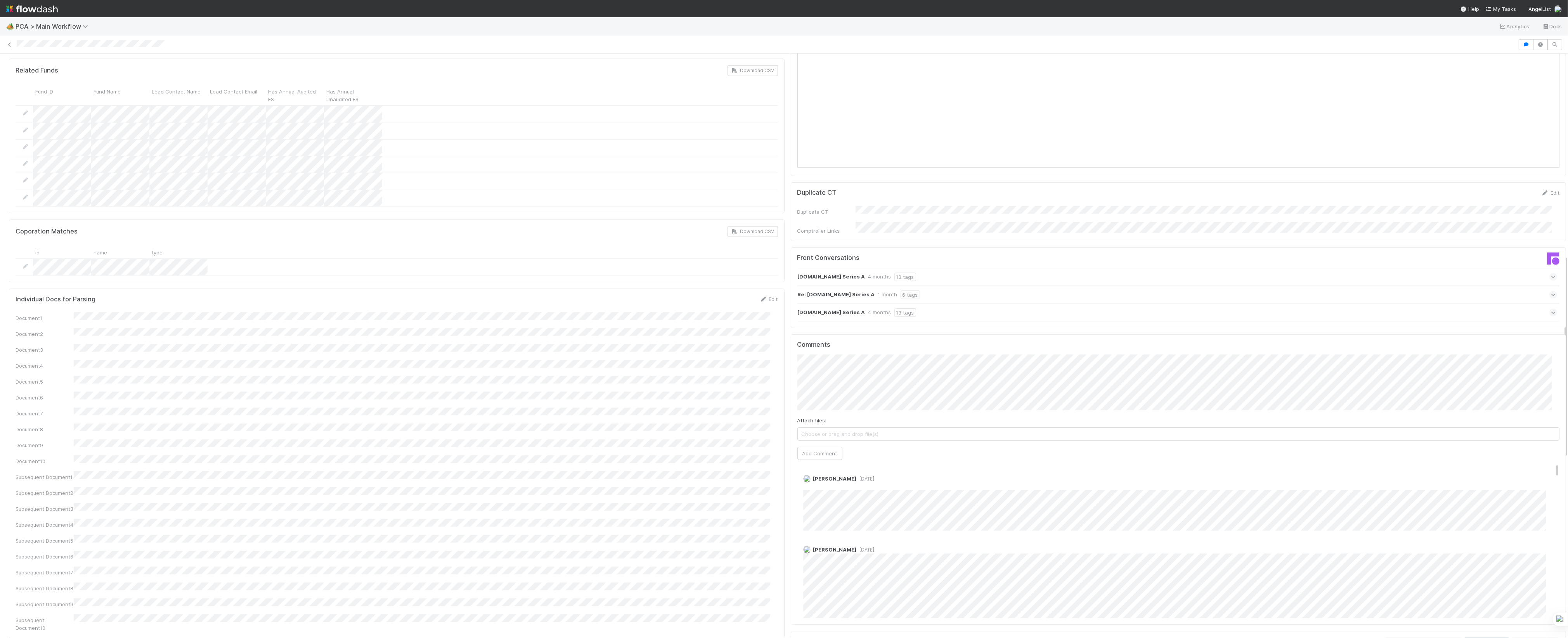
scroll to position [0, 0]
click at [722, 334] on div "PCA Information Edit Corporation Name Startup Name Corporation ID PCA Type Tran…" at bounding box center [787, 357] width 1563 height 1727
click at [810, 484] on link "Edit" at bounding box center [814, 487] width 9 height 6
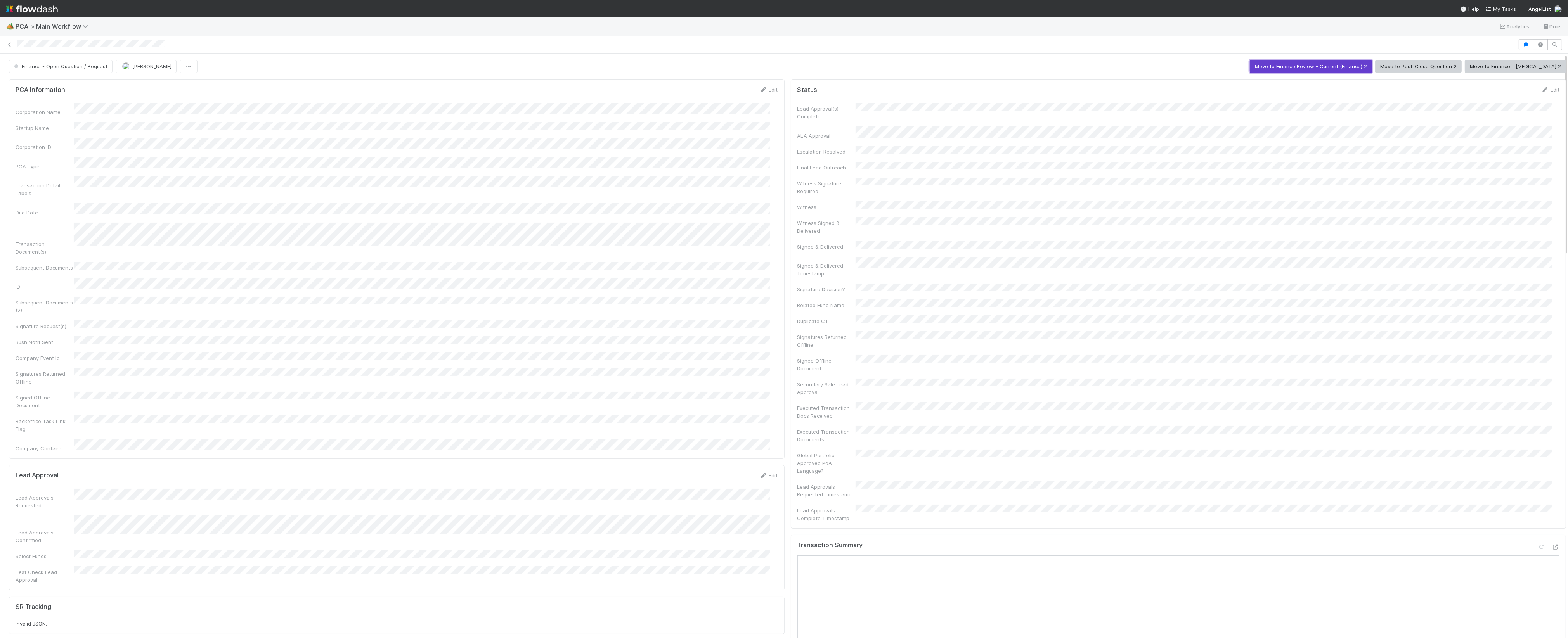
click at [1304, 65] on button "Move to Finance Review - Current (Finance) 2" at bounding box center [1311, 67] width 122 height 13
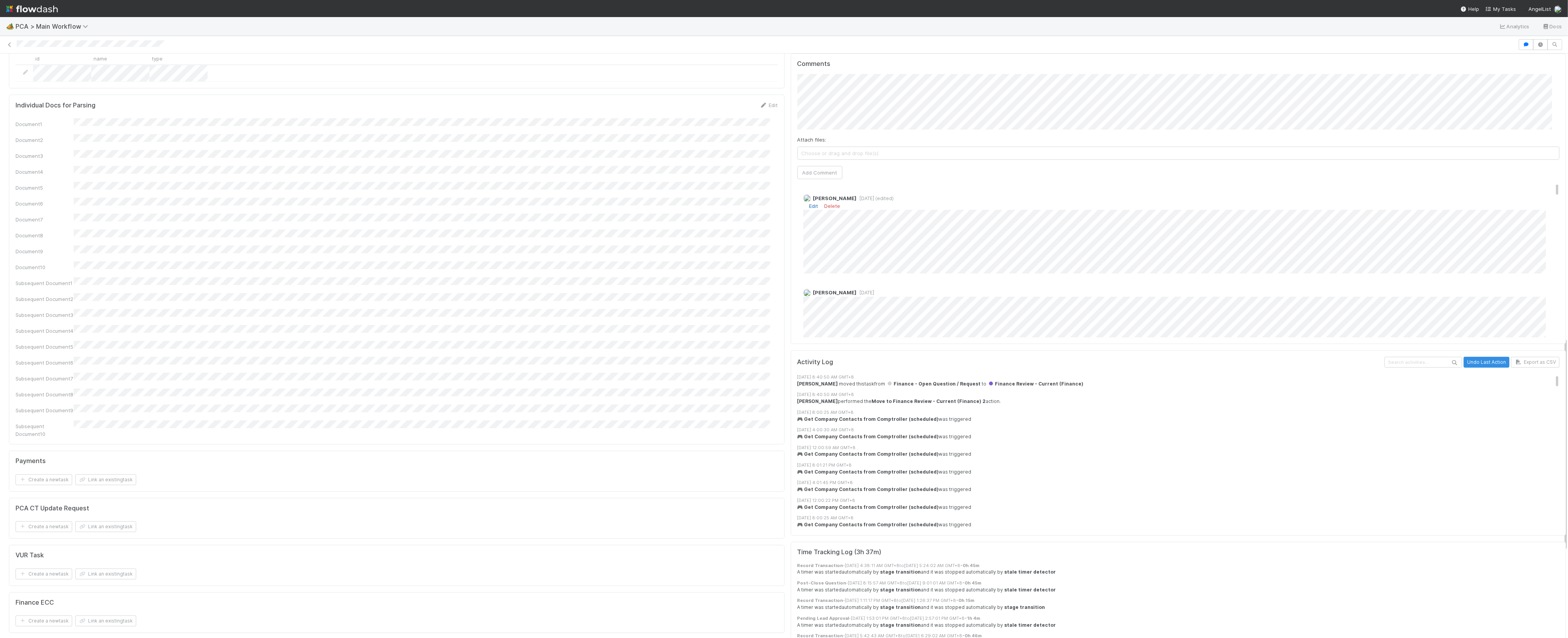
click at [810, 203] on link "Edit" at bounding box center [814, 206] width 9 height 6
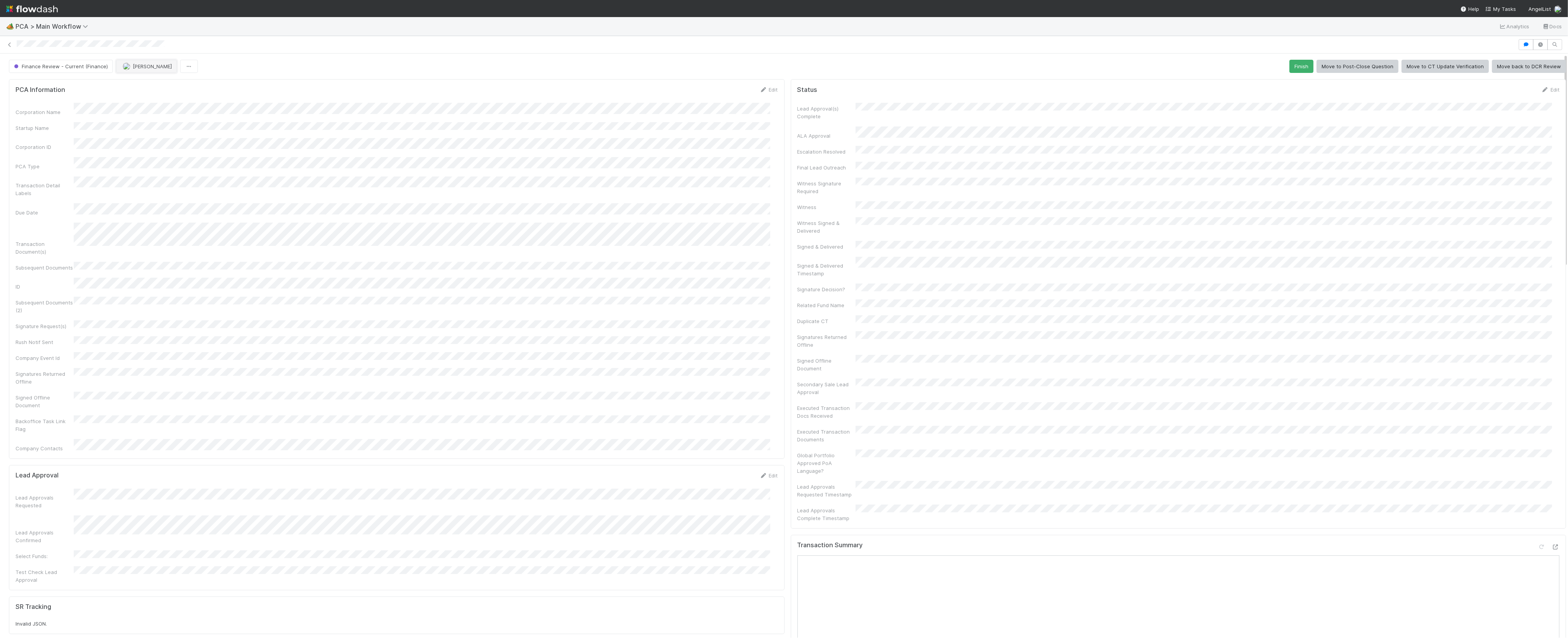
click at [143, 70] on button "[PERSON_NAME]" at bounding box center [146, 67] width 61 height 13
click at [8, 46] on icon at bounding box center [9, 45] width 8 height 5
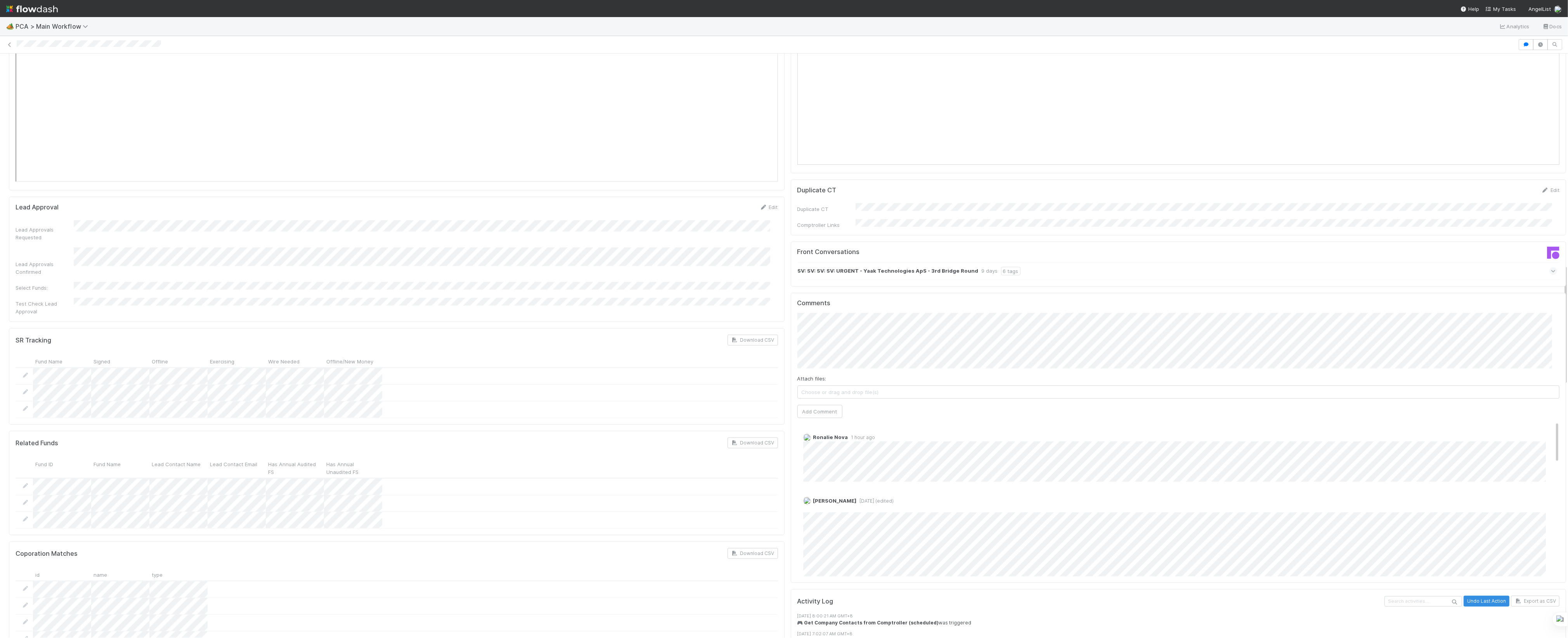
scroll to position [1164, 0]
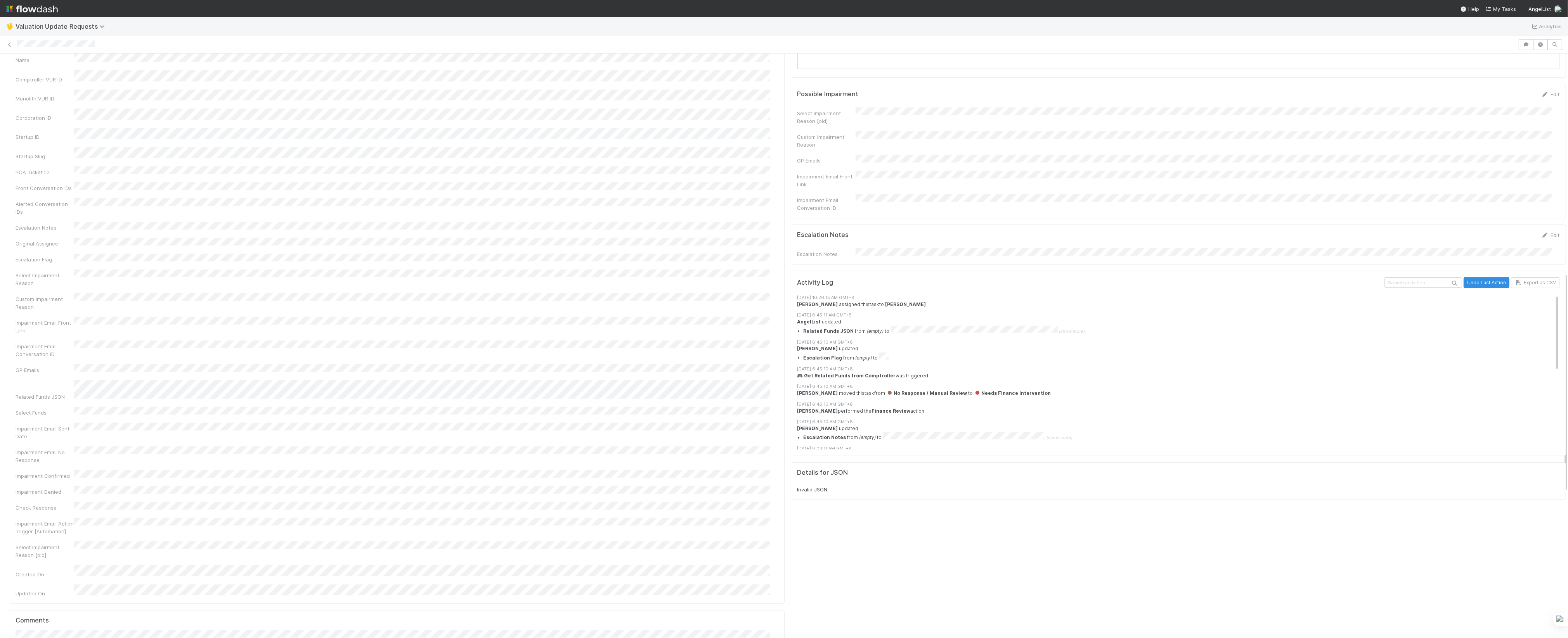
scroll to position [581, 0]
